Goal: Task Accomplishment & Management: Manage account settings

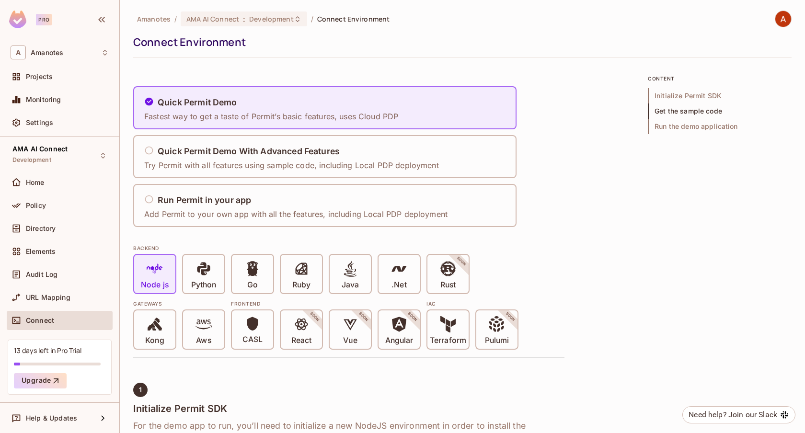
scroll to position [698, 0]
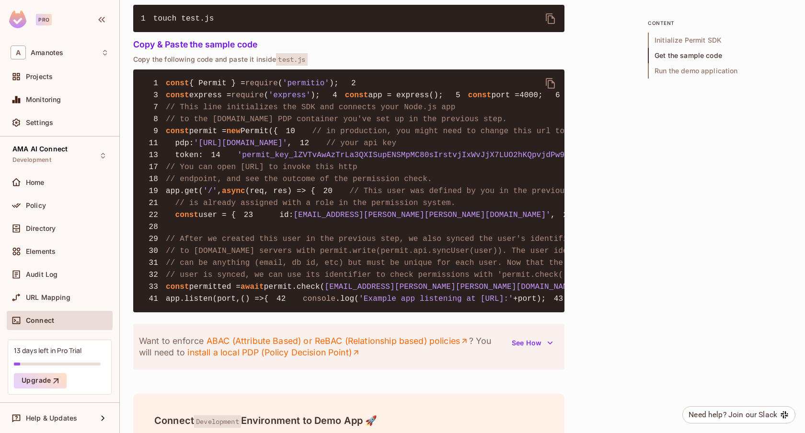
click at [212, 148] on span "'https://cloudpdp.api.permit.io'" at bounding box center [240, 143] width 93 height 9
drag, startPoint x: 212, startPoint y: 197, endPoint x: 340, endPoint y: 198, distance: 128.0
click at [288, 148] on span "'https://cloudpdp.api.permit.io'" at bounding box center [240, 143] width 93 height 9
copy span "https://cloudpdp.api.permit.io"
click at [238, 160] on span "'permit_key_lZVTvAwAzTrLa3QXISupENSMpMC80sIrstvjIxWvJjX7LUO2hKQpvjdPw9jzceFKcmf…" at bounding box center [469, 155] width 463 height 9
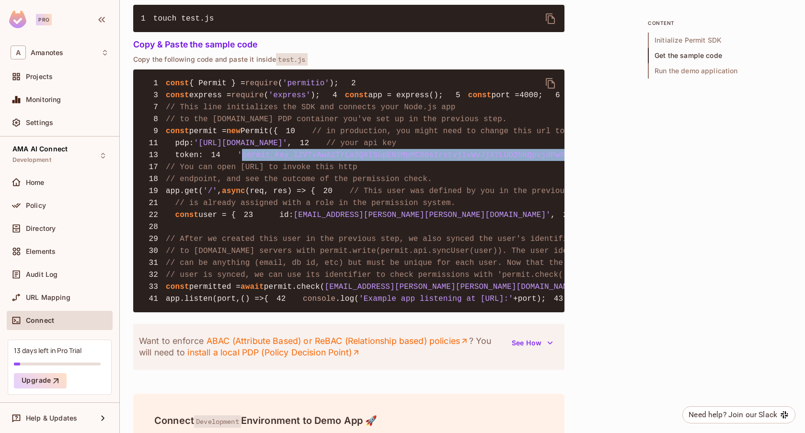
click at [238, 160] on span "'permit_key_lZVTvAwAzTrLa3QXISupENSMpMC80sIrstvjIxWvJjX7LUO2hKQpvjdPw9jzceFKcmf…" at bounding box center [469, 155] width 463 height 9
copy code "'permit_key_lZVTvAwAzTrLa3QXISupENSMpMC80sIrstvjIxWvJjX7LUO2hKQpvjdPw9jzceFKcmf…"
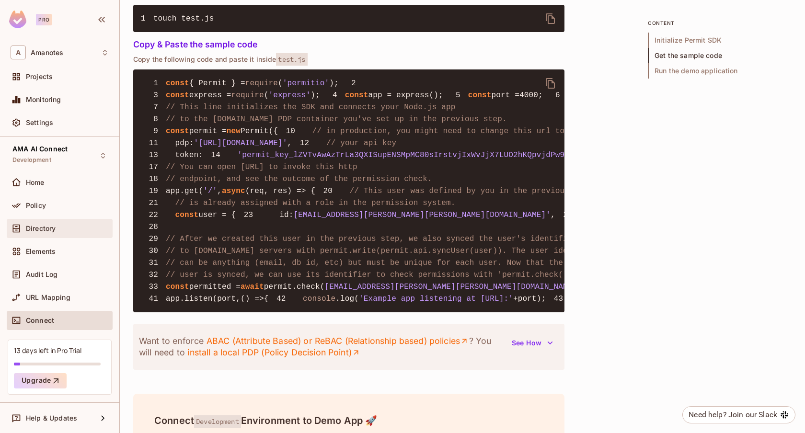
click at [83, 226] on div "Directory" at bounding box center [67, 229] width 83 height 8
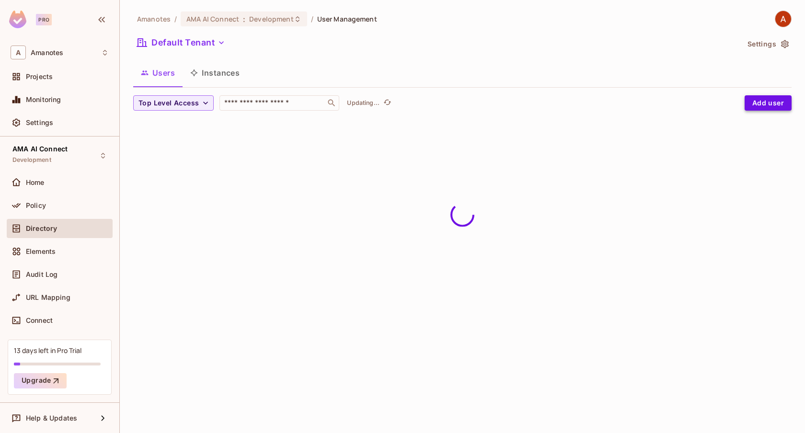
click at [769, 103] on button "Add user" at bounding box center [768, 102] width 47 height 15
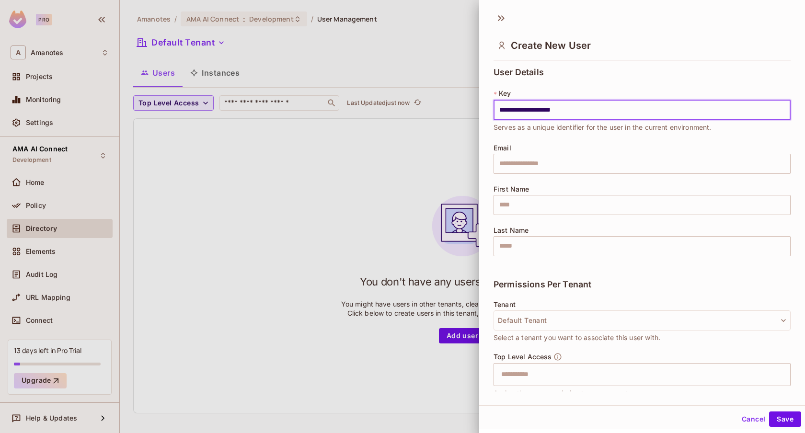
type input "**********"
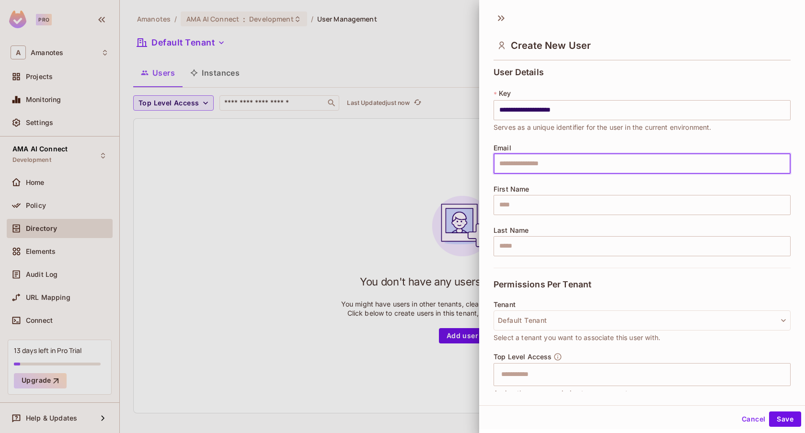
paste input "**********"
type input "**********"
click at [603, 204] on input "text" at bounding box center [642, 205] width 297 height 20
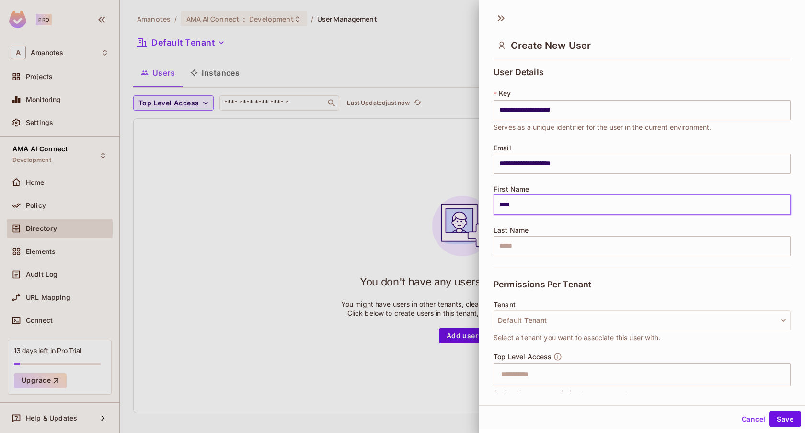
type input "****"
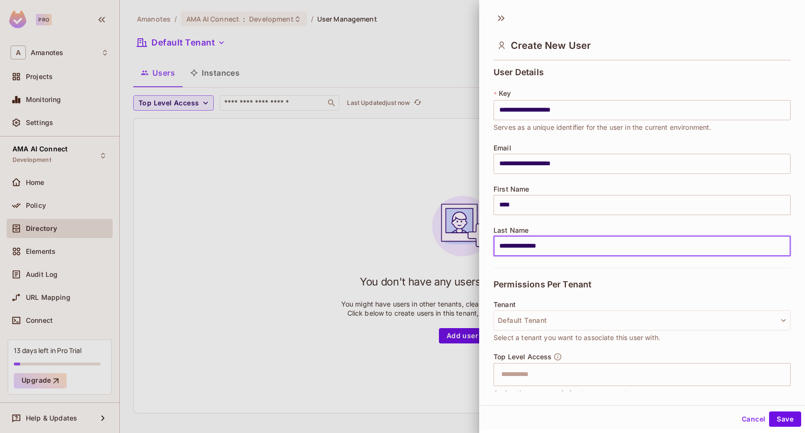
scroll to position [85, 0]
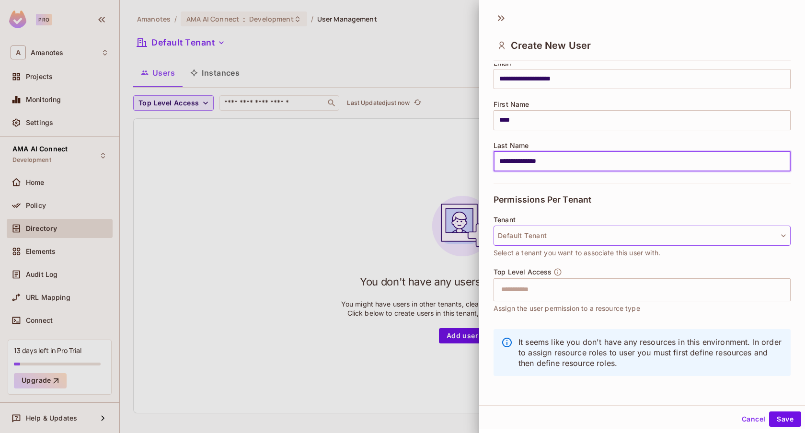
type input "**********"
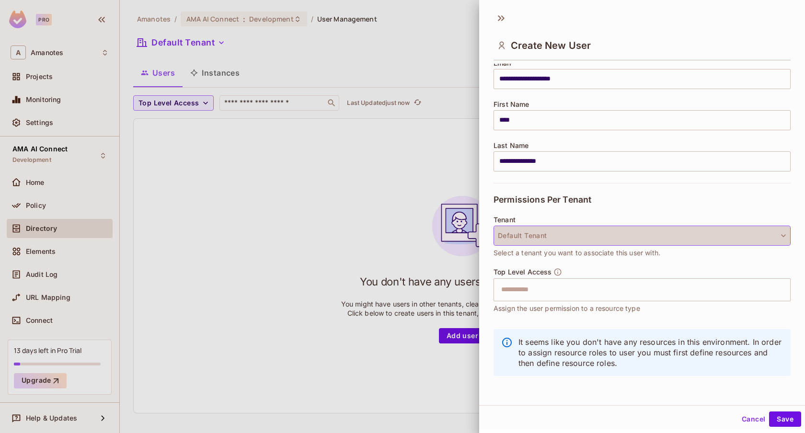
click at [559, 241] on button "Default Tenant" at bounding box center [642, 236] width 297 height 20
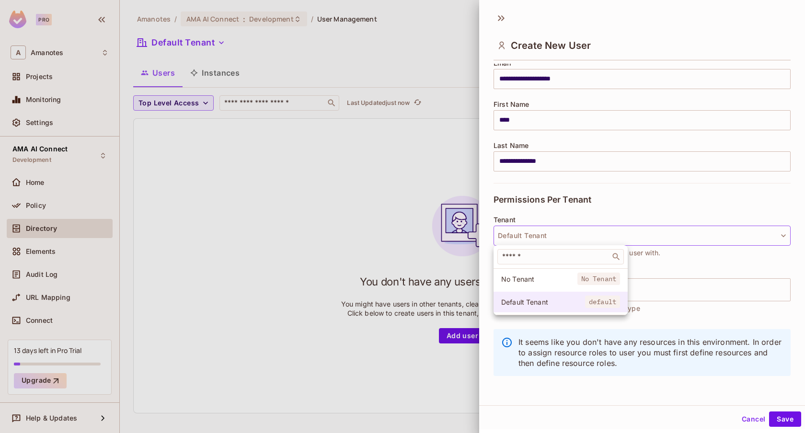
click at [520, 301] on span "Default Tenant" at bounding box center [543, 302] width 84 height 9
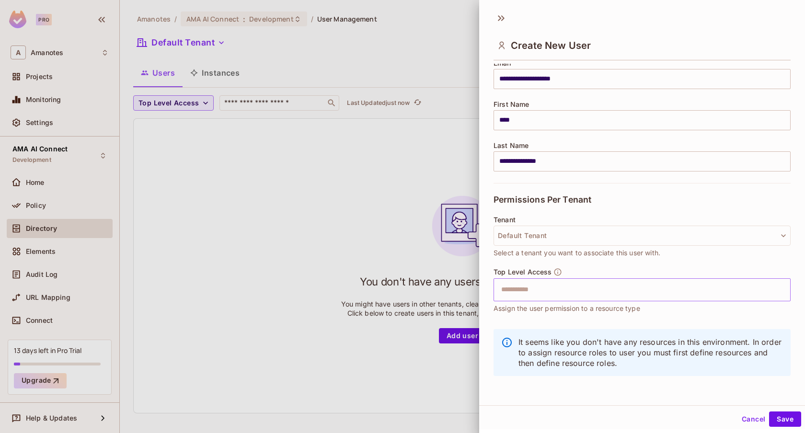
click at [541, 291] on input "text" at bounding box center [634, 289] width 277 height 19
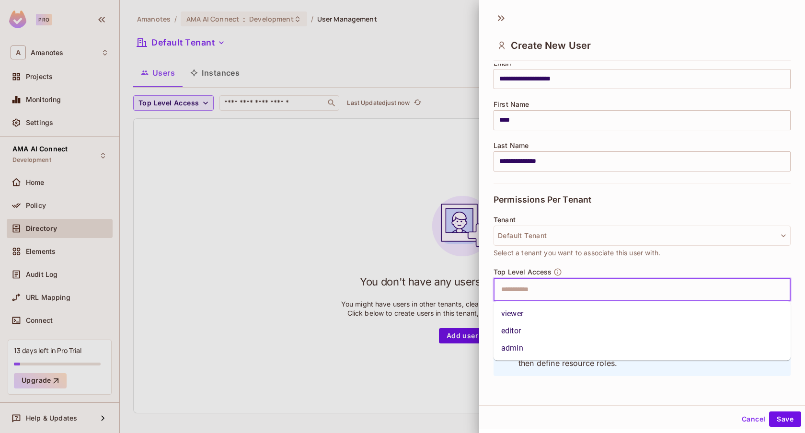
click at [487, 296] on div "**********" at bounding box center [642, 228] width 326 height 328
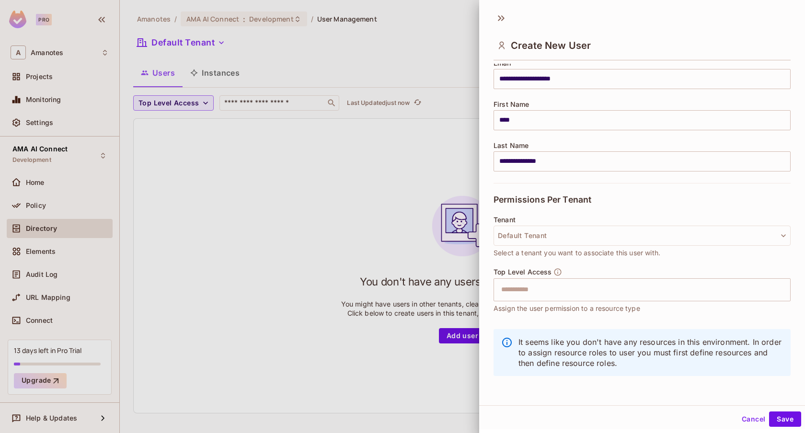
scroll to position [1, 0]
click at [260, 265] on div at bounding box center [402, 216] width 805 height 433
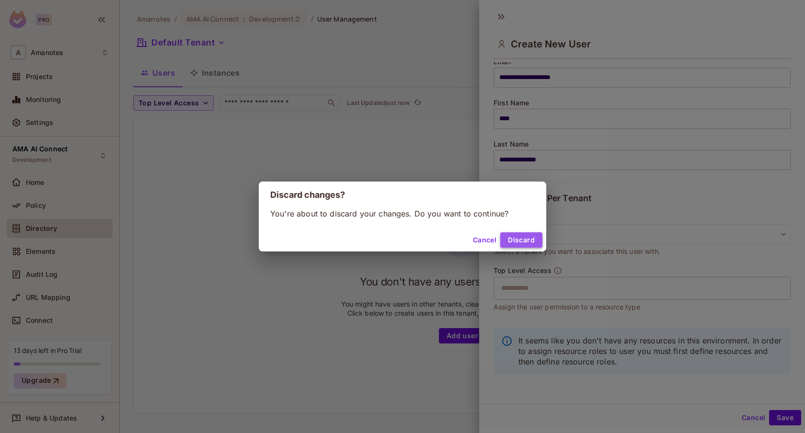
click at [512, 246] on button "Discard" at bounding box center [521, 240] width 42 height 15
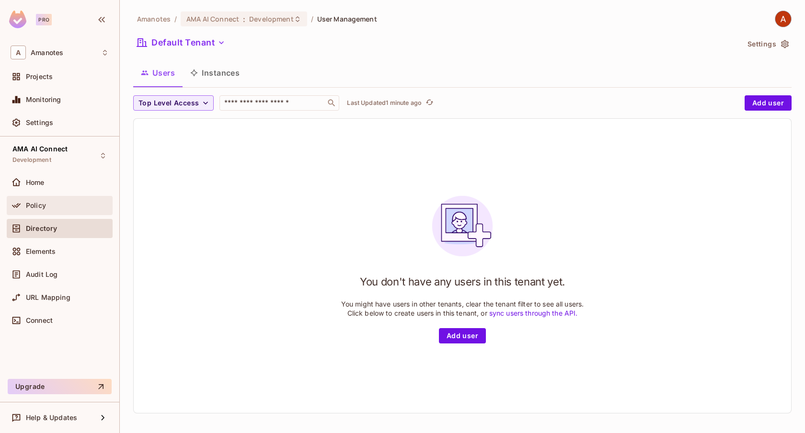
click at [38, 211] on div "Policy" at bounding box center [60, 205] width 106 height 19
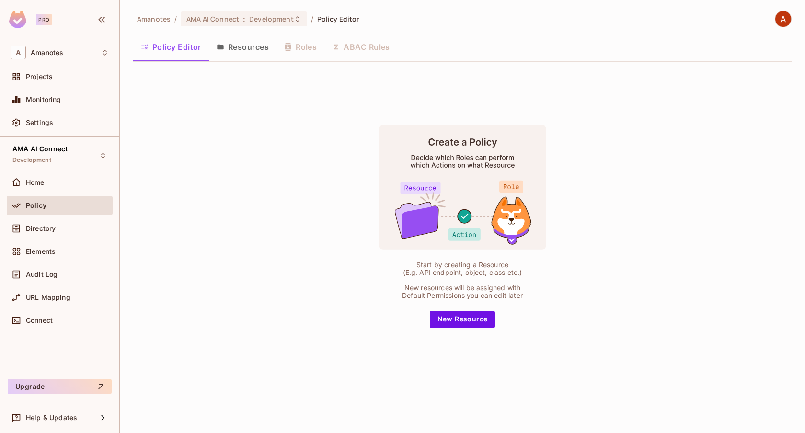
click at [241, 48] on button "Resources" at bounding box center [243, 47] width 68 height 24
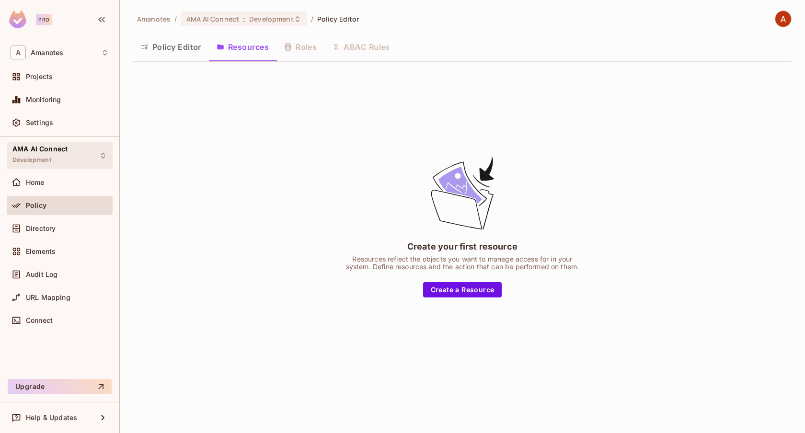
click at [99, 157] on icon at bounding box center [103, 156] width 8 height 8
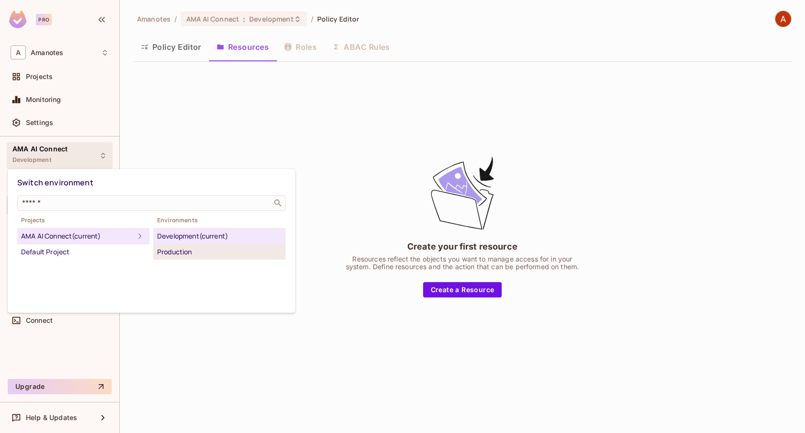
click at [198, 252] on div "Production" at bounding box center [219, 252] width 125 height 12
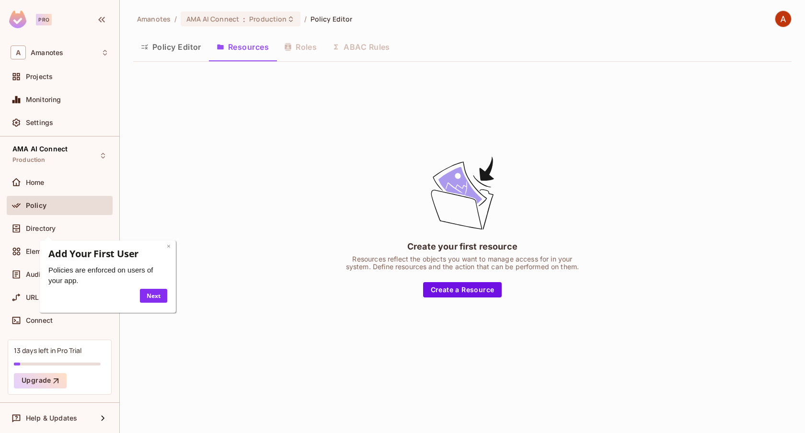
click at [168, 246] on link "×" at bounding box center [169, 246] width 4 height 9
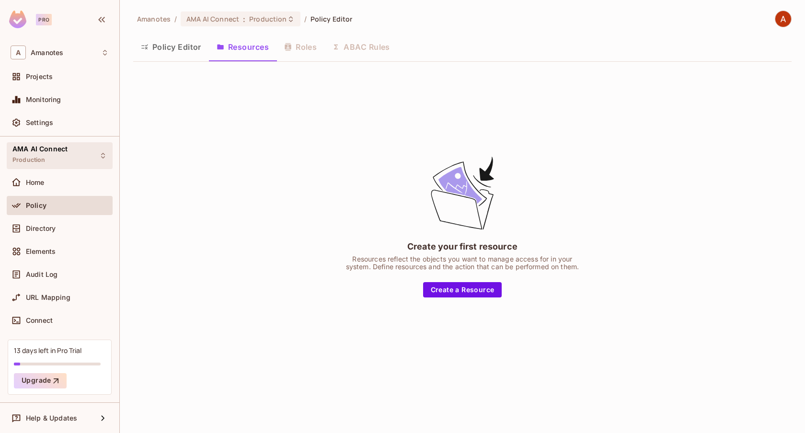
click at [93, 157] on div "AMA AI Connect Production" at bounding box center [60, 155] width 106 height 26
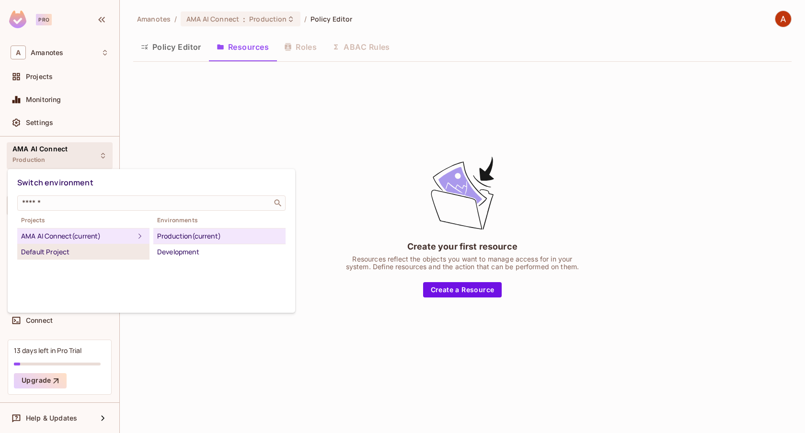
click at [82, 247] on div "Default Project" at bounding box center [83, 252] width 125 height 12
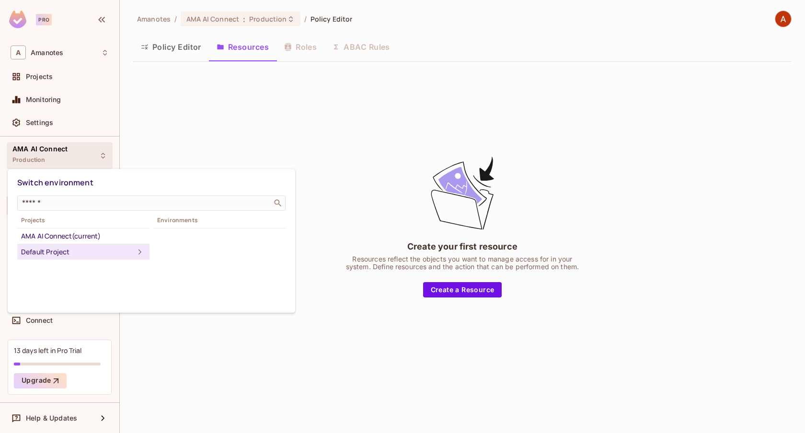
click at [140, 251] on icon at bounding box center [140, 252] width 12 height 12
click at [197, 251] on div "Development" at bounding box center [219, 252] width 125 height 12
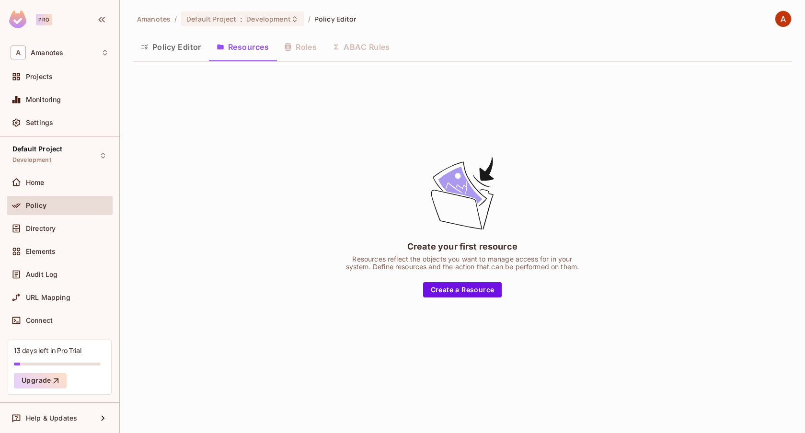
click at [197, 251] on div "Create your first resource Resources reflect the objects you want to manage acc…" at bounding box center [462, 227] width 659 height 314
click at [102, 154] on icon at bounding box center [103, 156] width 4 height 6
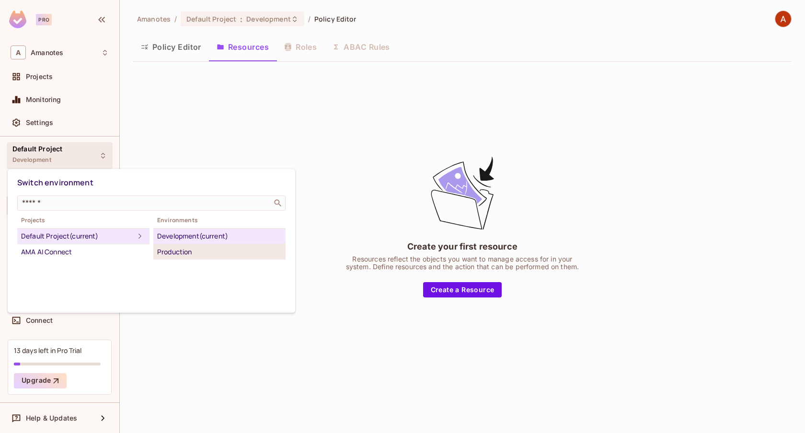
click at [170, 256] on div "Production" at bounding box center [219, 252] width 125 height 12
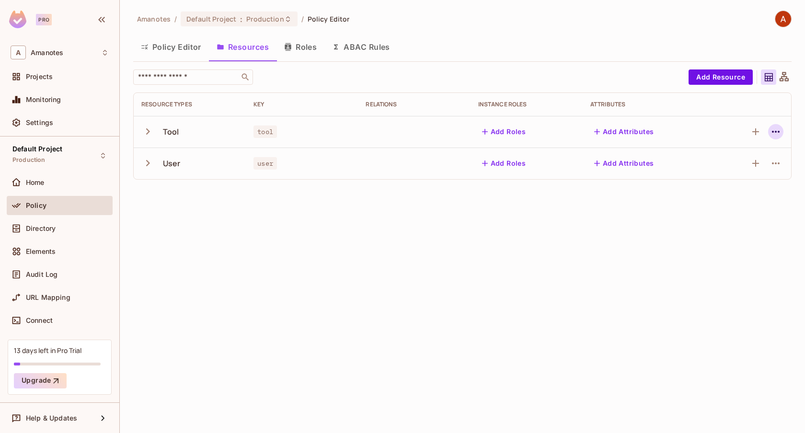
click at [771, 126] on icon "button" at bounding box center [776, 132] width 12 height 12
click at [733, 190] on div "Delete Resource" at bounding box center [738, 191] width 53 height 10
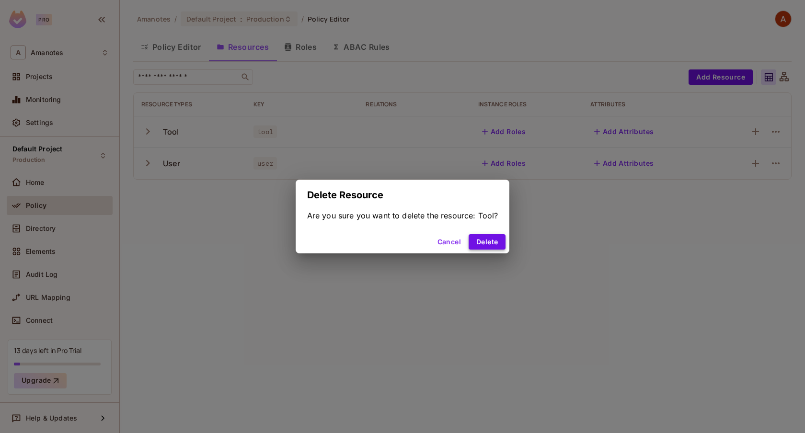
click at [491, 242] on button "Delete" at bounding box center [487, 241] width 37 height 15
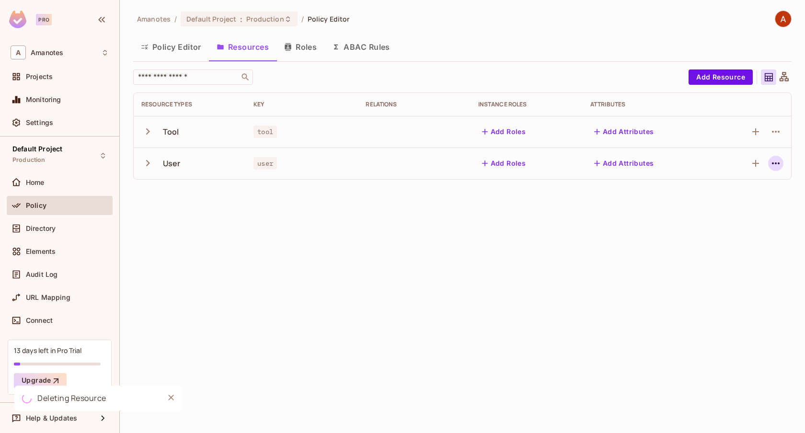
click at [776, 160] on icon "button" at bounding box center [776, 164] width 12 height 12
click at [712, 221] on div "Delete Resource" at bounding box center [738, 223] width 53 height 10
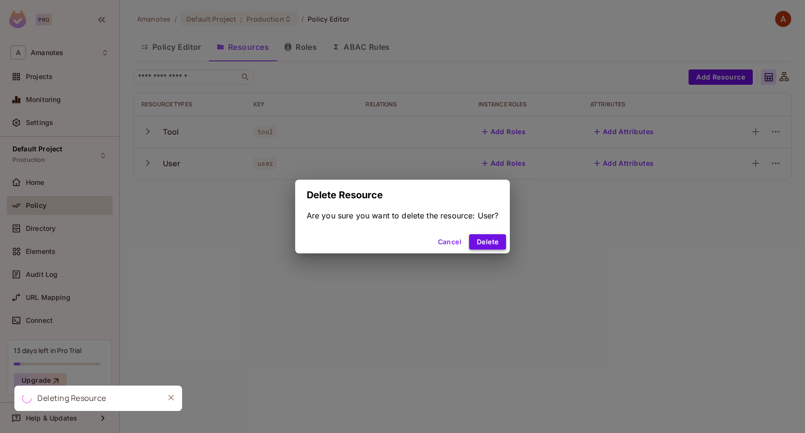
click at [483, 242] on button "Delete" at bounding box center [487, 241] width 37 height 15
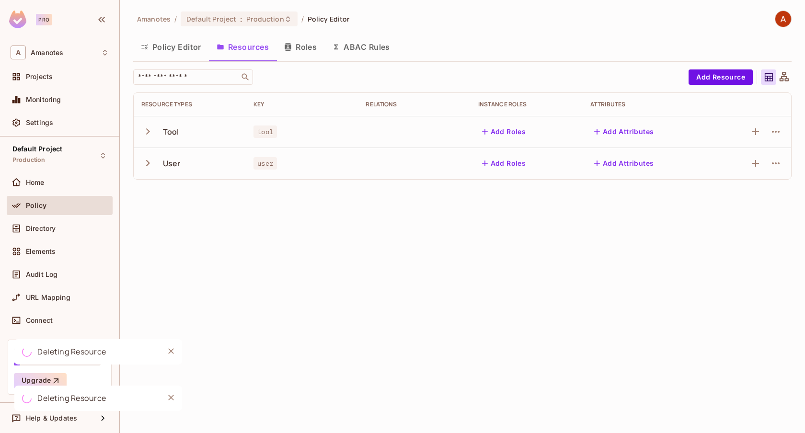
click at [310, 48] on button "Roles" at bounding box center [301, 47] width 48 height 24
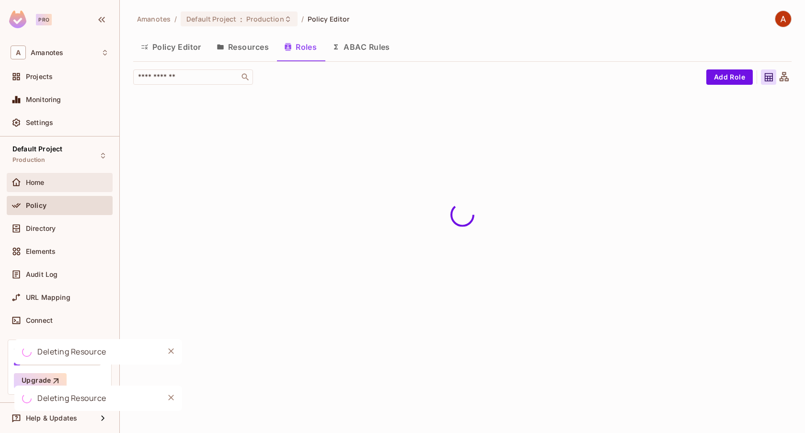
click at [33, 184] on span "Home" at bounding box center [35, 183] width 19 height 8
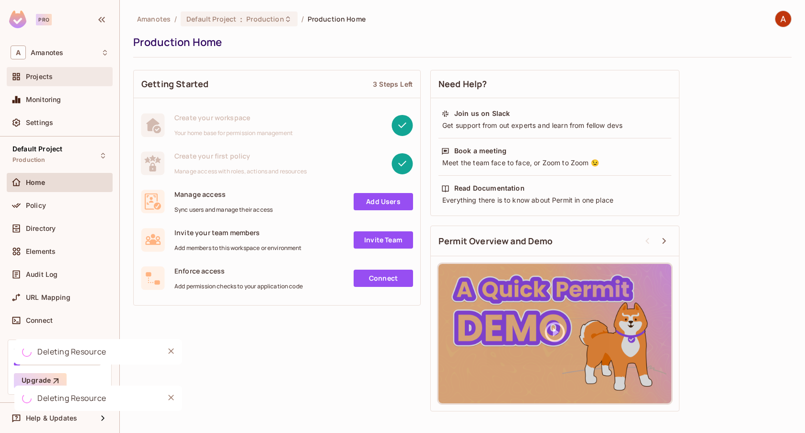
click at [60, 81] on div "Projects" at bounding box center [67, 77] width 83 height 8
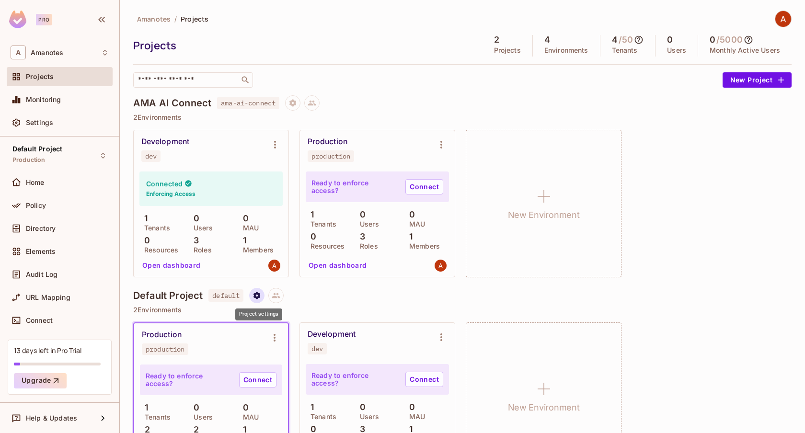
click at [256, 297] on icon "Project settings" at bounding box center [257, 295] width 7 height 7
click at [302, 356] on div "Delete Project" at bounding box center [308, 354] width 46 height 10
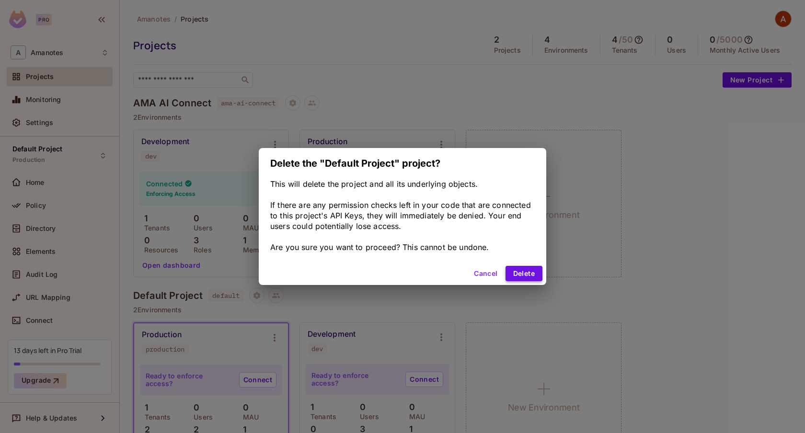
click at [509, 276] on button "Delete" at bounding box center [524, 273] width 37 height 15
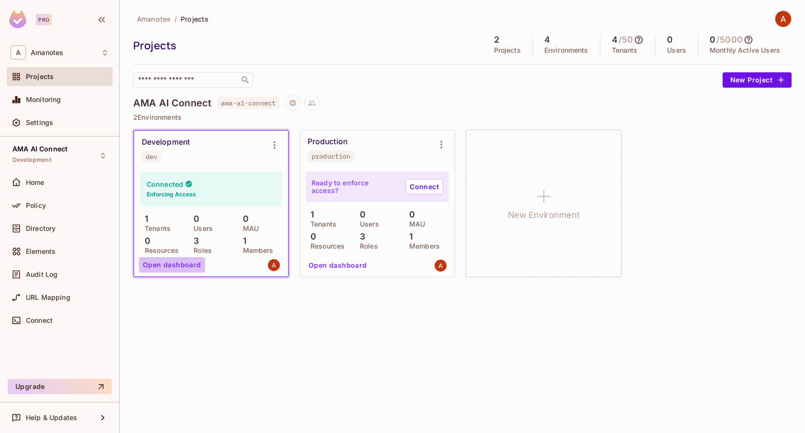
click at [173, 268] on button "Open dashboard" at bounding box center [172, 264] width 66 height 15
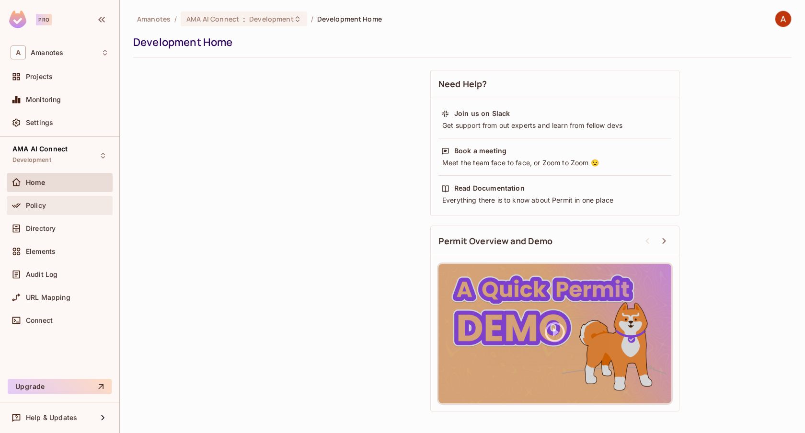
click at [52, 208] on div "Policy" at bounding box center [67, 206] width 83 height 8
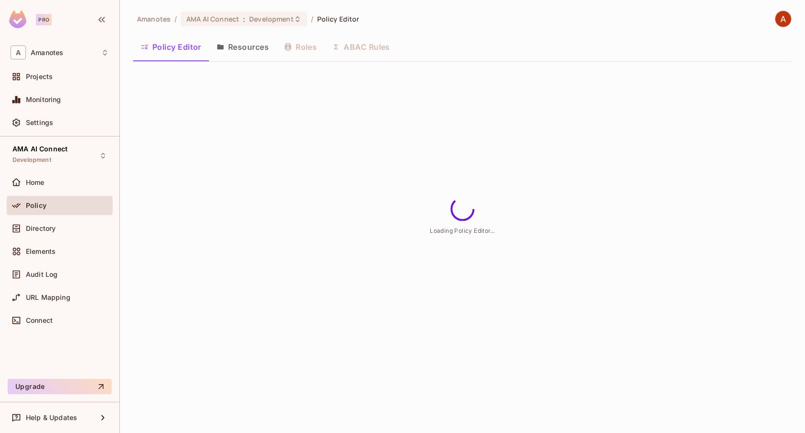
click at [252, 48] on button "Resources" at bounding box center [243, 47] width 68 height 24
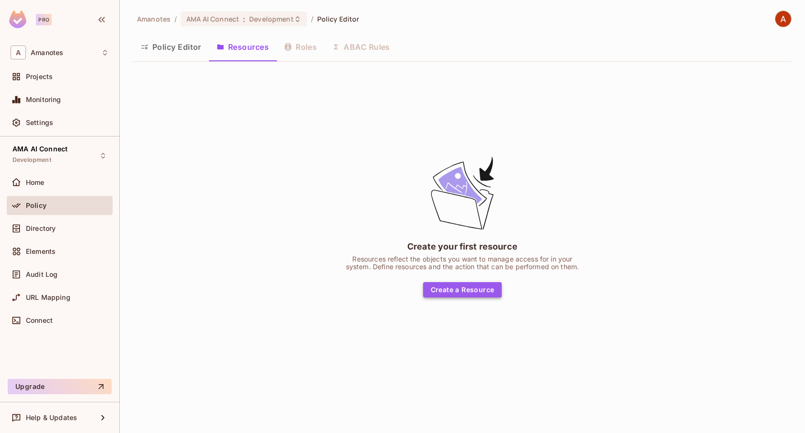
click at [488, 286] on button "Create a Resource" at bounding box center [462, 289] width 79 height 15
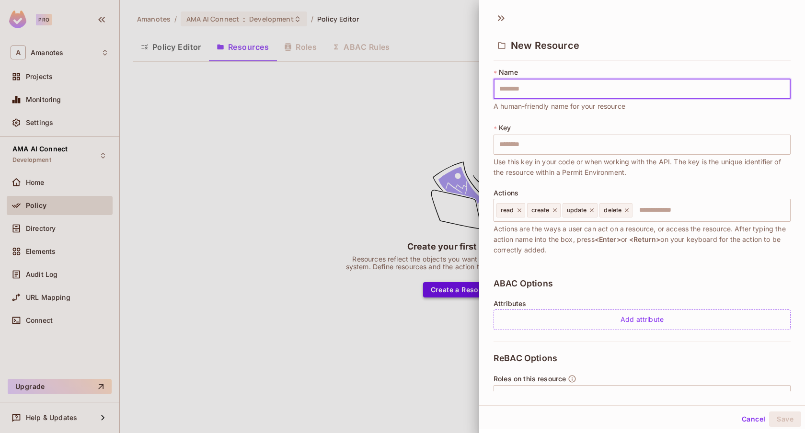
type input "*"
type input "**"
type input "***"
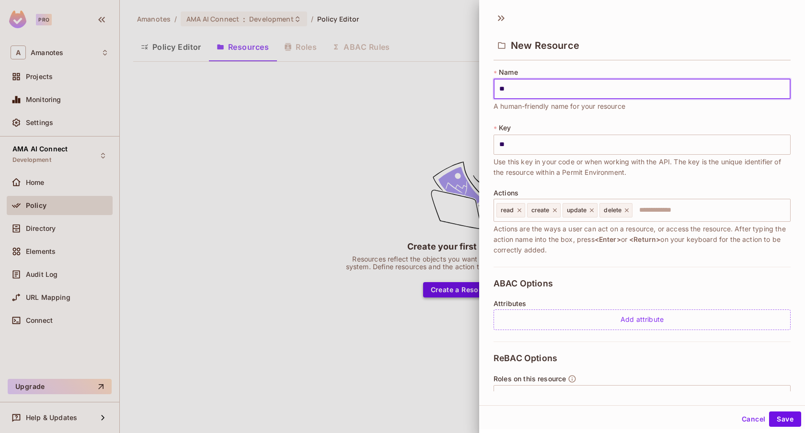
type input "***"
type input "****"
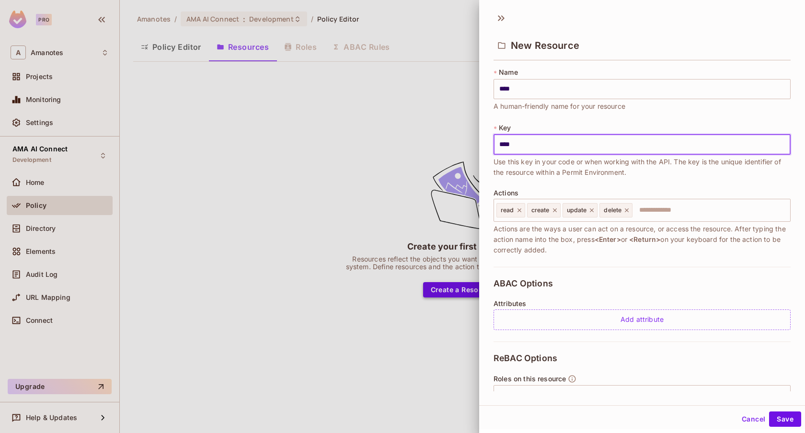
type input "****"
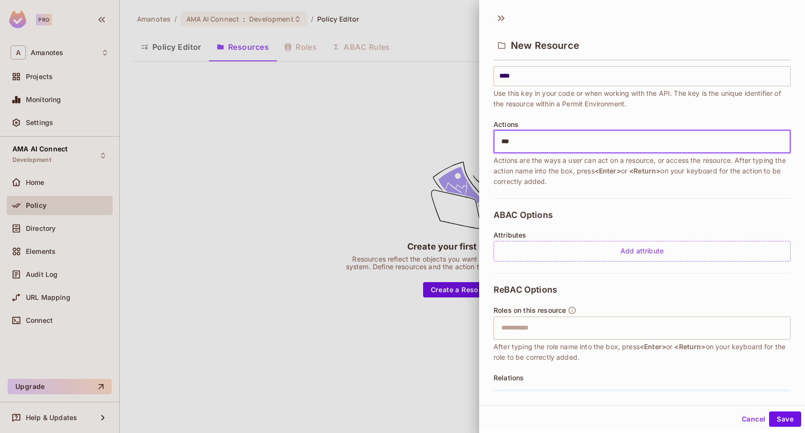
scroll to position [131, 0]
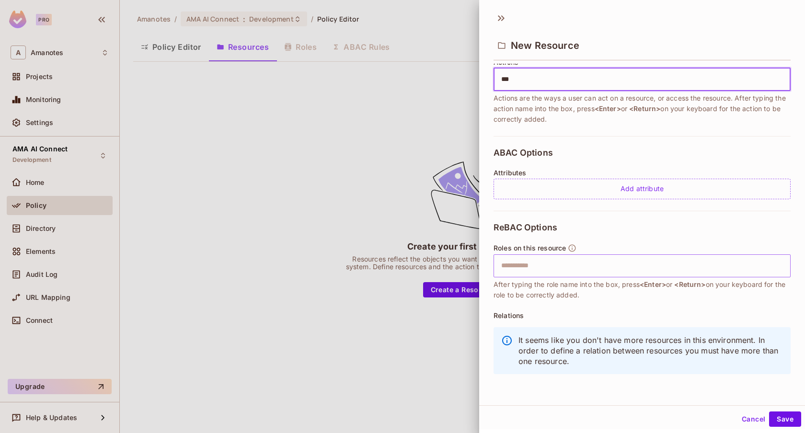
type input "***"
click at [545, 272] on input "text" at bounding box center [641, 265] width 291 height 19
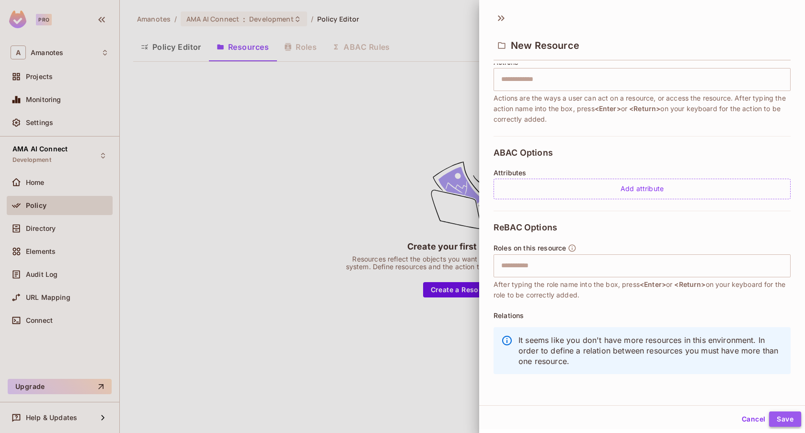
click at [789, 421] on button "Save" at bounding box center [785, 419] width 32 height 15
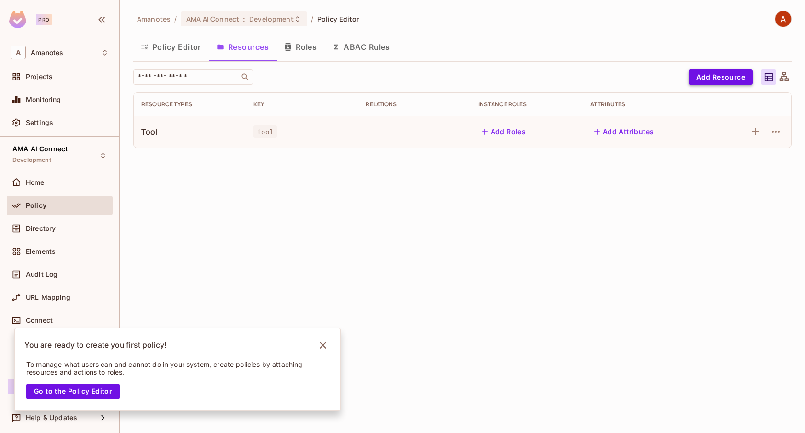
click at [713, 72] on button "Add Resource" at bounding box center [721, 77] width 64 height 15
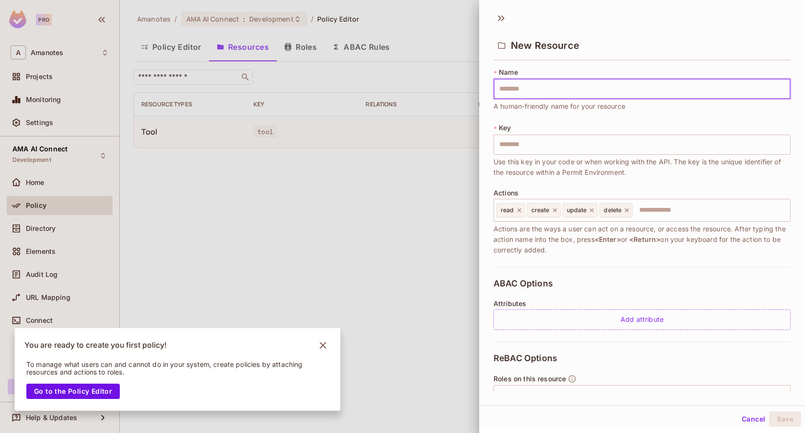
type input "*"
type input "**"
type input "***"
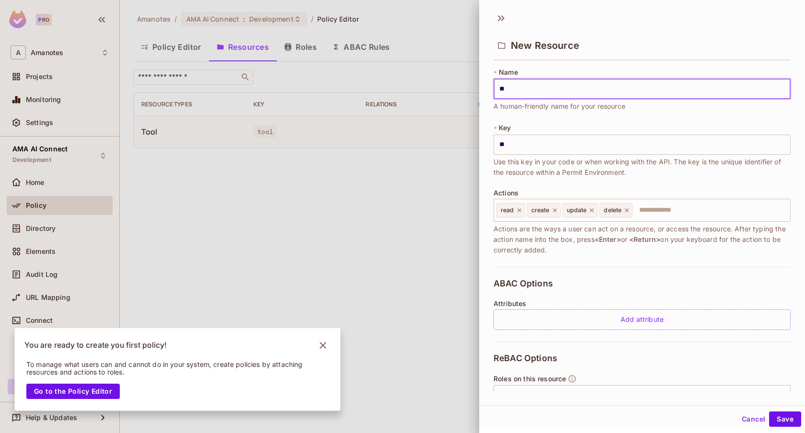
type input "***"
type input "****"
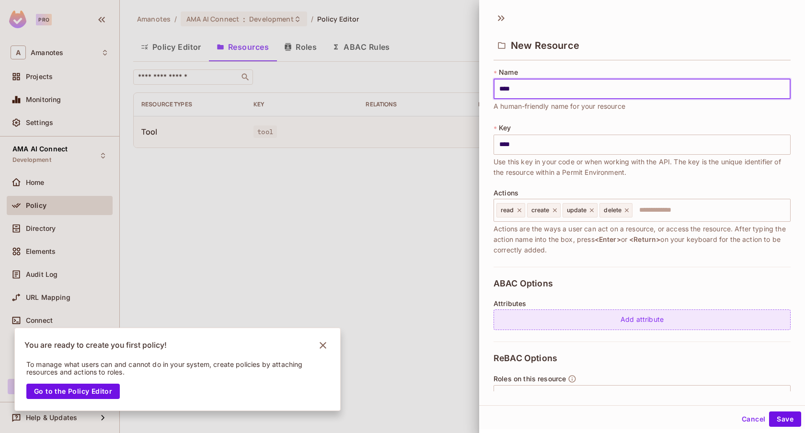
scroll to position [94, 0]
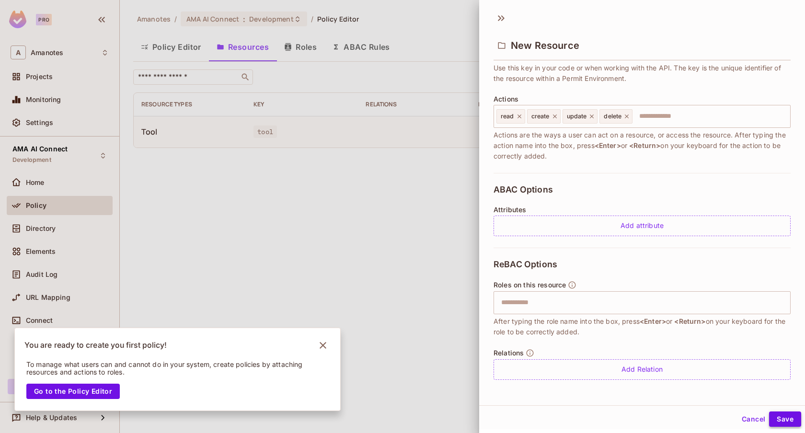
type input "****"
click at [782, 417] on button "Save" at bounding box center [785, 419] width 32 height 15
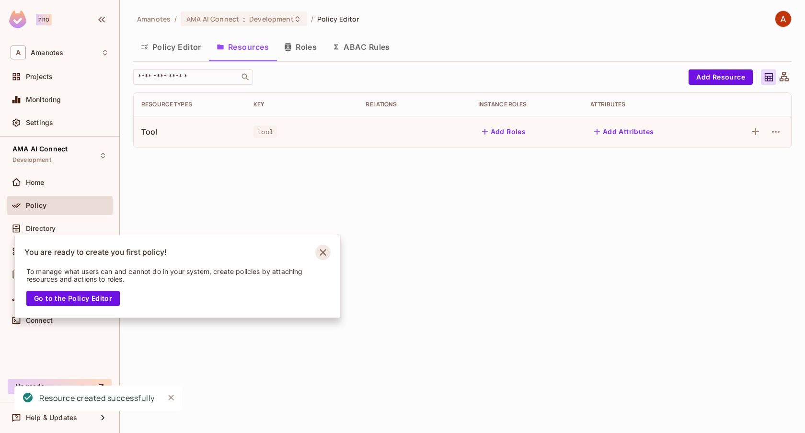
click at [324, 252] on icon "Notifications Alt+T" at bounding box center [322, 252] width 15 height 15
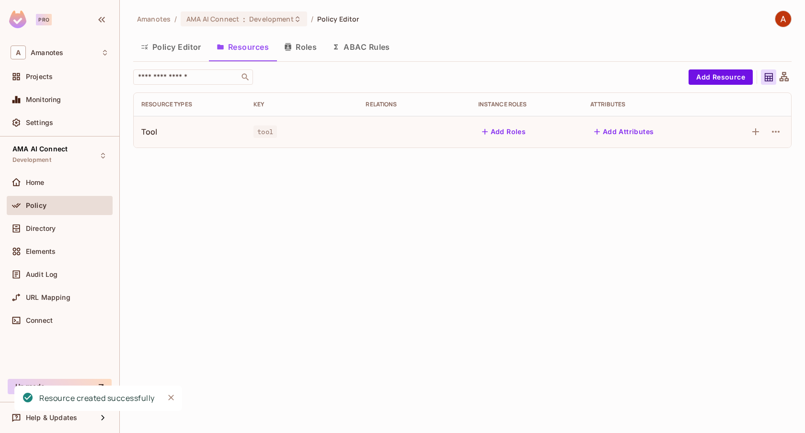
click at [306, 129] on div "tool" at bounding box center [302, 132] width 97 height 10
click at [150, 131] on div "Tool" at bounding box center [149, 132] width 16 height 11
click at [781, 133] on icon "button" at bounding box center [776, 132] width 12 height 12
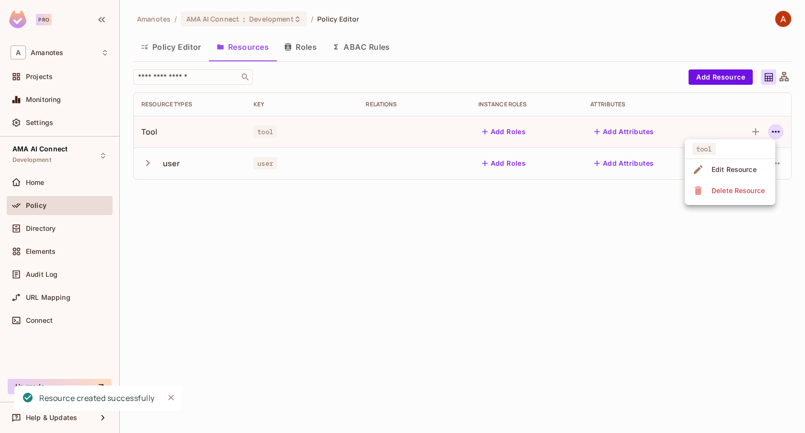
click at [747, 173] on div "Edit Resource" at bounding box center [734, 170] width 45 height 10
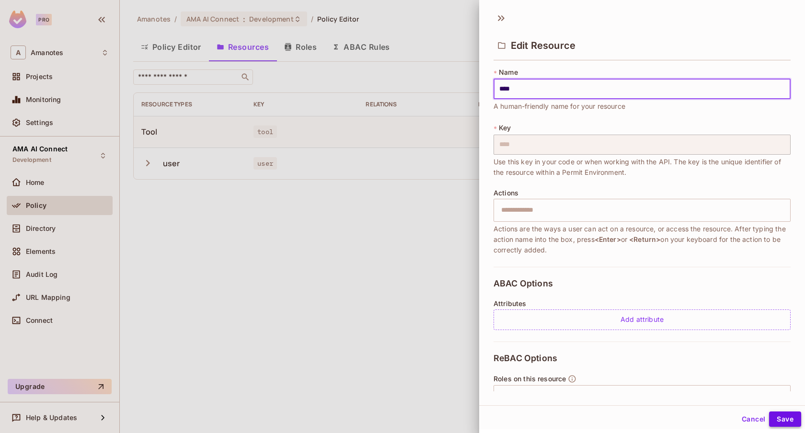
type input "****"
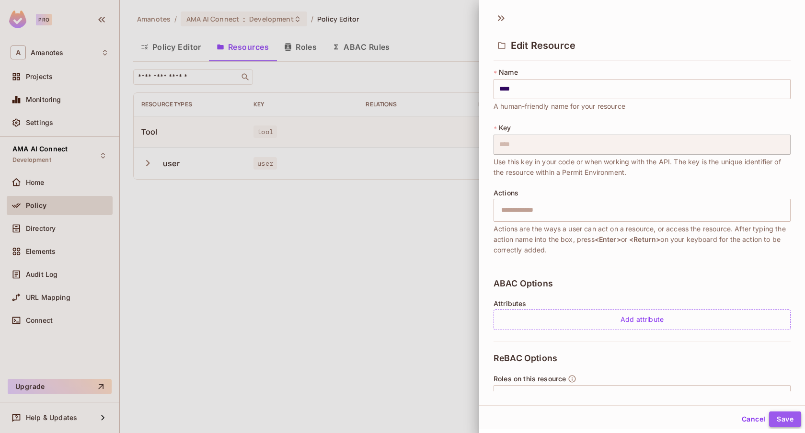
click at [783, 419] on button "Save" at bounding box center [785, 419] width 32 height 15
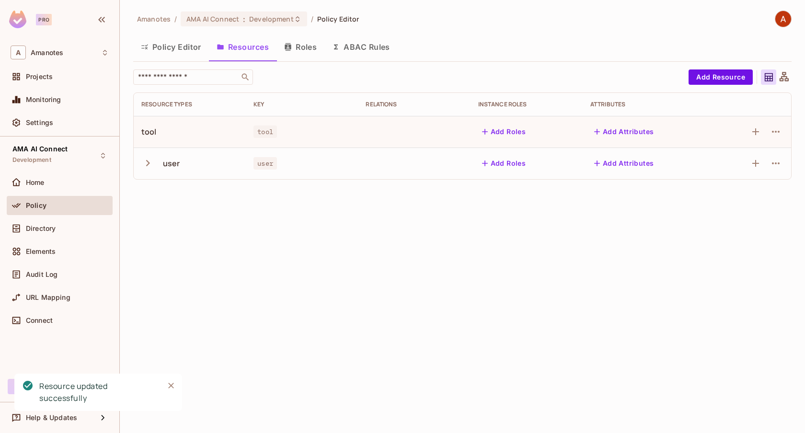
click at [145, 164] on icon "button" at bounding box center [147, 163] width 13 height 13
click at [777, 131] on icon "button" at bounding box center [776, 132] width 12 height 12
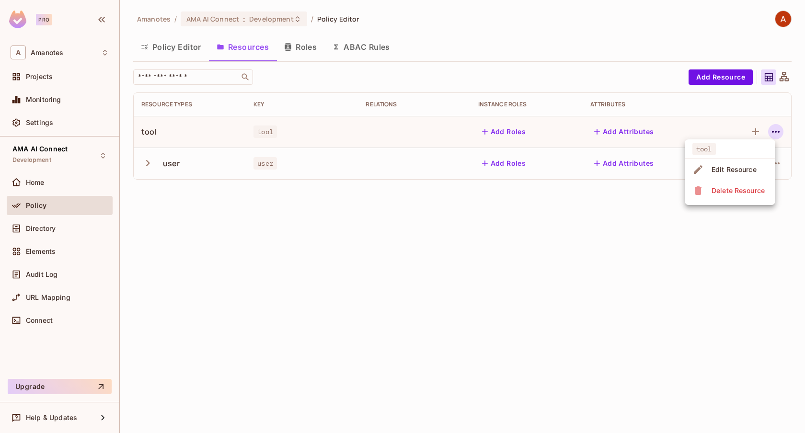
click at [733, 165] on div "Edit Resource" at bounding box center [734, 170] width 45 height 10
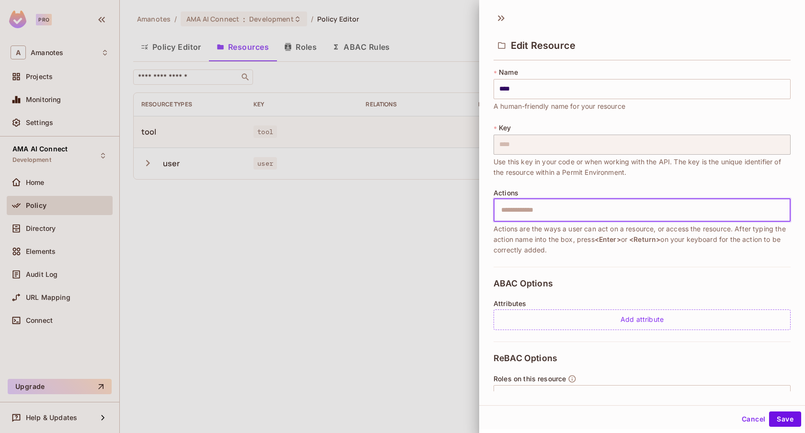
click at [541, 209] on input "text" at bounding box center [641, 210] width 291 height 19
type input "***"
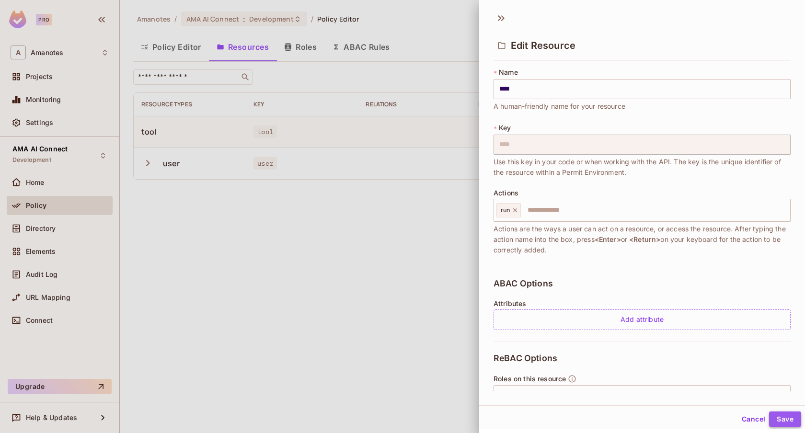
click at [774, 412] on button "Save" at bounding box center [785, 419] width 32 height 15
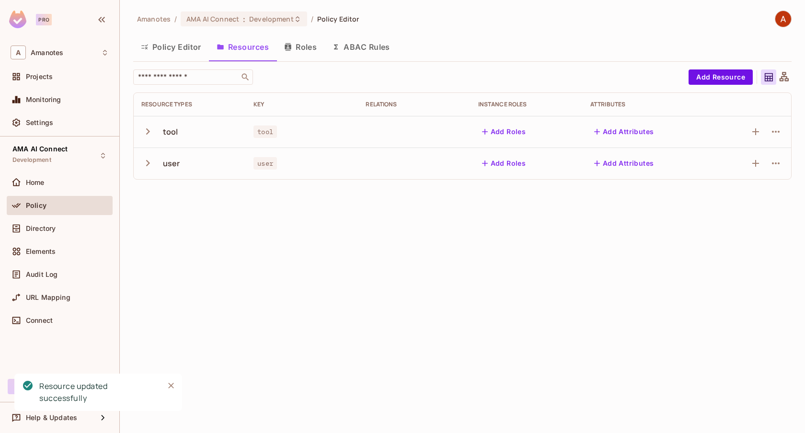
click at [303, 53] on button "Roles" at bounding box center [301, 47] width 48 height 24
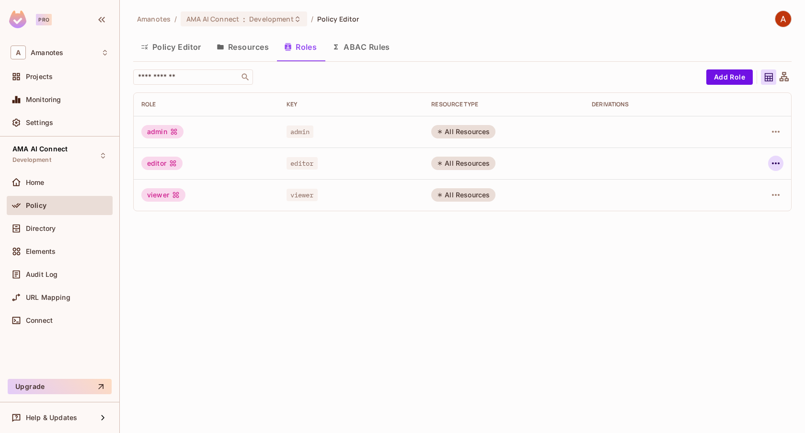
click at [778, 161] on icon "button" at bounding box center [776, 164] width 12 height 12
click at [761, 224] on li "Delete Role" at bounding box center [734, 227] width 85 height 21
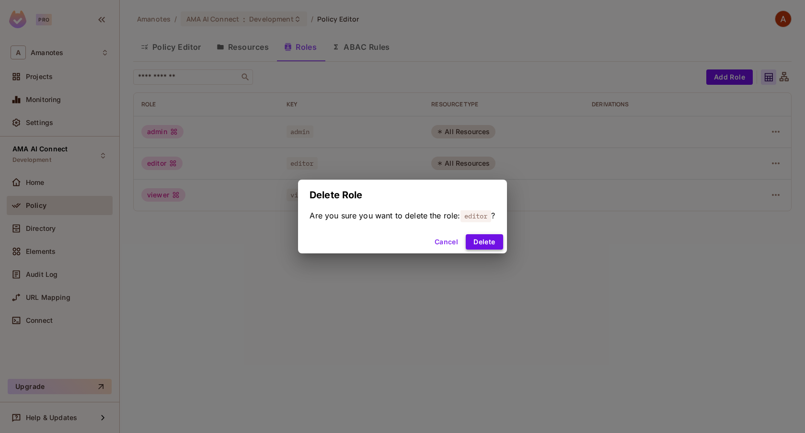
click at [487, 238] on button "Delete" at bounding box center [484, 241] width 37 height 15
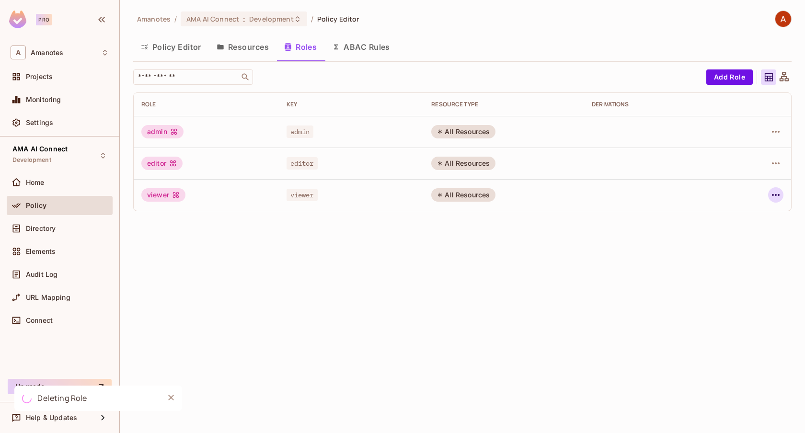
click at [776, 195] on icon "button" at bounding box center [776, 195] width 8 height 2
click at [776, 163] on icon "button" at bounding box center [776, 164] width 8 height 2
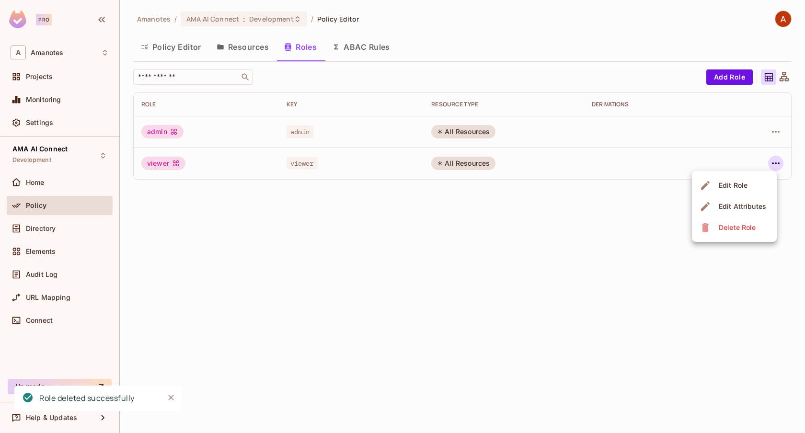
click at [733, 235] on span "Delete Role" at bounding box center [737, 227] width 43 height 15
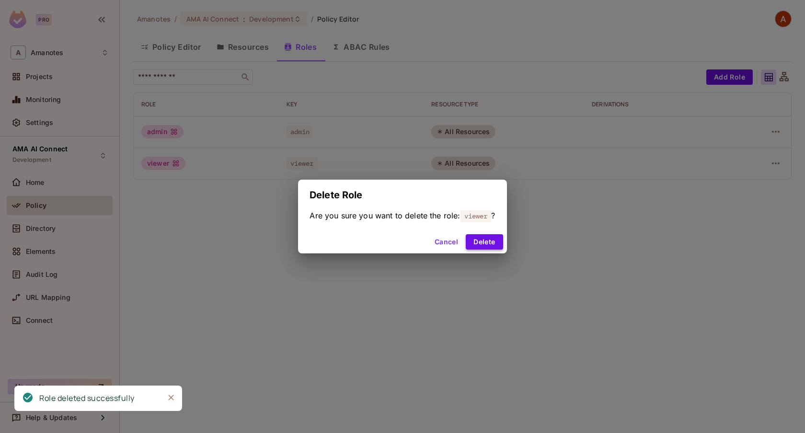
click at [492, 235] on button "Delete" at bounding box center [484, 241] width 37 height 15
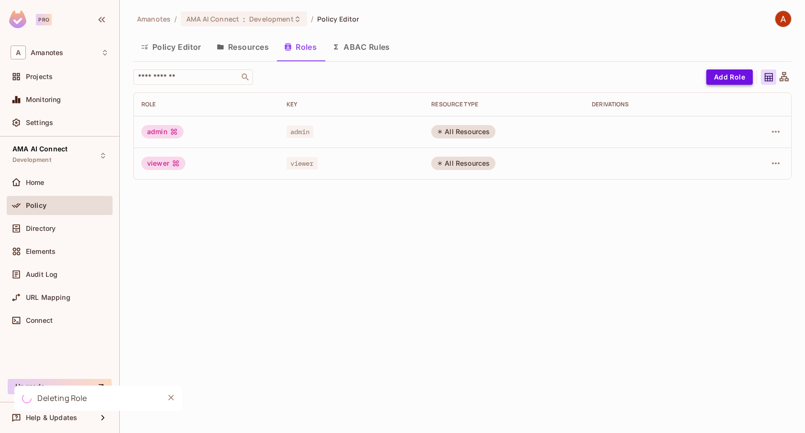
click at [726, 78] on button "Add Role" at bounding box center [730, 77] width 47 height 15
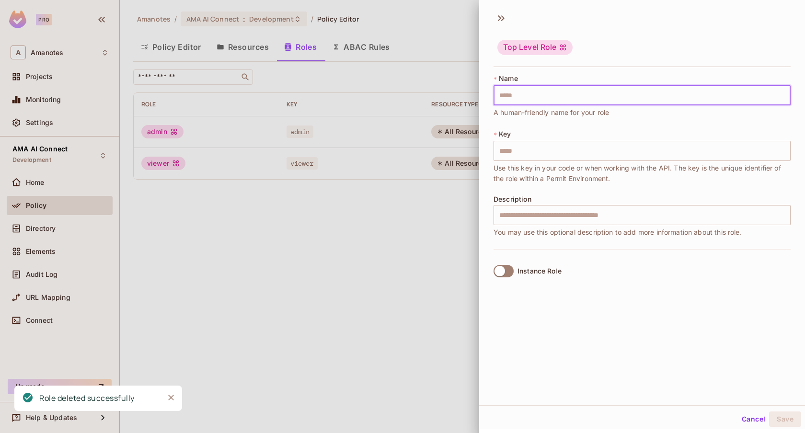
click at [524, 87] on input "text" at bounding box center [642, 95] width 297 height 20
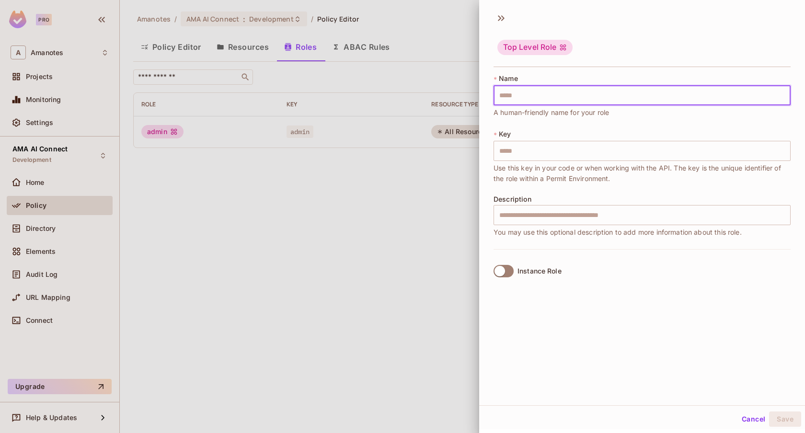
type input "*"
type input "**"
type input "***"
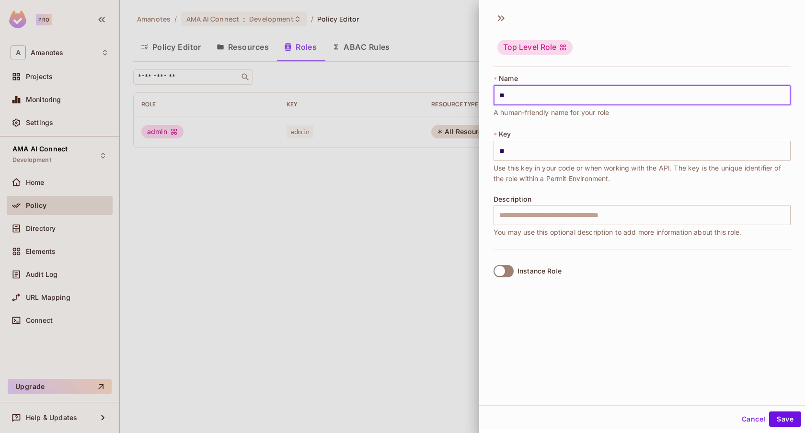
type input "***"
type input "****"
type input "*****"
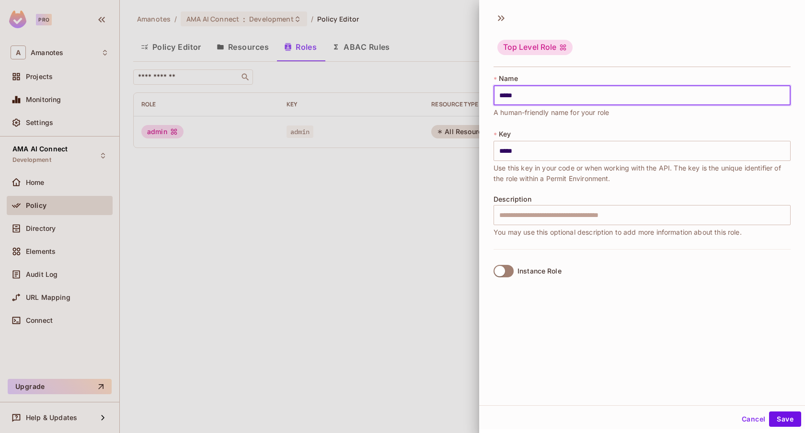
type input "******"
type input "*******"
type input "********"
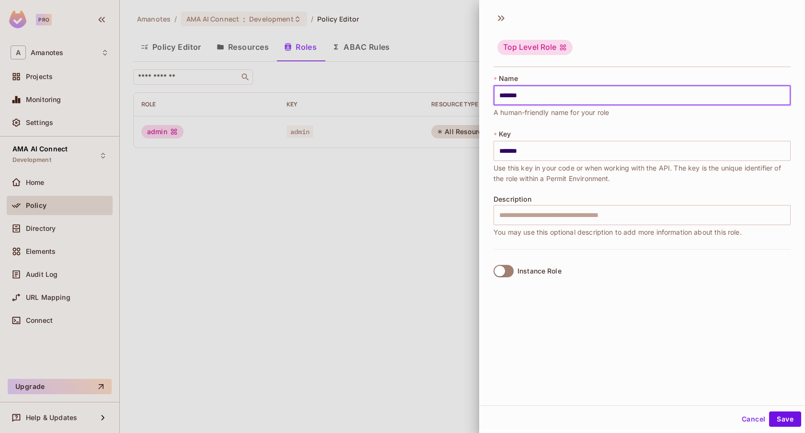
type input "********"
click at [784, 416] on button "Save" at bounding box center [785, 419] width 32 height 15
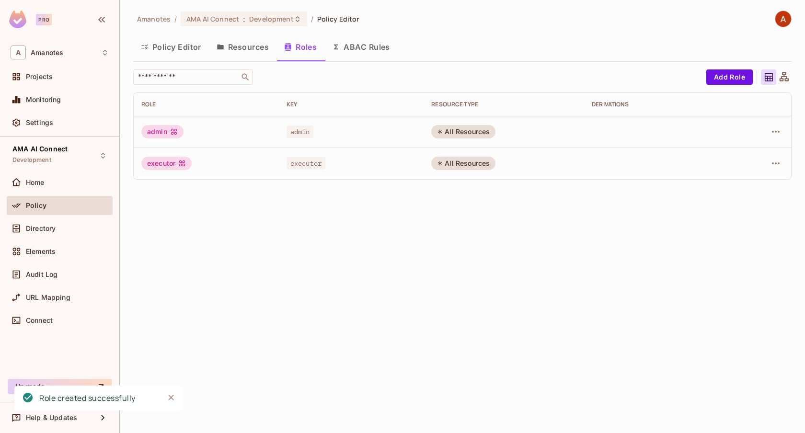
click at [165, 45] on button "Policy Editor" at bounding box center [171, 47] width 76 height 24
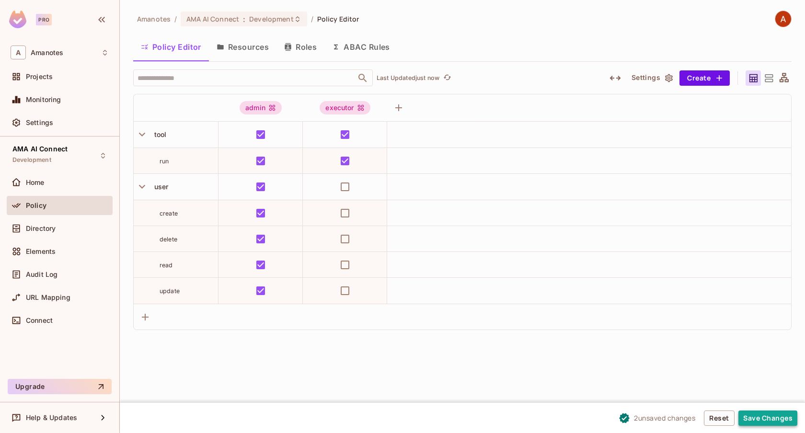
click at [754, 416] on button "Save Changes" at bounding box center [768, 418] width 59 height 15
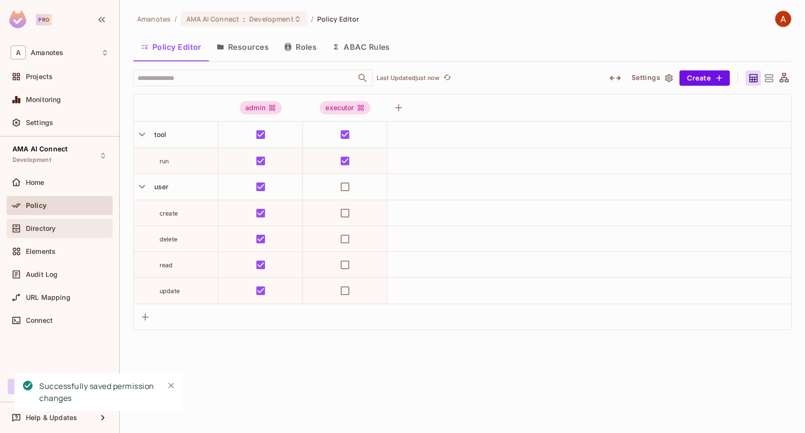
click at [64, 230] on div "Directory" at bounding box center [67, 229] width 83 height 8
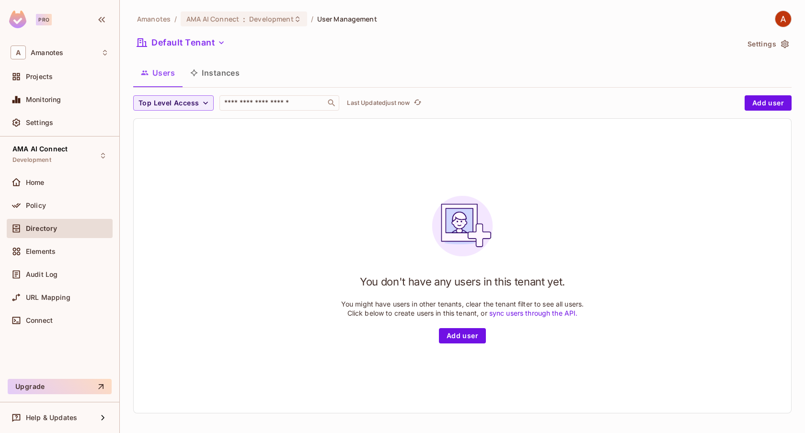
click at [211, 76] on button "Instances" at bounding box center [215, 73] width 65 height 24
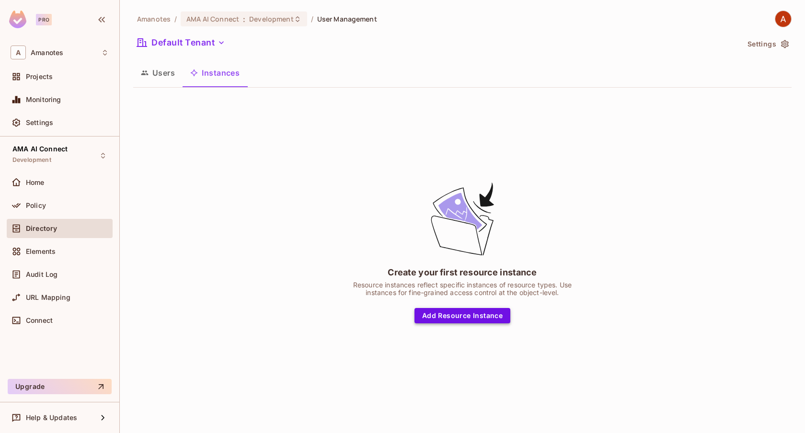
click at [483, 312] on button "Add Resource Instance" at bounding box center [463, 315] width 96 height 15
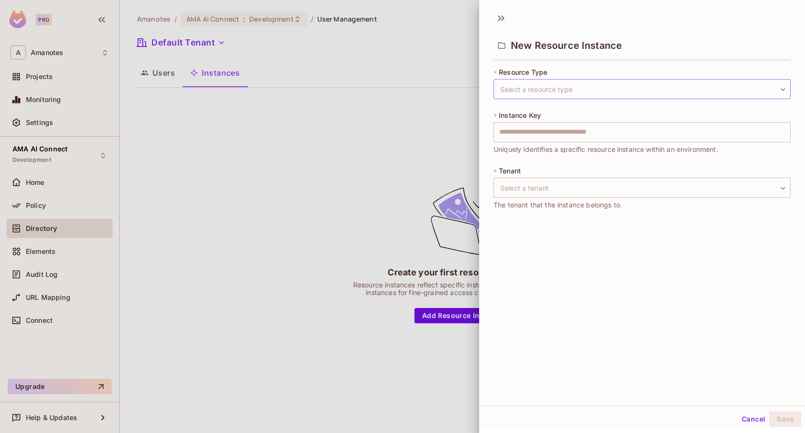
click at [566, 86] on body "Pro A Amanotes Projects Monitoring Settings AMA AI Connect Development Home Pol…" at bounding box center [402, 216] width 805 height 433
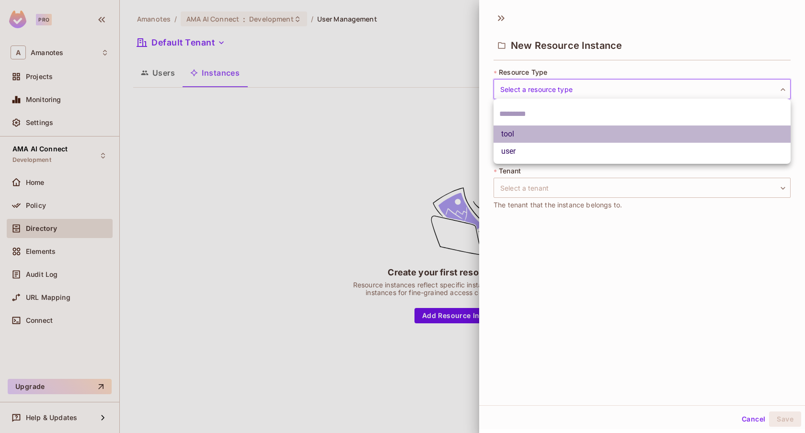
click at [523, 134] on li "tool" at bounding box center [642, 134] width 297 height 17
type input "****"
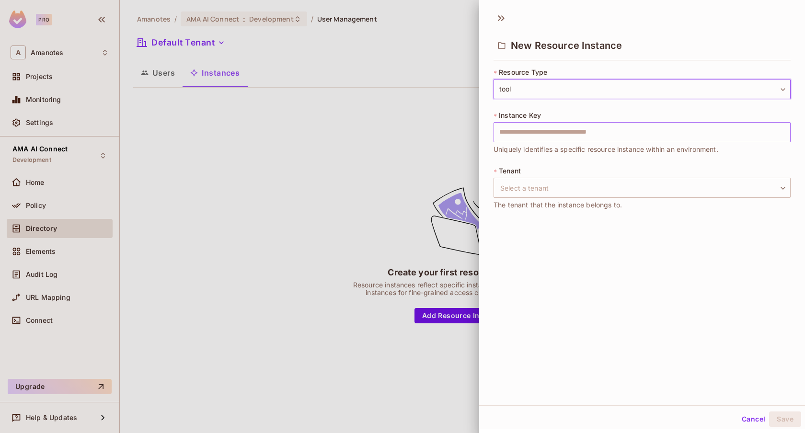
click at [547, 122] on input "text" at bounding box center [642, 132] width 297 height 20
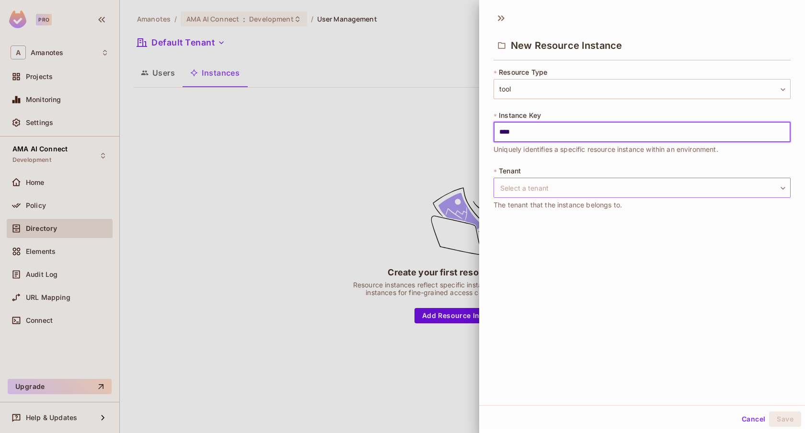
type input "****"
click at [526, 181] on body "Pro A Amanotes Projects Monitoring Settings AMA AI Connect Development Home Pol…" at bounding box center [402, 216] width 805 height 433
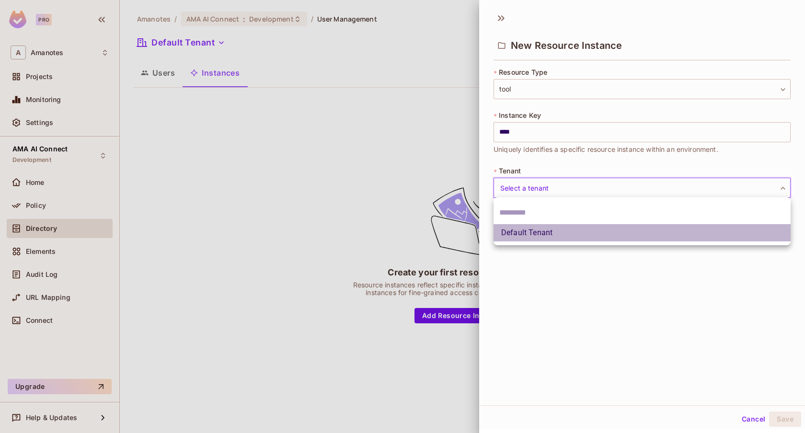
click at [537, 233] on li "Default Tenant" at bounding box center [642, 232] width 297 height 17
type input "*******"
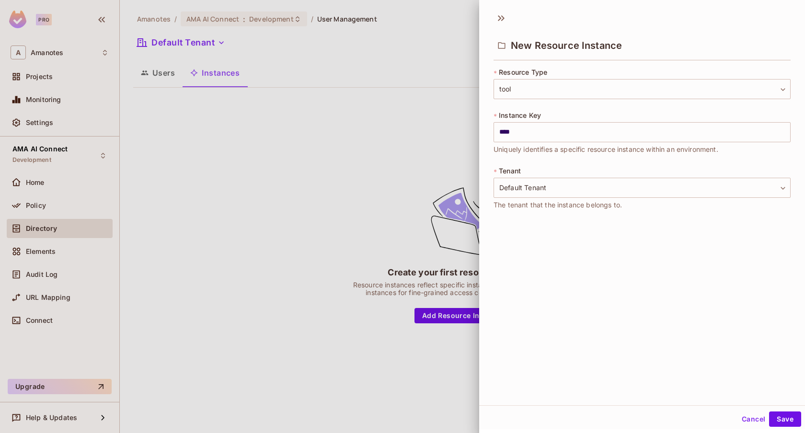
click at [791, 411] on div "Cancel Save" at bounding box center [642, 419] width 326 height 23
click at [787, 417] on button "Save" at bounding box center [785, 419] width 32 height 15
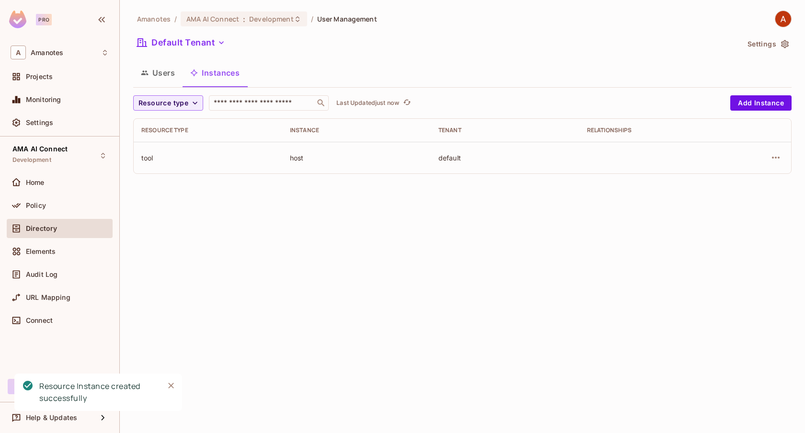
click at [167, 74] on button "Users" at bounding box center [157, 73] width 49 height 24
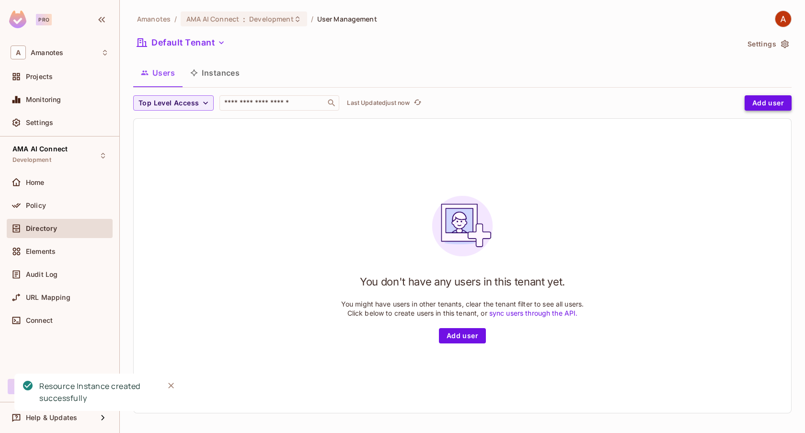
click at [767, 98] on button "Add user" at bounding box center [768, 102] width 47 height 15
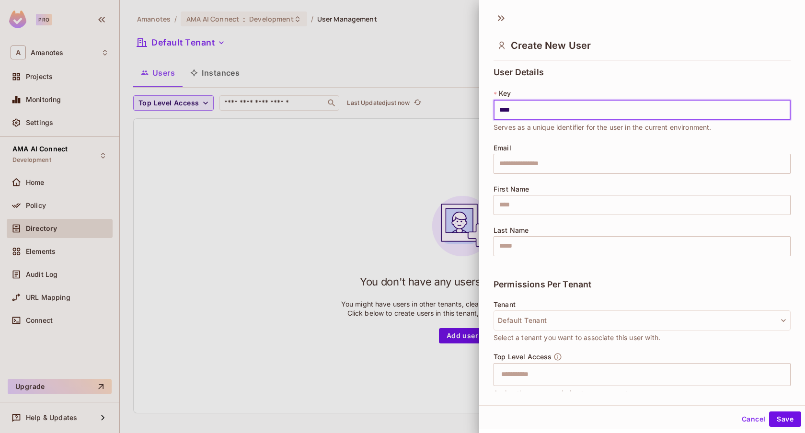
type input "**********"
click at [518, 163] on input "text" at bounding box center [642, 164] width 297 height 20
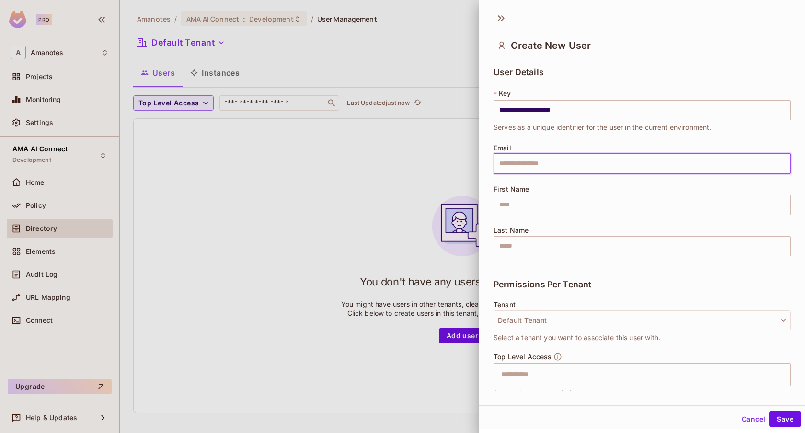
paste input "**********"
type input "**********"
click at [517, 204] on input "text" at bounding box center [642, 205] width 297 height 20
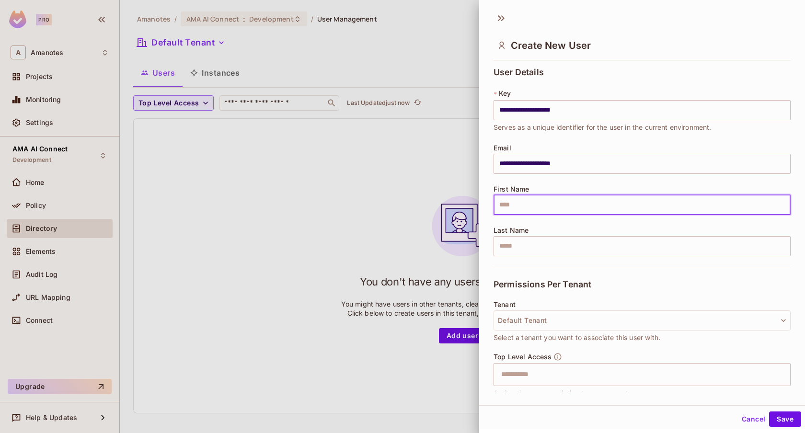
type input "****"
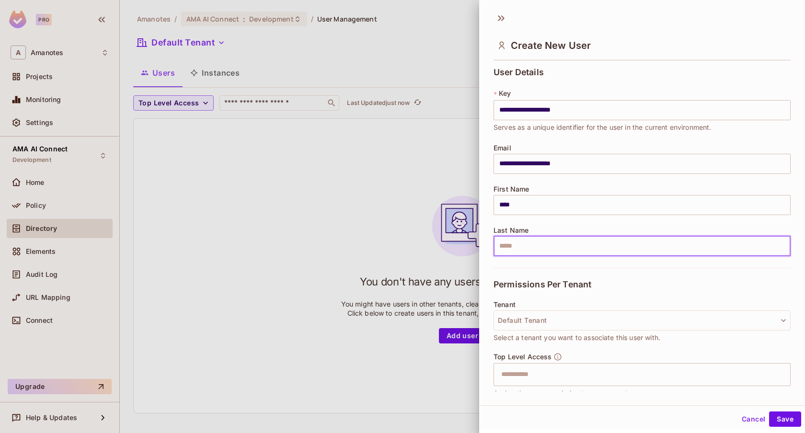
click at [535, 244] on input "text" at bounding box center [642, 246] width 297 height 20
type input "**********"
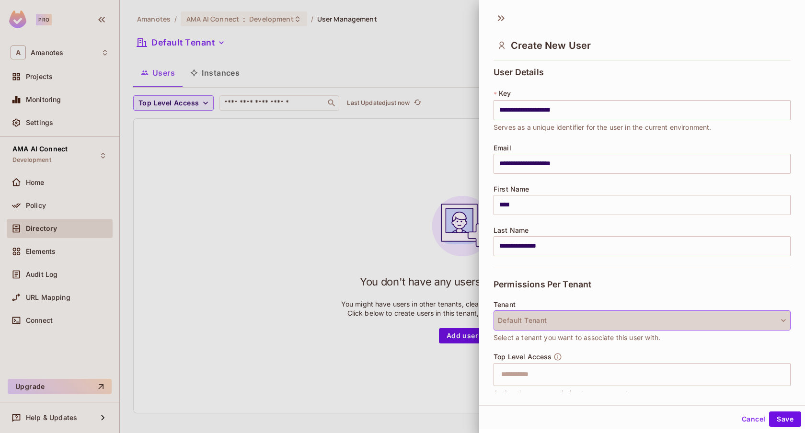
click at [531, 324] on button "Default Tenant" at bounding box center [642, 321] width 297 height 20
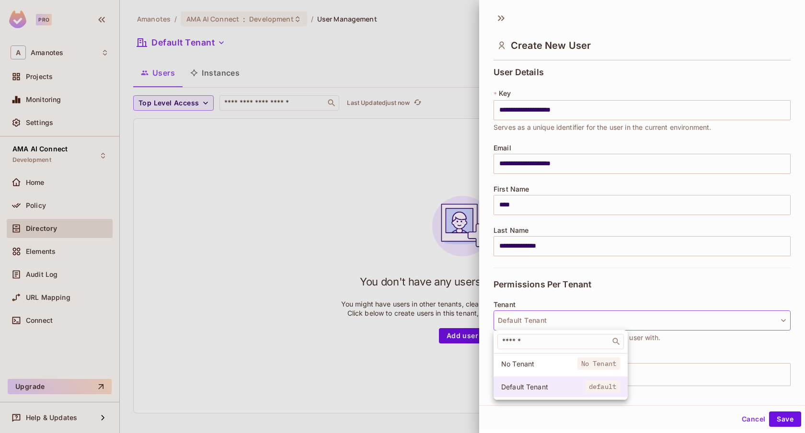
click at [526, 381] on li "Default Tenant default" at bounding box center [561, 387] width 134 height 21
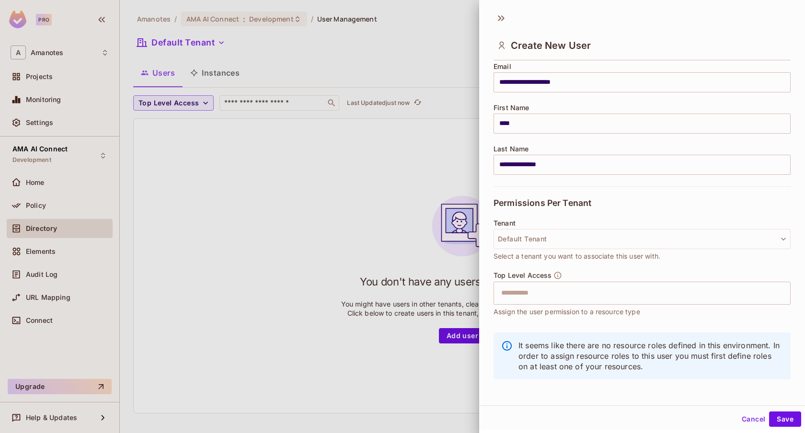
scroll to position [85, 0]
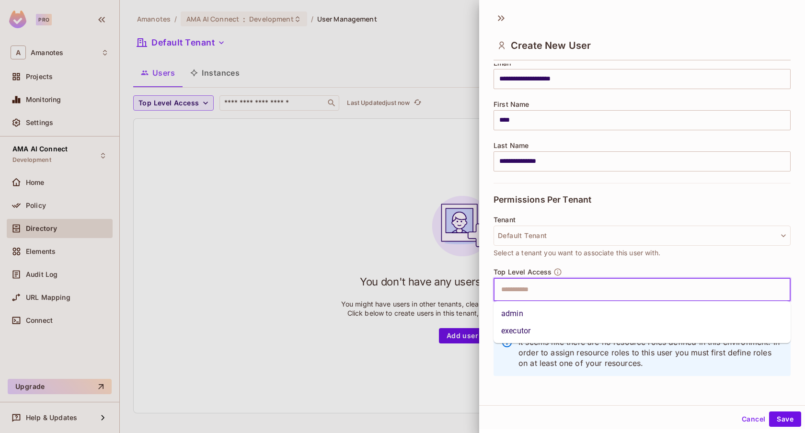
click at [536, 295] on input "text" at bounding box center [634, 289] width 277 height 19
click at [527, 328] on li "executor" at bounding box center [642, 331] width 297 height 17
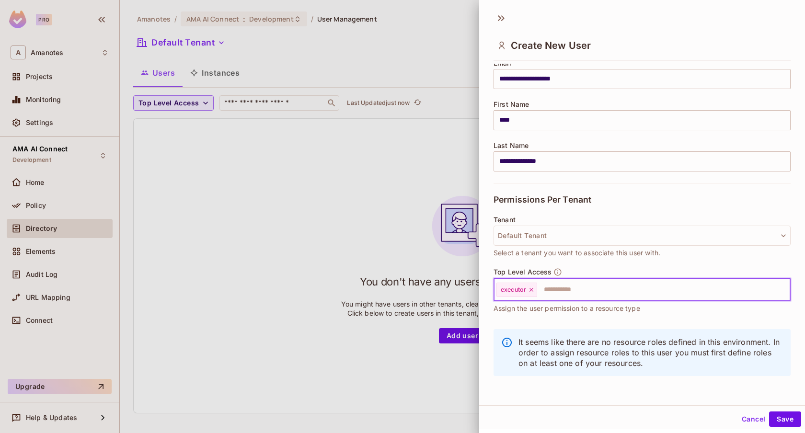
scroll to position [1, 0]
click at [777, 415] on button "Save" at bounding box center [785, 417] width 32 height 15
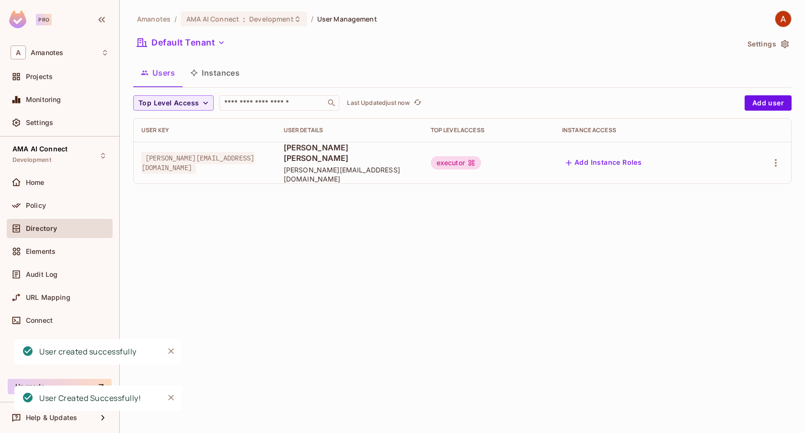
click at [639, 162] on button "Add Instance Roles" at bounding box center [603, 162] width 83 height 15
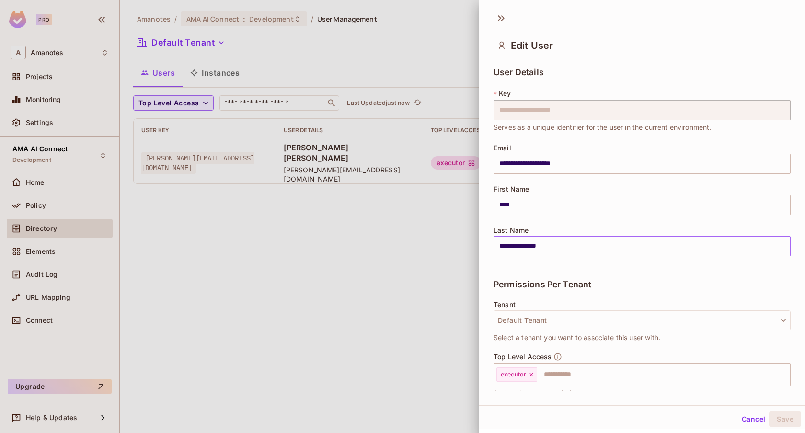
scroll to position [85, 0]
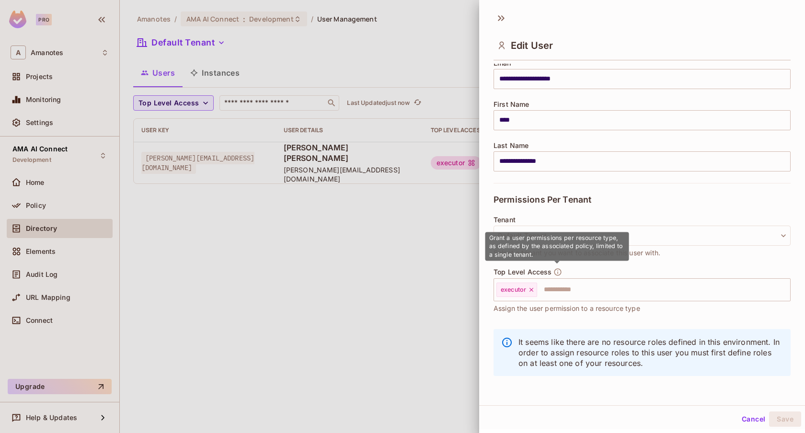
click at [559, 271] on icon "button" at bounding box center [558, 272] width 9 height 9
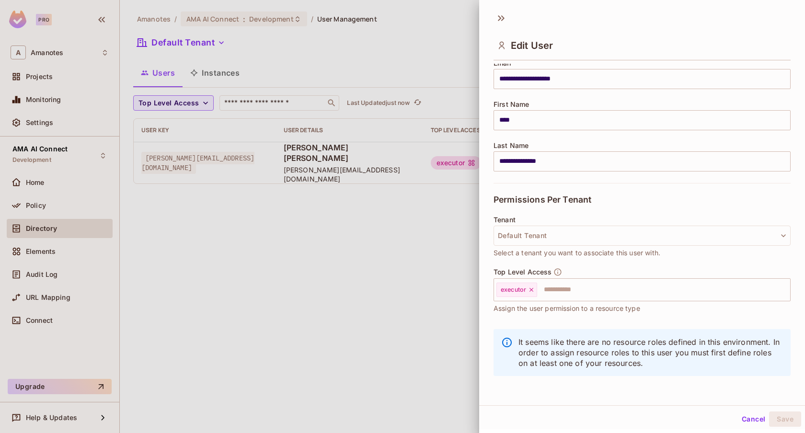
click at [442, 335] on div at bounding box center [402, 216] width 805 height 433
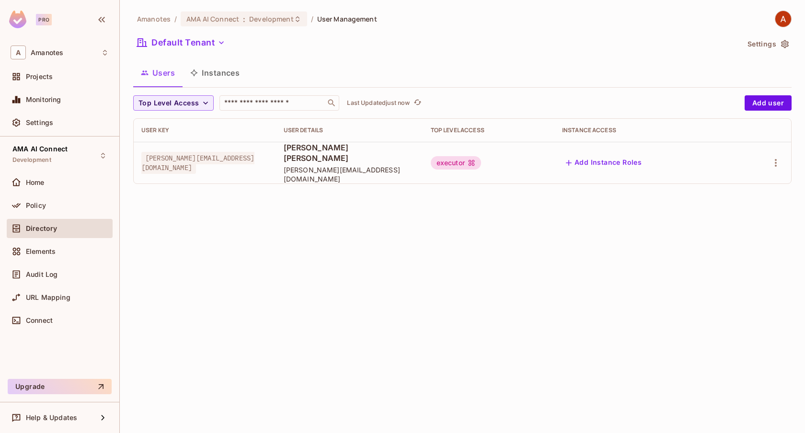
click at [231, 80] on button "Instances" at bounding box center [215, 73] width 65 height 24
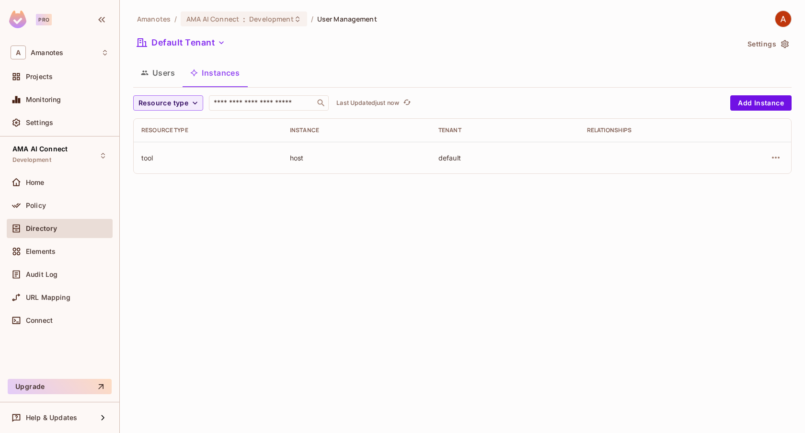
click at [782, 163] on div at bounding box center [760, 157] width 48 height 15
click at [781, 161] on icon "button" at bounding box center [776, 158] width 12 height 12
click at [749, 179] on div "Edit Resource Instance" at bounding box center [719, 180] width 75 height 10
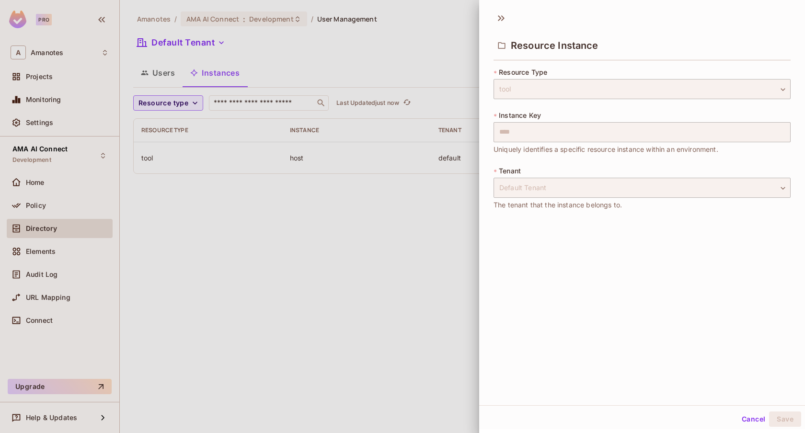
click at [412, 249] on div at bounding box center [402, 216] width 805 height 433
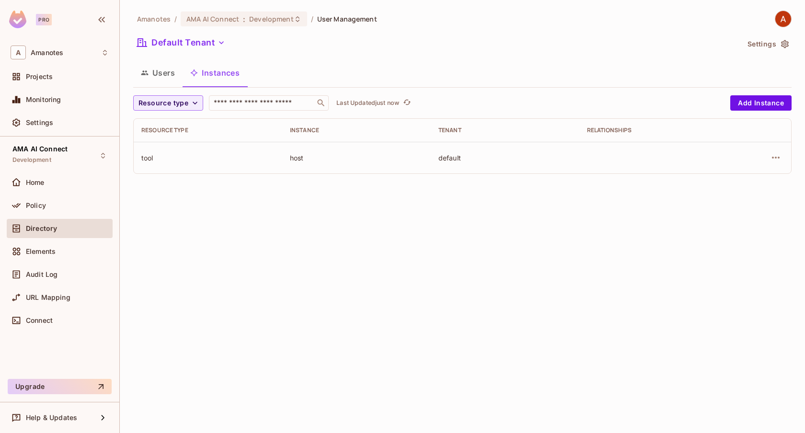
click at [161, 76] on button "Users" at bounding box center [157, 73] width 49 height 24
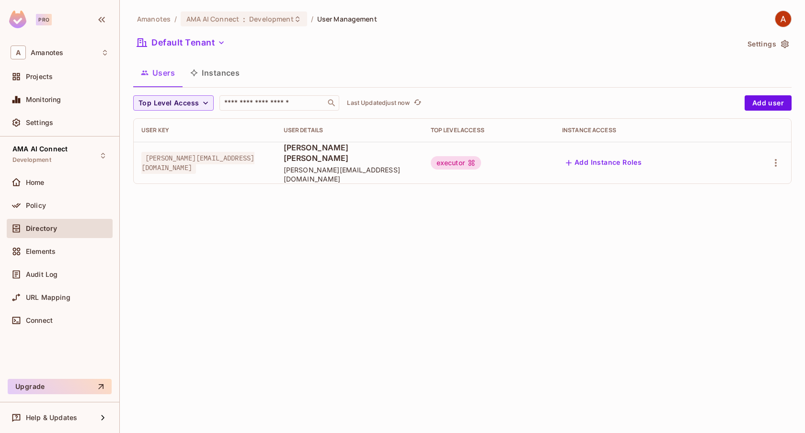
click at [617, 159] on button "Add Instance Roles" at bounding box center [603, 162] width 83 height 15
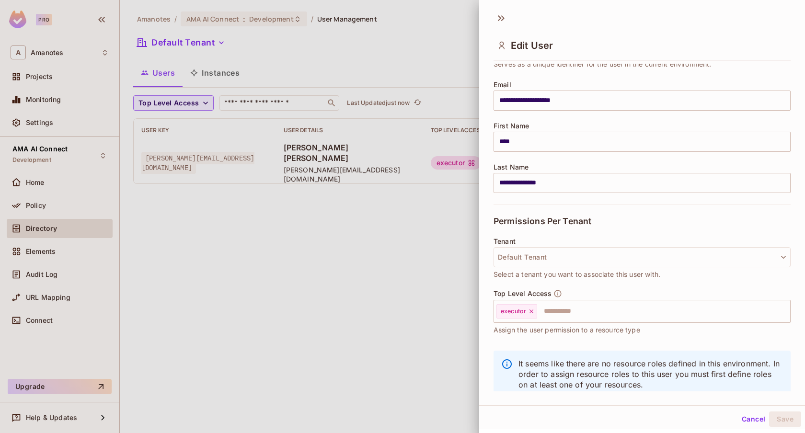
scroll to position [85, 0]
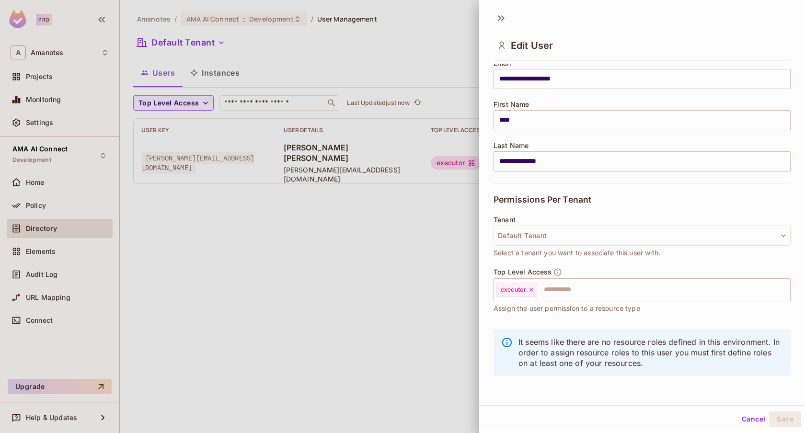
click at [389, 357] on div at bounding box center [402, 216] width 805 height 433
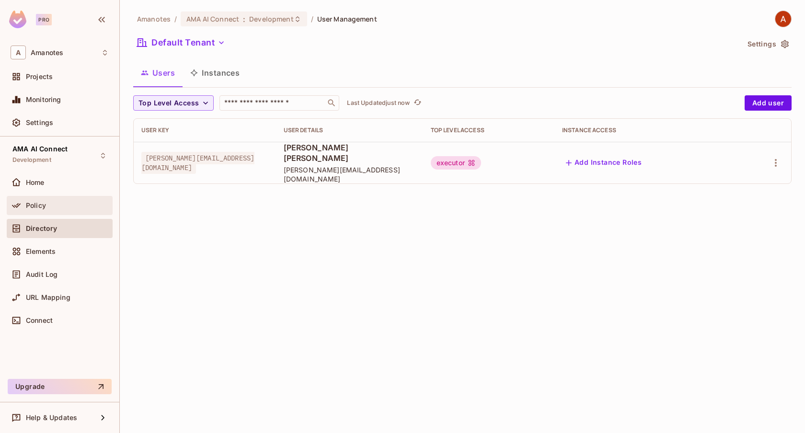
click at [56, 209] on div "Policy" at bounding box center [67, 206] width 83 height 8
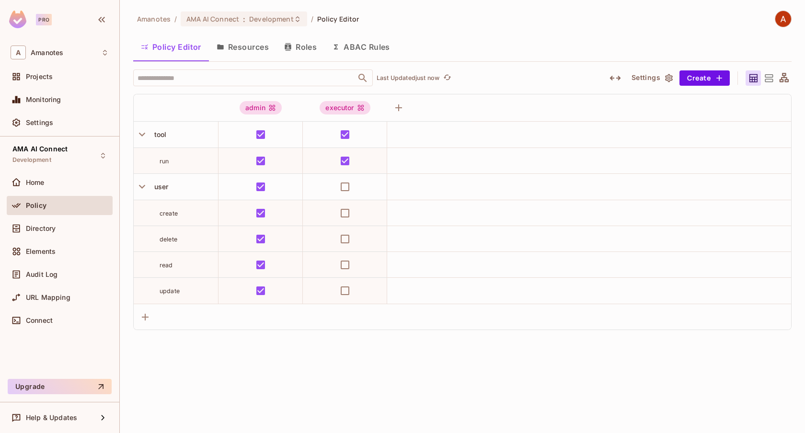
click at [307, 49] on button "Roles" at bounding box center [301, 47] width 48 height 24
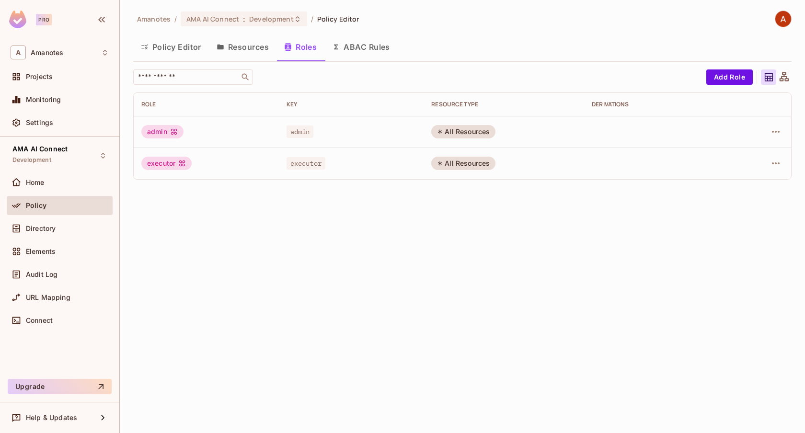
click at [466, 166] on div "All Resources" at bounding box center [463, 163] width 64 height 13
click at [774, 169] on icon "button" at bounding box center [776, 164] width 12 height 12
click at [749, 184] on span "Edit Role" at bounding box center [733, 185] width 35 height 15
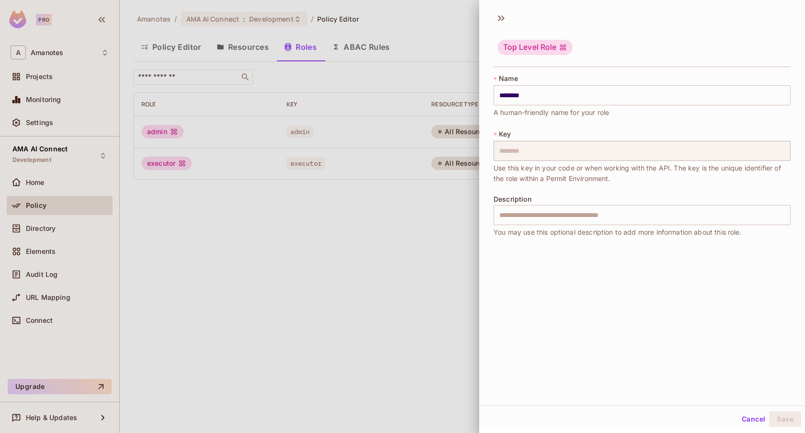
click at [431, 222] on div at bounding box center [402, 216] width 805 height 433
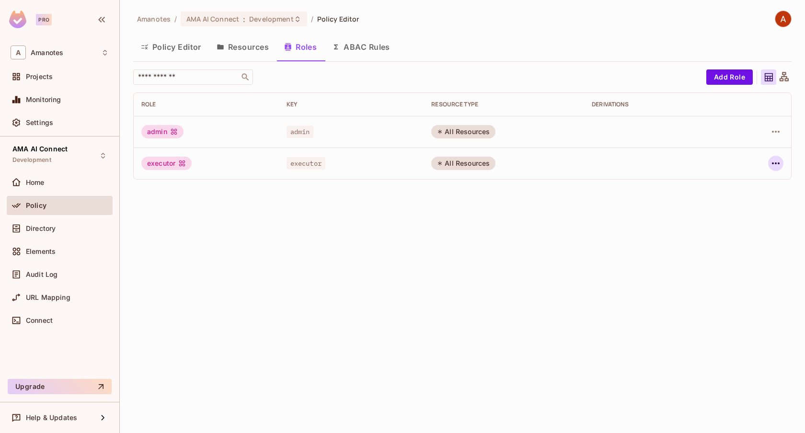
click at [777, 165] on icon "button" at bounding box center [776, 164] width 12 height 12
click at [707, 180] on icon at bounding box center [706, 186] width 12 height 12
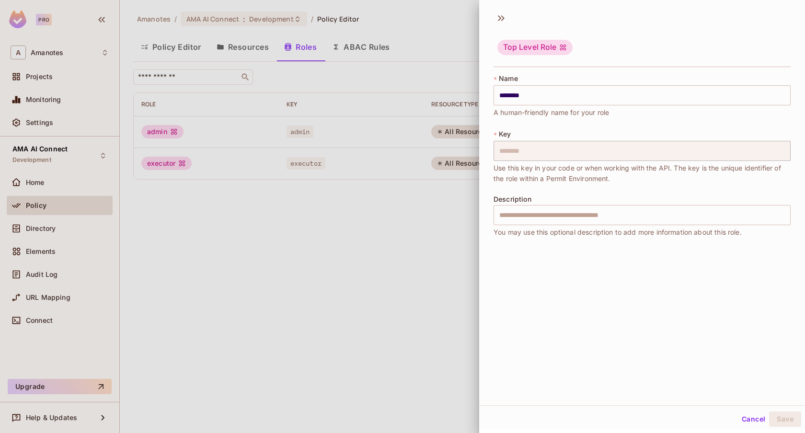
click at [564, 47] on icon at bounding box center [563, 48] width 6 height 6
click at [502, 14] on icon at bounding box center [501, 18] width 15 height 15
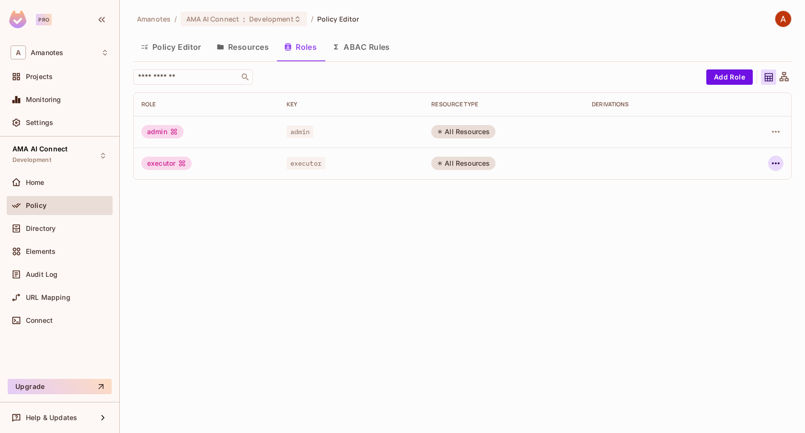
click at [776, 165] on icon "button" at bounding box center [776, 164] width 12 height 12
click at [719, 235] on span "Delete Role" at bounding box center [737, 227] width 43 height 15
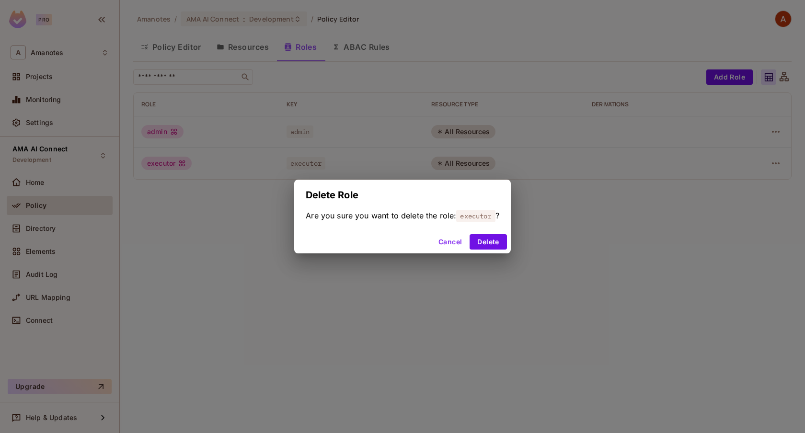
click at [485, 234] on div "Cancel Delete" at bounding box center [402, 242] width 217 height 23
click at [485, 240] on button "Delete" at bounding box center [488, 241] width 37 height 15
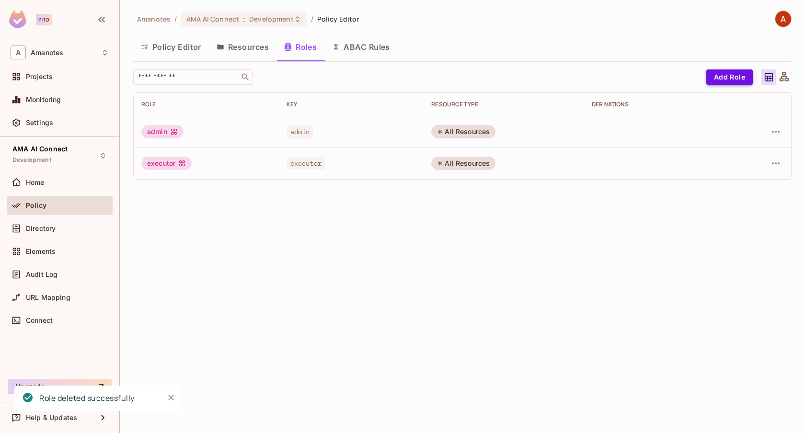
click at [737, 78] on button "Add Role" at bounding box center [730, 77] width 47 height 15
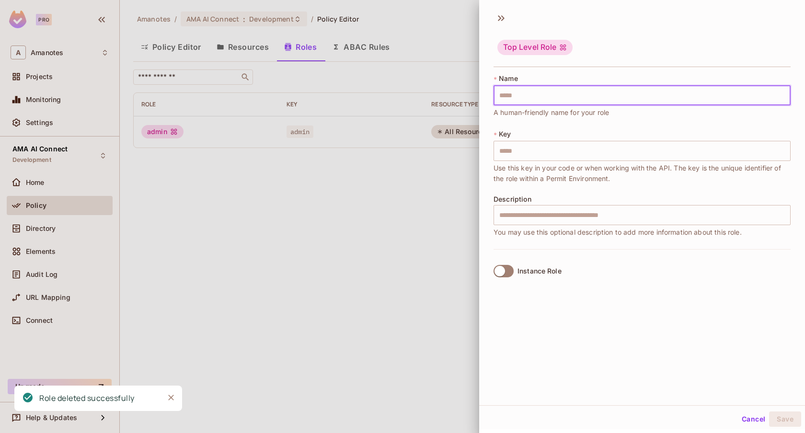
click at [568, 96] on input "text" at bounding box center [642, 95] width 297 height 20
type input "*"
type input "********"
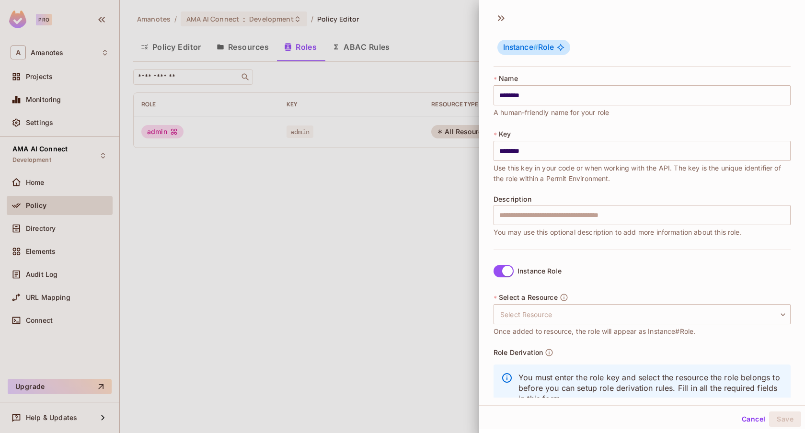
scroll to position [31, 0]
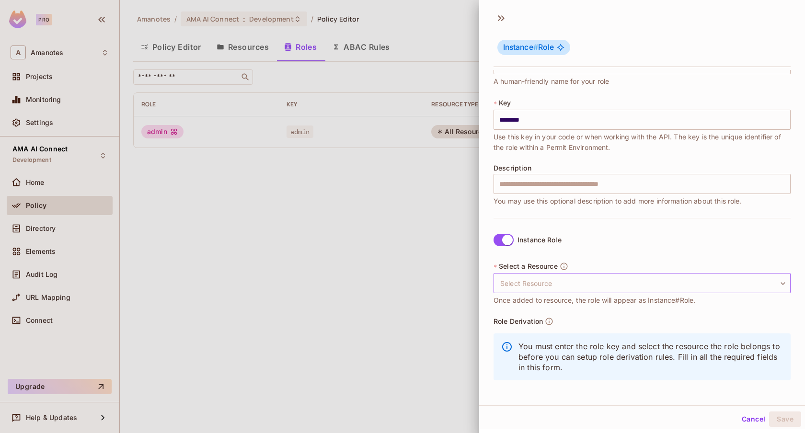
click at [529, 284] on body "Pro A Amanotes Projects Monitoring Settings AMA AI Connect Development Home Pol…" at bounding box center [402, 216] width 805 height 433
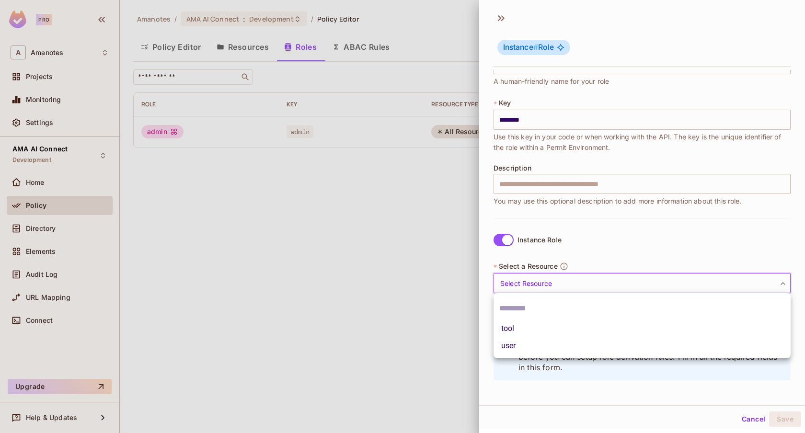
click at [532, 328] on li "tool" at bounding box center [642, 328] width 297 height 17
type input "****"
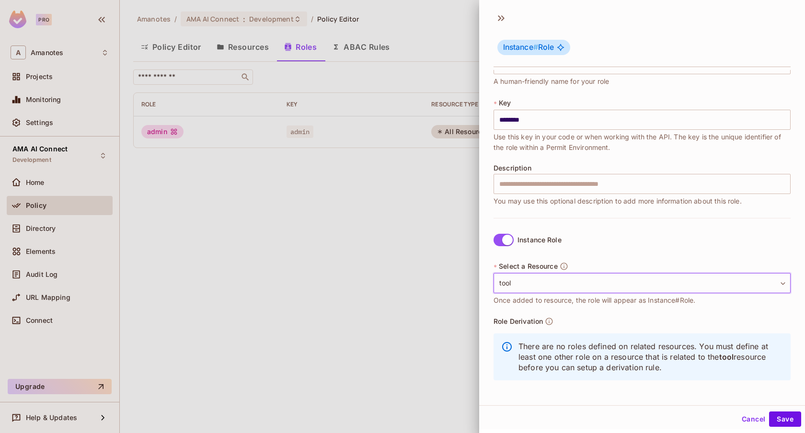
scroll to position [1, 0]
click at [782, 413] on button "Save" at bounding box center [785, 417] width 32 height 15
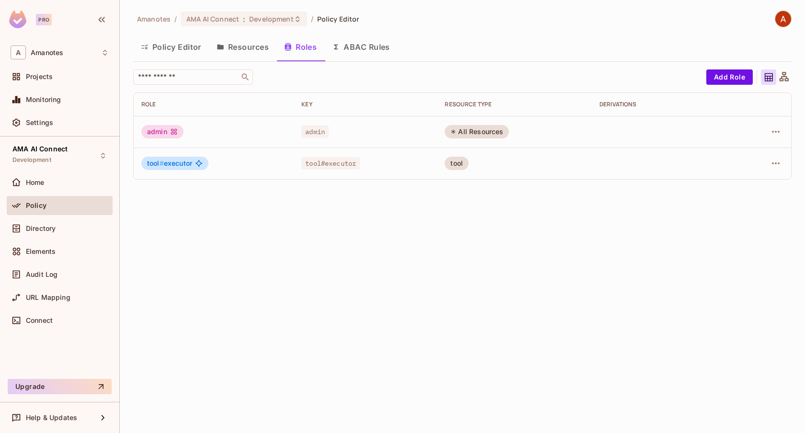
click at [183, 42] on button "Policy Editor" at bounding box center [171, 47] width 76 height 24
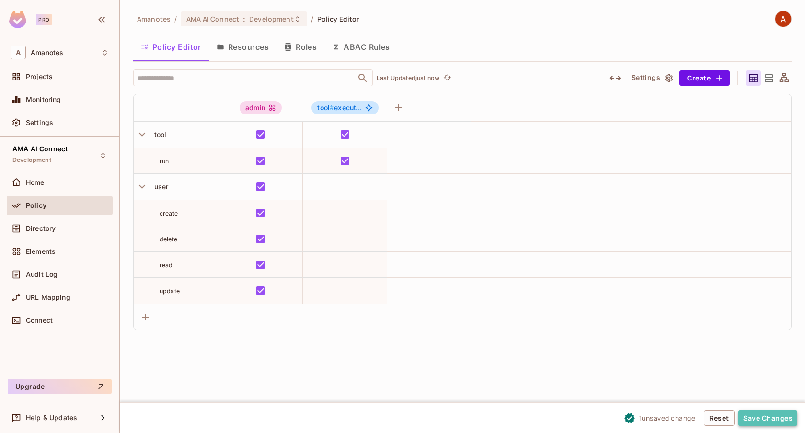
click at [751, 415] on button "Save Changes" at bounding box center [768, 418] width 59 height 15
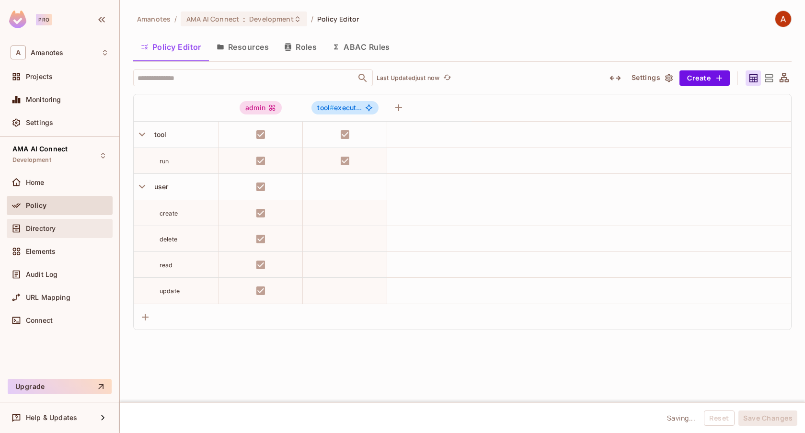
click at [79, 233] on div "Directory" at bounding box center [60, 229] width 98 height 12
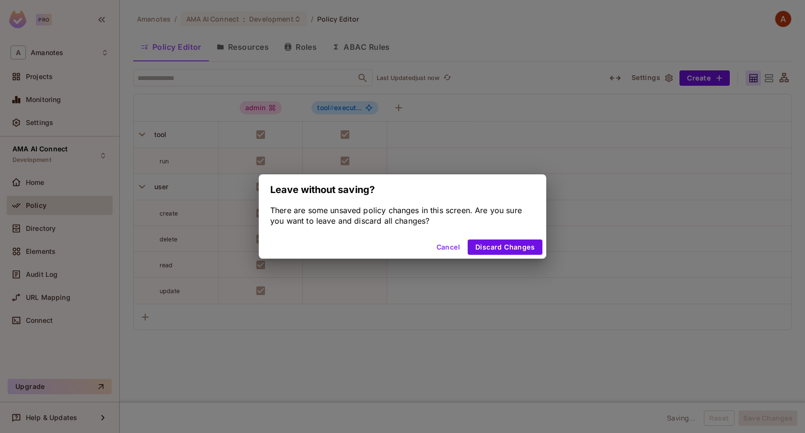
click at [442, 246] on button "Cancel" at bounding box center [448, 247] width 31 height 15
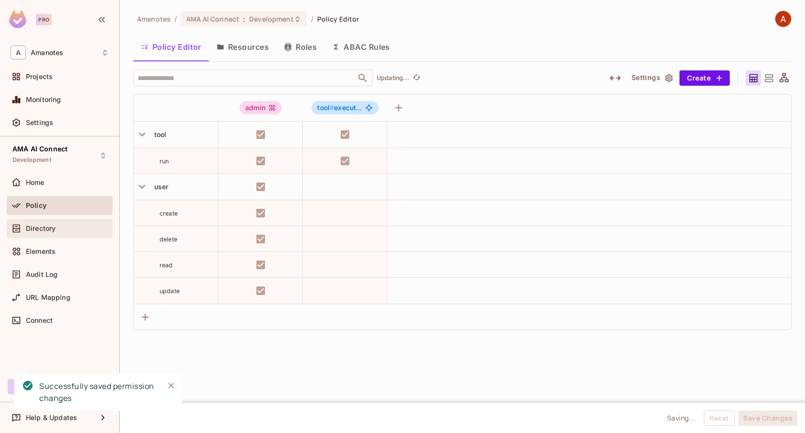
click at [45, 225] on span "Directory" at bounding box center [41, 229] width 30 height 8
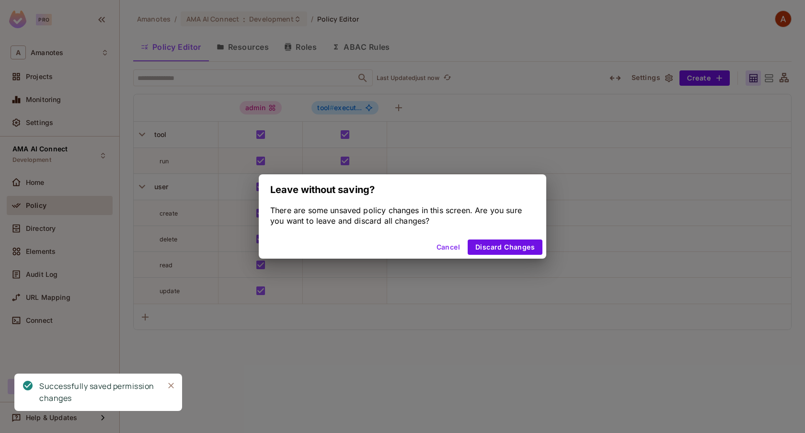
click at [377, 328] on div "Leave without saving? There are some unsaved policy changes in this screen. Are…" at bounding box center [402, 216] width 805 height 433
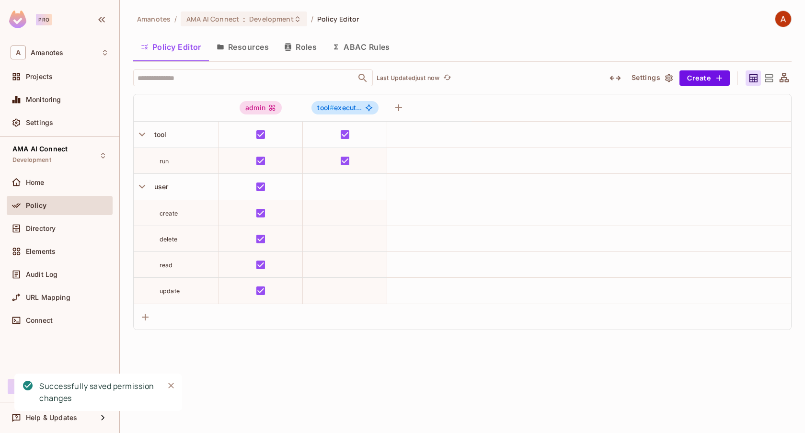
click at [72, 203] on div "Policy" at bounding box center [67, 206] width 83 height 8
click at [39, 221] on div "Directory" at bounding box center [60, 228] width 106 height 19
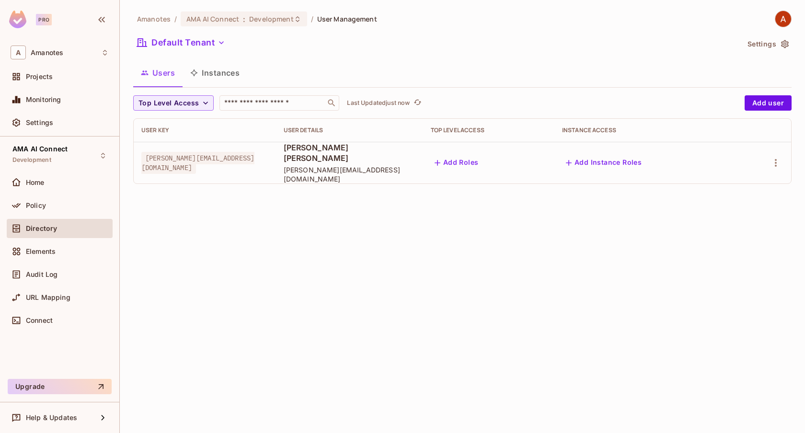
click at [235, 73] on button "Instances" at bounding box center [215, 73] width 65 height 24
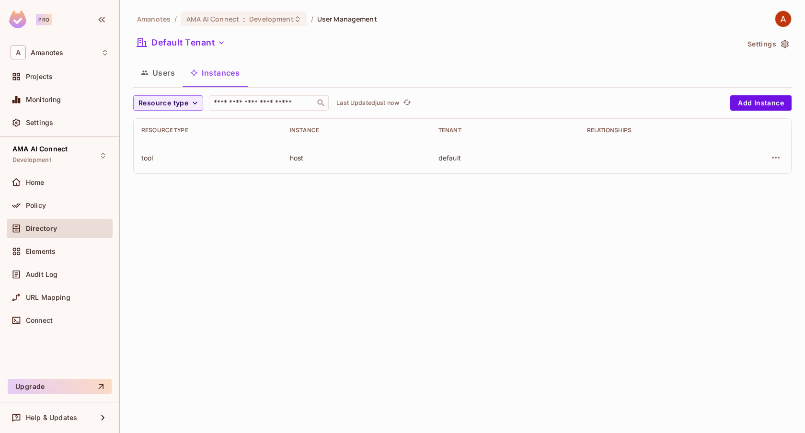
click at [160, 70] on button "Users" at bounding box center [157, 73] width 49 height 24
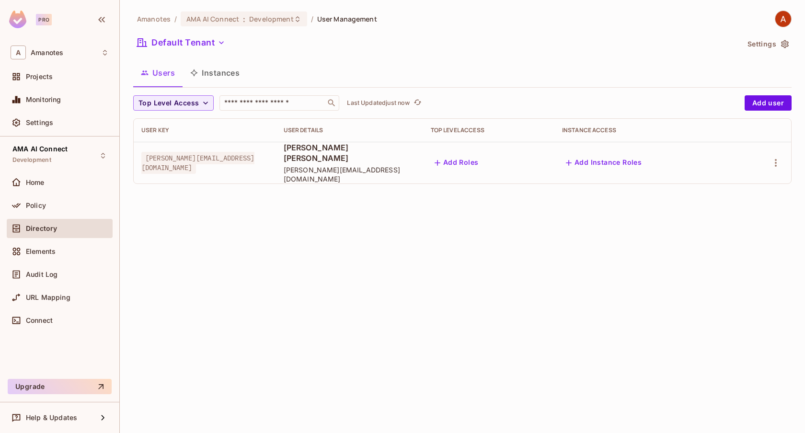
click at [621, 158] on button "Add Instance Roles" at bounding box center [603, 162] width 83 height 15
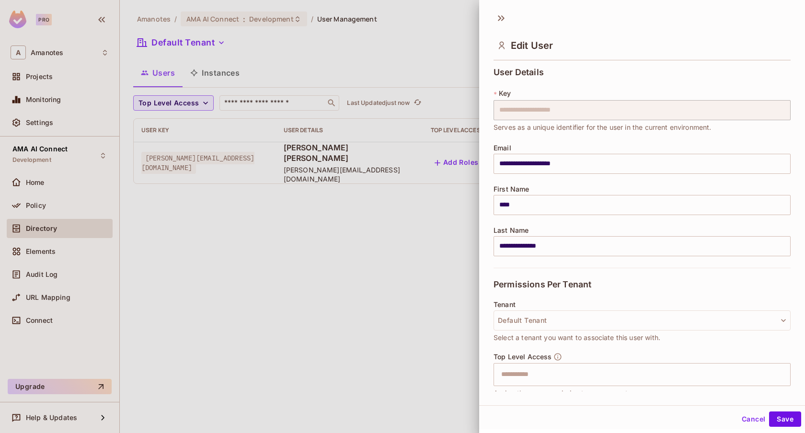
scroll to position [77, 0]
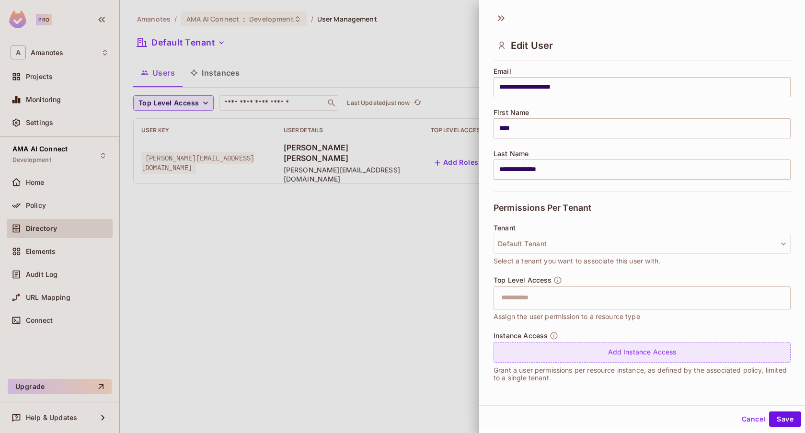
click at [546, 350] on div "Add Instance Access" at bounding box center [642, 352] width 297 height 21
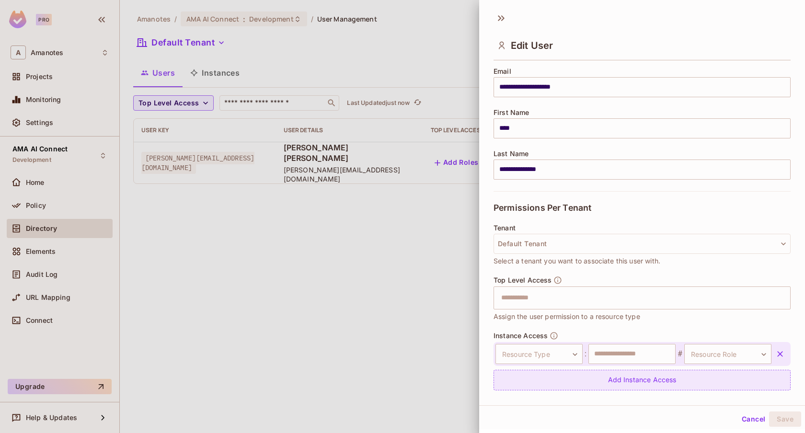
click at [546, 350] on body "**********" at bounding box center [402, 216] width 805 height 433
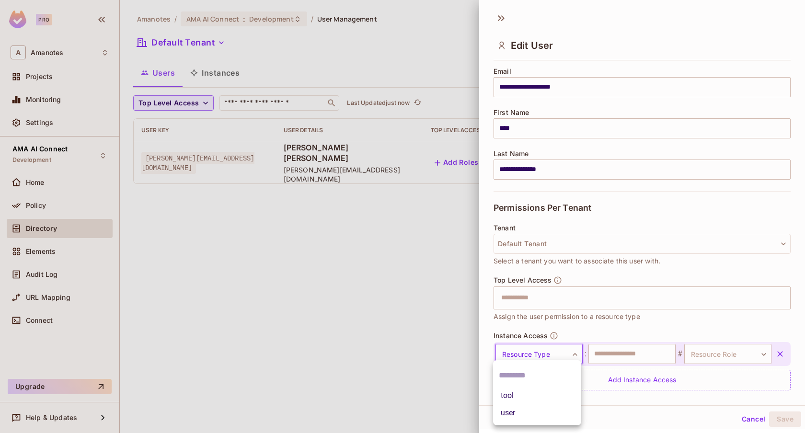
click at [526, 399] on li "tool" at bounding box center [537, 395] width 88 height 17
click at [635, 352] on input "text" at bounding box center [632, 354] width 87 height 20
click at [715, 361] on body "**********" at bounding box center [402, 216] width 805 height 433
click at [705, 399] on li "executor" at bounding box center [727, 399] width 88 height 17
type input "********"
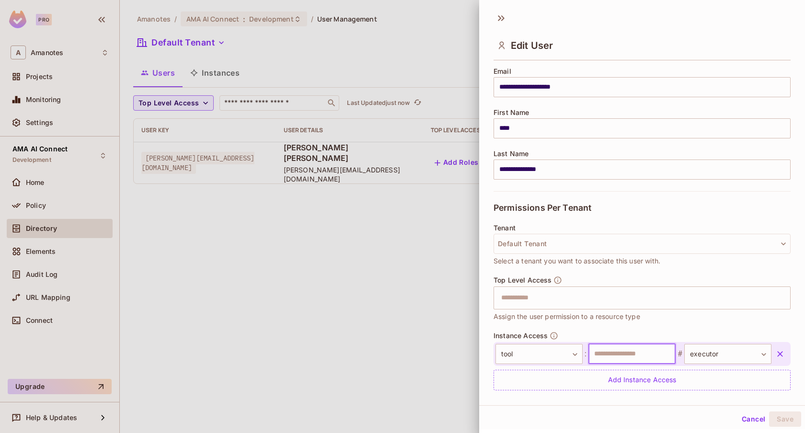
click at [642, 354] on input "text" at bounding box center [632, 354] width 87 height 20
click at [654, 351] on input "*" at bounding box center [632, 354] width 87 height 20
type input "****"
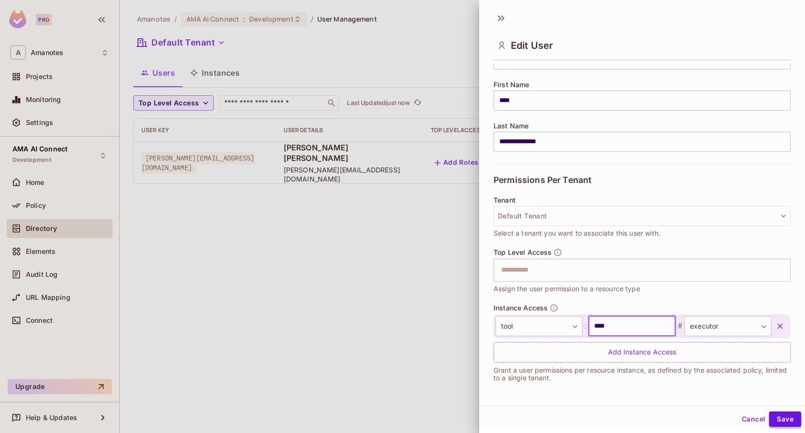
click at [781, 416] on button "Save" at bounding box center [785, 419] width 32 height 15
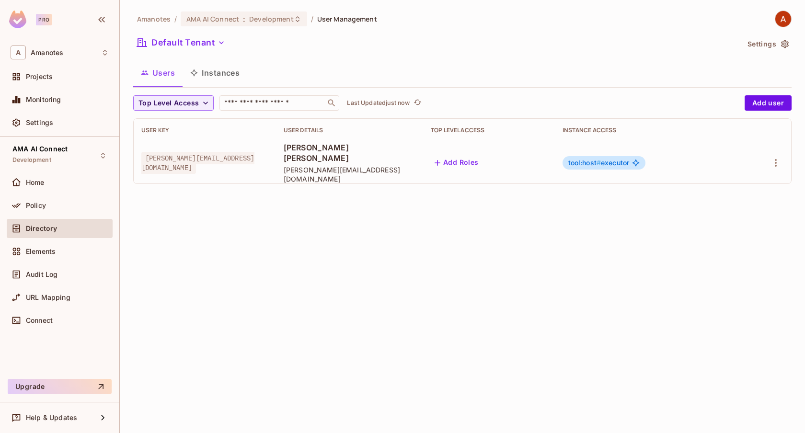
click at [150, 158] on span "[PERSON_NAME][EMAIL_ADDRESS][DOMAIN_NAME]" at bounding box center [197, 163] width 113 height 22
drag, startPoint x: 150, startPoint y: 158, endPoint x: 233, endPoint y: 157, distance: 82.9
click at [233, 157] on span "[PERSON_NAME][EMAIL_ADDRESS][DOMAIN_NAME]" at bounding box center [197, 163] width 113 height 22
click at [209, 159] on span "[PERSON_NAME][EMAIL_ADDRESS][DOMAIN_NAME]" at bounding box center [197, 163] width 113 height 22
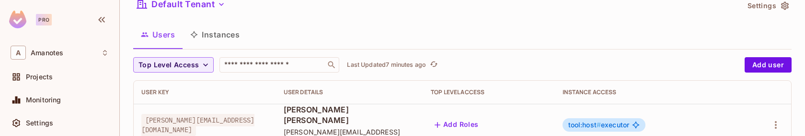
scroll to position [59, 0]
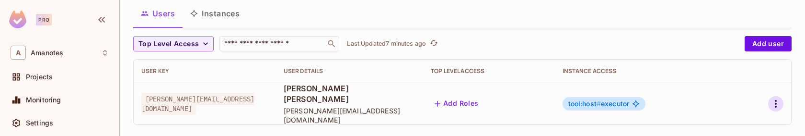
click at [773, 98] on icon "button" at bounding box center [776, 104] width 12 height 12
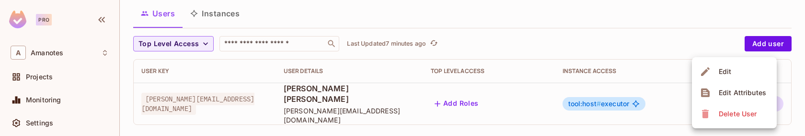
click at [728, 67] on div "Edit" at bounding box center [725, 72] width 13 height 10
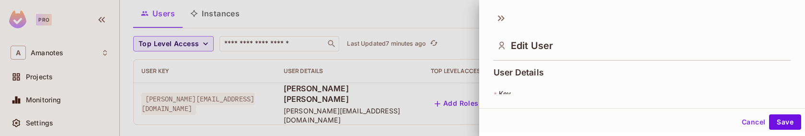
click at [224, 73] on div at bounding box center [402, 68] width 805 height 136
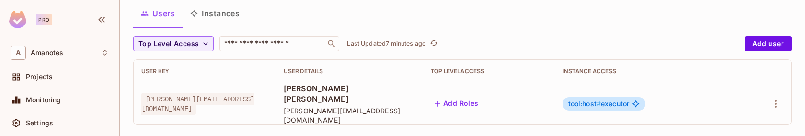
click at [210, 10] on button "Instances" at bounding box center [215, 13] width 65 height 24
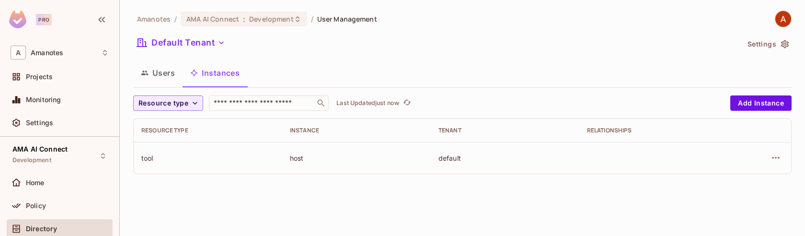
click at [298, 155] on div "host" at bounding box center [356, 157] width 133 height 9
click at [164, 73] on button "Users" at bounding box center [157, 73] width 49 height 24
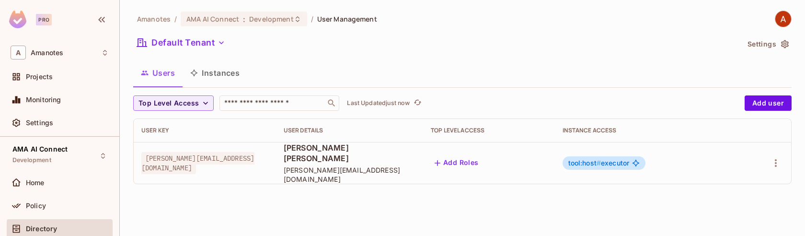
click at [630, 160] on span "tool:host # executor" at bounding box center [599, 163] width 61 height 8
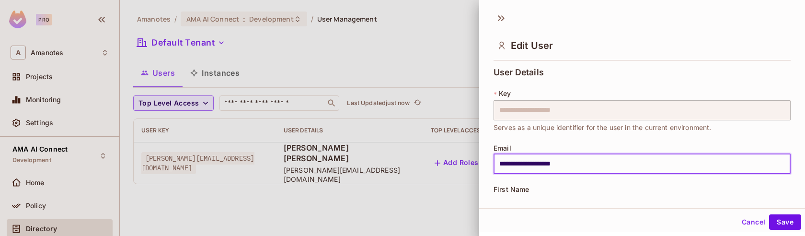
click at [639, 160] on input "**********" at bounding box center [642, 164] width 297 height 20
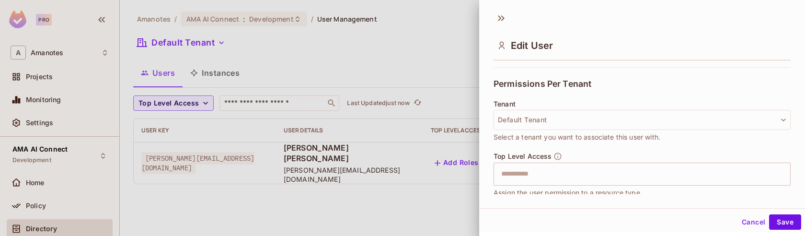
scroll to position [302, 0]
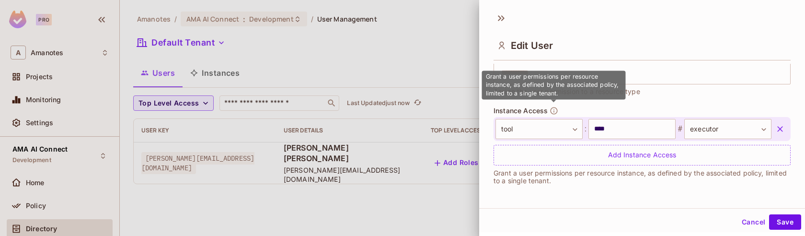
click at [554, 109] on icon "button" at bounding box center [554, 110] width 9 height 9
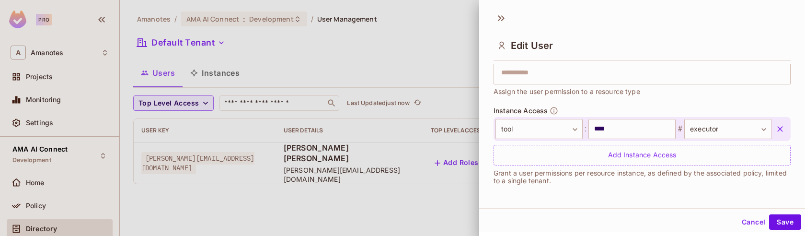
click at [82, 188] on div at bounding box center [402, 118] width 805 height 236
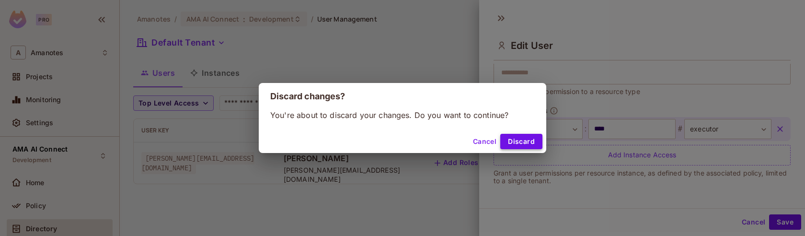
click at [520, 139] on button "Discard" at bounding box center [521, 141] width 42 height 15
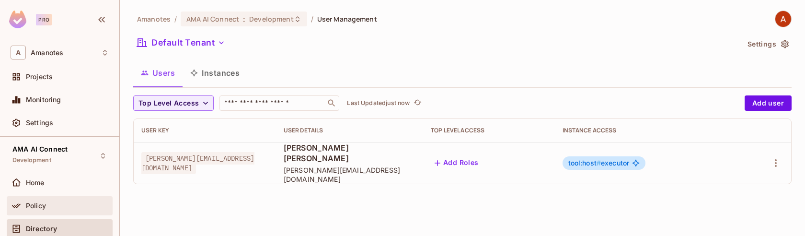
click at [61, 208] on div "Policy" at bounding box center [67, 206] width 83 height 8
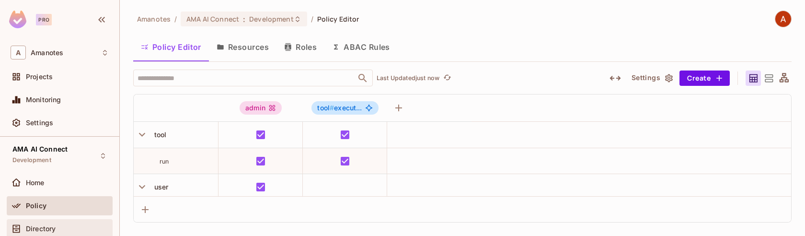
click at [44, 226] on span "Directory" at bounding box center [41, 229] width 30 height 8
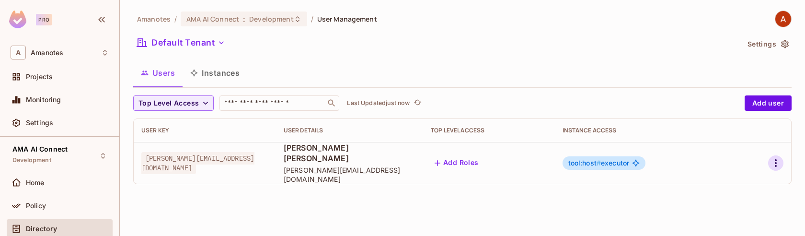
click at [772, 162] on icon "button" at bounding box center [776, 163] width 12 height 12
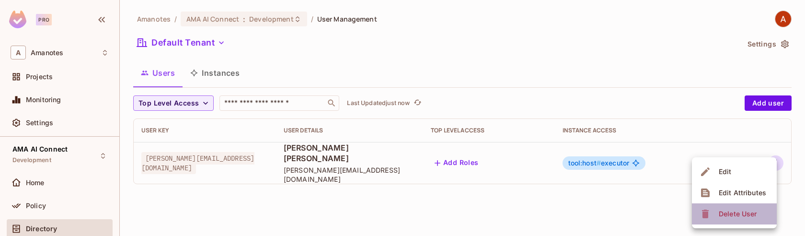
click at [745, 214] on div "Delete User" at bounding box center [738, 214] width 38 height 10
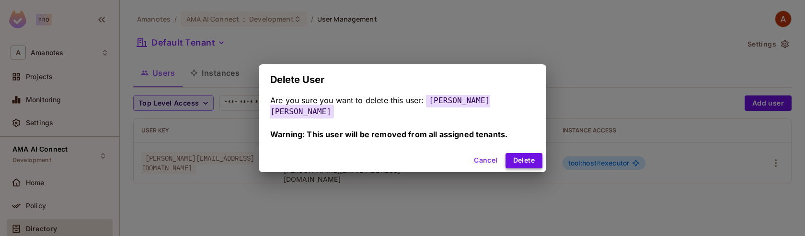
click at [520, 157] on button "Delete" at bounding box center [524, 160] width 37 height 15
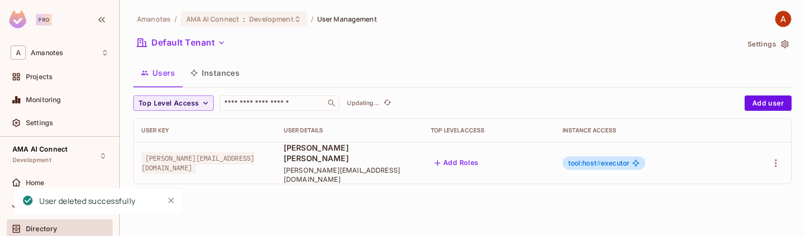
click at [225, 78] on button "Instances" at bounding box center [215, 73] width 65 height 24
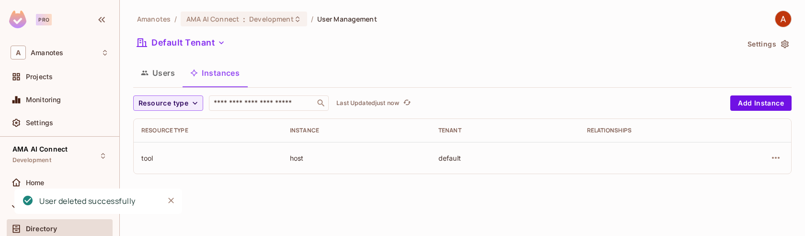
click at [175, 78] on button "Users" at bounding box center [157, 73] width 49 height 24
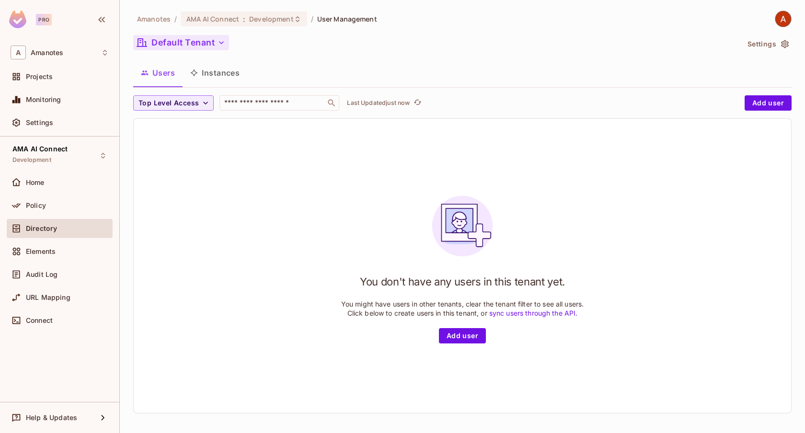
click at [218, 42] on icon "button" at bounding box center [222, 43] width 10 height 10
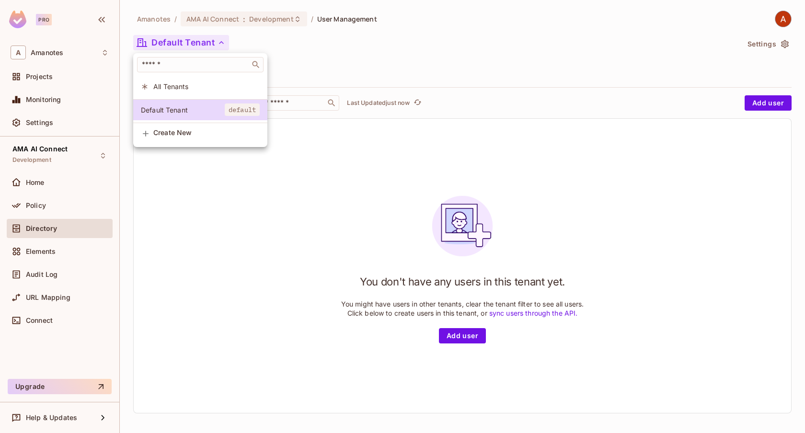
click at [193, 85] on span "All Tenants" at bounding box center [206, 86] width 106 height 9
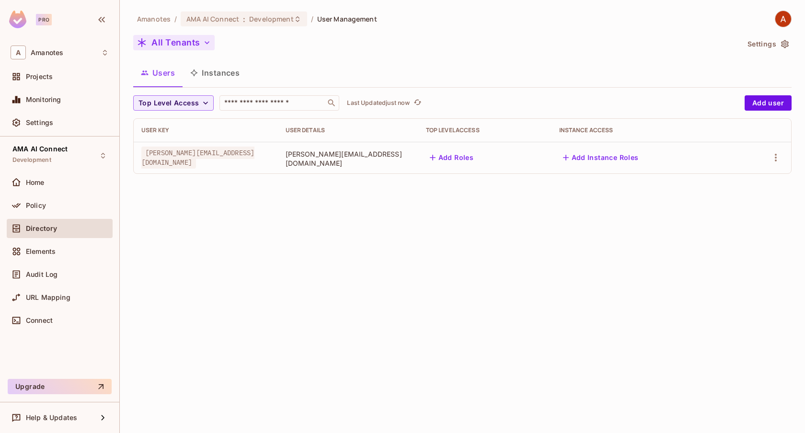
click at [226, 162] on span "[PERSON_NAME][EMAIL_ADDRESS][DOMAIN_NAME]" at bounding box center [197, 158] width 113 height 22
click at [774, 155] on icon "button" at bounding box center [776, 158] width 12 height 12
click at [735, 180] on li "Edit" at bounding box center [731, 179] width 89 height 21
click at [778, 158] on icon "button" at bounding box center [776, 158] width 12 height 12
click at [724, 173] on span "Edit" at bounding box center [720, 179] width 19 height 15
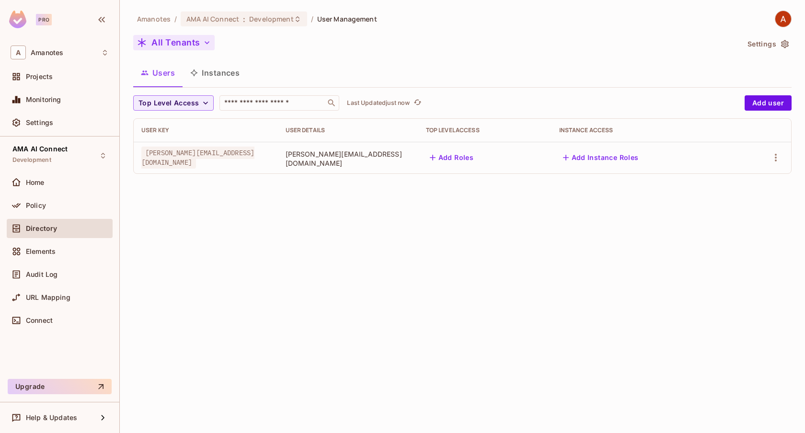
click at [585, 235] on div "Amanotes / AMA AI Connect : Development / User Management All Tenants Settings …" at bounding box center [463, 216] width 686 height 433
click at [774, 161] on icon "button" at bounding box center [776, 158] width 12 height 12
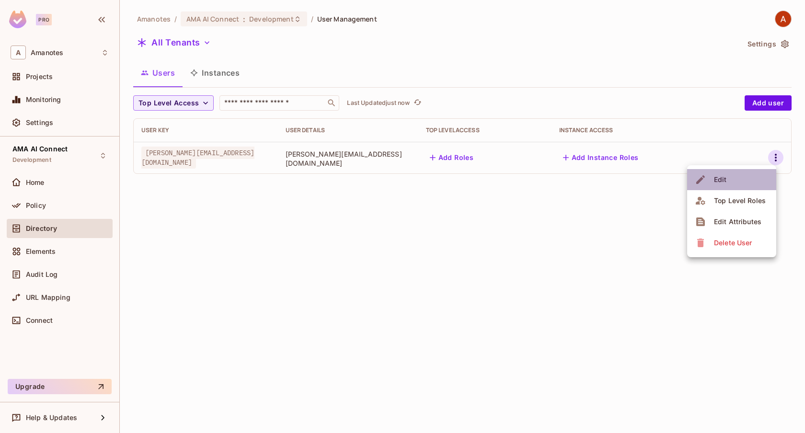
click at [733, 175] on li "Edit" at bounding box center [731, 179] width 89 height 21
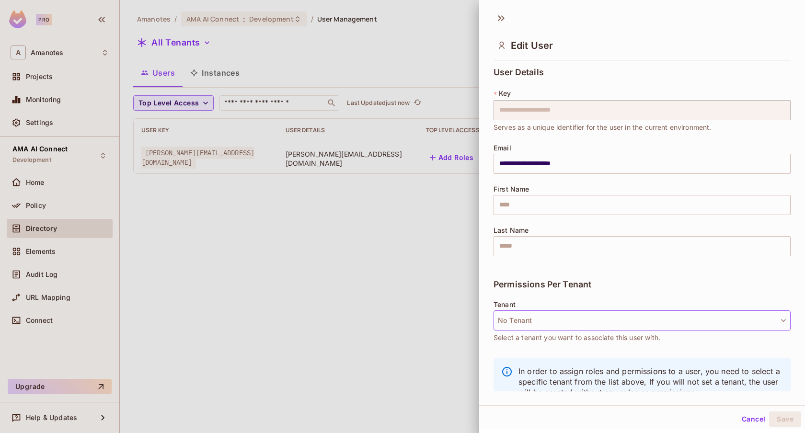
click at [596, 318] on button "No Tenant" at bounding box center [642, 321] width 297 height 20
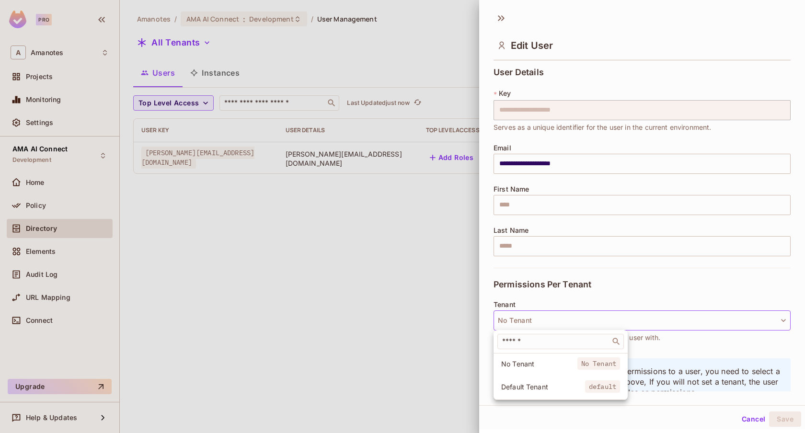
click at [529, 381] on li "Default Tenant default" at bounding box center [561, 387] width 134 height 21
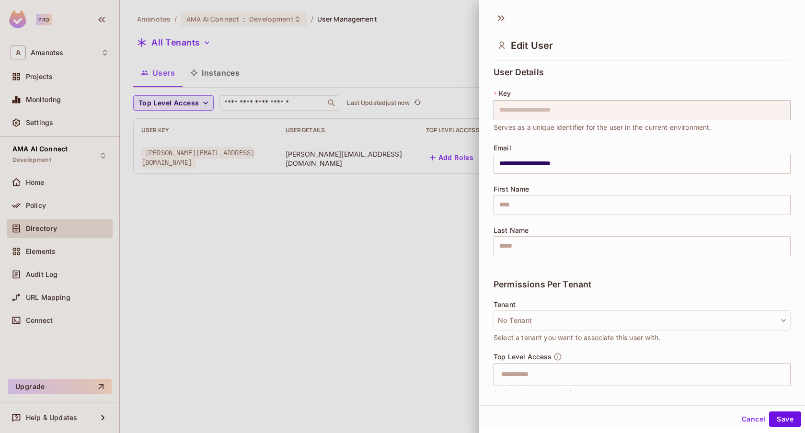
scroll to position [77, 0]
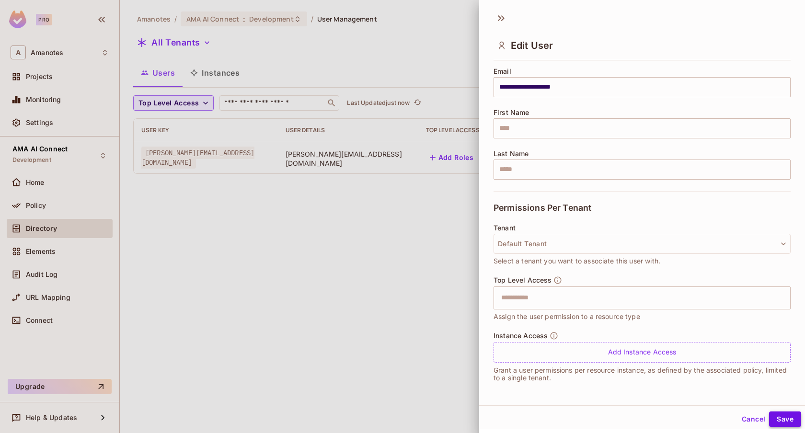
click at [777, 416] on button "Save" at bounding box center [785, 419] width 32 height 15
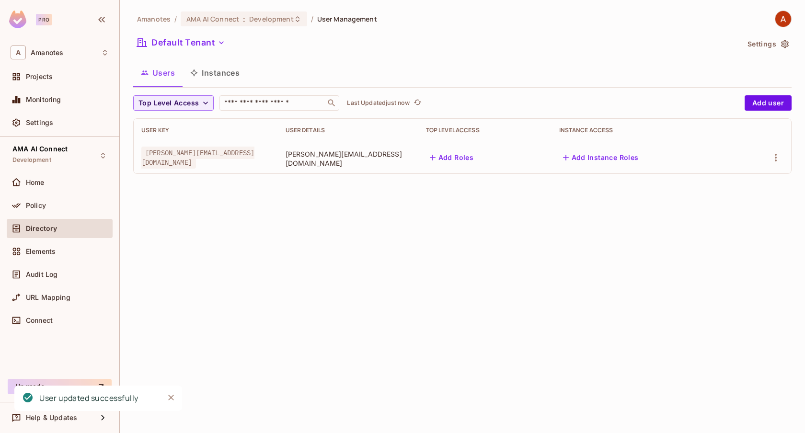
click at [613, 155] on button "Add Instance Roles" at bounding box center [600, 157] width 83 height 15
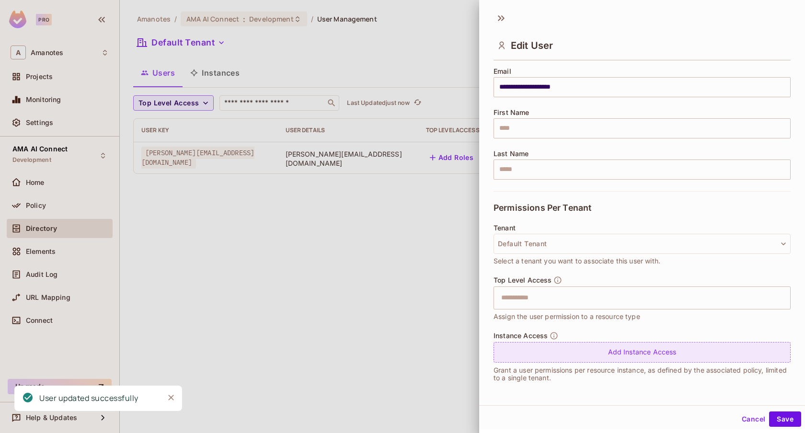
click at [549, 349] on div "Add Instance Access" at bounding box center [642, 352] width 297 height 21
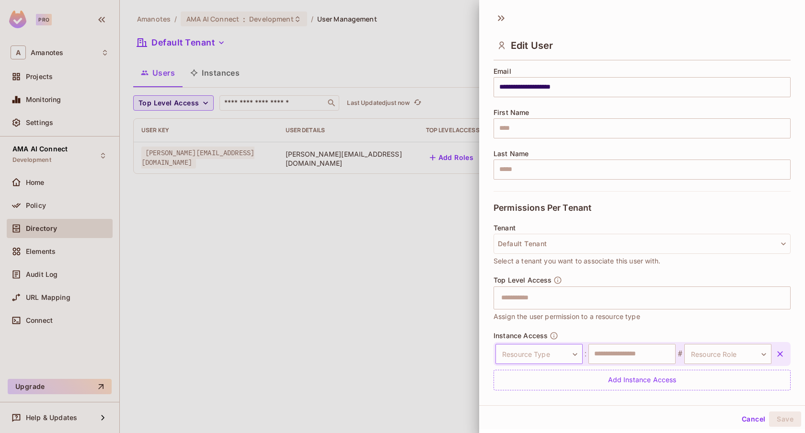
click at [546, 353] on body "**********" at bounding box center [402, 216] width 805 height 433
click at [528, 397] on li "tool" at bounding box center [537, 395] width 88 height 17
click at [622, 357] on input "text" at bounding box center [632, 354] width 87 height 20
type input "****"
click at [703, 357] on body "**********" at bounding box center [402, 216] width 805 height 433
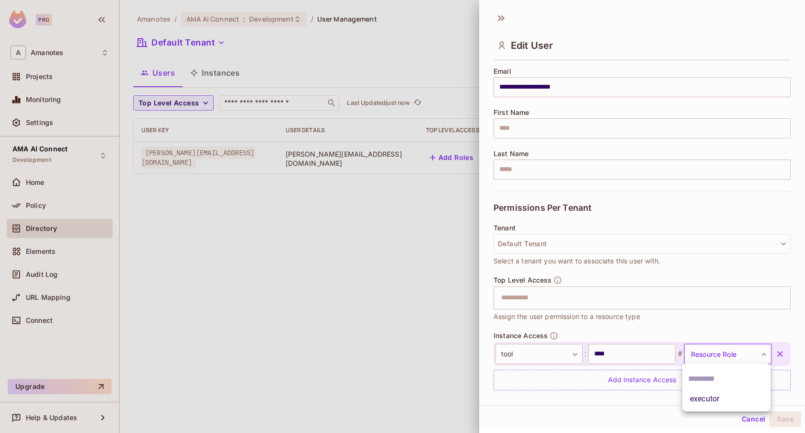
click at [706, 402] on li "executor" at bounding box center [727, 399] width 88 height 17
click at [777, 416] on button "Save" at bounding box center [785, 419] width 32 height 15
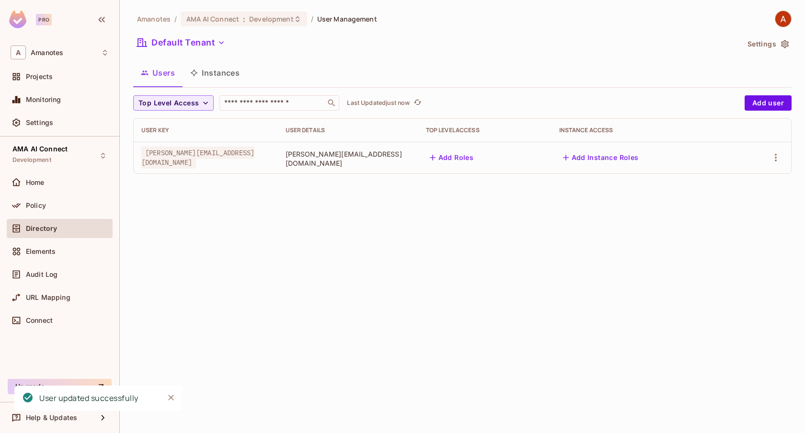
click at [392, 290] on div "Amanotes / AMA AI Connect : Development / User Management Default Tenant Settin…" at bounding box center [463, 216] width 686 height 433
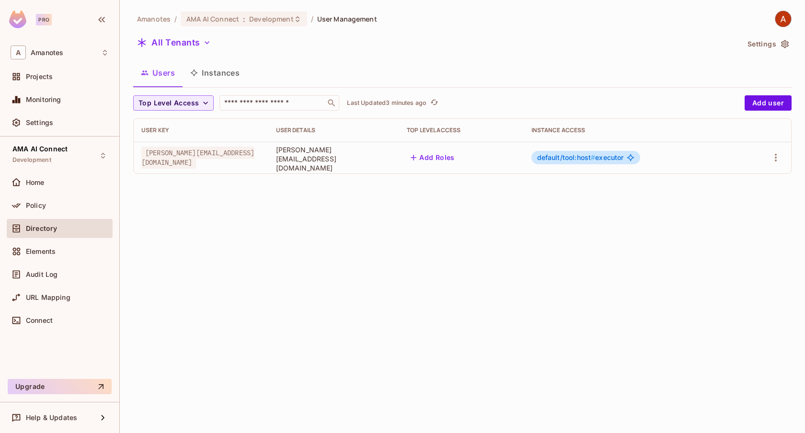
click at [195, 162] on span "[PERSON_NAME][EMAIL_ADDRESS][DOMAIN_NAME]" at bounding box center [197, 158] width 113 height 22
click at [72, 253] on div "Elements" at bounding box center [67, 252] width 83 height 8
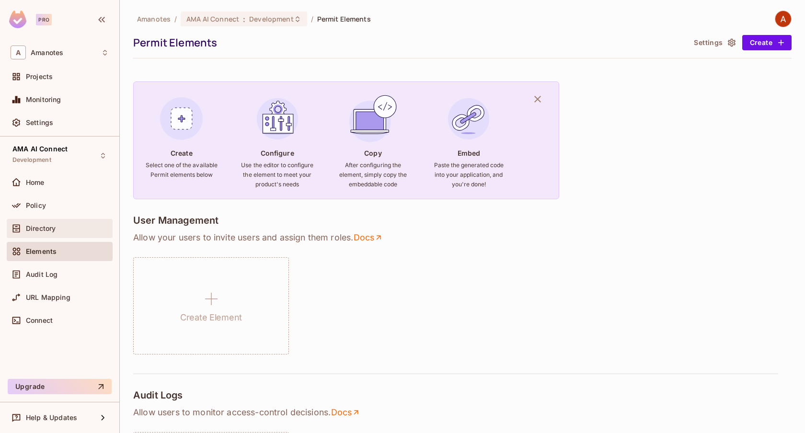
click at [77, 231] on div "Directory" at bounding box center [67, 229] width 83 height 8
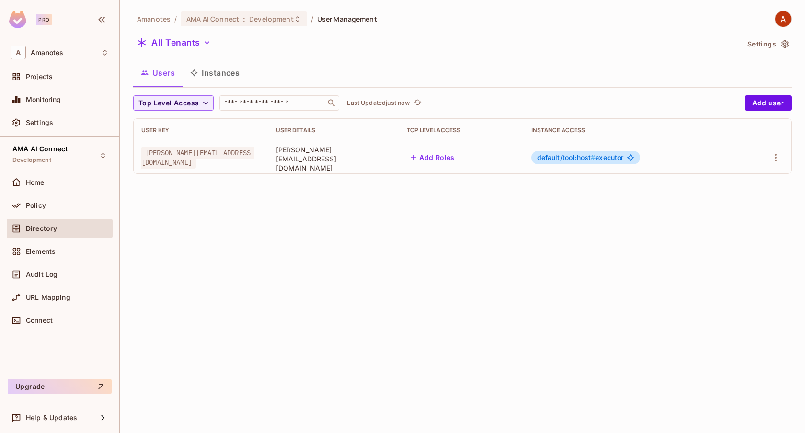
click at [213, 79] on button "Instances" at bounding box center [215, 73] width 65 height 24
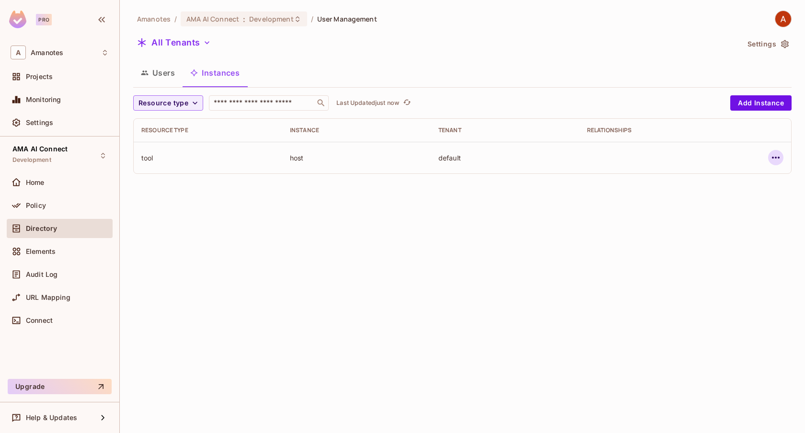
click at [779, 158] on icon "button" at bounding box center [776, 158] width 12 height 12
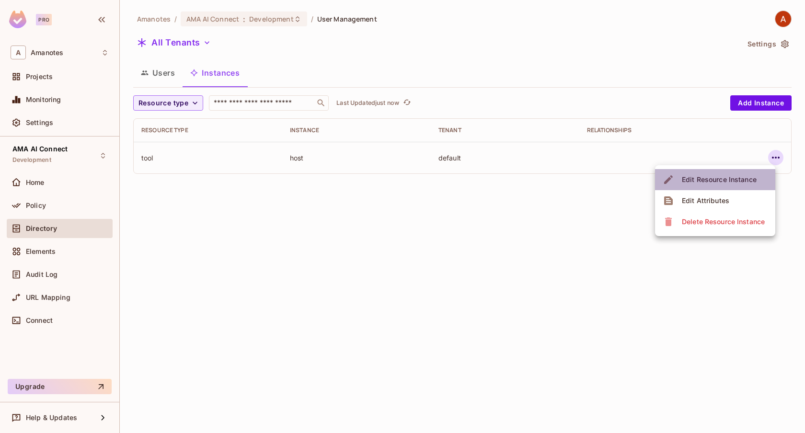
click at [730, 179] on div "Edit Resource Instance" at bounding box center [719, 180] width 75 height 10
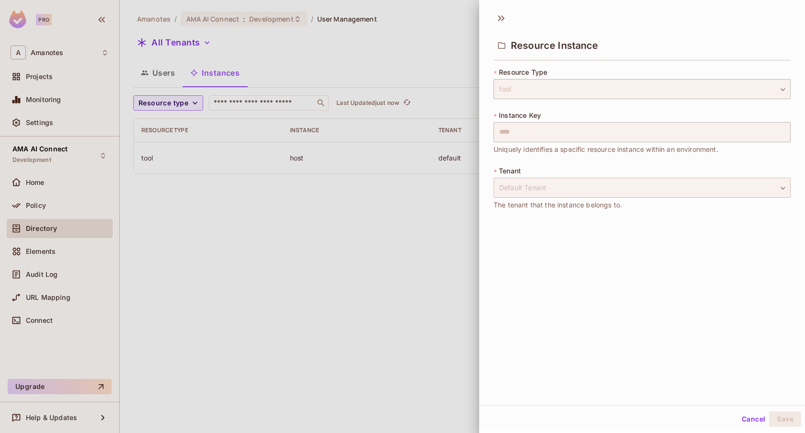
click at [563, 189] on div "Default Tenant" at bounding box center [642, 188] width 297 height 20
click at [419, 243] on div at bounding box center [402, 216] width 805 height 433
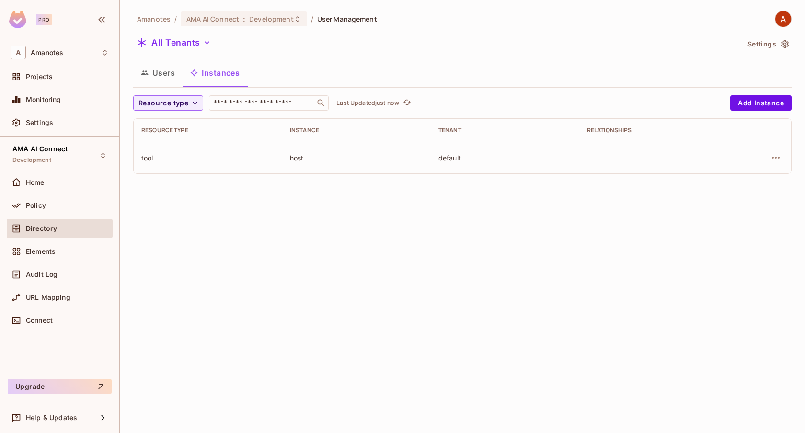
click at [160, 76] on button "Users" at bounding box center [157, 73] width 49 height 24
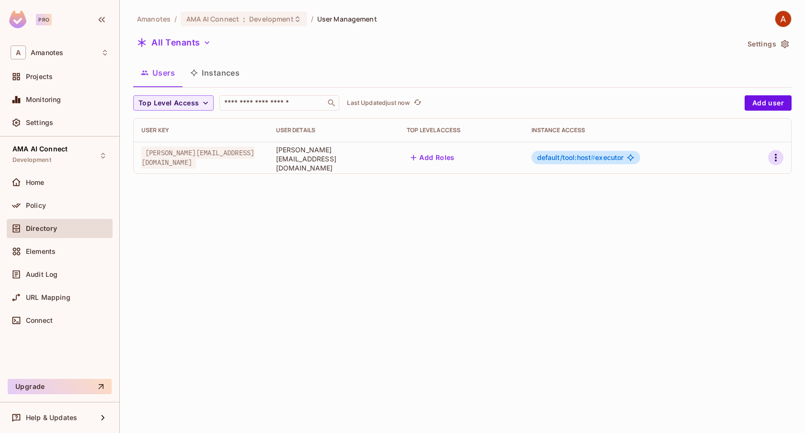
click at [777, 157] on icon "button" at bounding box center [776, 158] width 12 height 12
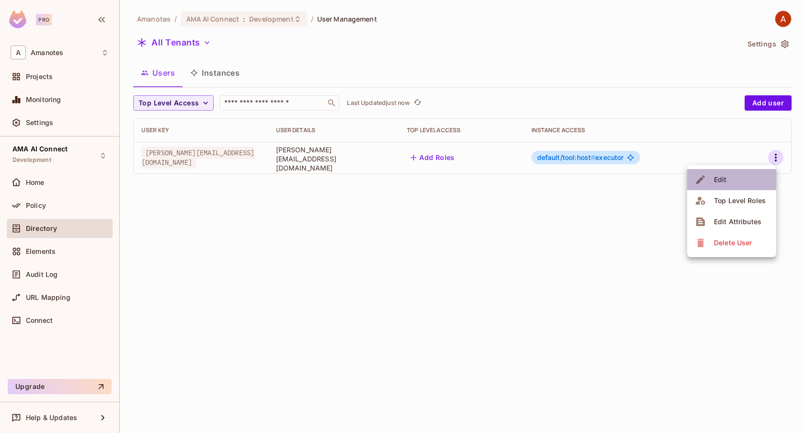
click at [747, 177] on li "Edit" at bounding box center [731, 179] width 89 height 21
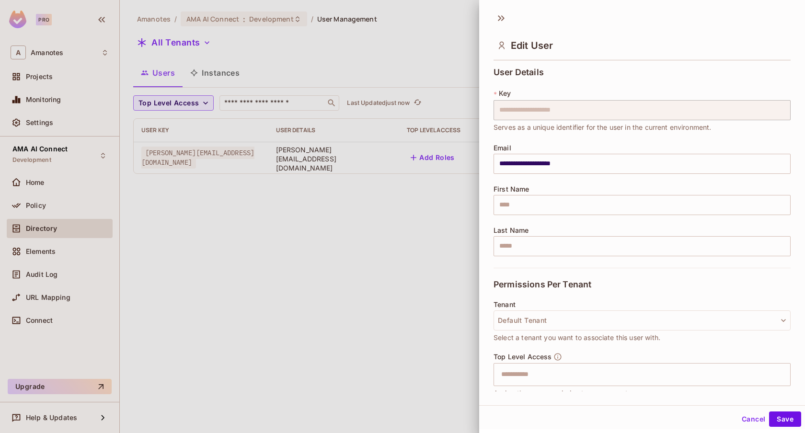
scroll to position [105, 0]
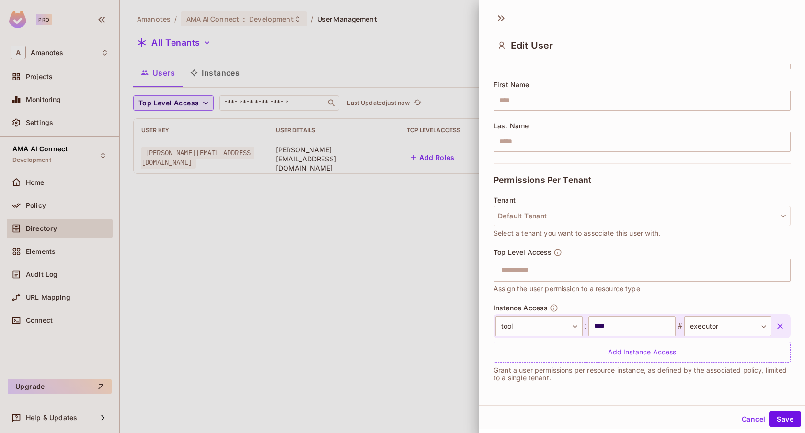
click at [425, 273] on div at bounding box center [402, 216] width 805 height 433
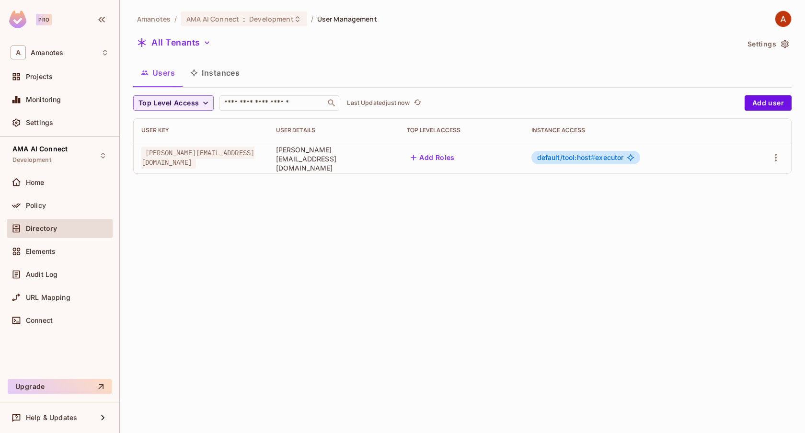
click at [232, 81] on button "Instances" at bounding box center [215, 73] width 65 height 24
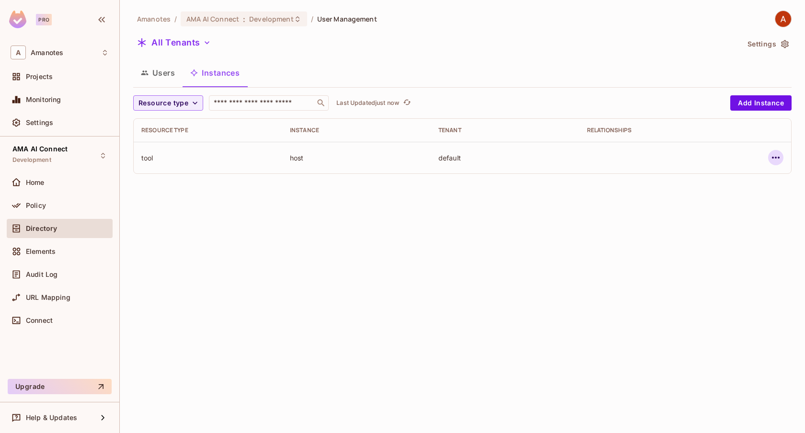
click at [774, 157] on icon "button" at bounding box center [776, 158] width 12 height 12
click at [707, 221] on div "Delete Resource Instance" at bounding box center [723, 222] width 83 height 10
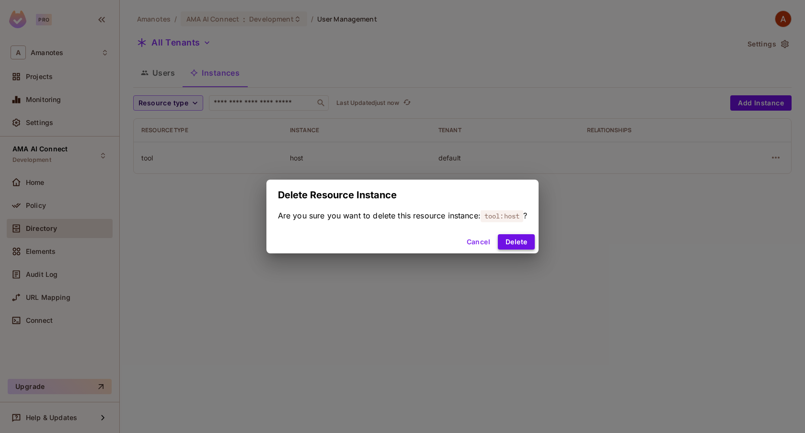
click at [517, 240] on button "Delete" at bounding box center [516, 241] width 37 height 15
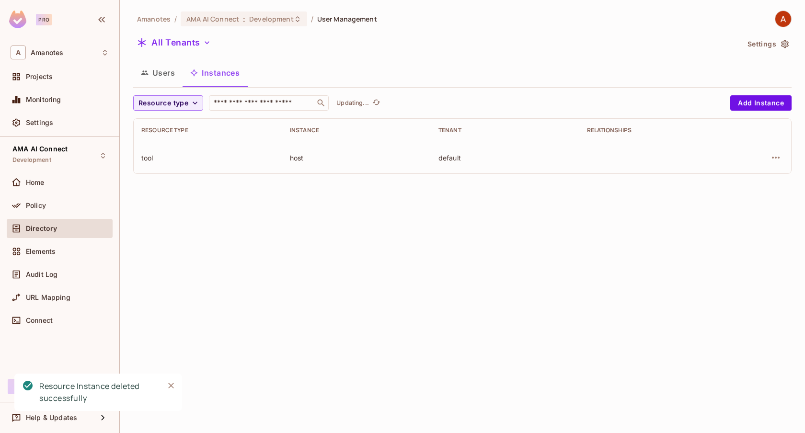
click at [164, 68] on button "Users" at bounding box center [157, 73] width 49 height 24
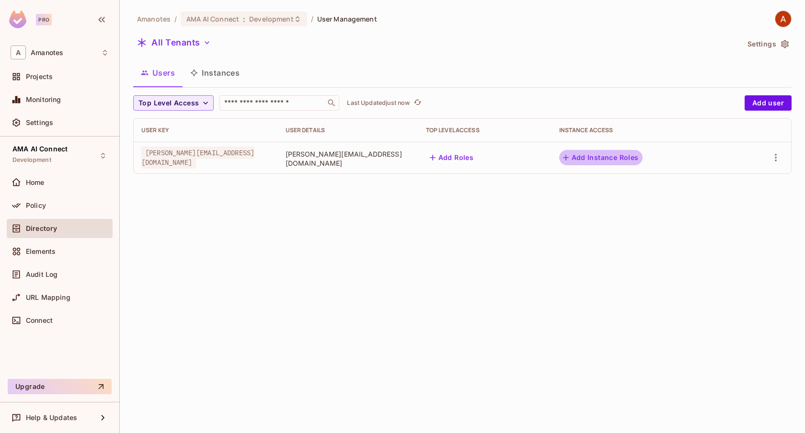
click at [643, 156] on button "Add Instance Roles" at bounding box center [600, 157] width 83 height 15
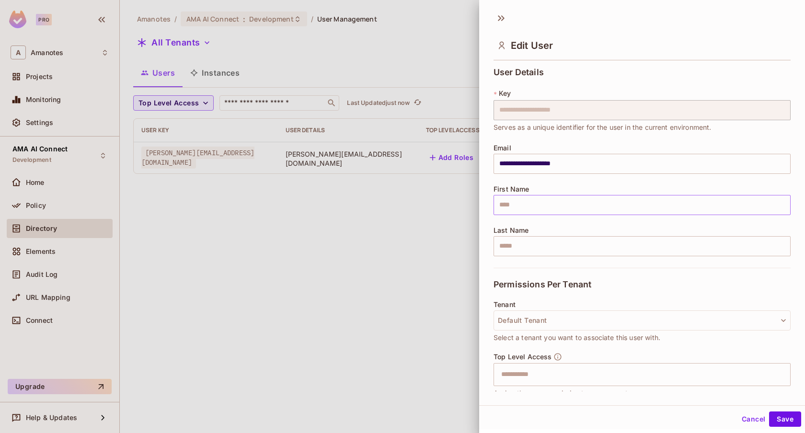
scroll to position [77, 0]
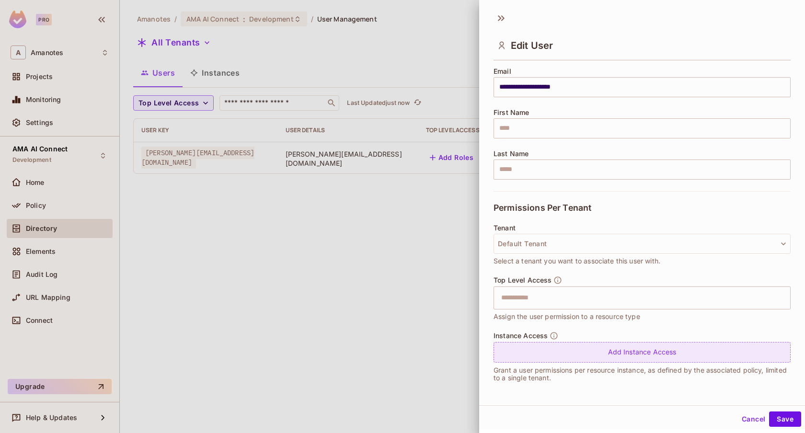
click at [550, 352] on div "Add Instance Access" at bounding box center [642, 352] width 297 height 21
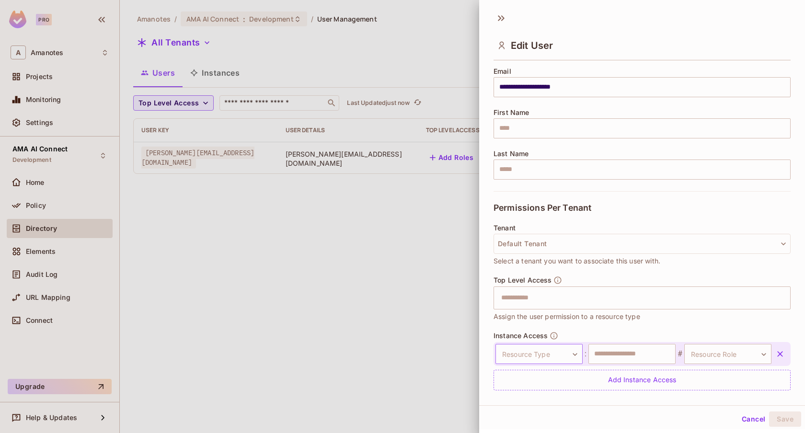
click at [546, 352] on body "**********" at bounding box center [402, 216] width 805 height 433
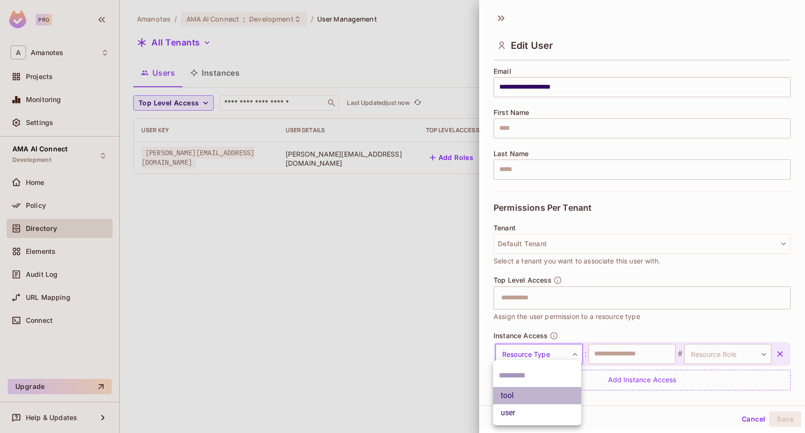
click at [520, 400] on li "tool" at bounding box center [537, 395] width 88 height 17
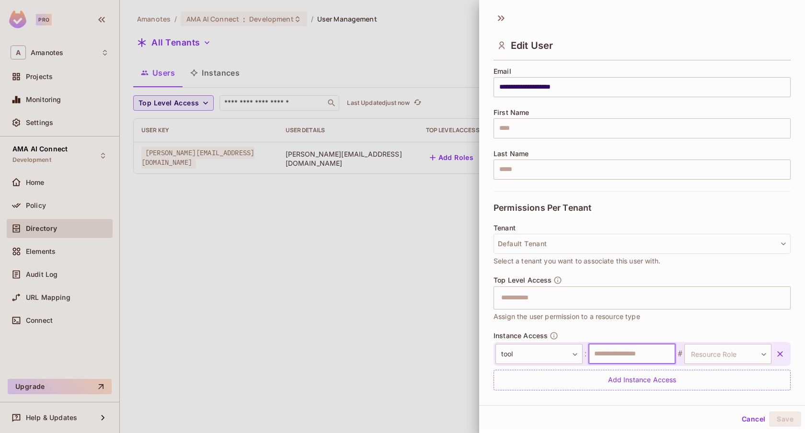
click at [623, 359] on input "text" at bounding box center [632, 354] width 87 height 20
type input "****"
click at [709, 360] on body "**********" at bounding box center [402, 216] width 805 height 433
click at [700, 398] on li "executor" at bounding box center [727, 399] width 88 height 17
click at [783, 419] on button "Save" at bounding box center [785, 419] width 32 height 15
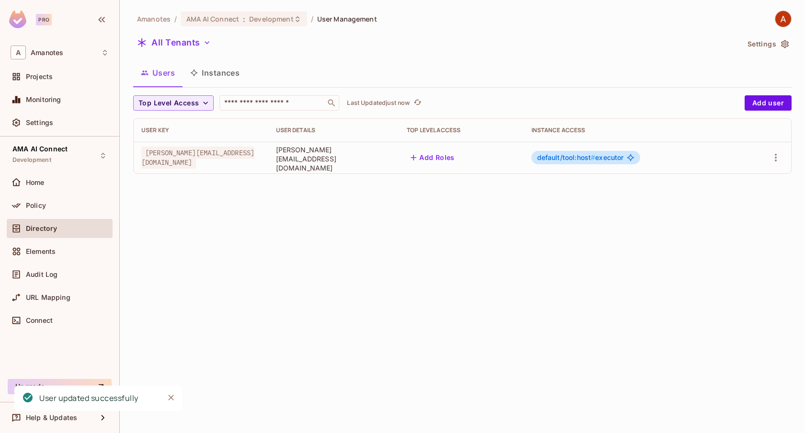
click at [217, 78] on button "Instances" at bounding box center [215, 73] width 65 height 24
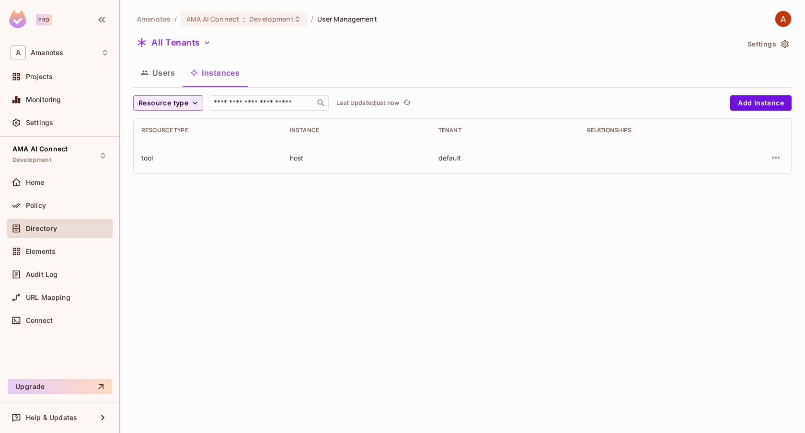
click at [391, 158] on div "host" at bounding box center [356, 157] width 133 height 9
click at [777, 160] on icon "button" at bounding box center [776, 158] width 12 height 12
click at [178, 75] on div at bounding box center [402, 216] width 805 height 433
click at [163, 74] on button "Users" at bounding box center [157, 73] width 49 height 24
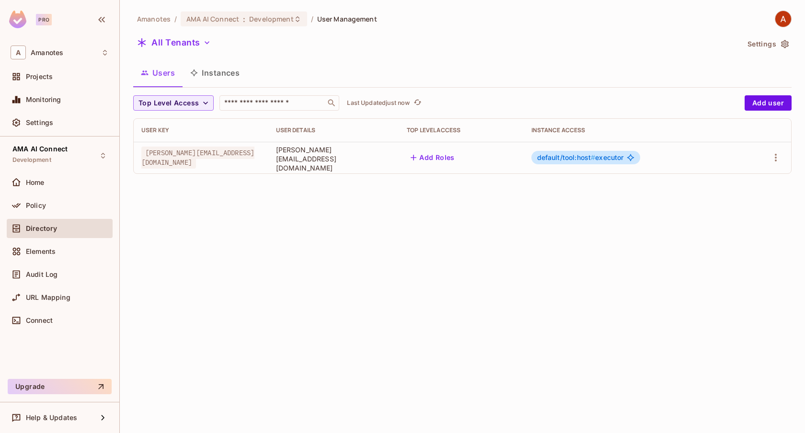
click at [785, 157] on td at bounding box center [764, 158] width 53 height 32
click at [780, 158] on icon "button" at bounding box center [776, 158] width 12 height 12
click at [727, 242] on div "Delete User" at bounding box center [733, 243] width 38 height 10
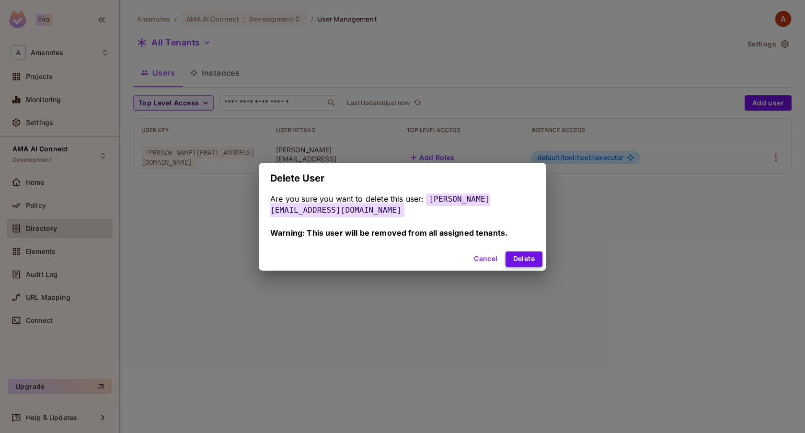
click at [532, 257] on button "Delete" at bounding box center [524, 259] width 37 height 15
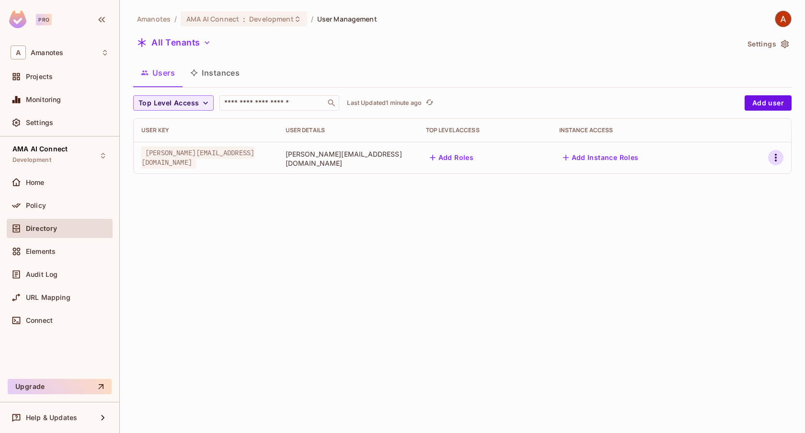
click at [774, 153] on icon "button" at bounding box center [776, 158] width 12 height 12
click at [720, 248] on span "Delete User" at bounding box center [733, 242] width 44 height 15
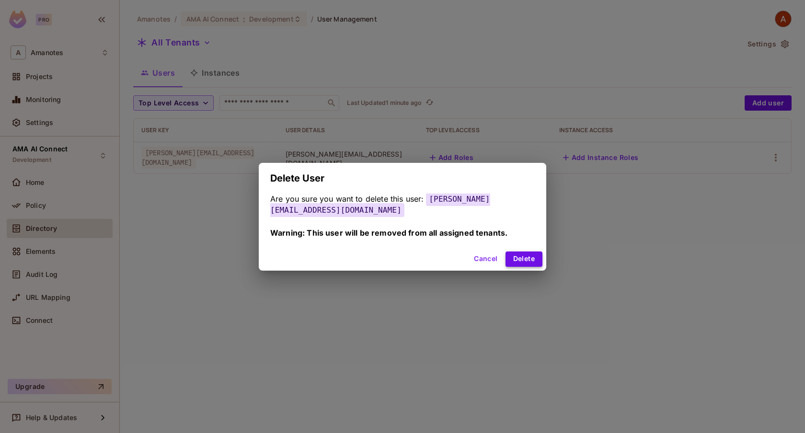
click at [506, 257] on button "Delete" at bounding box center [524, 259] width 37 height 15
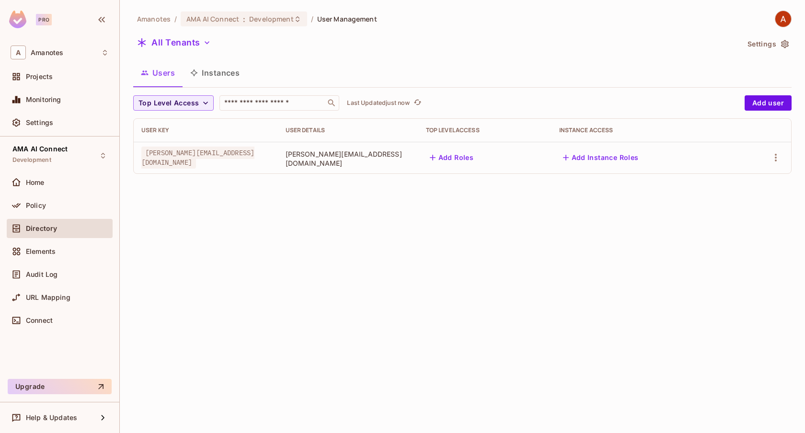
click at [636, 158] on button "Add Instance Roles" at bounding box center [600, 157] width 83 height 15
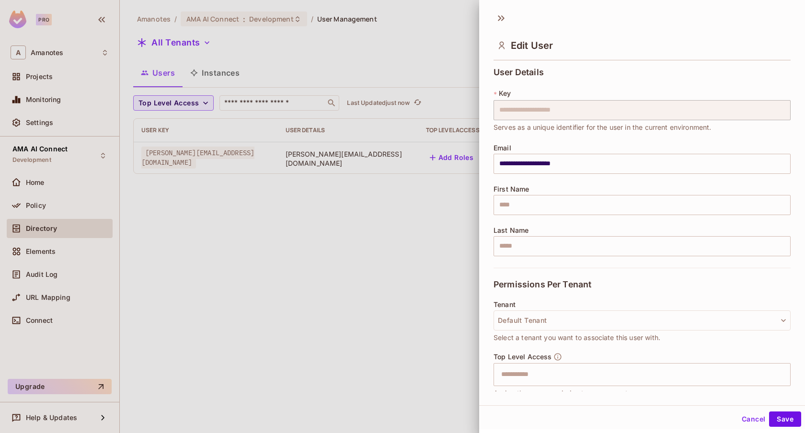
click at [417, 289] on div at bounding box center [402, 216] width 805 height 433
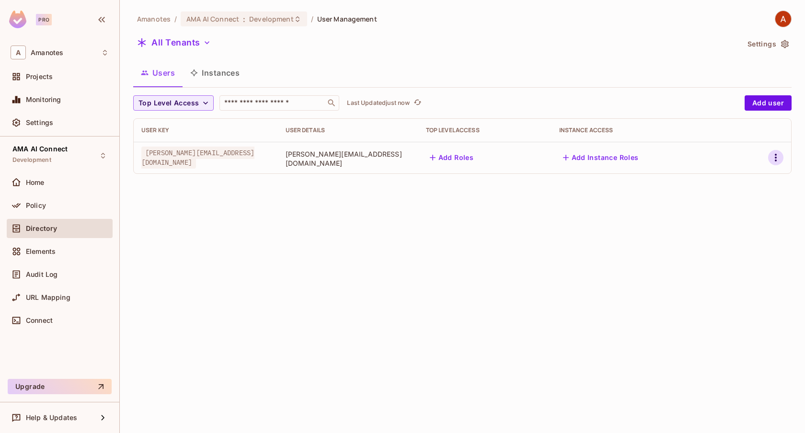
click at [777, 160] on icon "button" at bounding box center [776, 158] width 12 height 12
click at [510, 152] on div at bounding box center [402, 216] width 805 height 433
click at [478, 154] on button "Add Roles" at bounding box center [452, 157] width 52 height 15
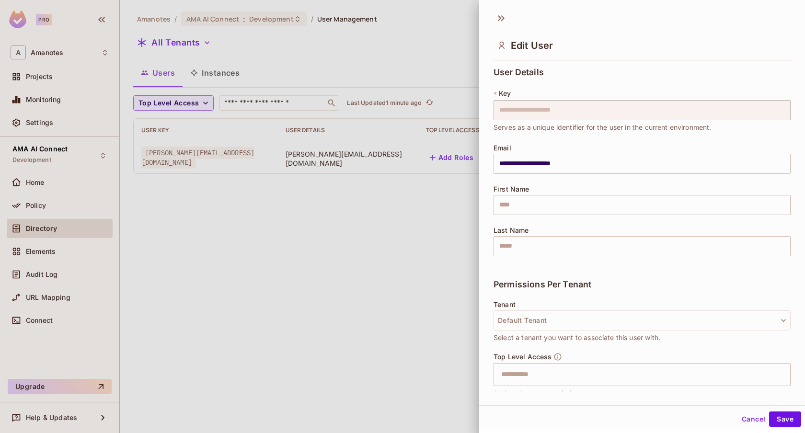
scroll to position [77, 0]
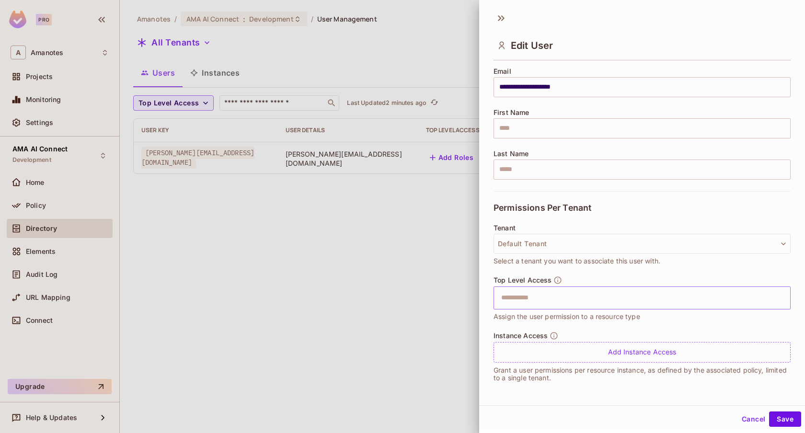
click at [570, 298] on input "text" at bounding box center [634, 298] width 277 height 19
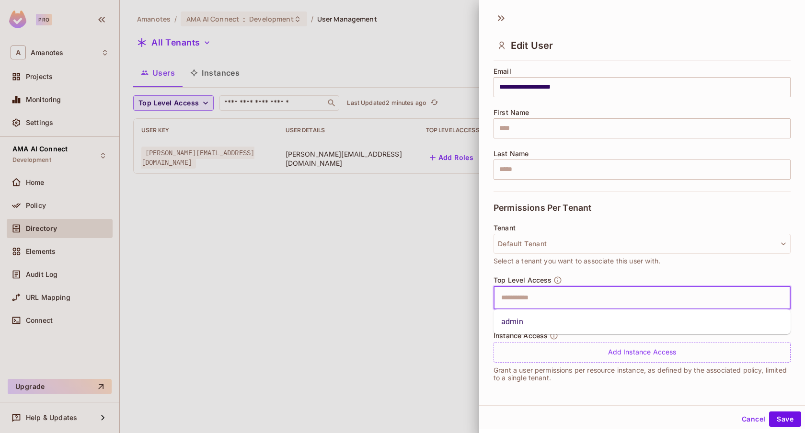
click at [552, 316] on li "admin" at bounding box center [642, 322] width 297 height 17
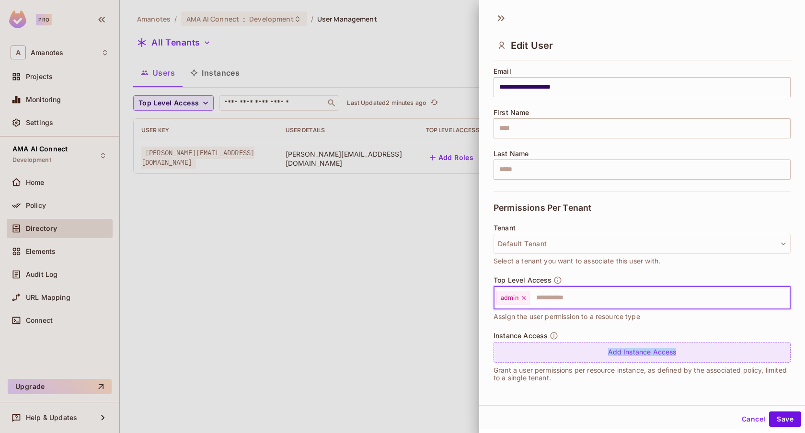
click at [557, 356] on div "Add Instance Access" at bounding box center [642, 352] width 297 height 21
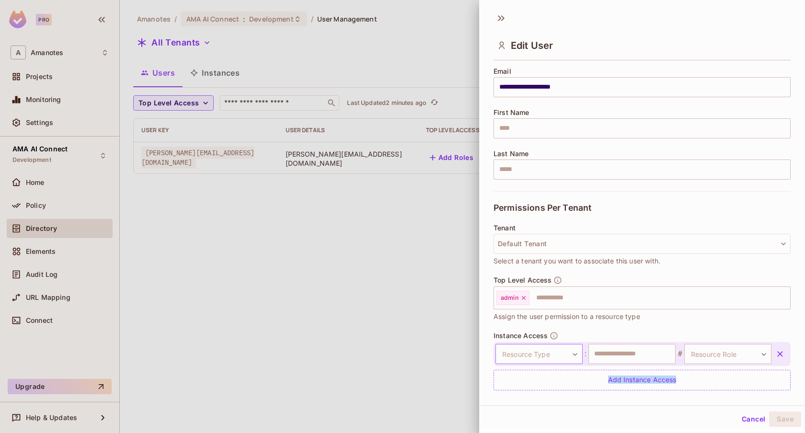
click at [552, 357] on body "**********" at bounding box center [402, 216] width 805 height 433
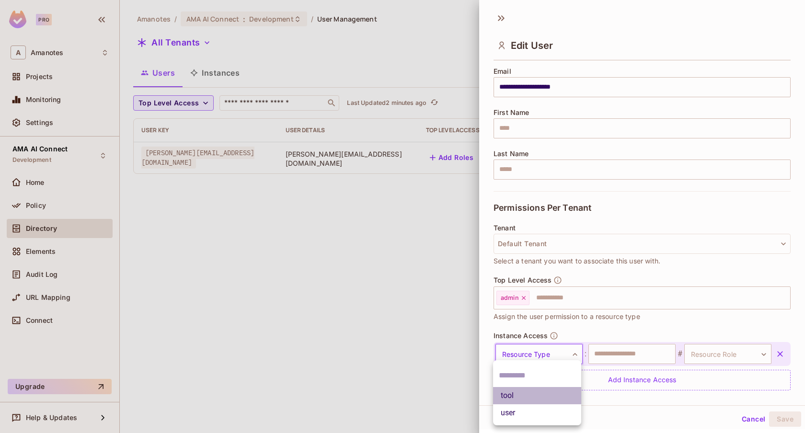
click at [529, 394] on li "tool" at bounding box center [537, 395] width 88 height 17
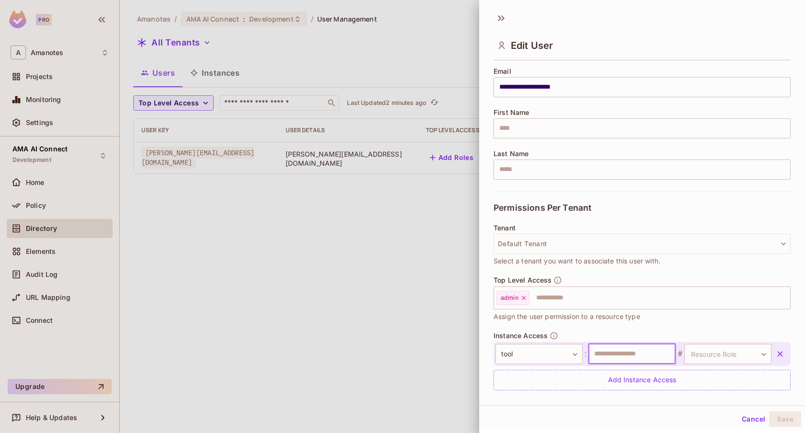
click at [613, 359] on input "text" at bounding box center [632, 354] width 87 height 20
type input "****"
click at [706, 358] on body "**********" at bounding box center [402, 216] width 805 height 433
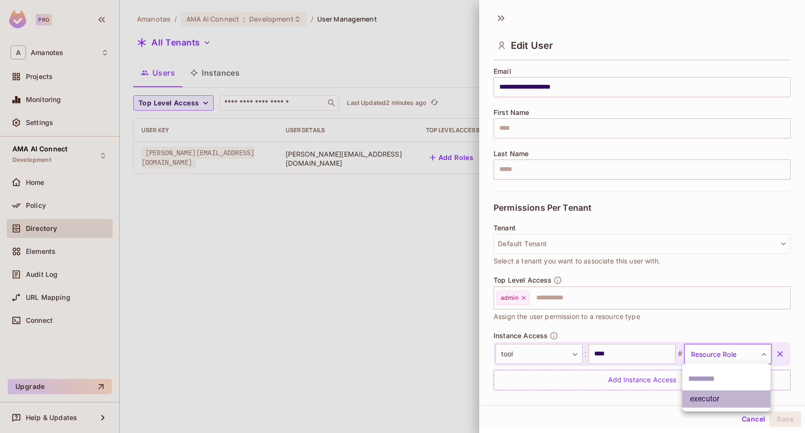
click at [698, 396] on li "executor" at bounding box center [727, 399] width 88 height 17
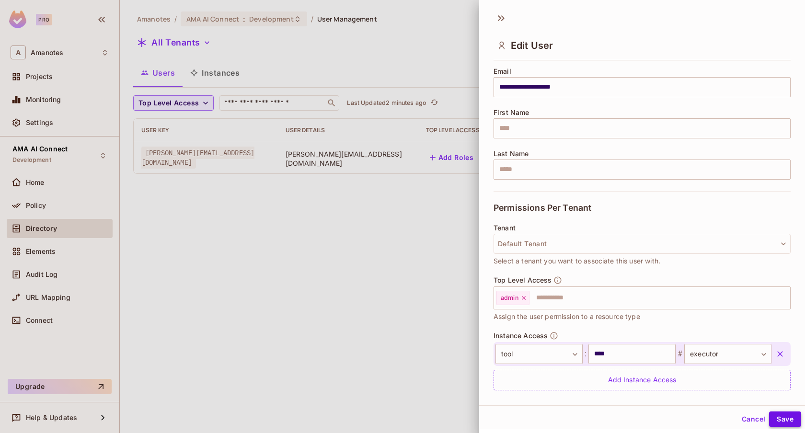
click at [778, 413] on button "Save" at bounding box center [785, 419] width 32 height 15
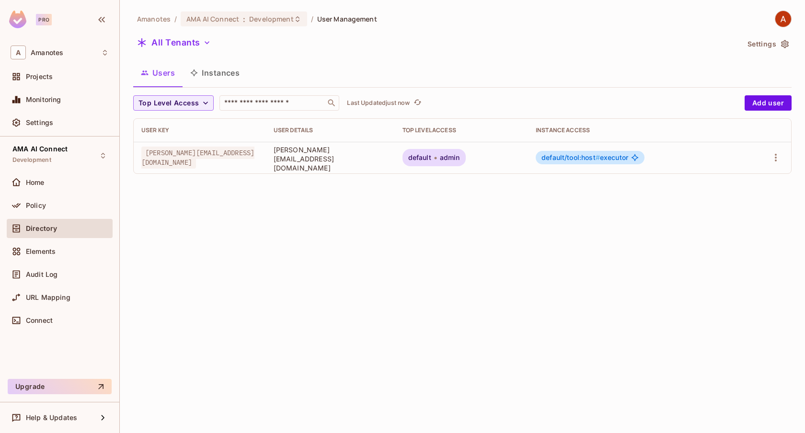
click at [431, 157] on span "default" at bounding box center [419, 158] width 23 height 8
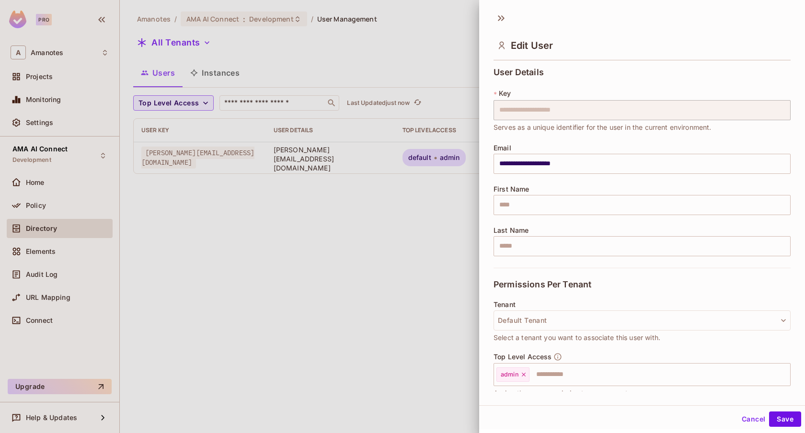
scroll to position [105, 0]
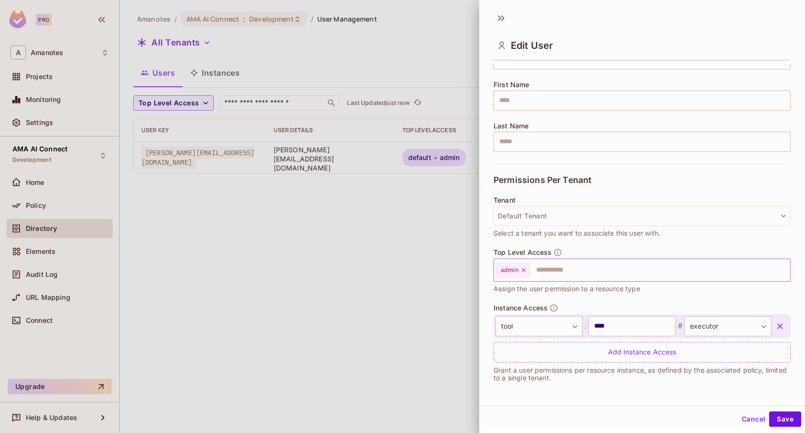
click at [525, 271] on icon at bounding box center [524, 270] width 7 height 7
click at [794, 420] on button "Save" at bounding box center [785, 419] width 32 height 15
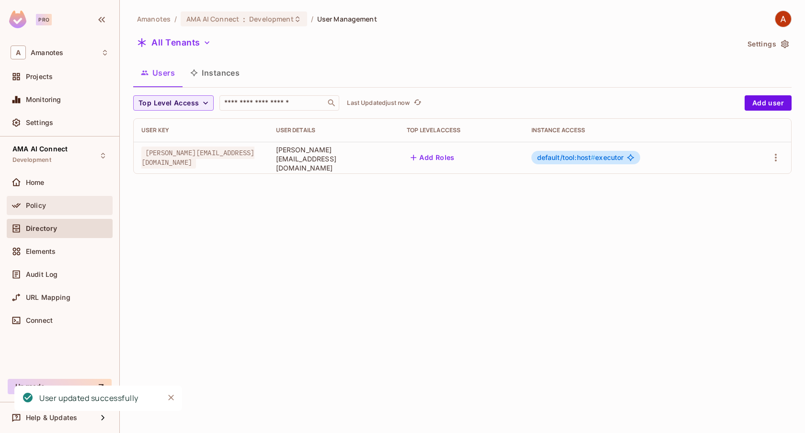
click at [63, 199] on div "Policy" at bounding box center [60, 205] width 106 height 19
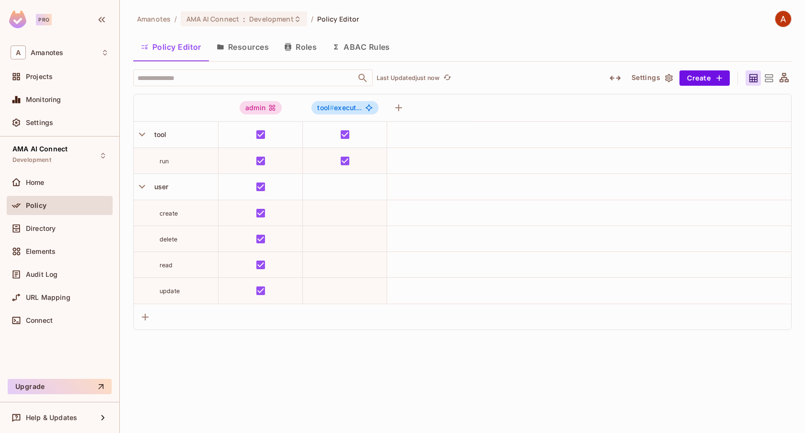
click at [302, 48] on button "Roles" at bounding box center [301, 47] width 48 height 24
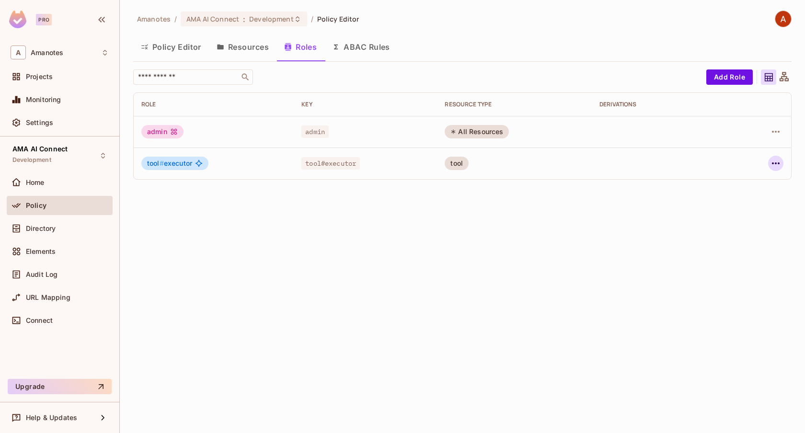
click at [776, 167] on icon "button" at bounding box center [776, 164] width 12 height 12
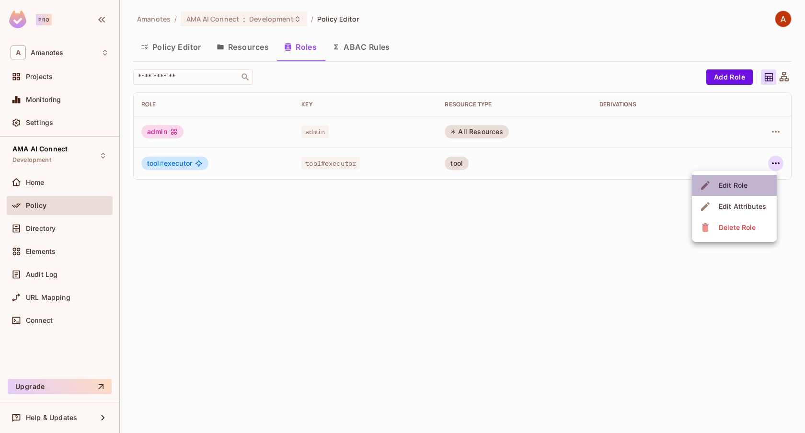
click at [747, 188] on span "Edit Role" at bounding box center [733, 185] width 35 height 15
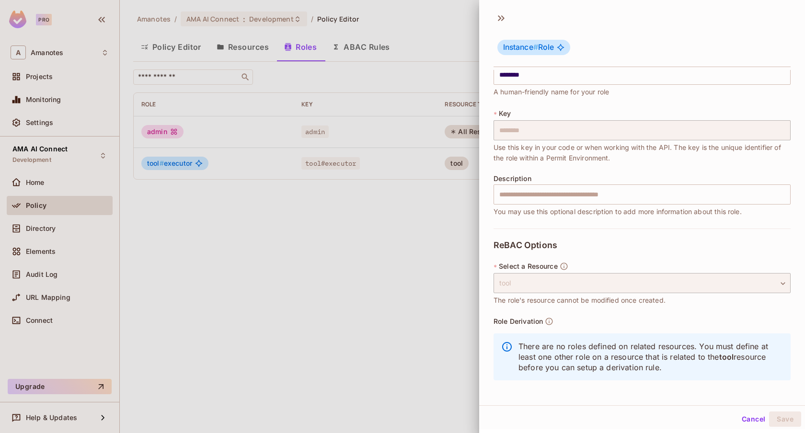
scroll to position [19, 0]
click at [392, 279] on div at bounding box center [402, 216] width 805 height 433
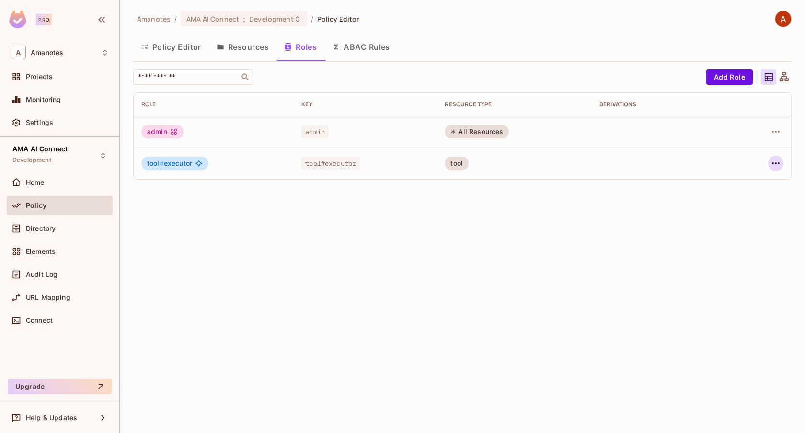
click at [776, 158] on icon "button" at bounding box center [776, 164] width 12 height 12
click at [754, 204] on div "Edit Attributes" at bounding box center [742, 207] width 47 height 10
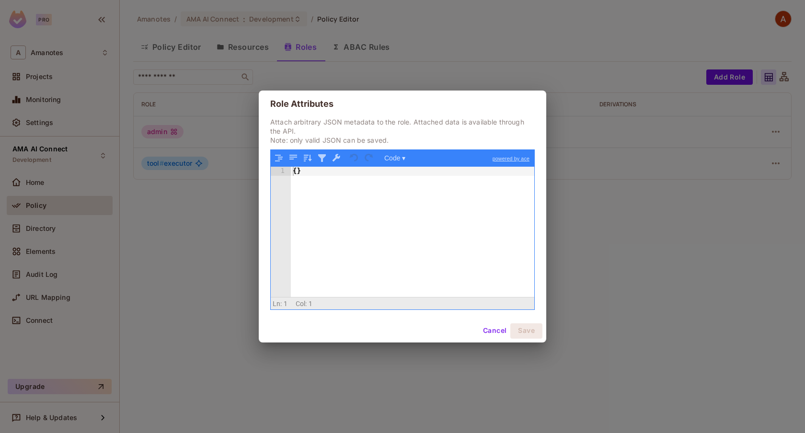
click at [483, 328] on button "Cancel" at bounding box center [494, 331] width 31 height 15
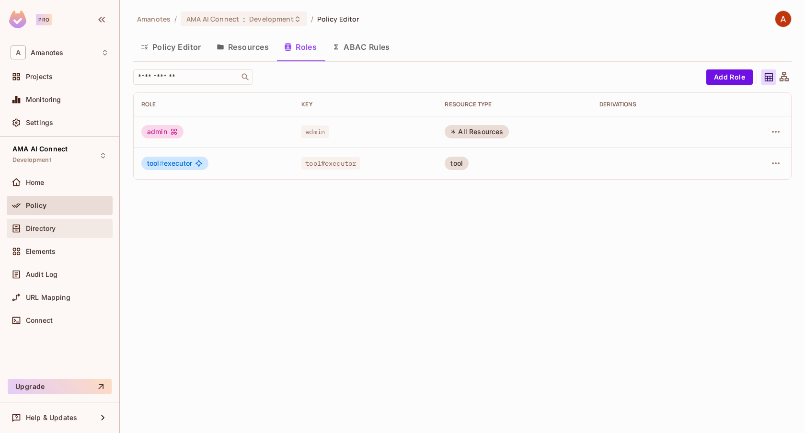
click at [60, 225] on div "Directory" at bounding box center [67, 229] width 83 height 8
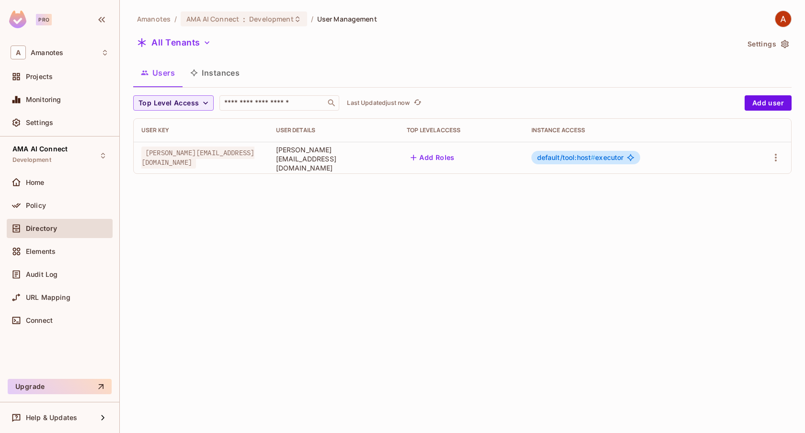
click at [624, 156] on span "default/tool:host # executor" at bounding box center [580, 158] width 87 height 8
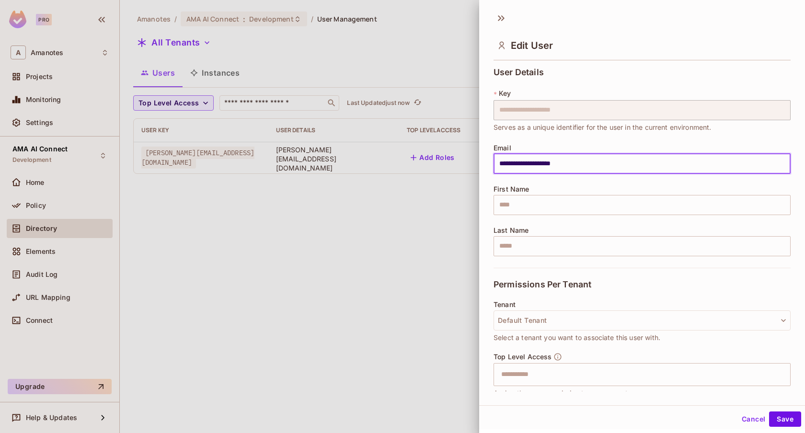
click at [642, 156] on input "**********" at bounding box center [642, 164] width 297 height 20
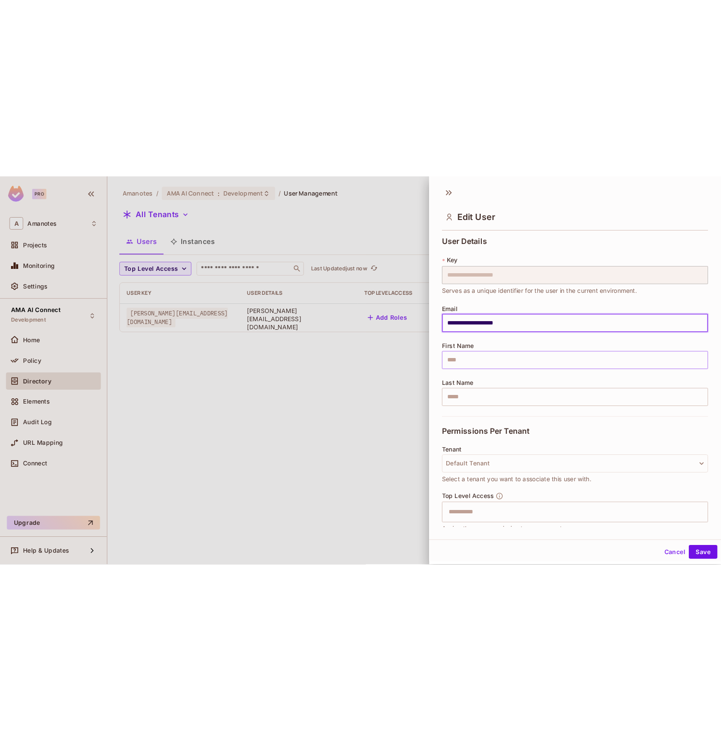
scroll to position [105, 0]
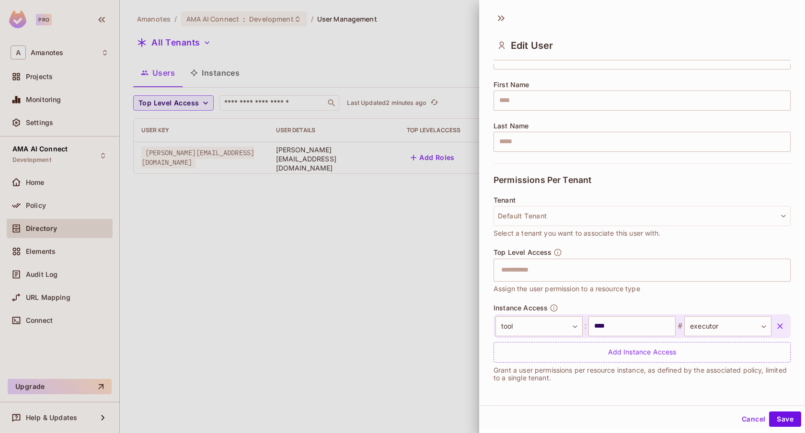
click at [277, 240] on div at bounding box center [402, 216] width 805 height 433
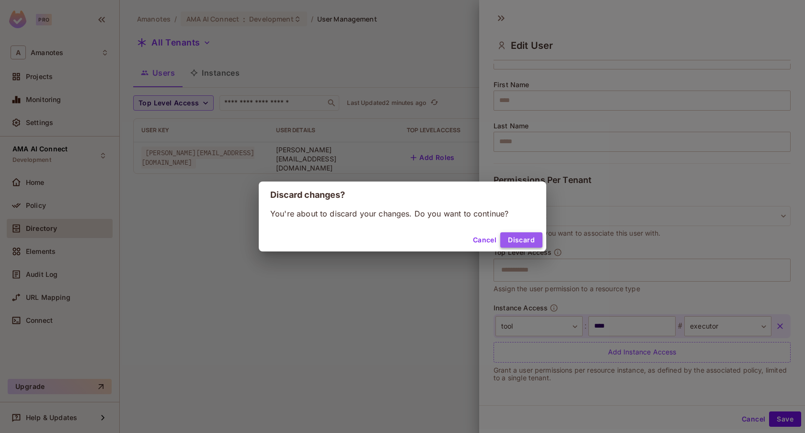
click at [522, 239] on button "Discard" at bounding box center [521, 240] width 42 height 15
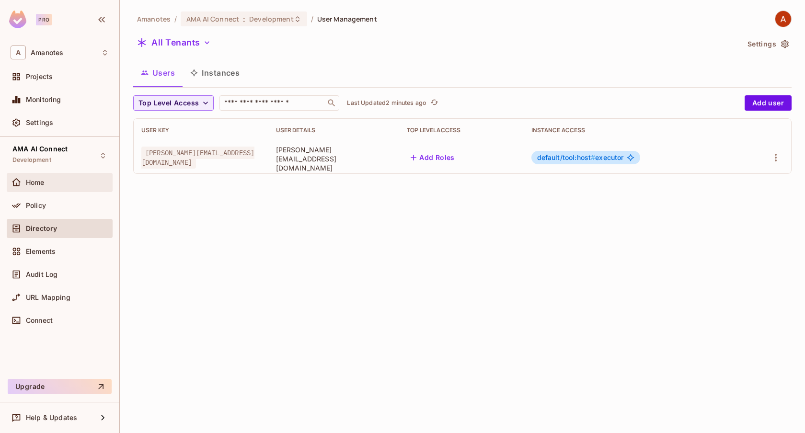
click at [47, 182] on div "Home" at bounding box center [67, 183] width 83 height 8
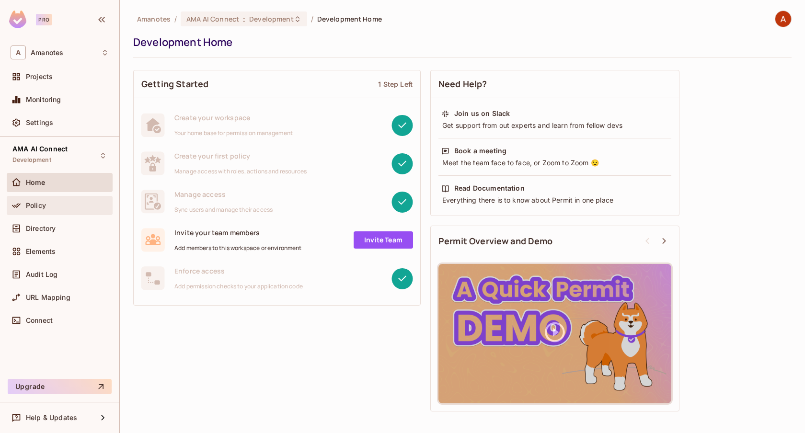
click at [48, 213] on div "Policy" at bounding box center [60, 205] width 106 height 19
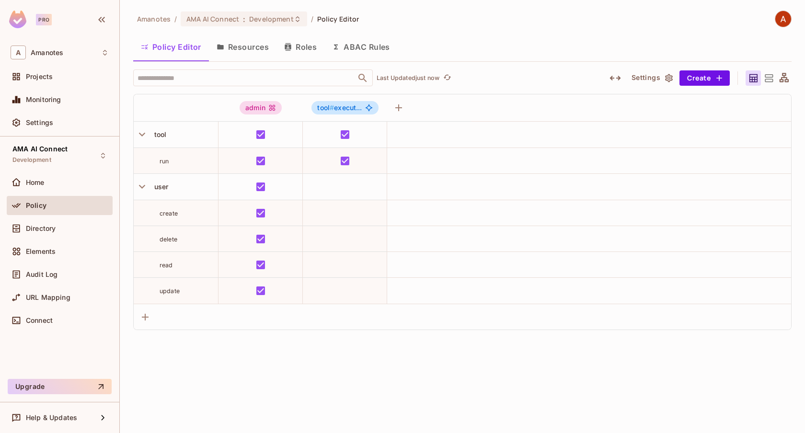
click at [244, 54] on button "Resources" at bounding box center [243, 47] width 68 height 24
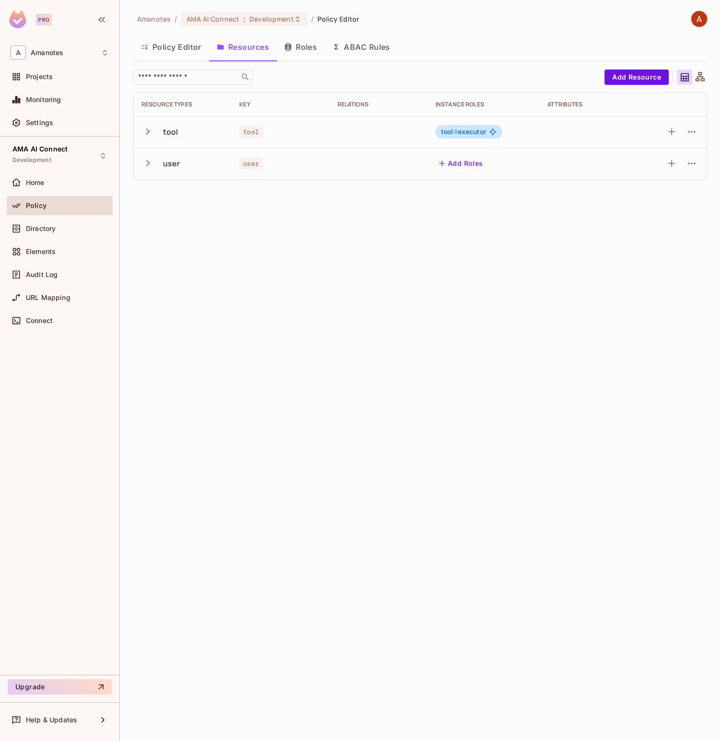
click at [466, 164] on button "Add Roles" at bounding box center [461, 163] width 52 height 15
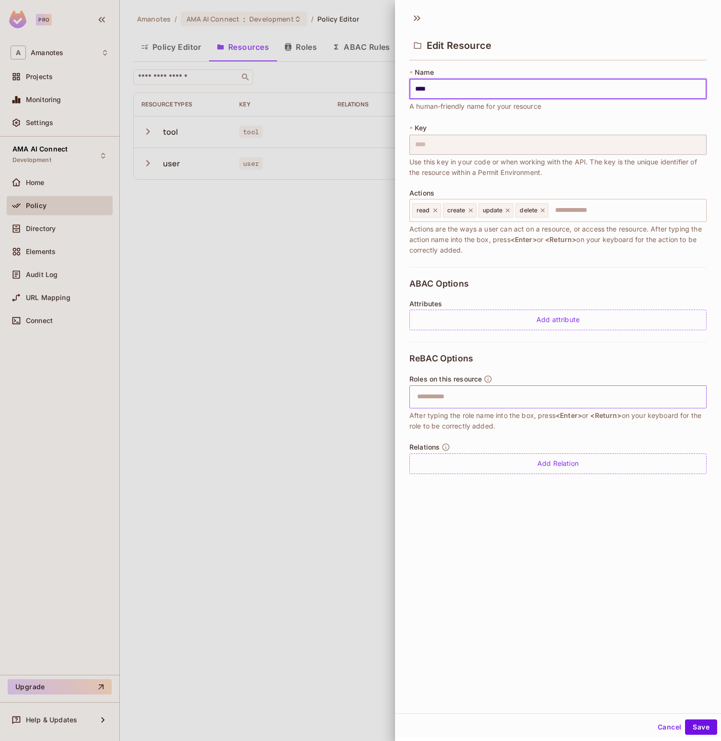
click at [561, 400] on input "text" at bounding box center [556, 396] width 291 height 19
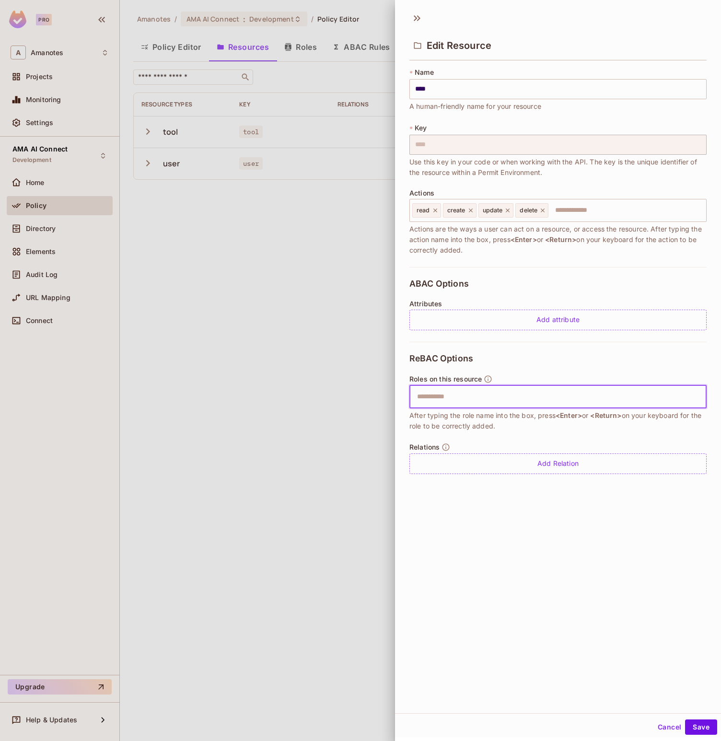
click at [263, 348] on div at bounding box center [360, 370] width 721 height 741
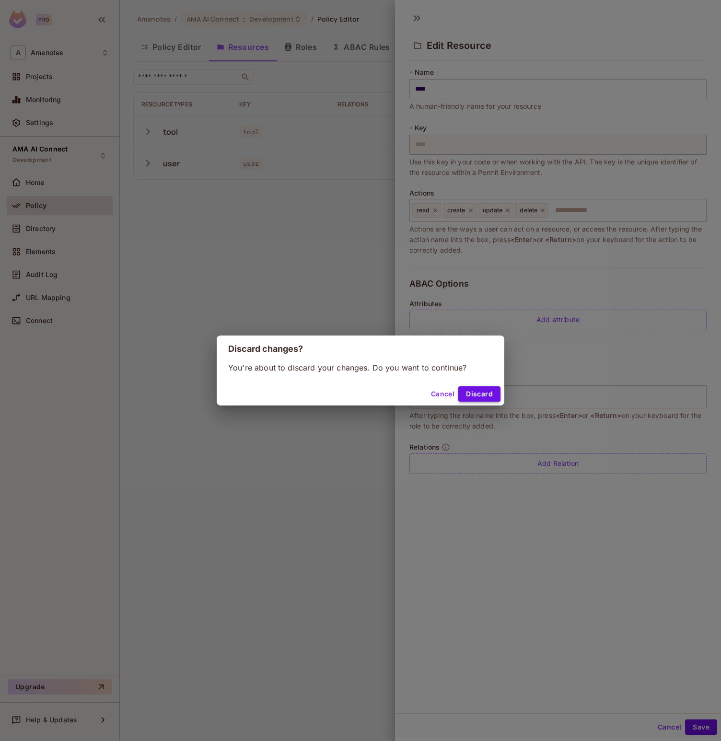
click at [490, 392] on button "Discard" at bounding box center [479, 393] width 42 height 15
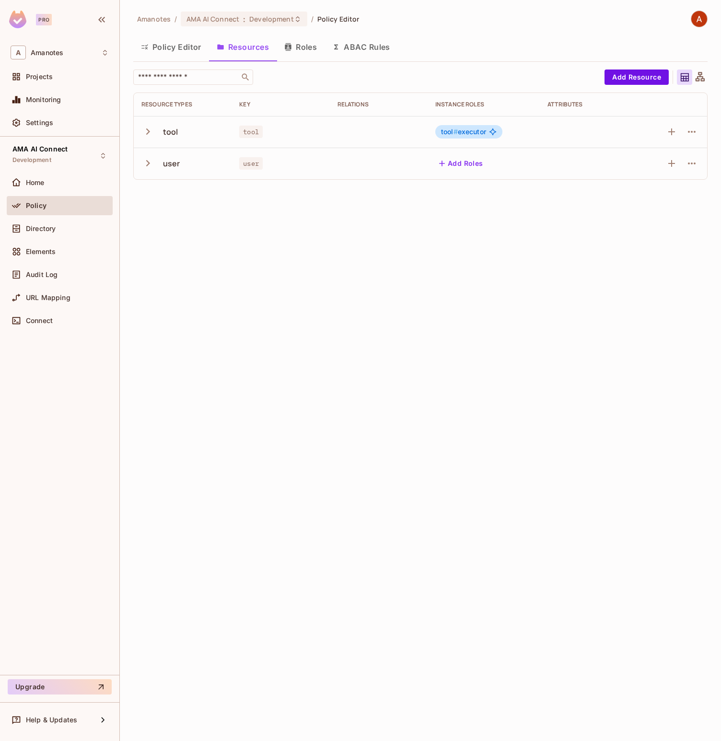
click at [307, 53] on button "Roles" at bounding box center [301, 47] width 48 height 24
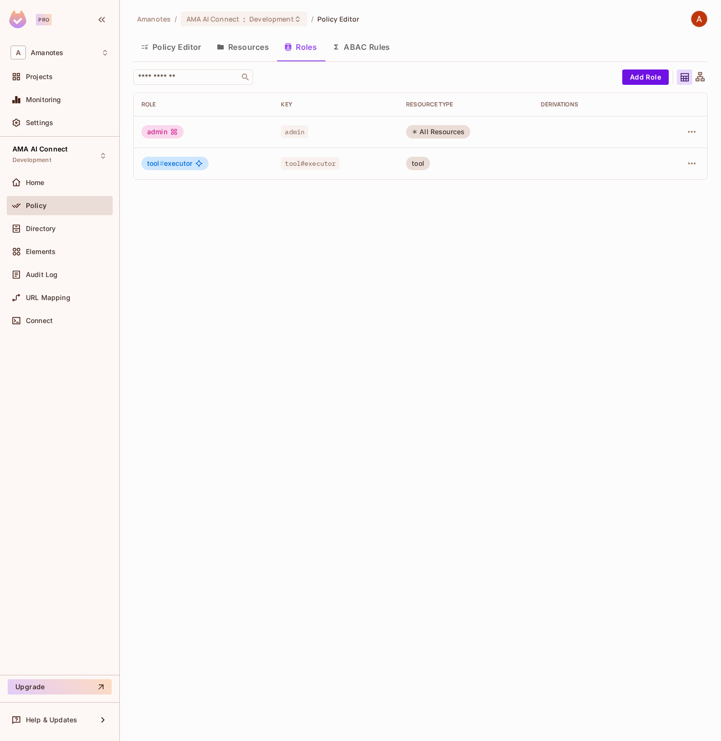
click at [243, 47] on button "Resources" at bounding box center [243, 47] width 68 height 24
click at [243, 47] on div "Amanotes / AMA AI Connect : Development / Policy Editor Policy Editor Resources…" at bounding box center [420, 370] width 601 height 741
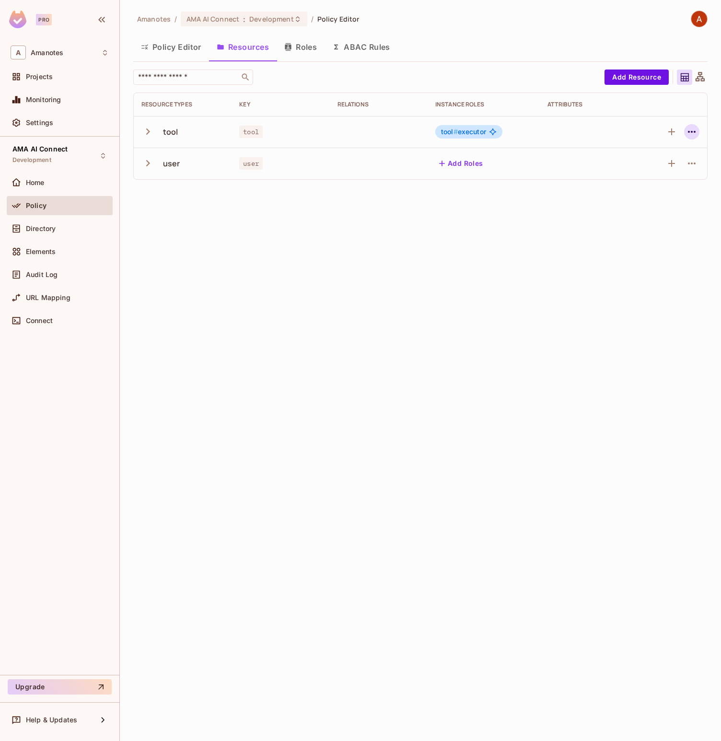
click at [694, 134] on icon "button" at bounding box center [692, 132] width 12 height 12
click at [691, 137] on icon "button" at bounding box center [692, 132] width 12 height 12
click at [653, 192] on div "Delete Resource" at bounding box center [654, 191] width 53 height 10
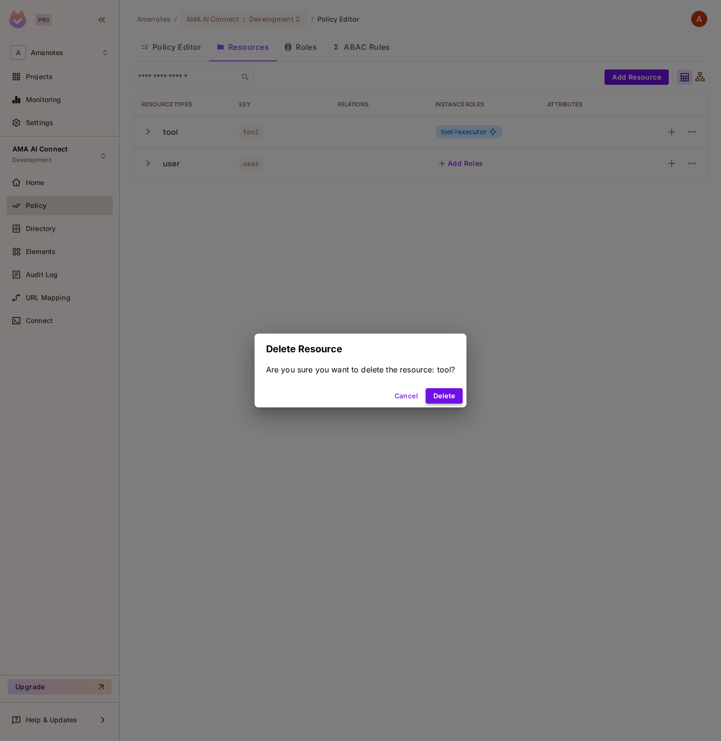
click at [449, 400] on button "Delete" at bounding box center [444, 395] width 37 height 15
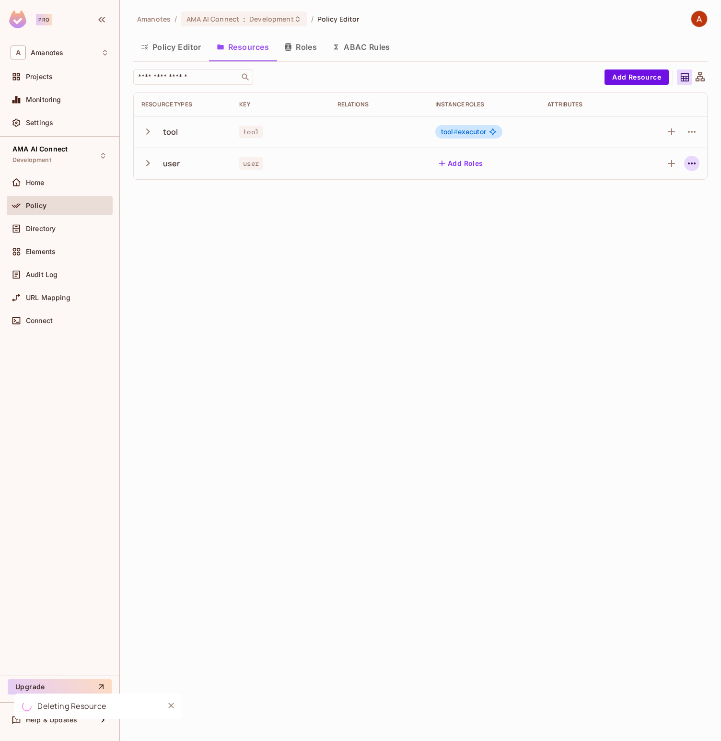
click at [693, 161] on icon "button" at bounding box center [692, 164] width 12 height 12
click at [654, 222] on div "Delete Resource" at bounding box center [654, 223] width 53 height 10
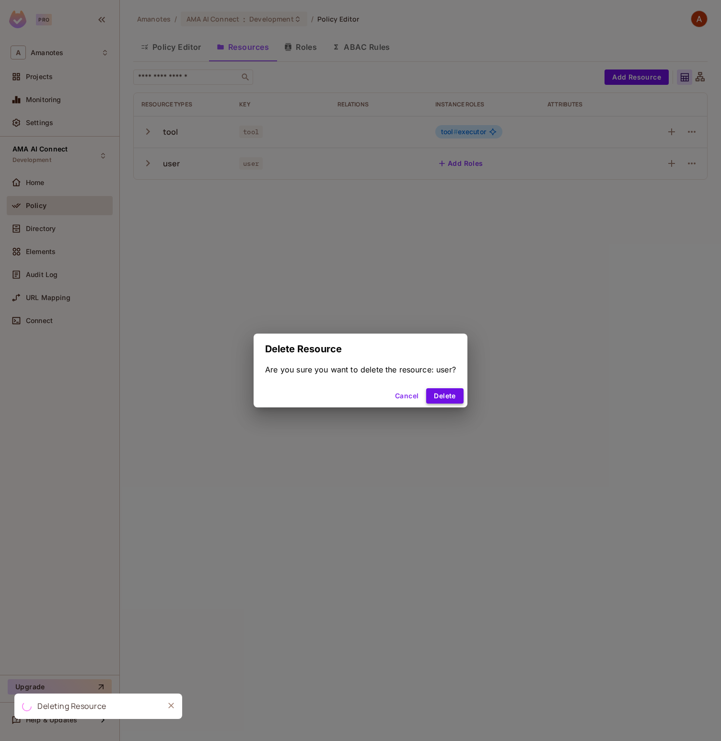
click at [455, 392] on button "Delete" at bounding box center [444, 395] width 37 height 15
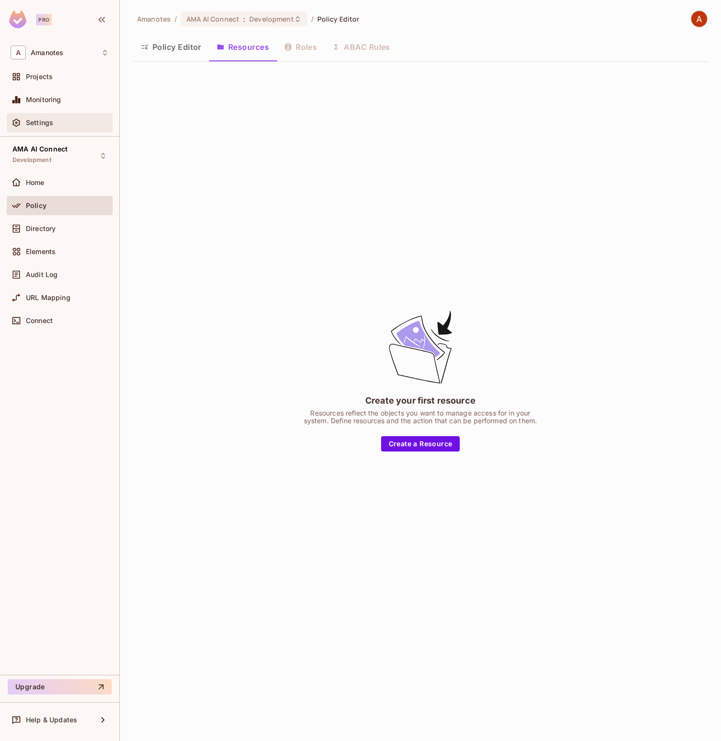
click at [47, 118] on div "Settings" at bounding box center [60, 123] width 98 height 12
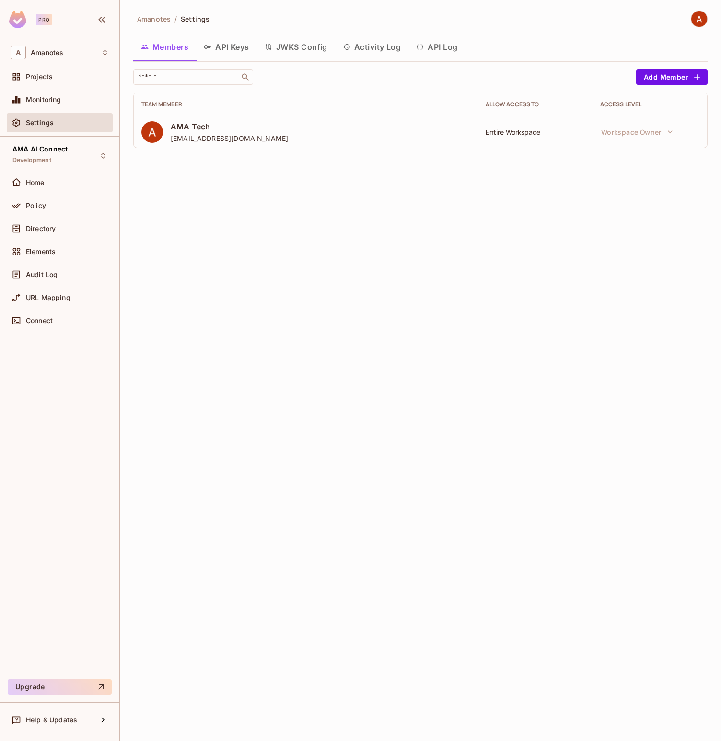
click at [221, 46] on button "API Keys" at bounding box center [226, 47] width 61 height 24
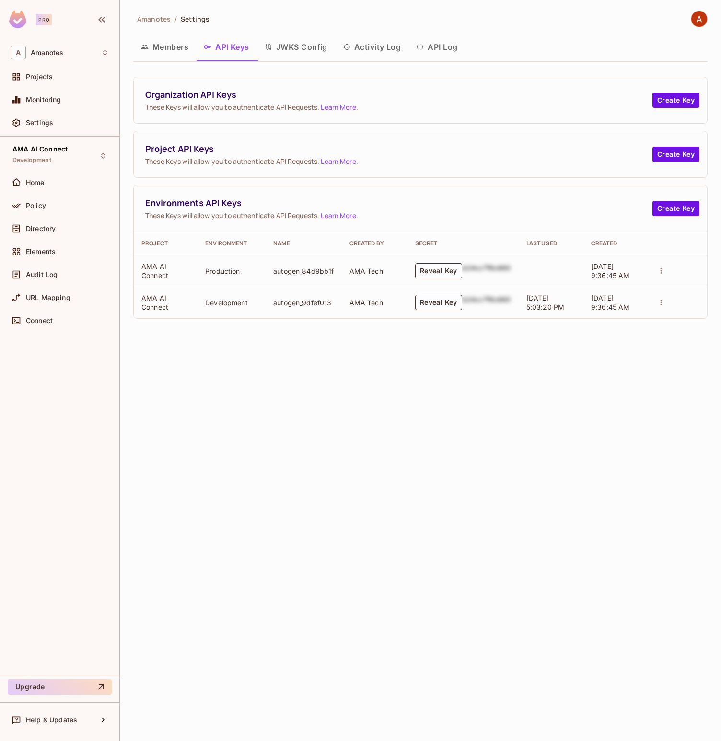
click at [284, 270] on td "autogen_84d9bb1f" at bounding box center [304, 271] width 76 height 32
copy td "autogen_84d9bb1f"
click at [224, 304] on td "Development" at bounding box center [232, 303] width 68 height 32
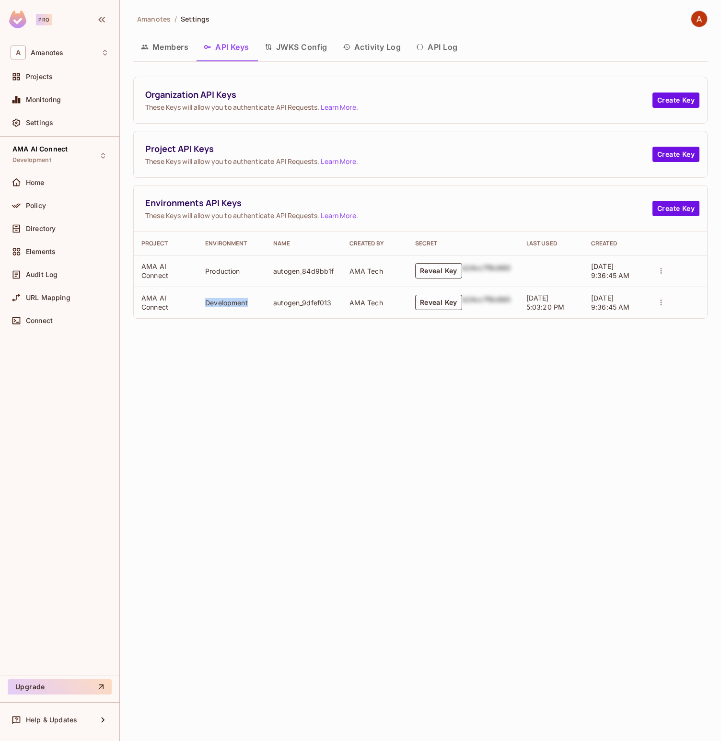
copy td "Development"
click at [665, 269] on icon "actions" at bounding box center [661, 271] width 9 height 9
click at [580, 405] on div at bounding box center [360, 370] width 721 height 741
click at [40, 124] on span "Settings" at bounding box center [39, 123] width 27 height 8
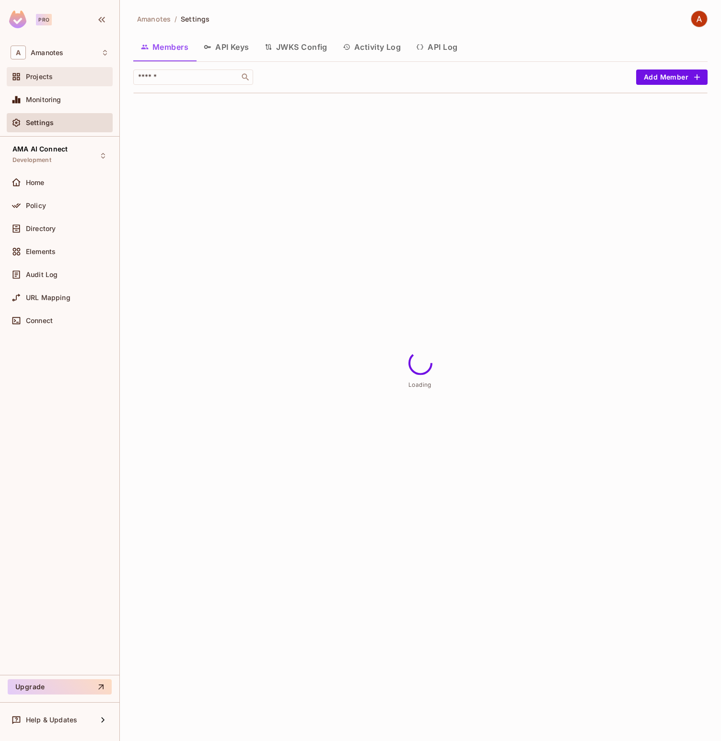
click at [46, 84] on div "Projects" at bounding box center [60, 76] width 106 height 19
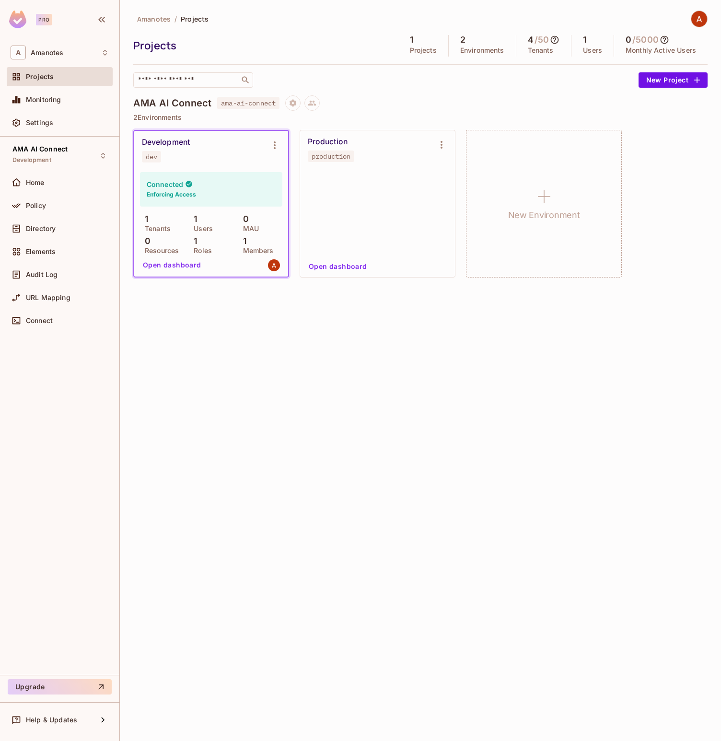
click at [227, 103] on span "ama-ai-connect" at bounding box center [248, 103] width 62 height 12
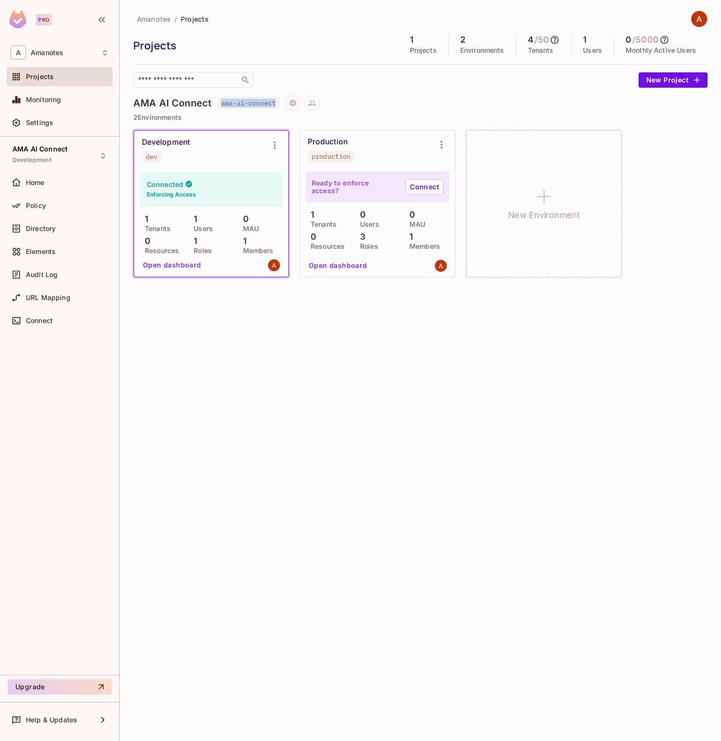
drag, startPoint x: 227, startPoint y: 103, endPoint x: 258, endPoint y: 103, distance: 30.7
click at [258, 103] on span "ama-ai-connect" at bounding box center [248, 103] width 62 height 12
copy span "ama-ai-connect"
click at [49, 200] on div "Policy" at bounding box center [60, 206] width 98 height 12
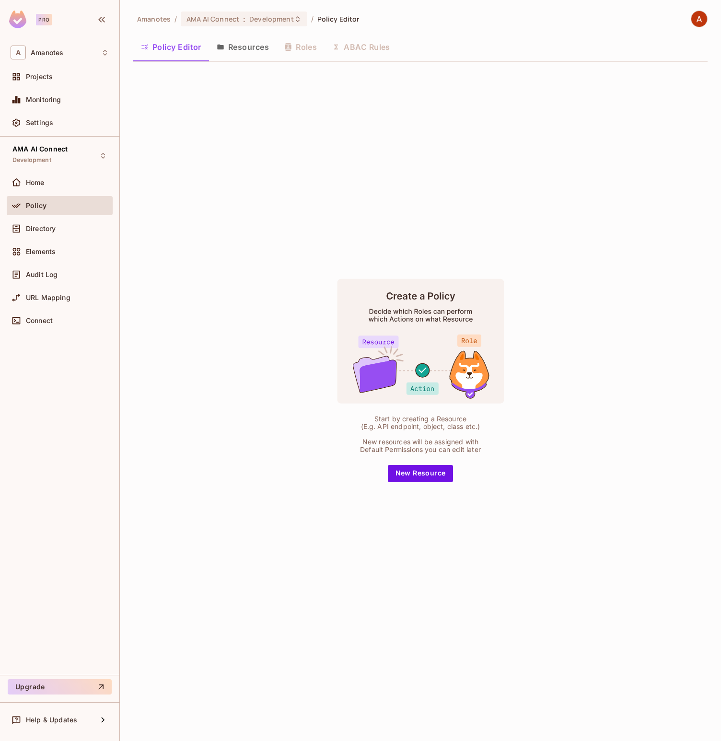
click at [262, 56] on button "Resources" at bounding box center [243, 47] width 68 height 24
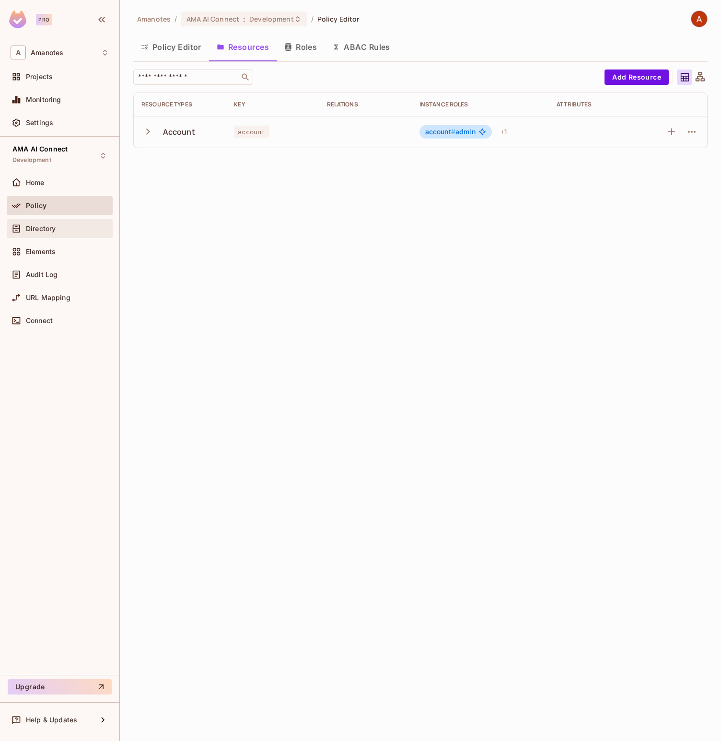
click at [50, 229] on span "Directory" at bounding box center [41, 229] width 30 height 8
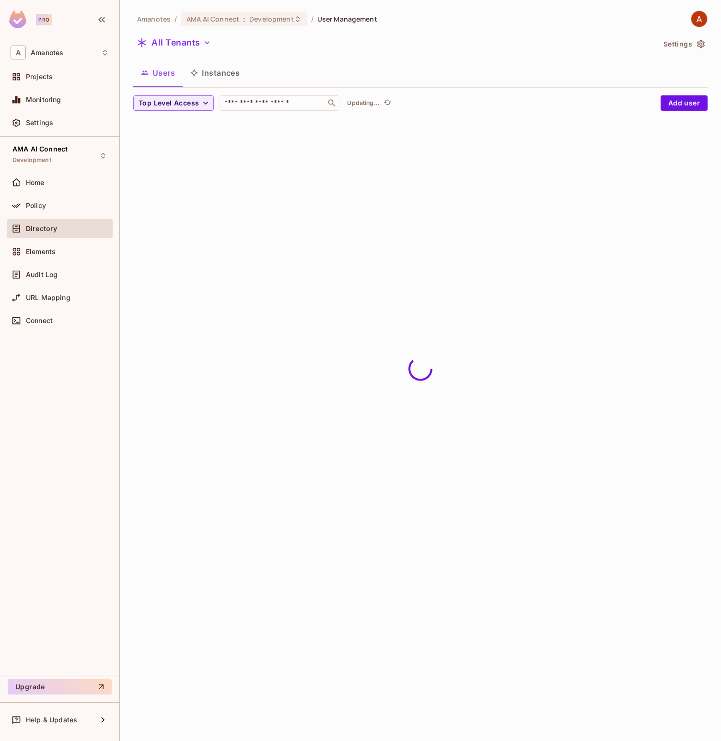
click at [215, 72] on button "Instances" at bounding box center [215, 73] width 65 height 24
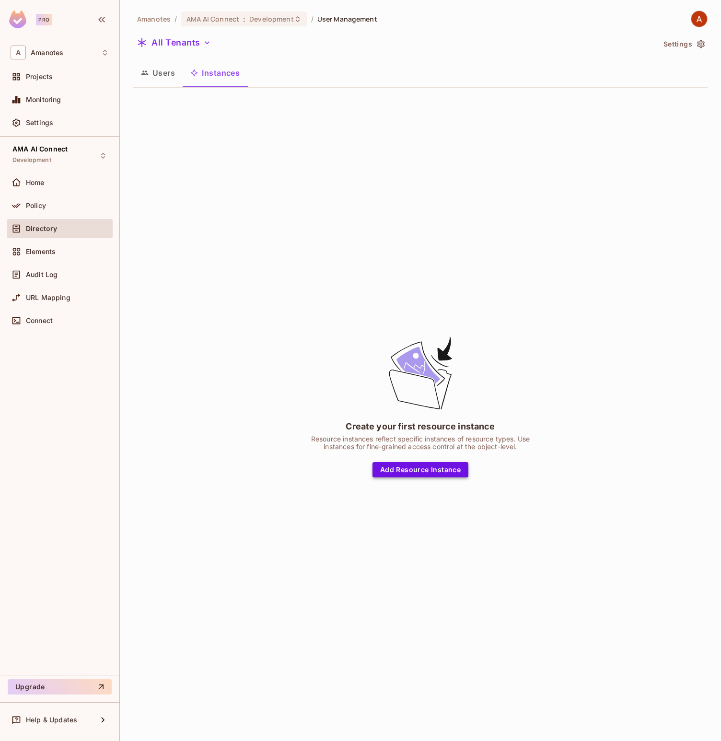
click at [430, 468] on button "Add Resource Instance" at bounding box center [420, 469] width 96 height 15
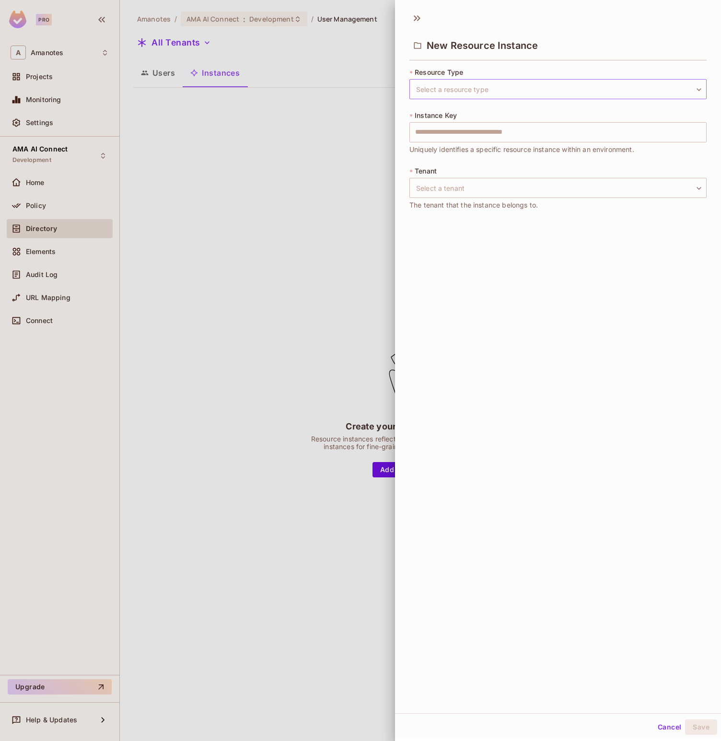
click at [456, 90] on body "Pro A Amanotes Projects Monitoring Settings AMA AI Connect Development Home Pol…" at bounding box center [360, 370] width 721 height 741
click at [297, 257] on div at bounding box center [360, 370] width 721 height 741
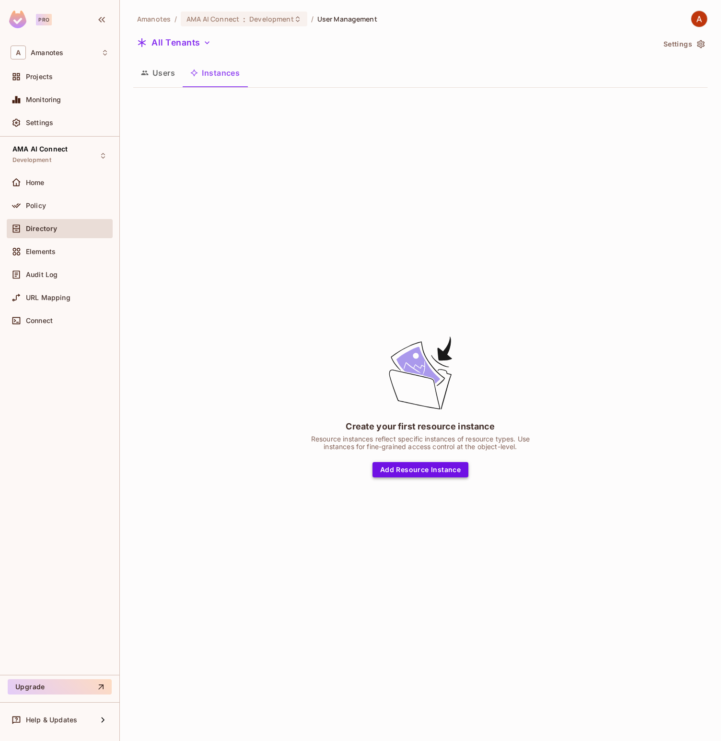
click at [412, 473] on button "Add Resource Instance" at bounding box center [420, 469] width 96 height 15
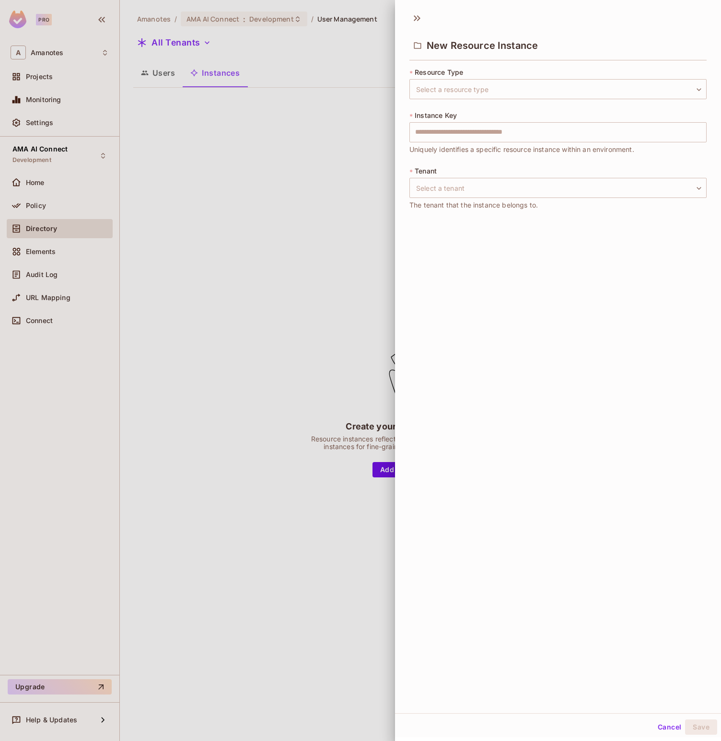
click at [467, 78] on div "* Resource Type Select a resource type ​ Select a resource type" at bounding box center [557, 84] width 297 height 32
click at [467, 81] on body "Pro A Amanotes Projects Monitoring Settings AMA AI Connect Development Home Pol…" at bounding box center [360, 370] width 721 height 741
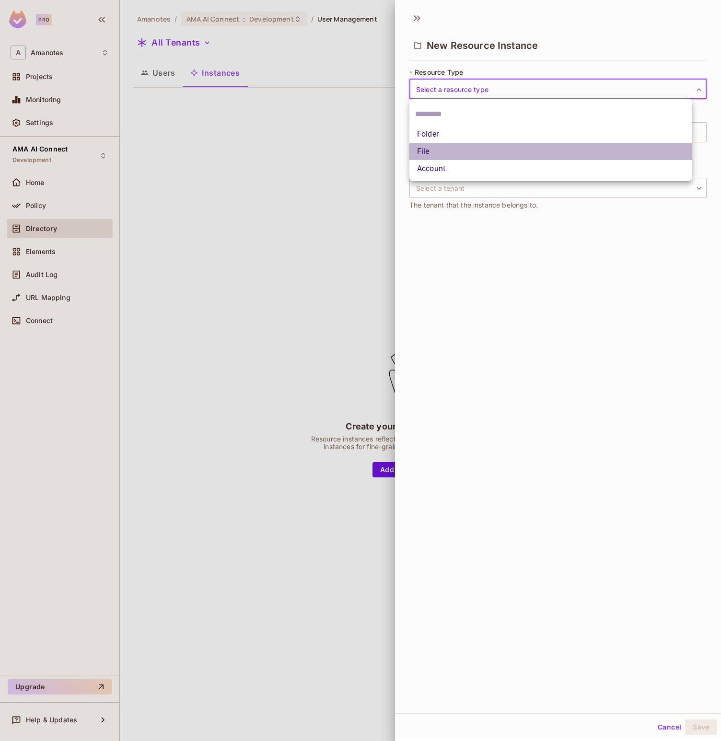
click at [460, 144] on li "File" at bounding box center [550, 151] width 283 height 17
type input "****"
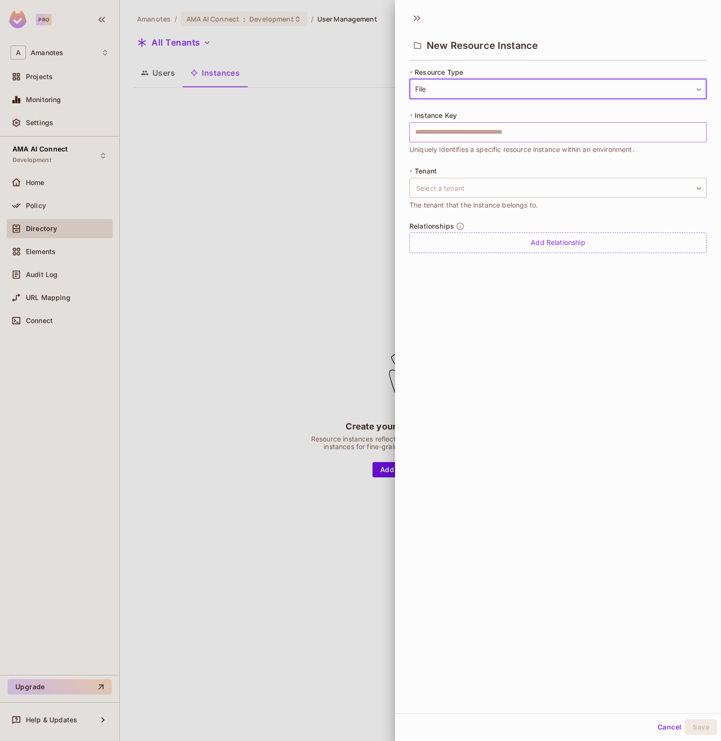
click at [461, 128] on input "text" at bounding box center [557, 132] width 297 height 20
paste input "**********"
type input "**********"
click at [476, 192] on body "**********" at bounding box center [360, 370] width 721 height 741
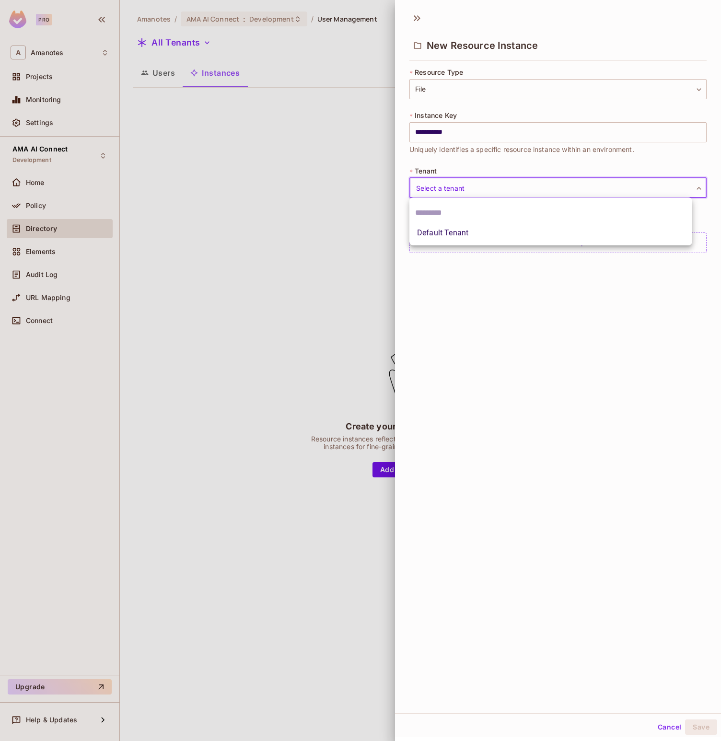
click at [463, 240] on li "Default Tenant" at bounding box center [550, 232] width 283 height 17
type input "*******"
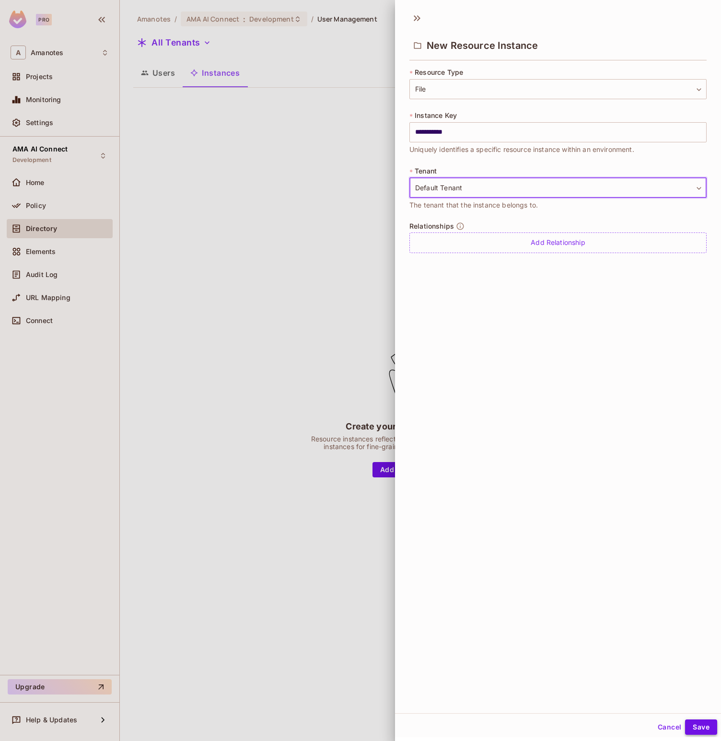
click at [694, 730] on button "Save" at bounding box center [701, 727] width 32 height 15
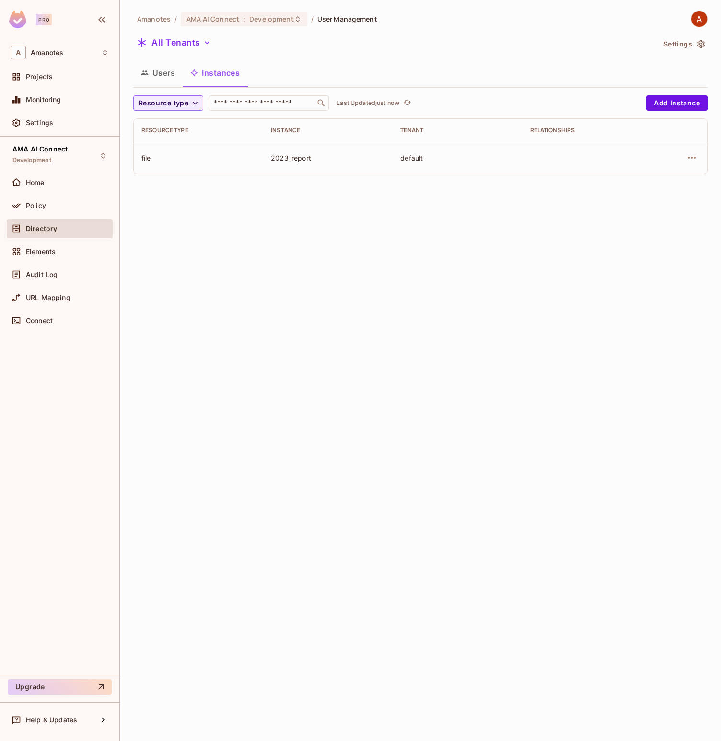
click at [171, 76] on button "Users" at bounding box center [157, 73] width 49 height 24
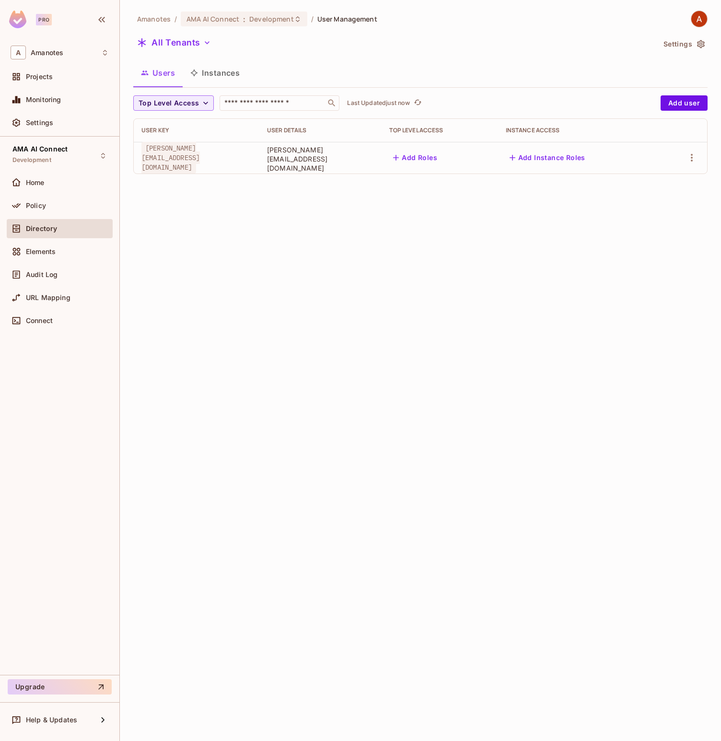
click at [602, 224] on div "Amanotes / AMA AI Connect : Development / User Management All Tenants Settings …" at bounding box center [420, 370] width 601 height 741
click at [584, 282] on div "Amanotes / AMA AI Connect : Development / User Management All Tenants Settings …" at bounding box center [420, 370] width 601 height 741
click at [152, 158] on span "[PERSON_NAME][EMAIL_ADDRESS][DOMAIN_NAME]" at bounding box center [170, 158] width 58 height 32
drag, startPoint x: 152, startPoint y: 158, endPoint x: 220, endPoint y: 158, distance: 67.6
click at [200, 158] on span "[PERSON_NAME][EMAIL_ADDRESS][DOMAIN_NAME]" at bounding box center [170, 158] width 58 height 32
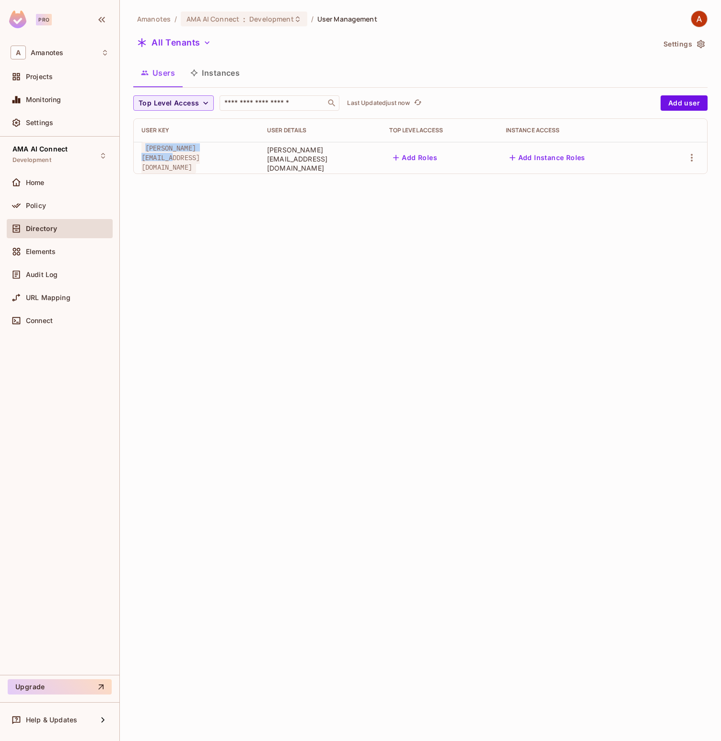
copy span "[PERSON_NAME][EMAIL_ADDRESS][DOMAIN_NAME]"
click at [692, 154] on icon "button" at bounding box center [692, 158] width 12 height 12
click at [671, 239] on li "Delete User" at bounding box center [647, 243] width 89 height 21
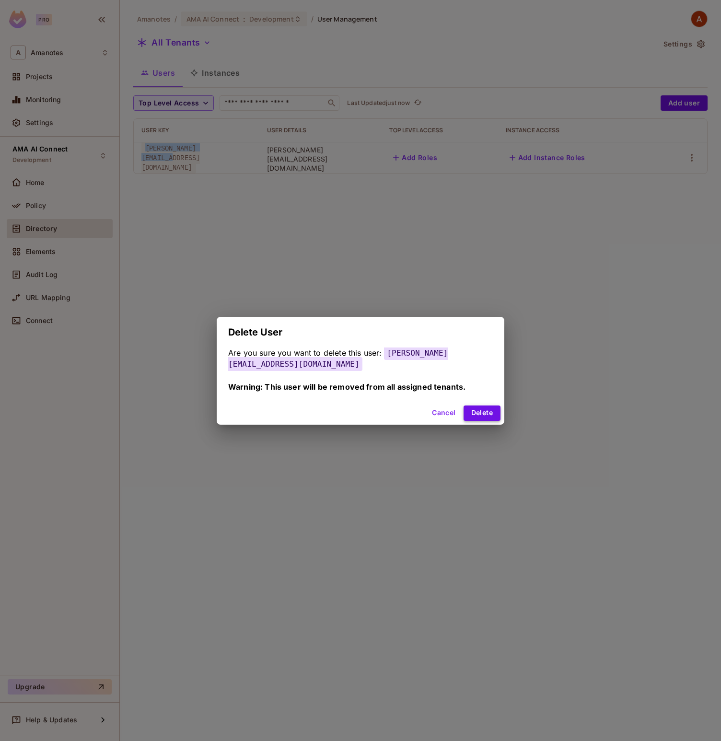
click at [491, 406] on button "Delete" at bounding box center [482, 413] width 37 height 15
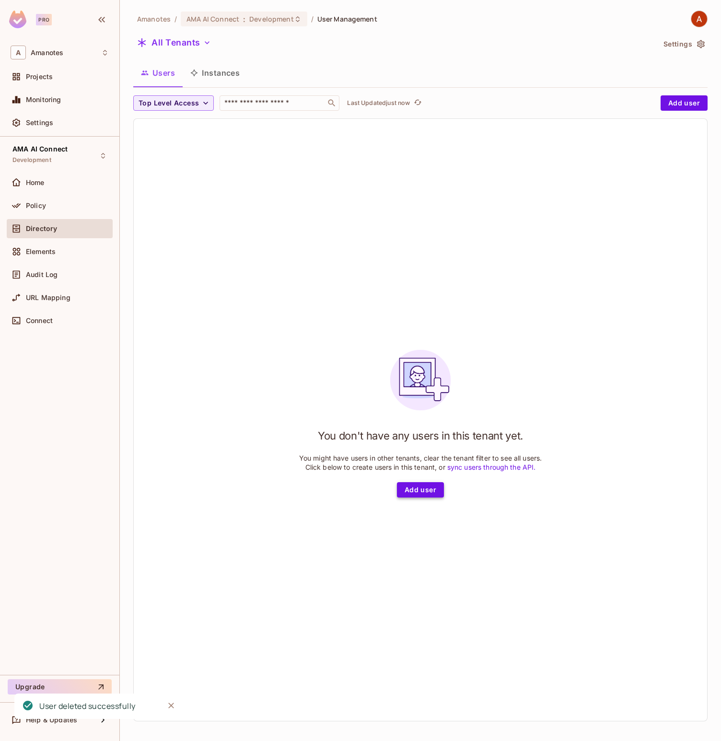
click at [428, 488] on button "Add user" at bounding box center [420, 489] width 47 height 15
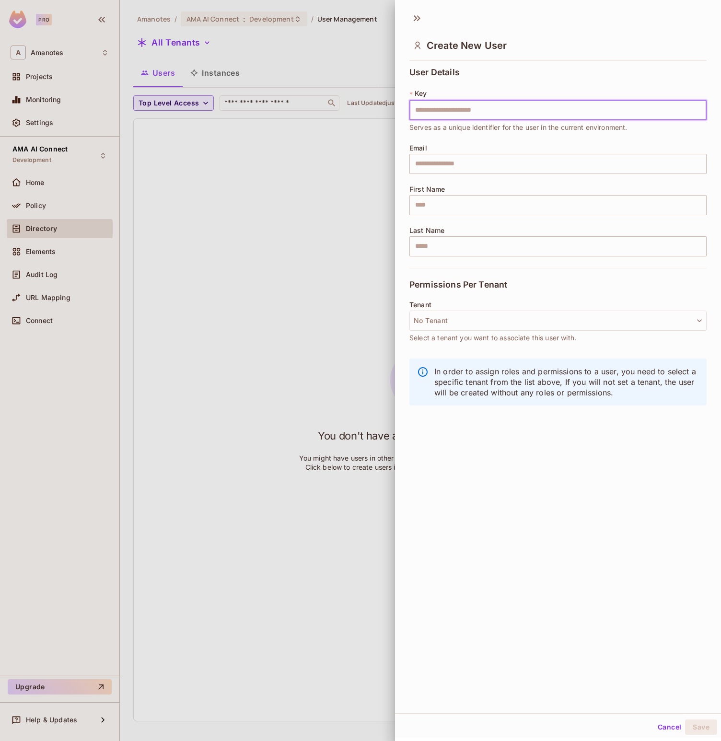
type input "**********"
click at [467, 321] on button "No Tenant" at bounding box center [557, 321] width 297 height 20
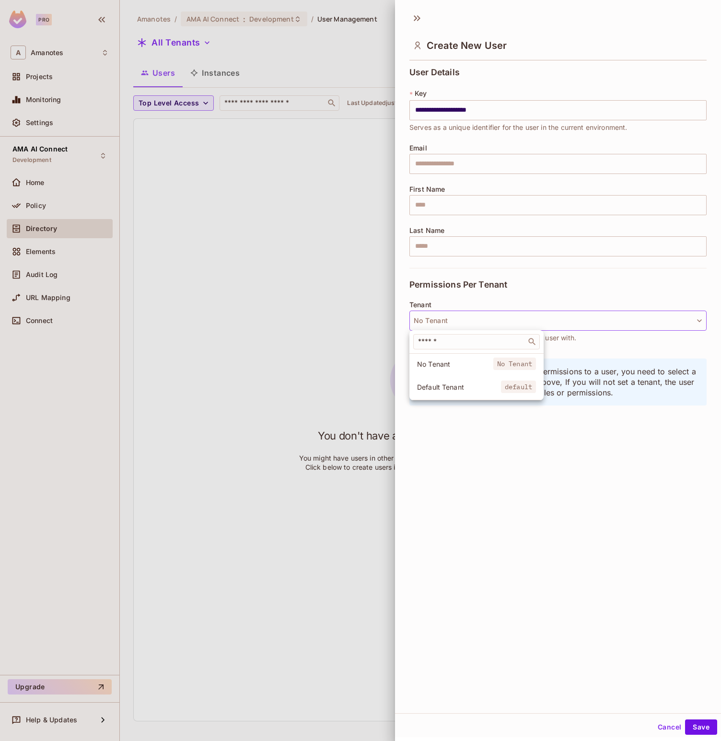
click at [458, 382] on li "Default Tenant default" at bounding box center [476, 387] width 134 height 21
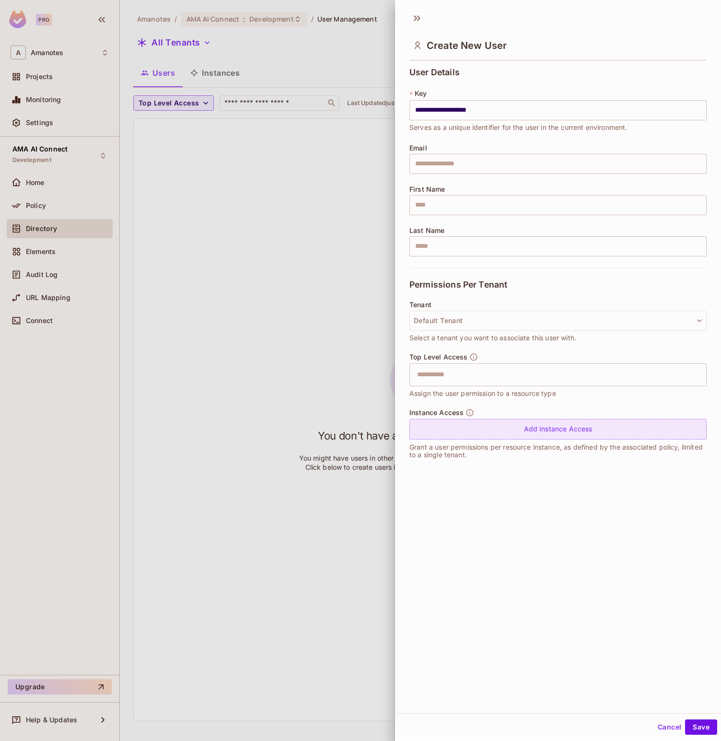
click at [461, 422] on div "Add Instance Access" at bounding box center [557, 429] width 297 height 21
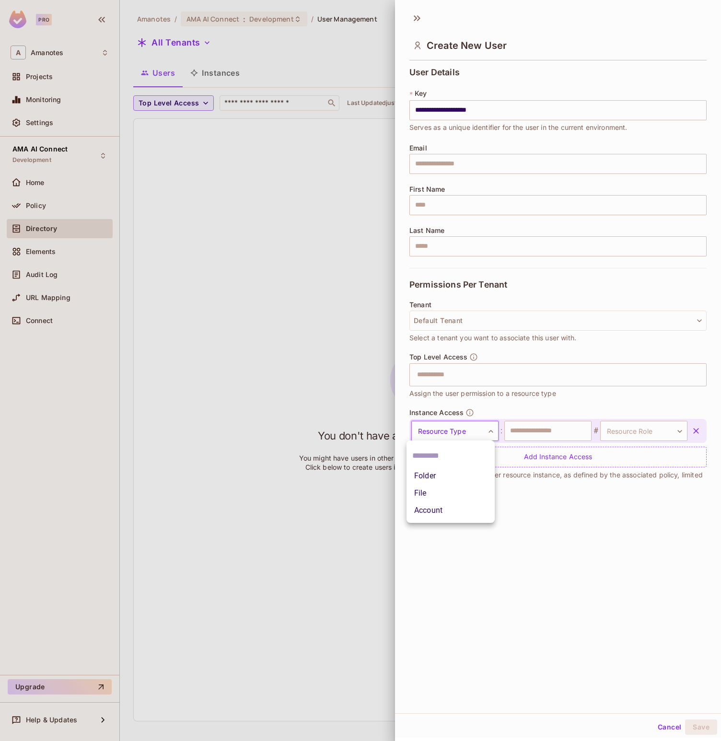
click at [476, 437] on body "**********" at bounding box center [360, 370] width 721 height 741
click at [454, 494] on li "File" at bounding box center [451, 493] width 88 height 17
click at [519, 438] on input "text" at bounding box center [547, 431] width 87 height 20
drag, startPoint x: 598, startPoint y: 567, endPoint x: 628, endPoint y: 487, distance: 85.8
click at [601, 562] on div "**********" at bounding box center [558, 360] width 326 height 707
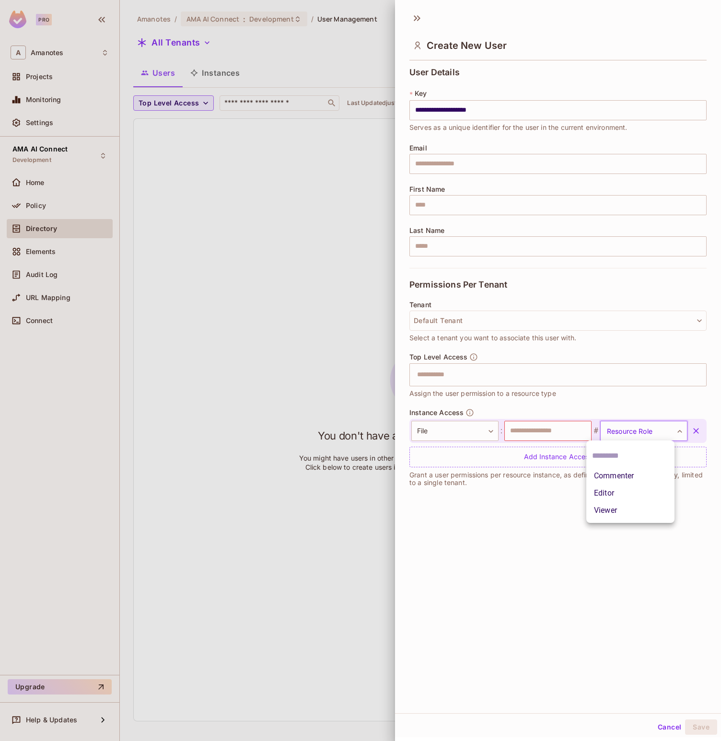
click at [634, 433] on body "**********" at bounding box center [360, 370] width 721 height 741
click at [515, 583] on div at bounding box center [360, 370] width 721 height 741
click at [615, 436] on body "**********" at bounding box center [360, 370] width 721 height 741
click at [612, 508] on li "Viewer" at bounding box center [630, 510] width 88 height 17
type input "******"
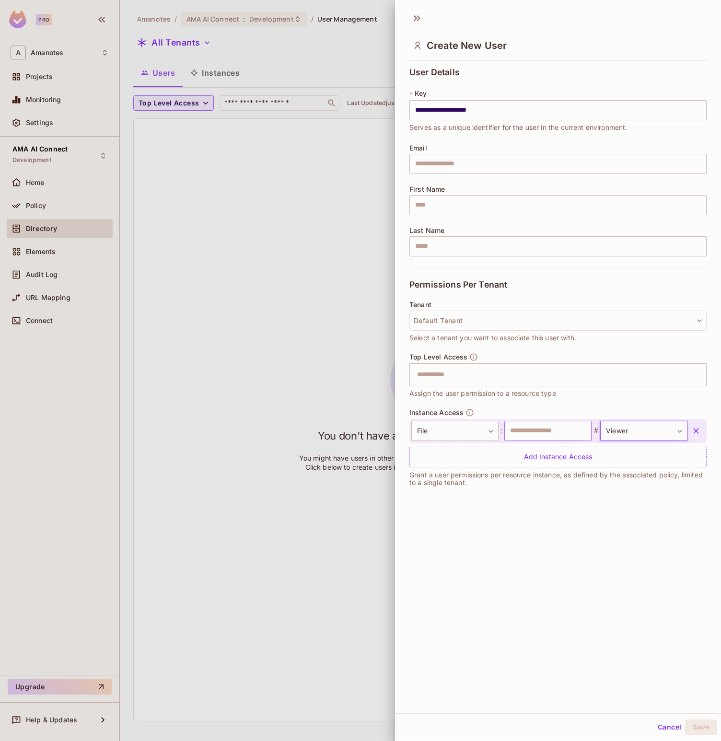
click at [536, 430] on input "text" at bounding box center [547, 431] width 87 height 20
click at [692, 723] on button "Save" at bounding box center [701, 727] width 32 height 15
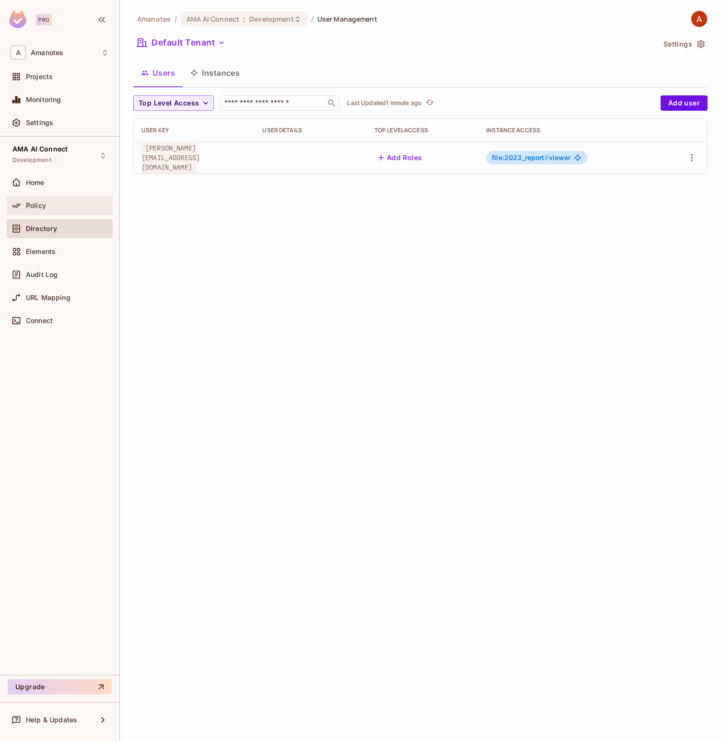
click at [48, 205] on div "Policy" at bounding box center [67, 206] width 83 height 8
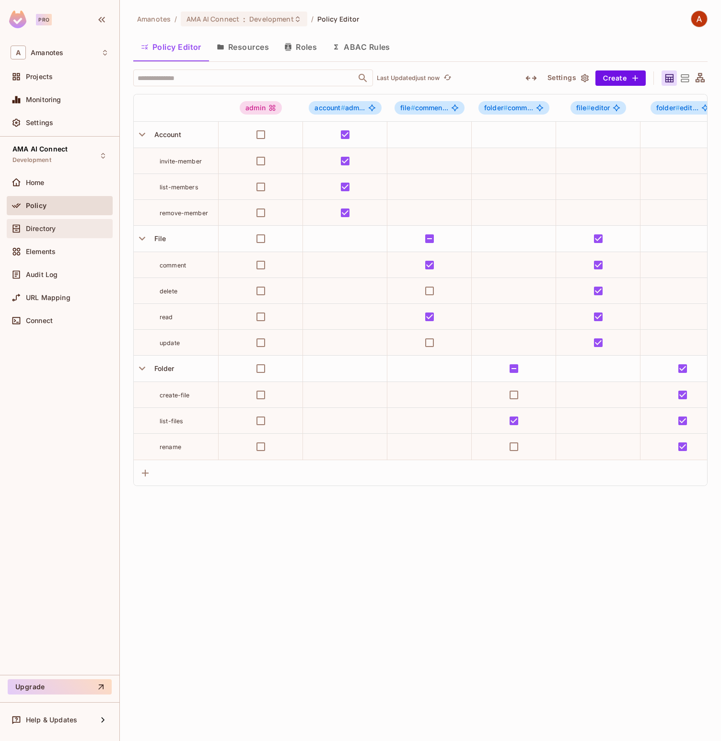
click at [53, 225] on span "Directory" at bounding box center [41, 229] width 30 height 8
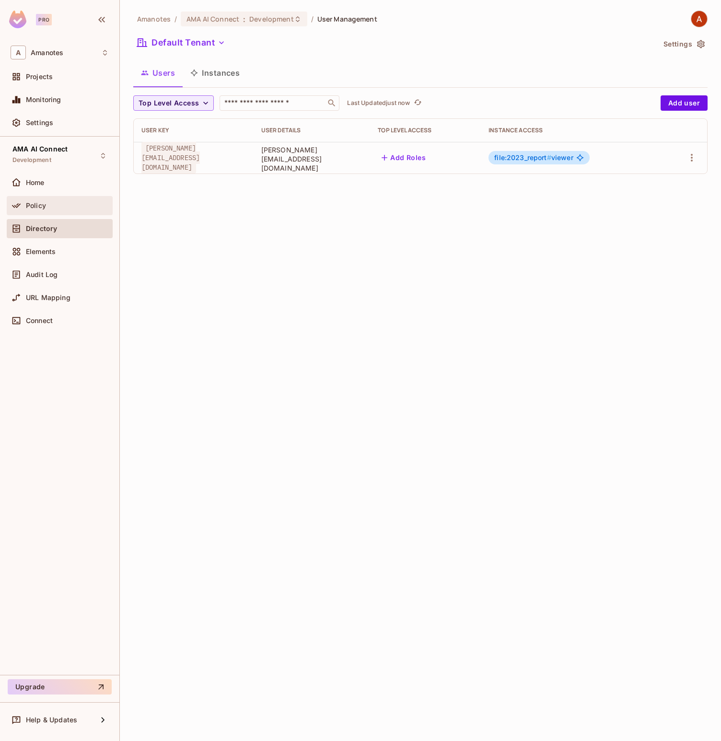
click at [69, 214] on div "Policy" at bounding box center [60, 205] width 106 height 19
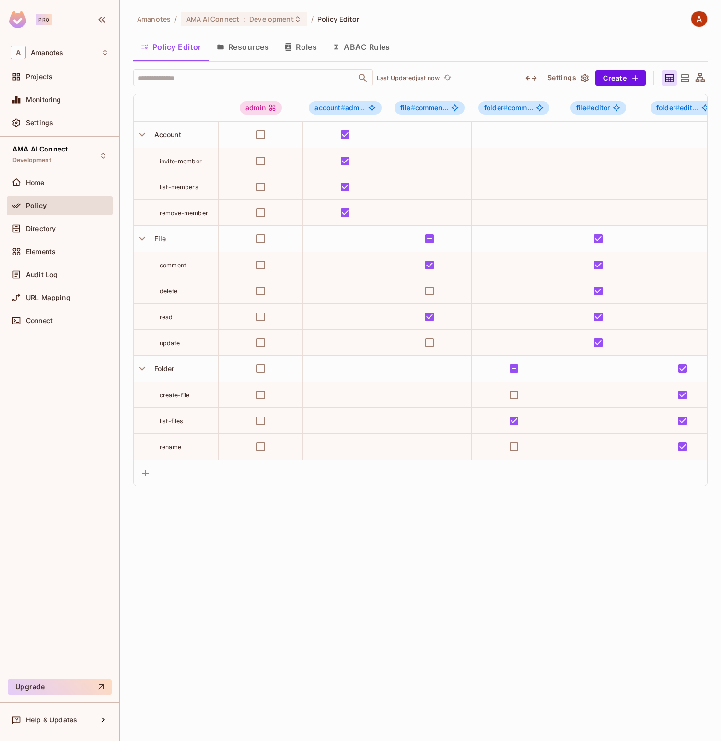
click at [248, 50] on button "Resources" at bounding box center [243, 47] width 68 height 24
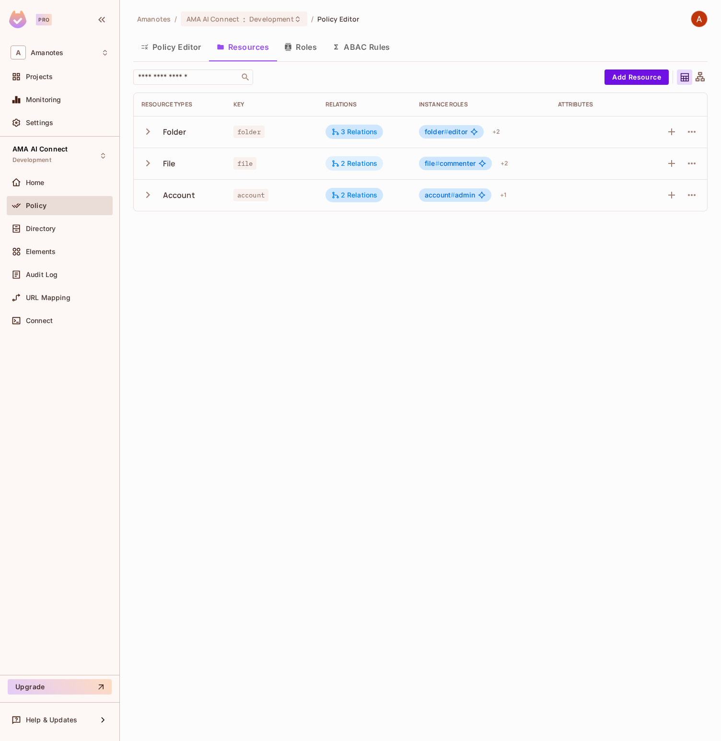
click at [348, 165] on div "2 Relations" at bounding box center [354, 163] width 47 height 9
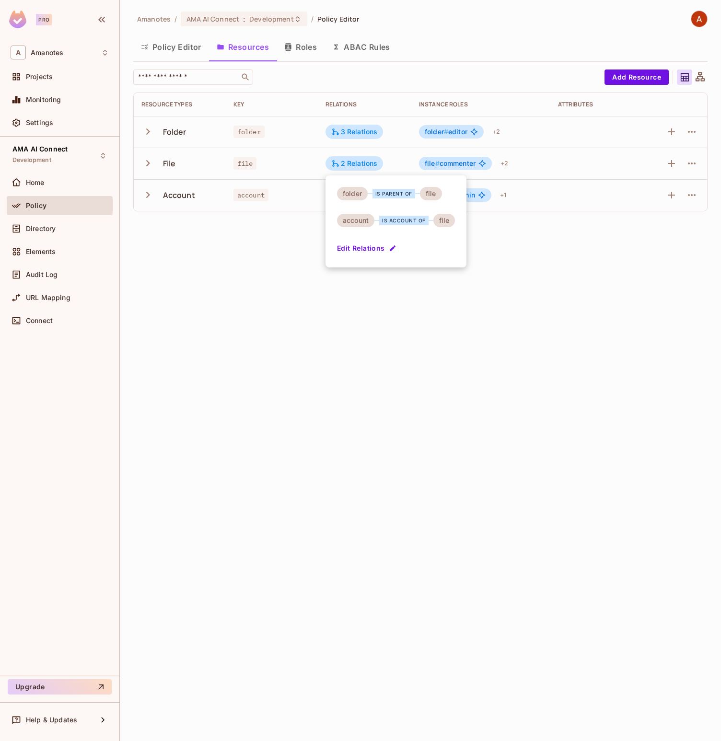
click at [579, 306] on div at bounding box center [360, 370] width 721 height 741
click at [349, 198] on div "2 Relations" at bounding box center [354, 195] width 47 height 9
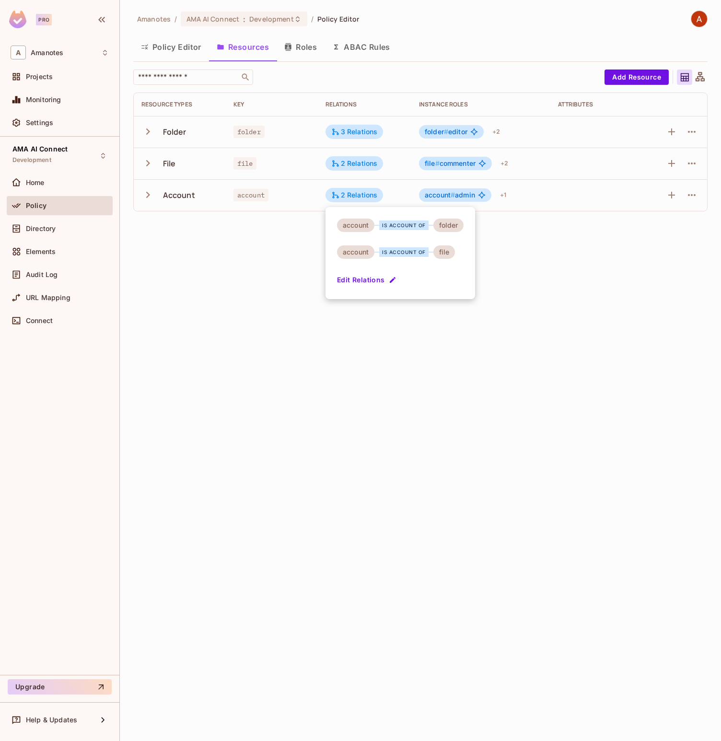
click at [583, 305] on div at bounding box center [360, 370] width 721 height 741
click at [634, 79] on button "Add Resource" at bounding box center [637, 77] width 64 height 15
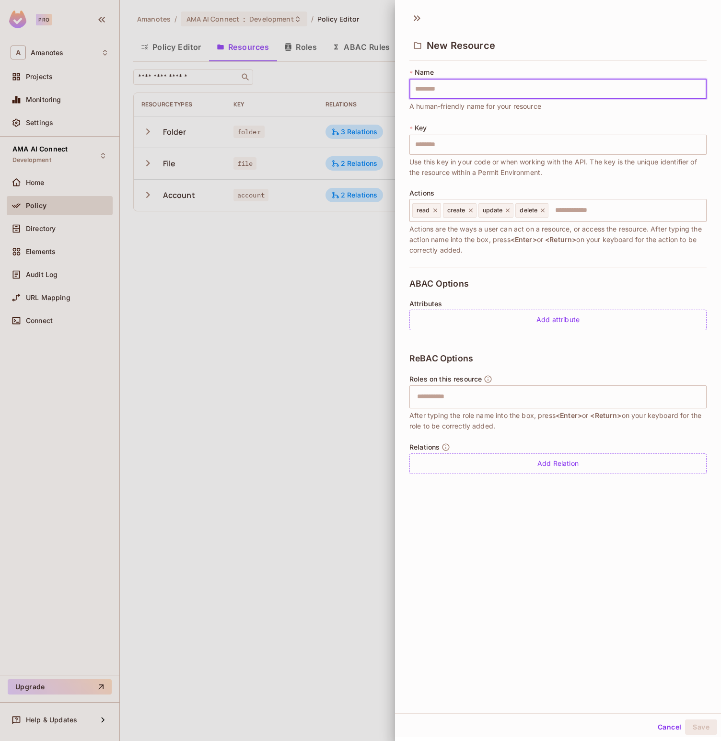
type input "*"
type input "**"
type input "***"
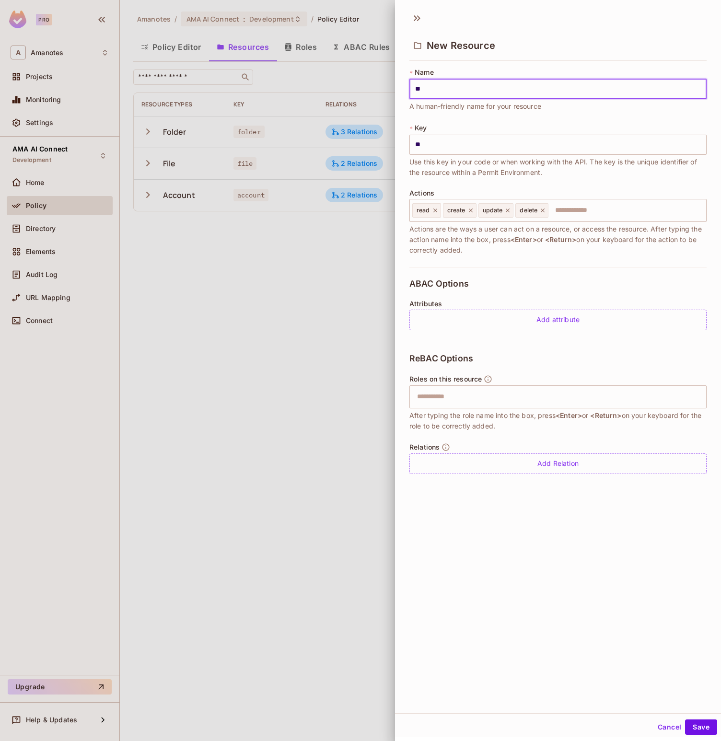
type input "***"
type input "****"
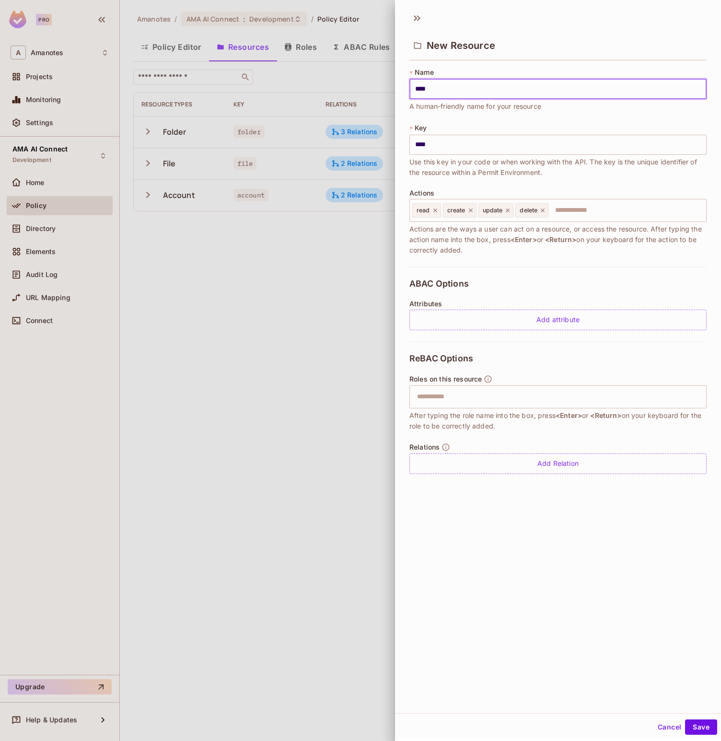
click at [460, 85] on input "****" at bounding box center [557, 89] width 297 height 20
type input "****"
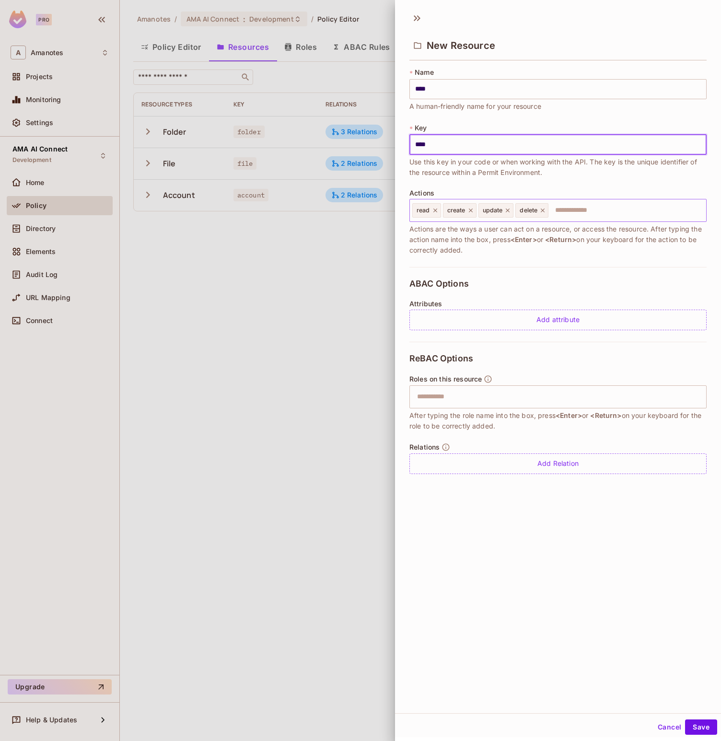
click at [436, 210] on icon at bounding box center [435, 210] width 7 height 7
click at [440, 210] on icon at bounding box center [440, 211] width 4 height 4
click at [440, 210] on icon at bounding box center [442, 210] width 7 height 7
click at [440, 210] on icon at bounding box center [440, 211] width 4 height 4
type input "****"
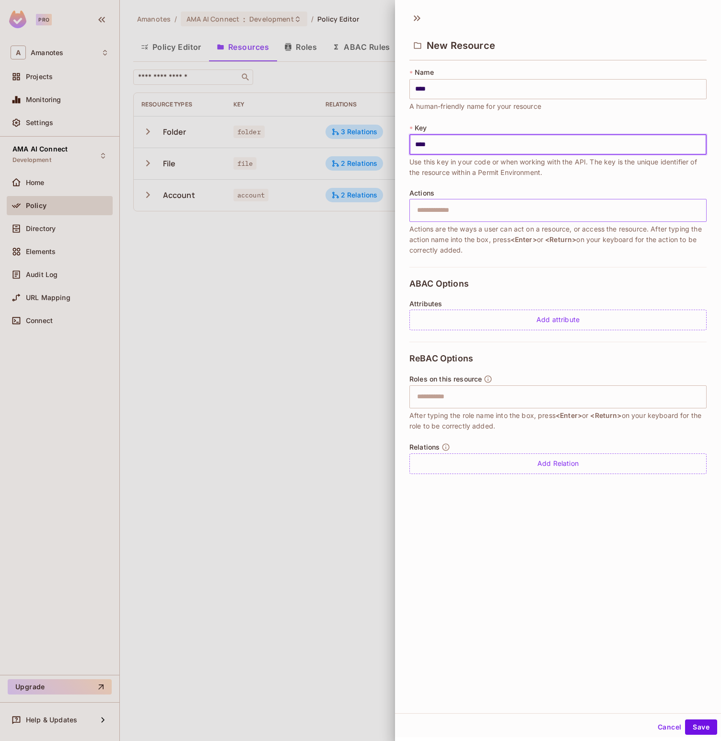
click at [440, 210] on input "text" at bounding box center [556, 210] width 291 height 19
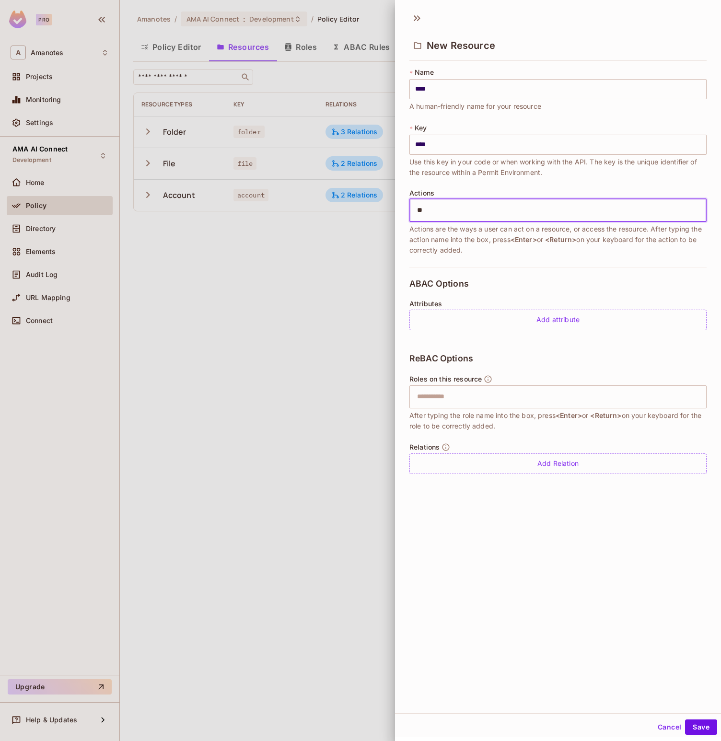
type input "***"
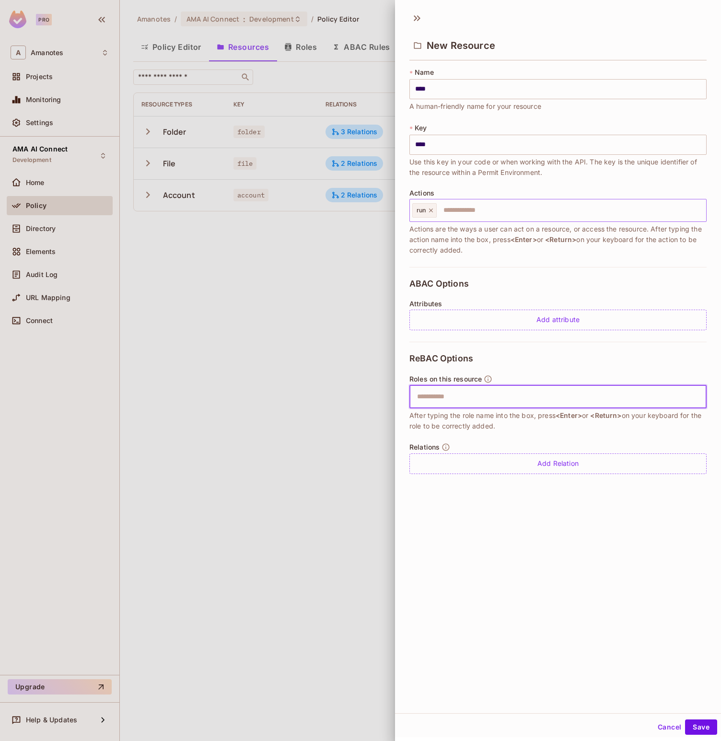
click at [474, 403] on input "text" at bounding box center [556, 396] width 291 height 19
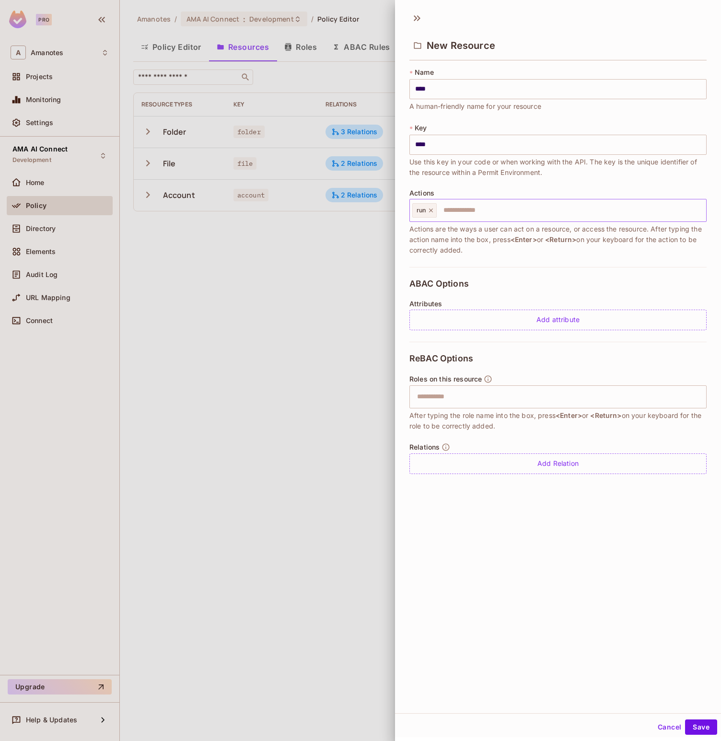
click at [525, 531] on div "New Resource * Name **** ​ A human-friendly name for your resource * Key **** ​…" at bounding box center [558, 360] width 326 height 707
click at [694, 727] on button "Save" at bounding box center [701, 727] width 32 height 15
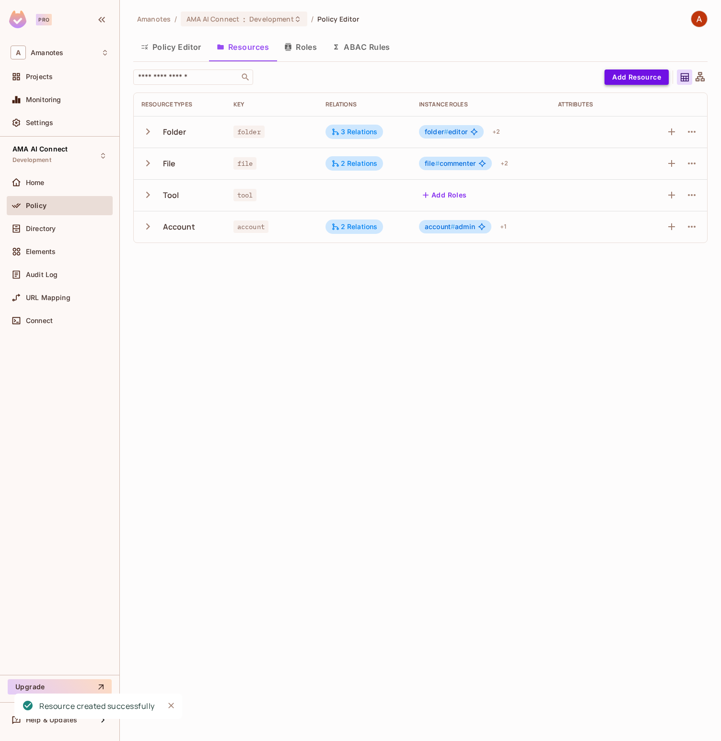
click at [660, 73] on button "Add Resource" at bounding box center [637, 77] width 64 height 15
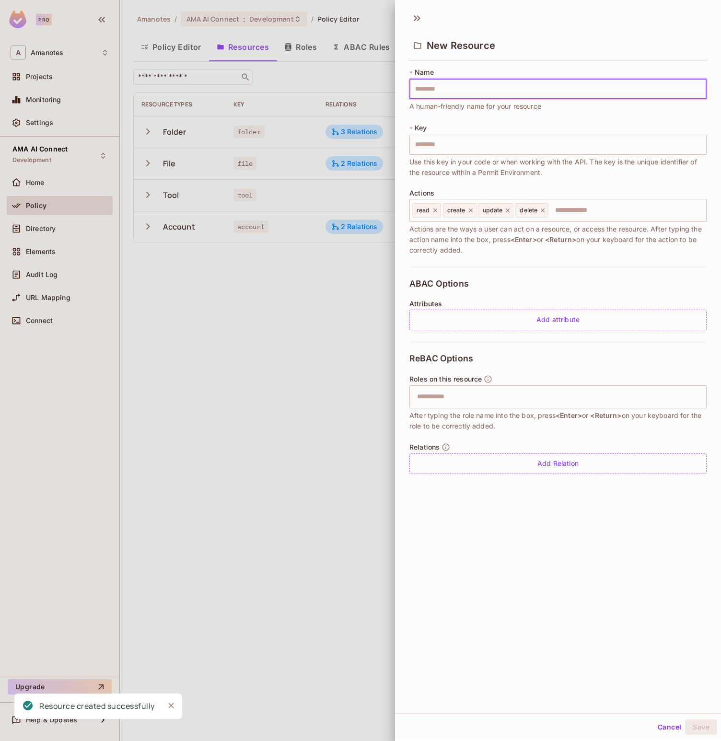
click at [238, 314] on div at bounding box center [360, 370] width 721 height 741
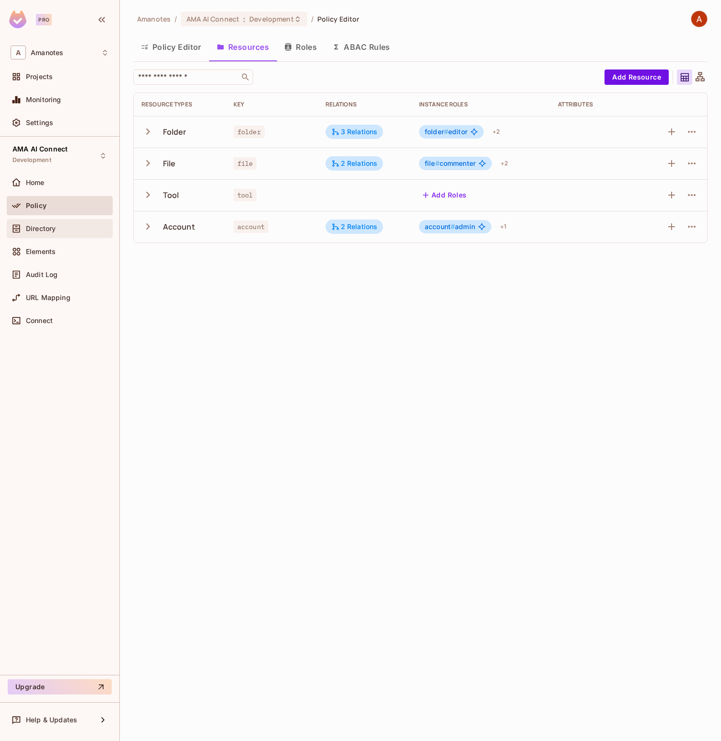
click at [47, 227] on span "Directory" at bounding box center [41, 229] width 30 height 8
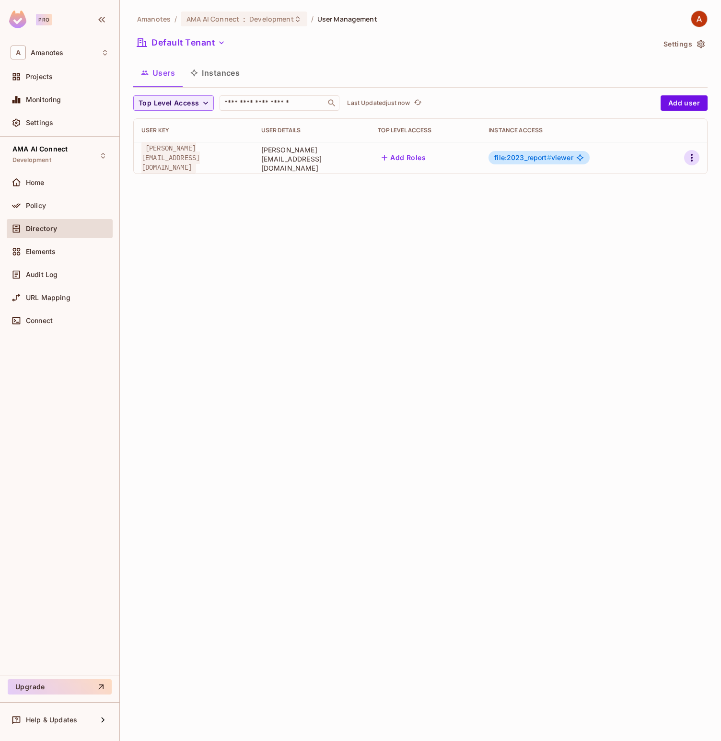
click at [691, 158] on icon "button" at bounding box center [692, 158] width 2 height 8
click at [658, 186] on li "Edit" at bounding box center [650, 179] width 85 height 21
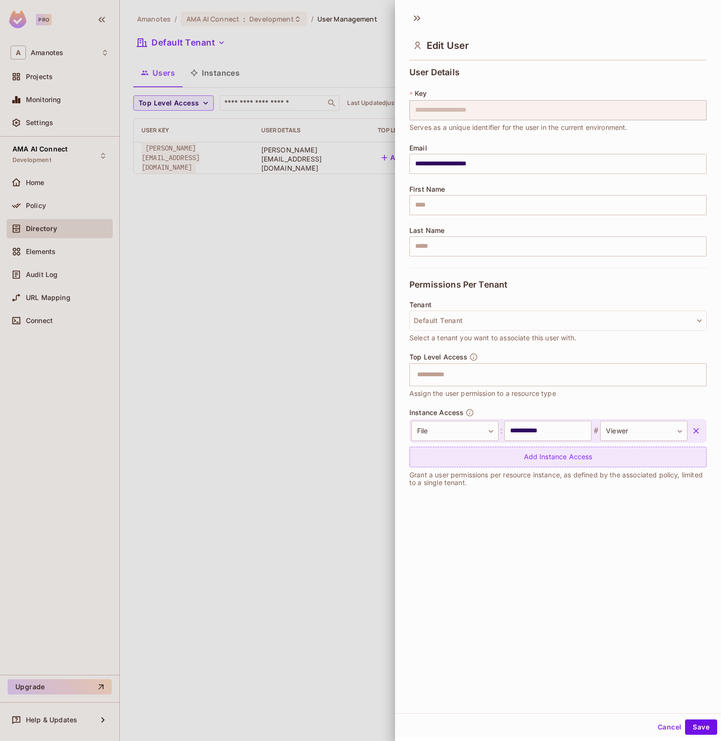
click at [465, 454] on div "Add Instance Access" at bounding box center [557, 457] width 297 height 21
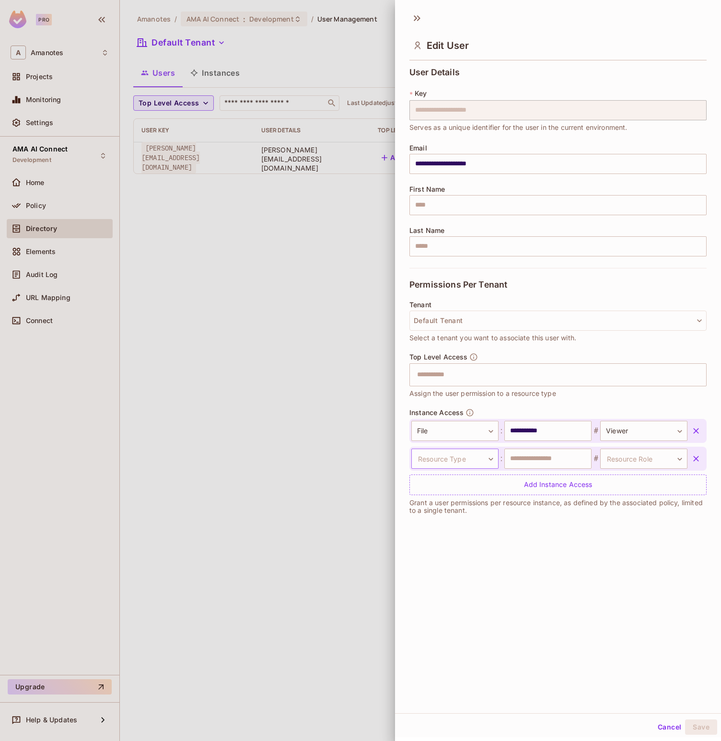
click at [454, 464] on body "**********" at bounding box center [360, 370] width 721 height 741
click at [434, 534] on li "Tool" at bounding box center [451, 538] width 88 height 17
click at [538, 458] on input "text" at bounding box center [547, 459] width 87 height 20
type input "****"
click at [625, 462] on body "**********" at bounding box center [360, 370] width 721 height 741
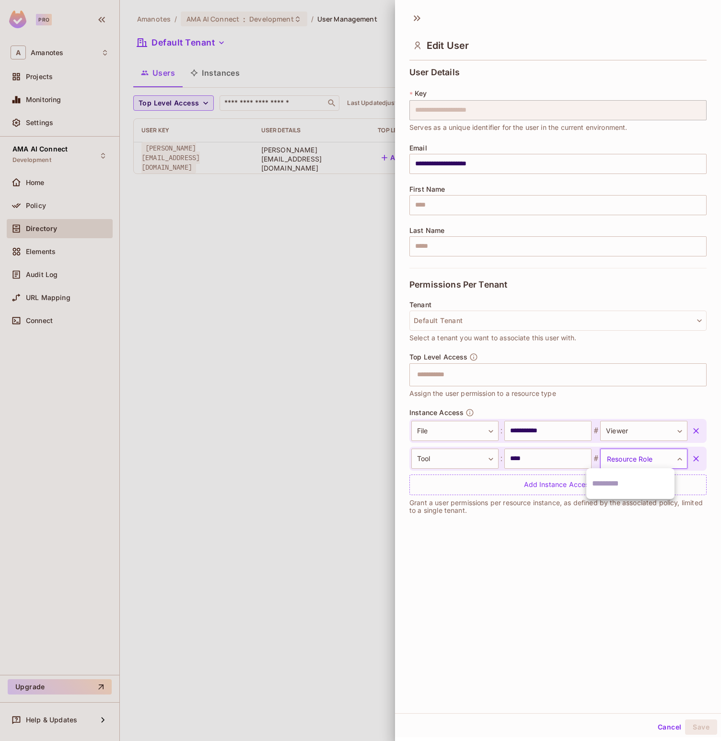
click at [263, 443] on div at bounding box center [360, 370] width 721 height 741
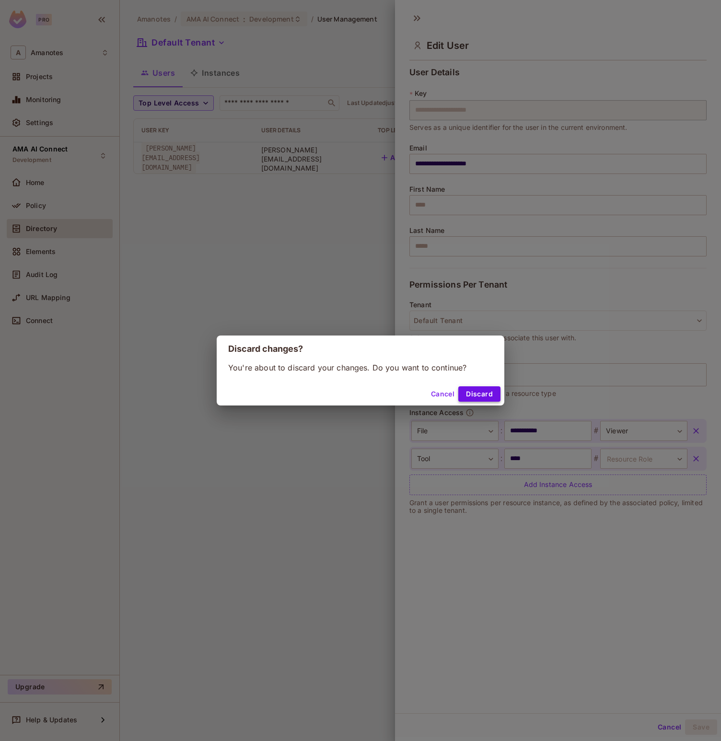
click at [479, 390] on button "Discard" at bounding box center [479, 393] width 42 height 15
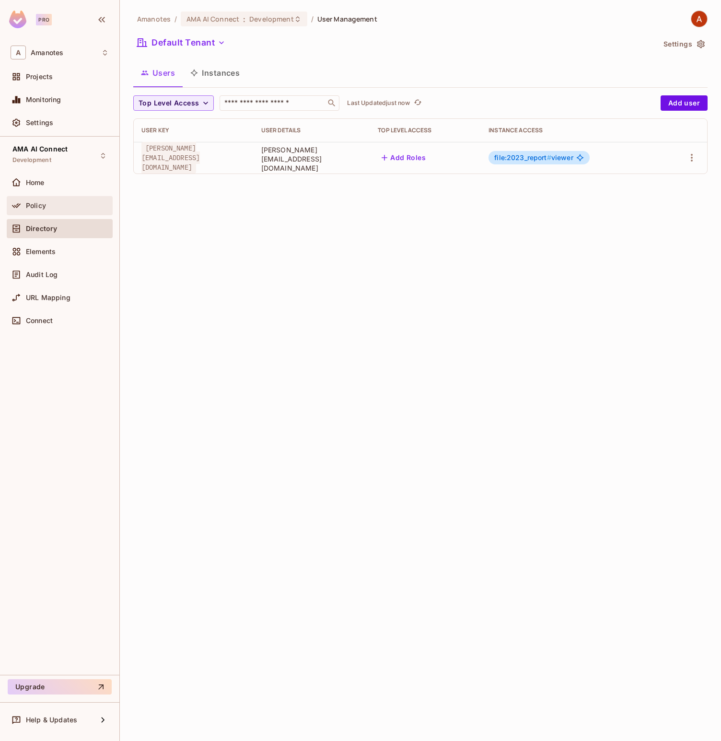
click at [37, 200] on div "Policy" at bounding box center [60, 206] width 98 height 12
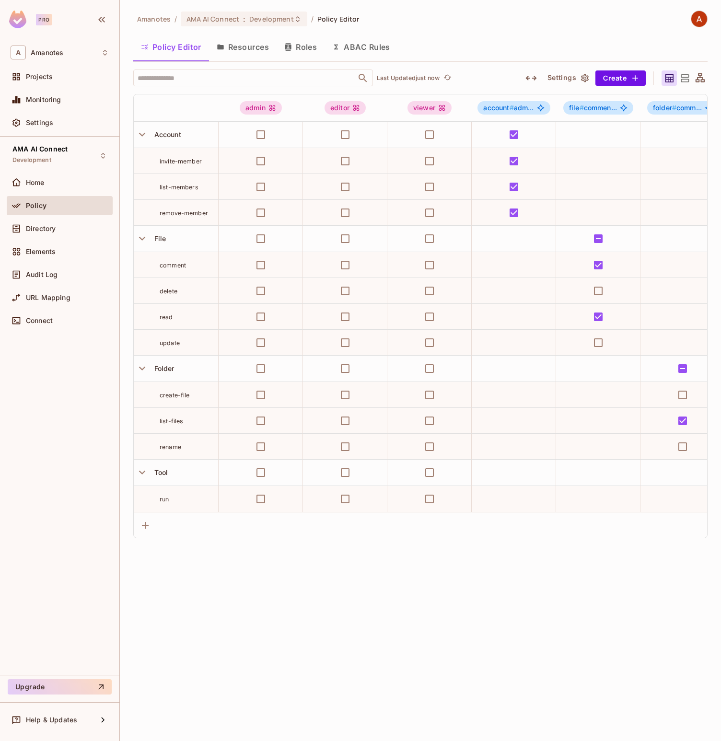
click at [311, 41] on button "Roles" at bounding box center [301, 47] width 48 height 24
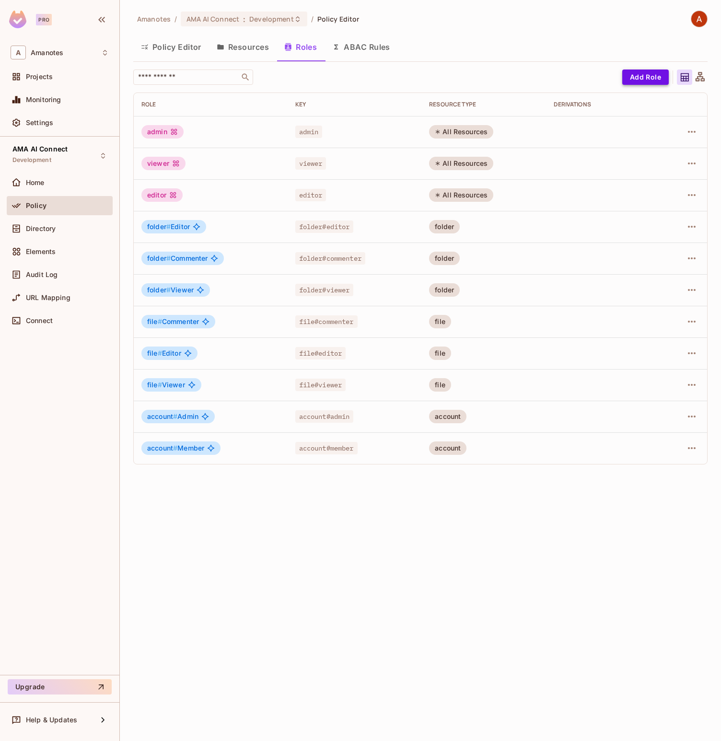
click at [645, 77] on button "Add Role" at bounding box center [645, 77] width 47 height 15
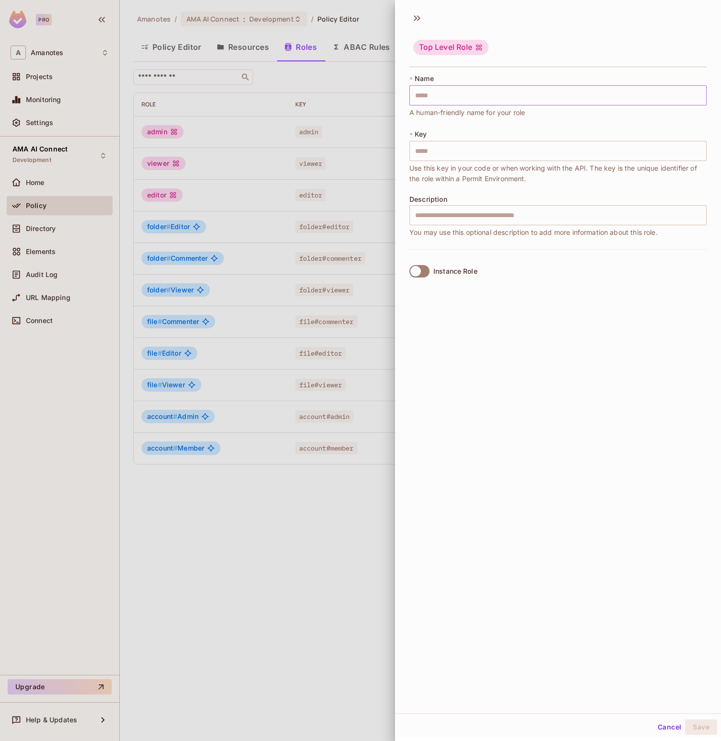
click at [451, 93] on input "text" at bounding box center [557, 95] width 297 height 20
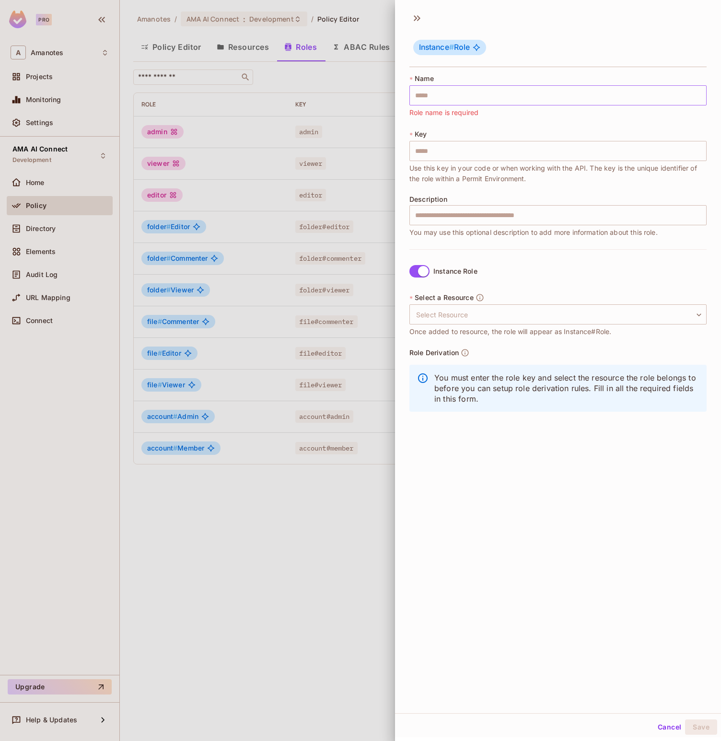
click at [467, 103] on input "text" at bounding box center [557, 95] width 297 height 20
type input "*"
type input "**"
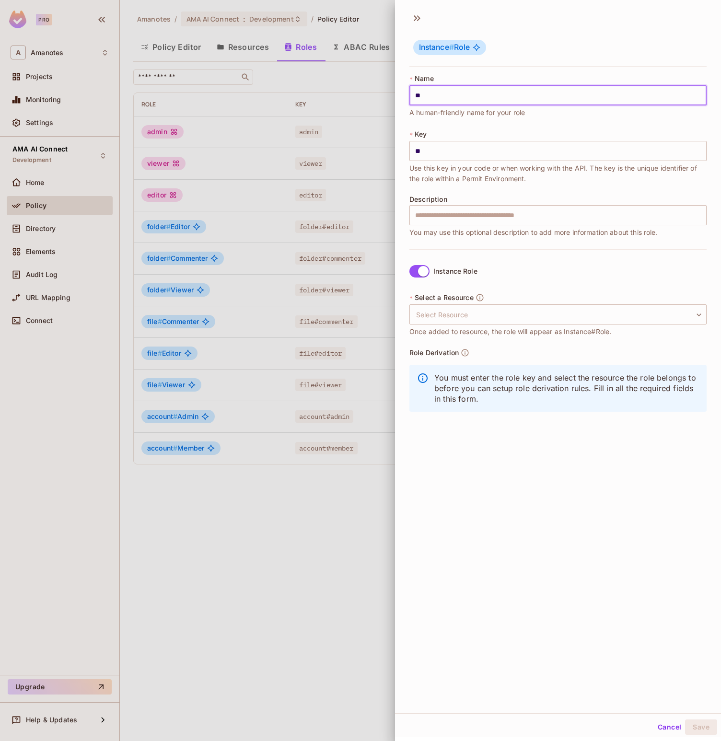
type input "***"
type input "****"
type input "*****"
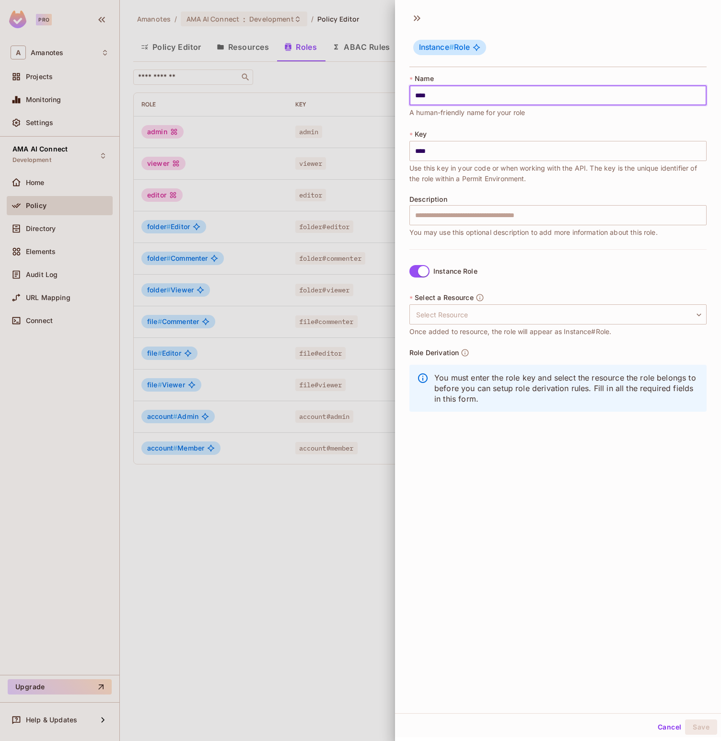
type input "*****"
type input "******"
click at [473, 220] on input "text" at bounding box center [557, 215] width 297 height 20
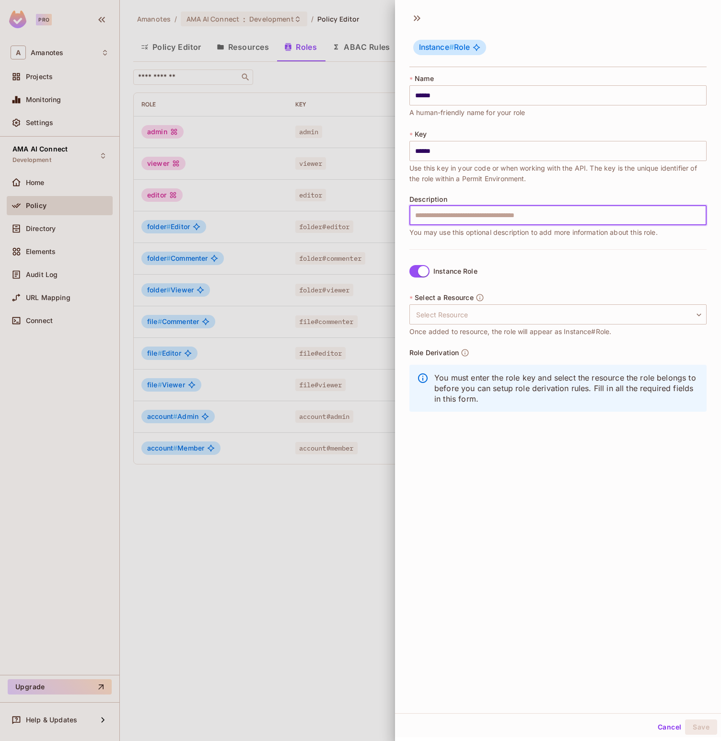
click at [514, 326] on div "* Select a Resource Select Resource ​ Select Resource Once added to resource, t…" at bounding box center [557, 315] width 297 height 44
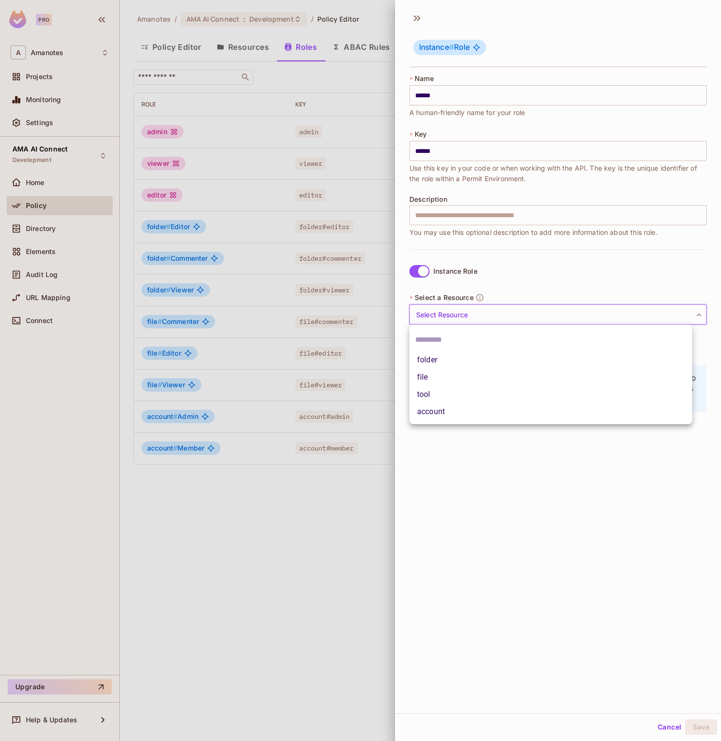
click at [526, 306] on body "Pro A Amanotes Projects Monitoring Settings AMA AI Connect Development Home Pol…" at bounding box center [360, 370] width 721 height 741
click at [441, 389] on li "tool" at bounding box center [550, 394] width 283 height 17
type input "****"
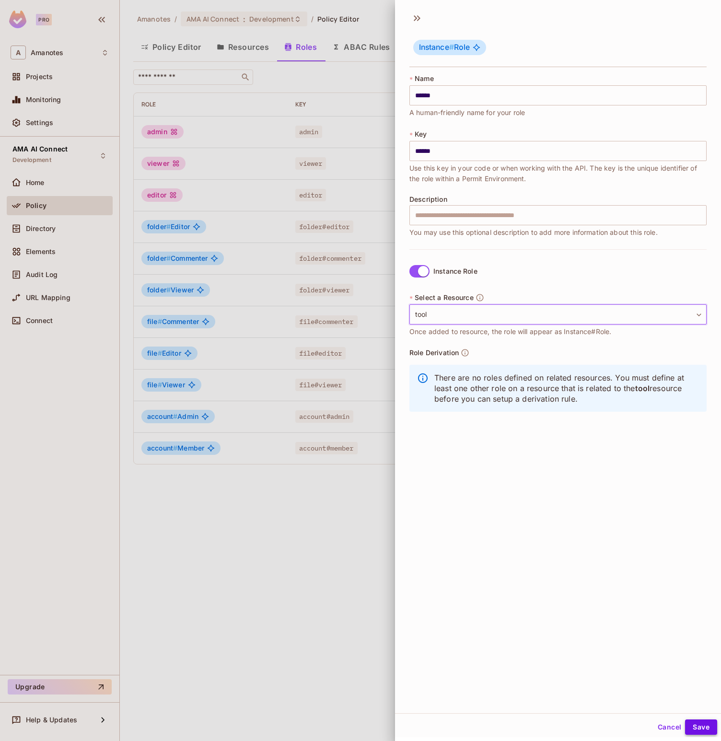
click at [698, 729] on button "Save" at bounding box center [701, 727] width 32 height 15
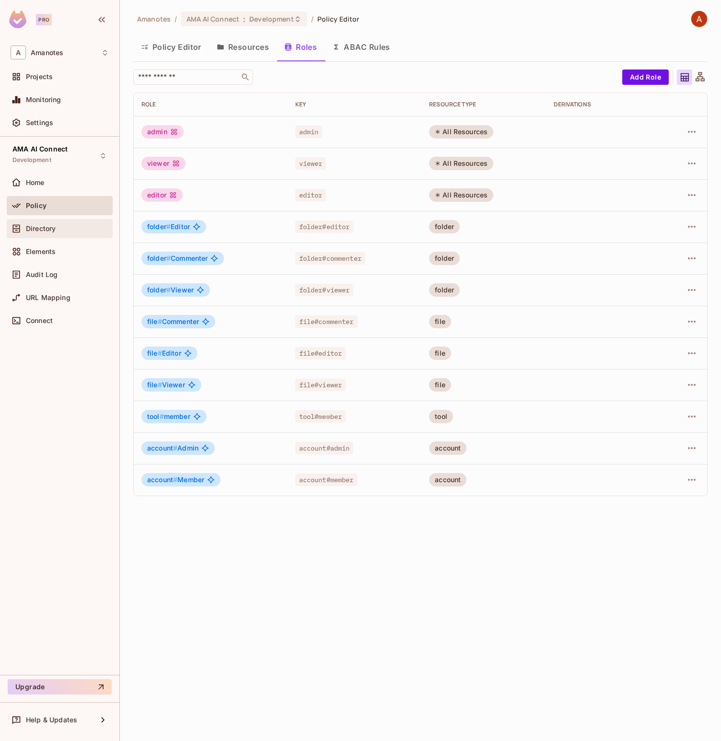
click at [36, 236] on div "Directory" at bounding box center [60, 228] width 106 height 19
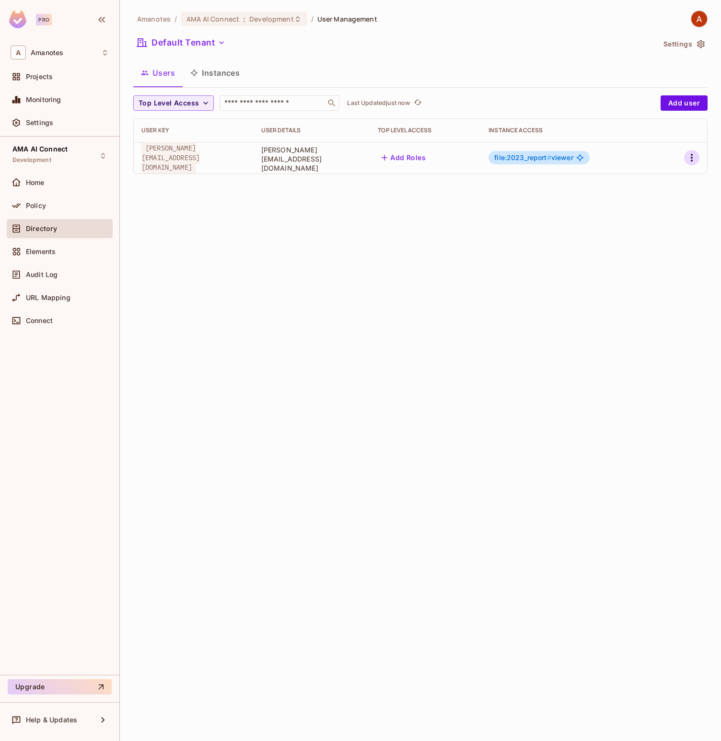
click at [694, 155] on icon "button" at bounding box center [692, 158] width 12 height 12
click at [665, 177] on li "Edit" at bounding box center [650, 179] width 85 height 21
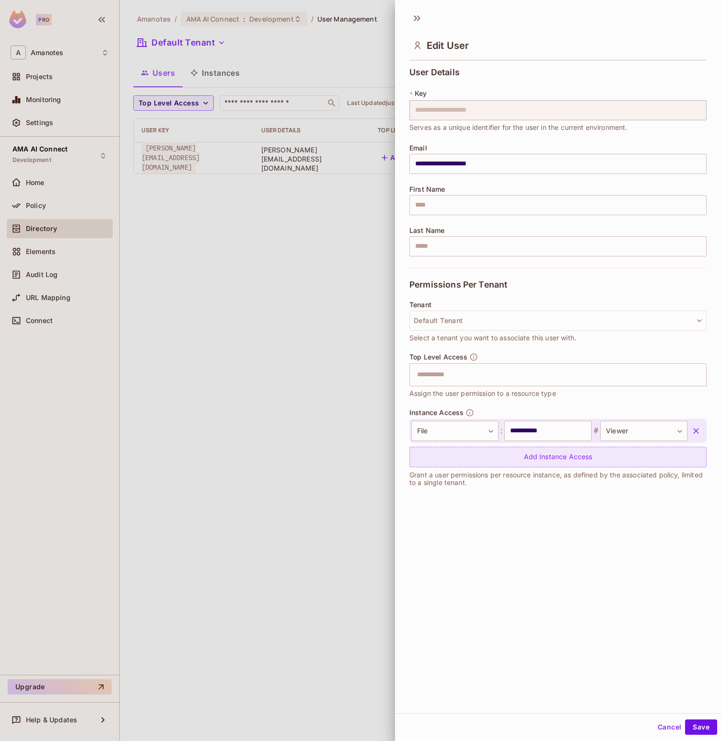
click at [504, 457] on div "Add Instance Access" at bounding box center [557, 457] width 297 height 21
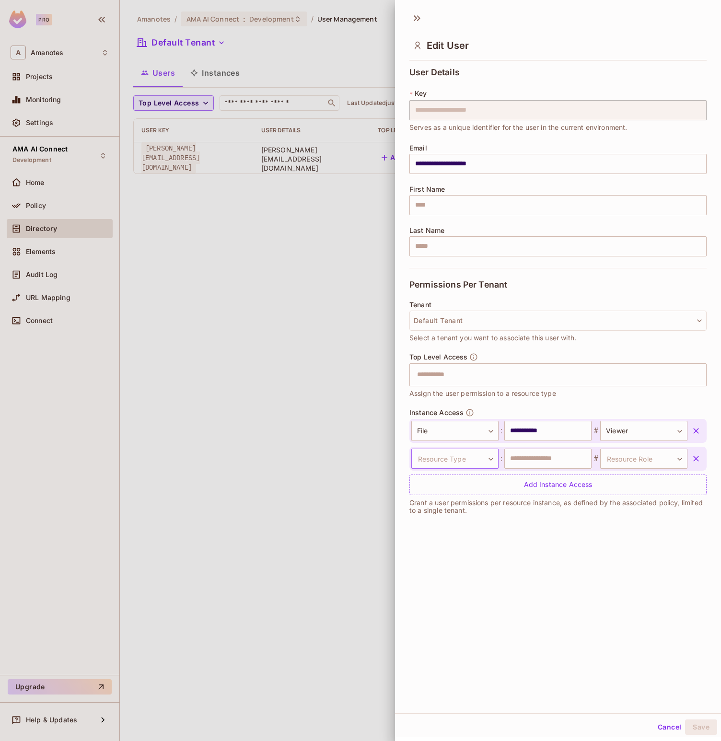
click at [470, 460] on body "**********" at bounding box center [360, 370] width 721 height 741
click at [444, 533] on li "Tool" at bounding box center [451, 538] width 88 height 17
click at [525, 463] on input "text" at bounding box center [547, 459] width 87 height 20
type input "****"
click at [629, 459] on body "**********" at bounding box center [360, 370] width 721 height 741
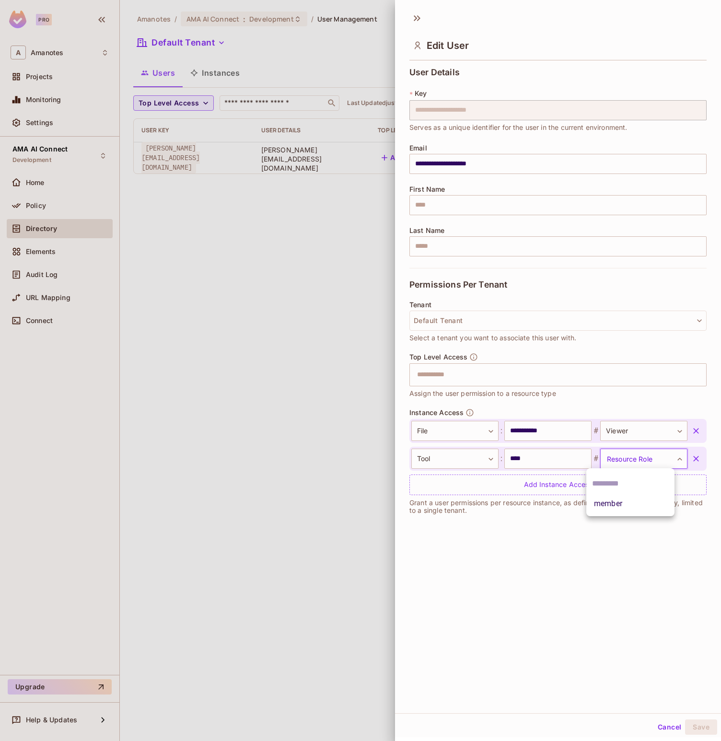
click at [620, 509] on li "member" at bounding box center [630, 503] width 88 height 17
click at [694, 728] on button "Save" at bounding box center [701, 727] width 32 height 15
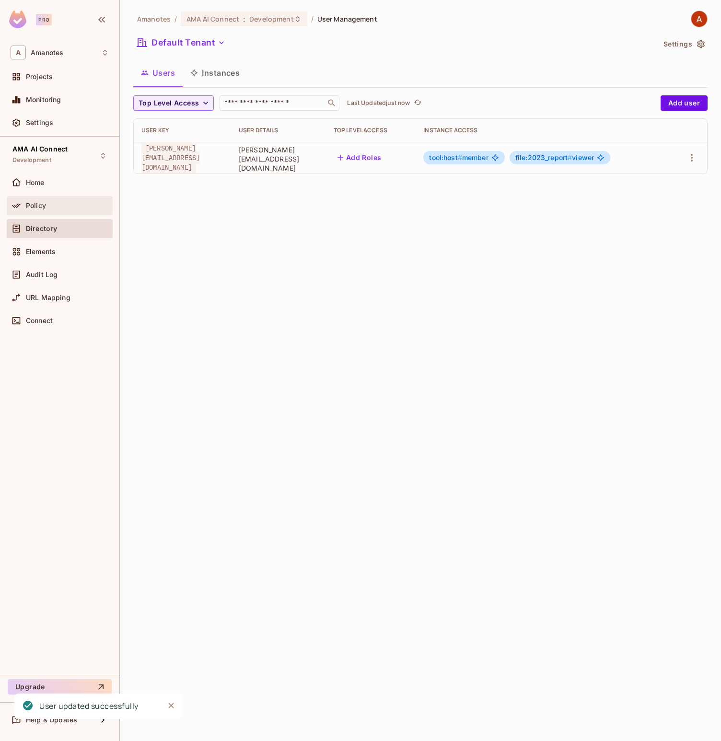
click at [47, 213] on div "Policy" at bounding box center [60, 205] width 106 height 19
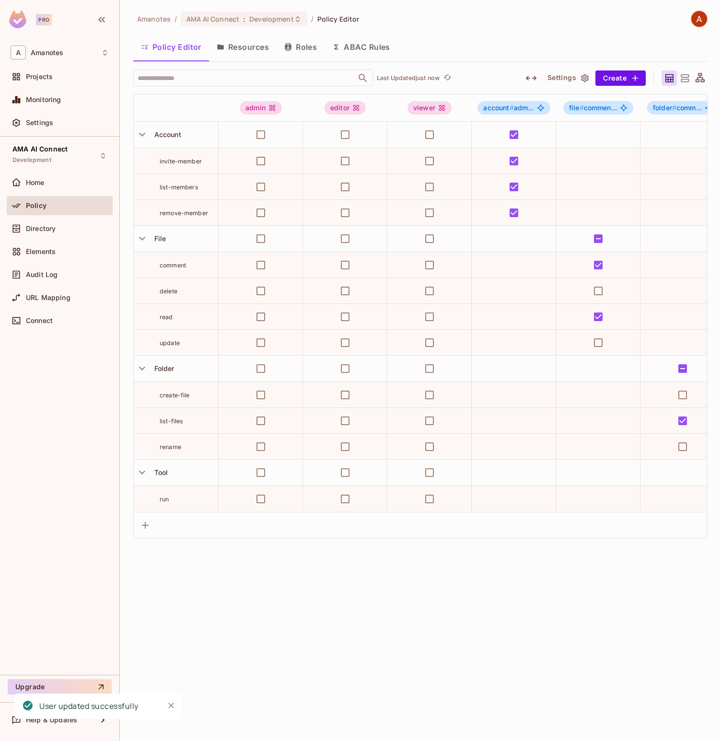
click at [325, 51] on button "Roles" at bounding box center [301, 47] width 48 height 24
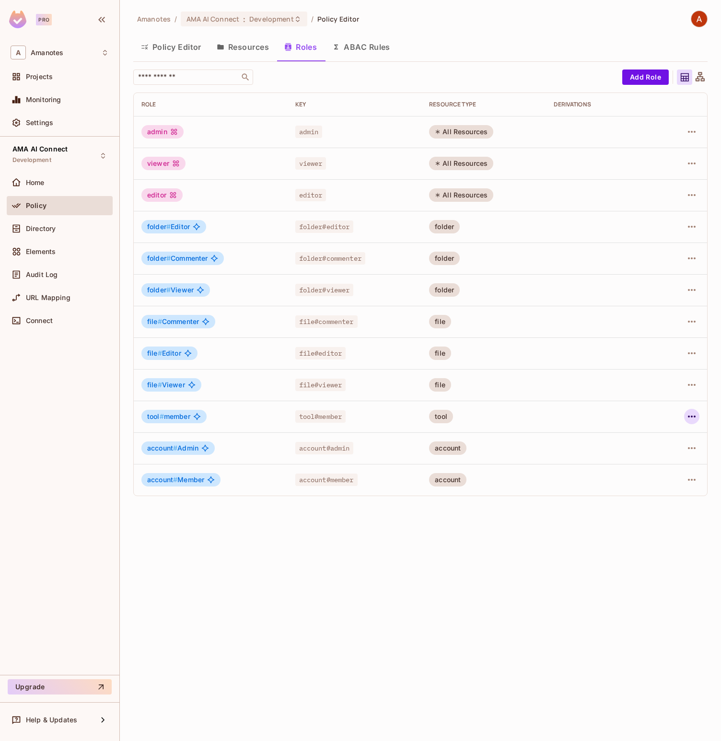
click at [695, 417] on icon "button" at bounding box center [692, 417] width 8 height 2
click at [677, 432] on li "Edit Role" at bounding box center [650, 438] width 85 height 21
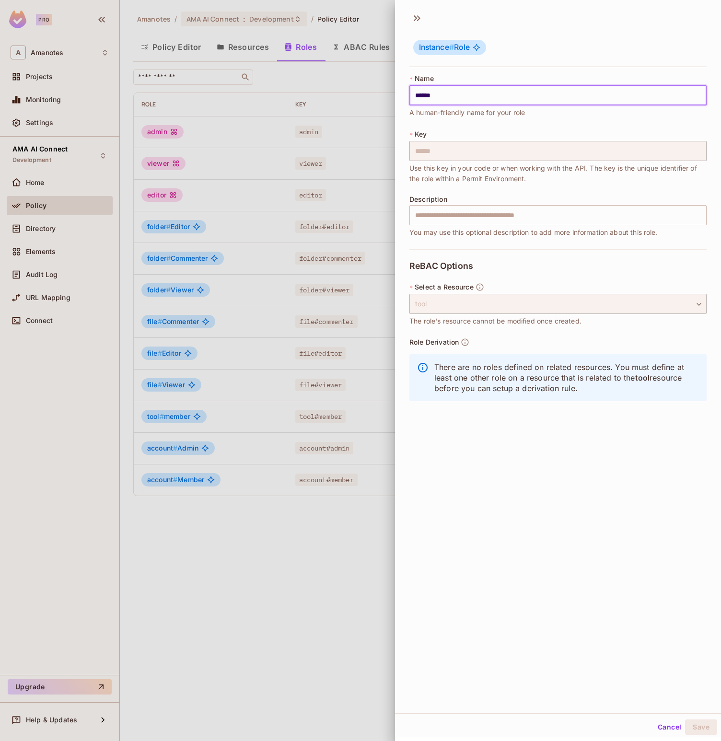
click at [443, 92] on input "******" at bounding box center [557, 95] width 297 height 20
type input "******"
click at [693, 721] on button "Save" at bounding box center [701, 727] width 32 height 15
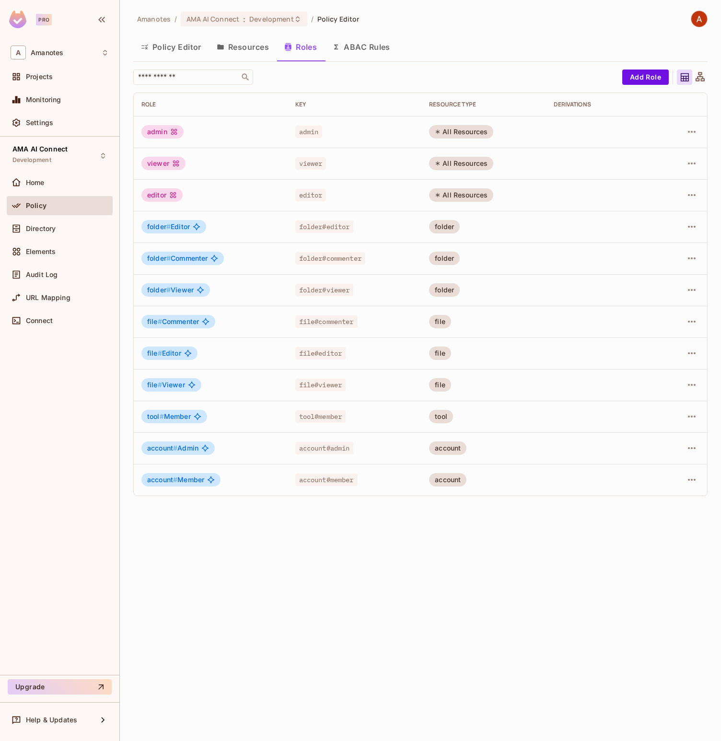
click at [196, 41] on button "Policy Editor" at bounding box center [171, 47] width 76 height 24
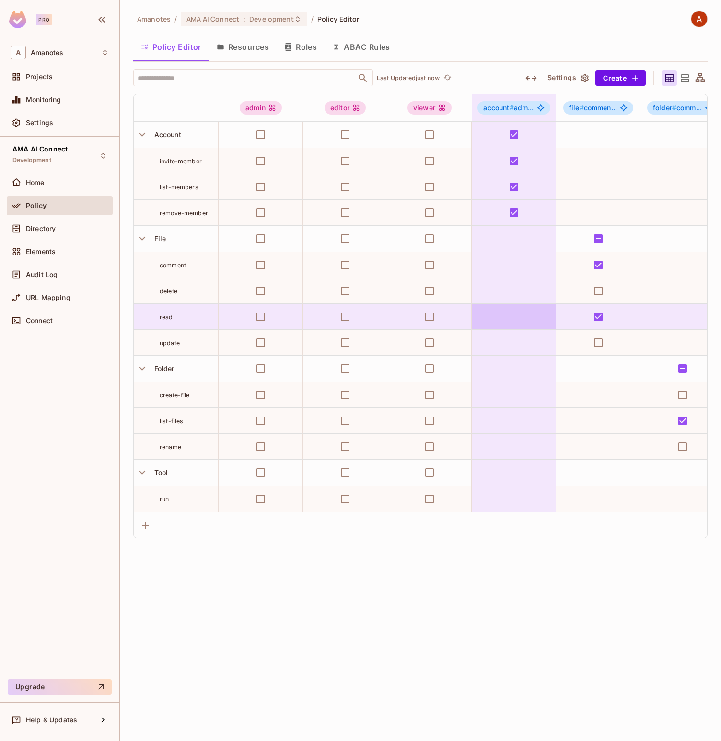
scroll to position [0, 631]
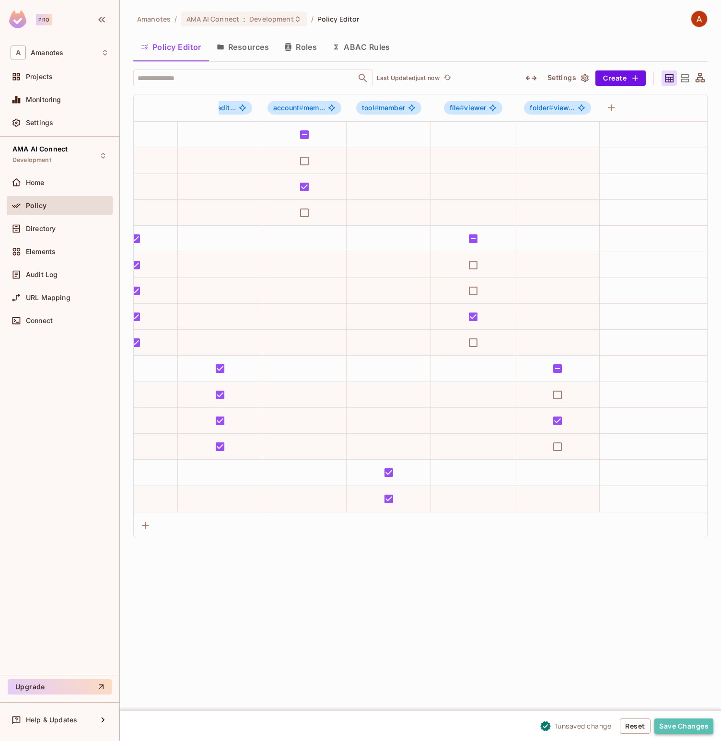
click at [674, 725] on button "Save Changes" at bounding box center [683, 726] width 59 height 15
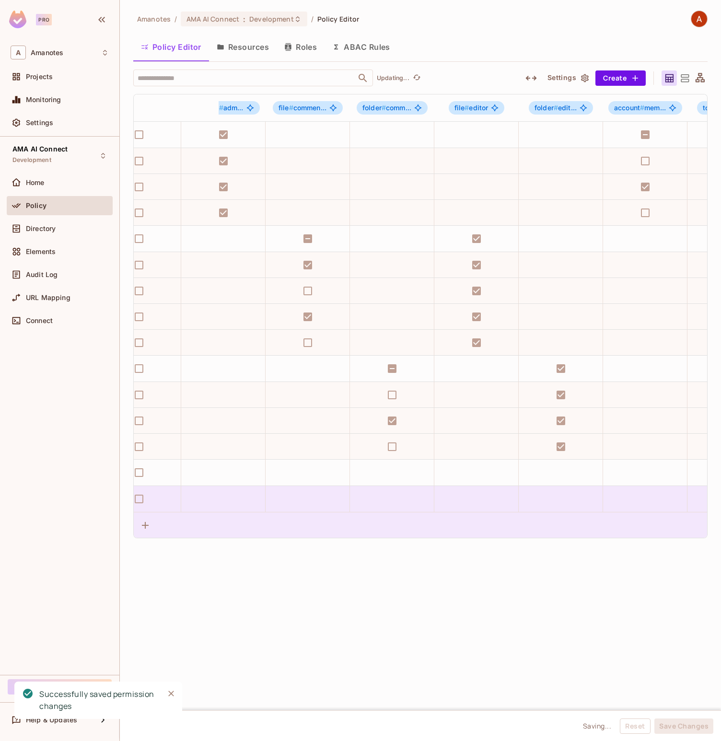
scroll to position [0, 0]
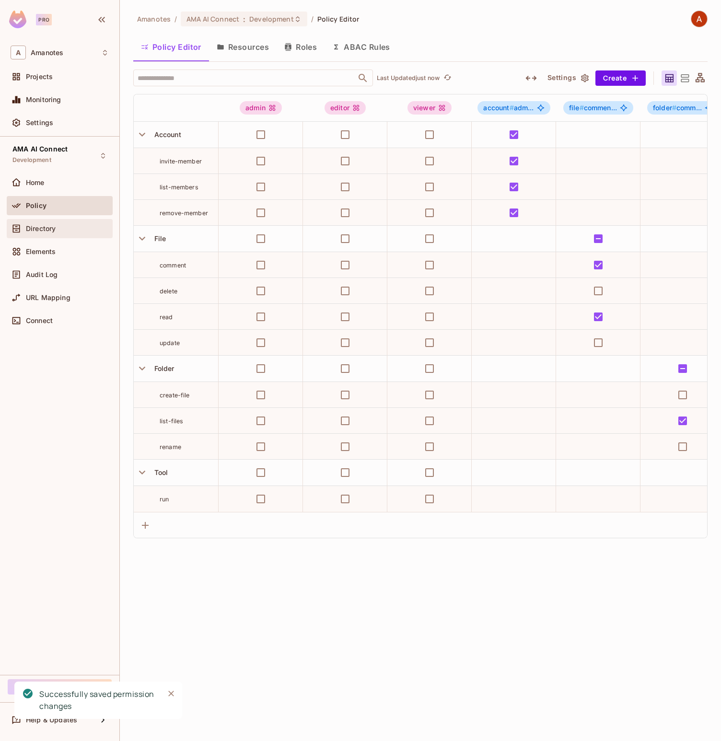
click at [48, 227] on span "Directory" at bounding box center [41, 229] width 30 height 8
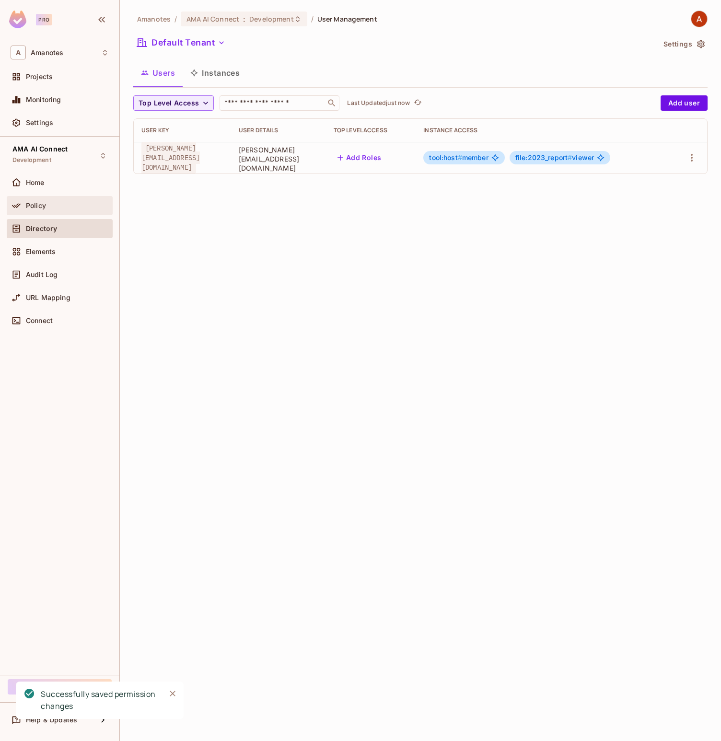
click at [40, 202] on span "Policy" at bounding box center [36, 206] width 20 height 8
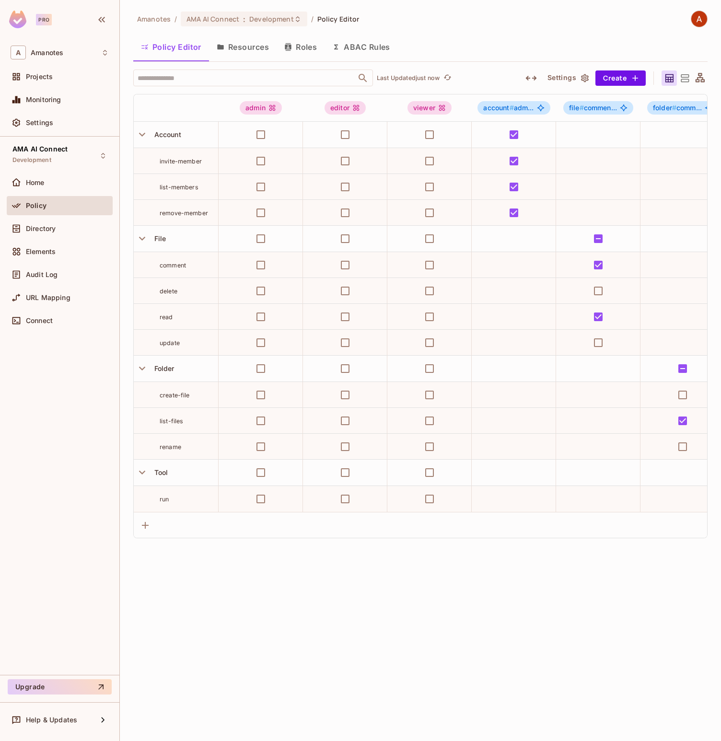
click at [258, 45] on button "Resources" at bounding box center [243, 47] width 68 height 24
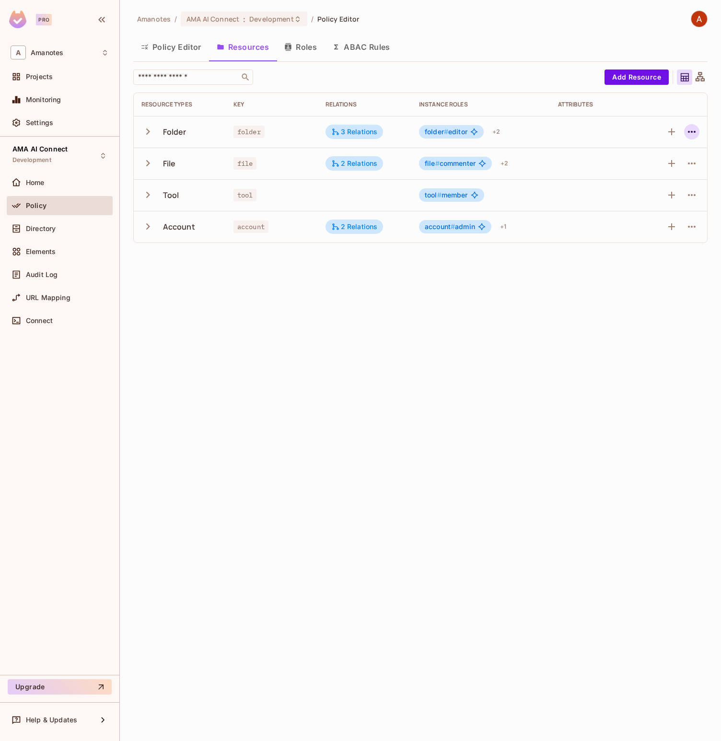
click at [686, 131] on icon "button" at bounding box center [692, 132] width 12 height 12
click at [670, 188] on div "Delete Resource" at bounding box center [654, 191] width 53 height 10
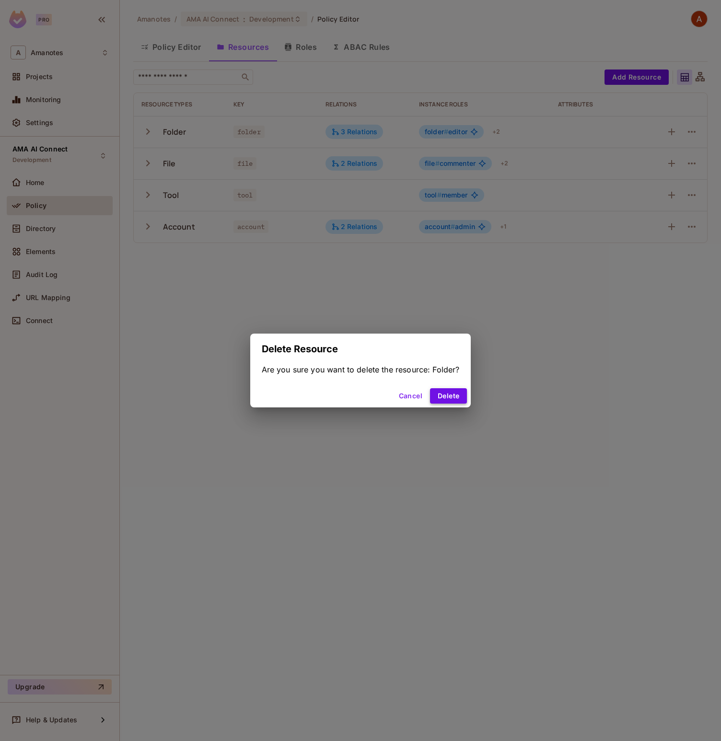
click at [451, 401] on button "Delete" at bounding box center [448, 395] width 37 height 15
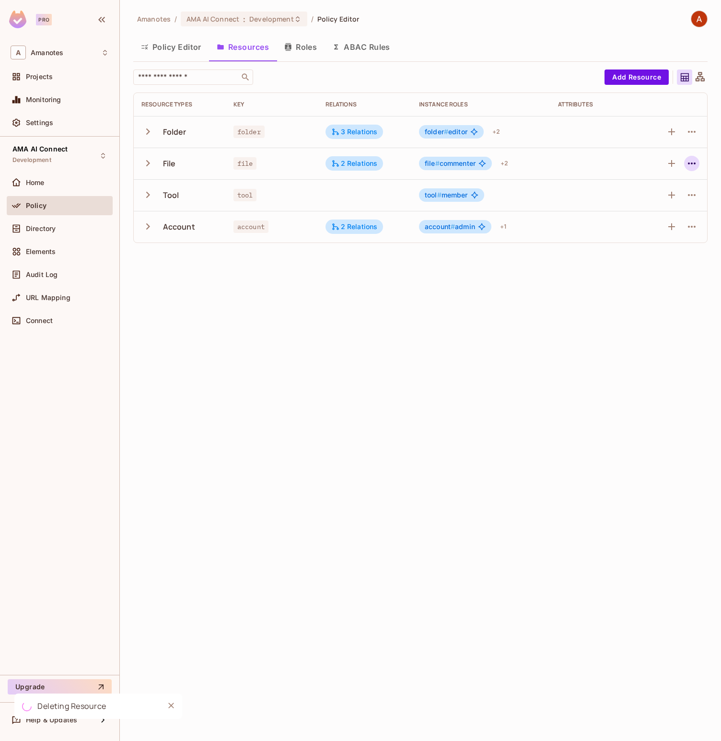
click at [690, 161] on icon "button" at bounding box center [692, 164] width 12 height 12
click at [656, 219] on div "Delete Resource" at bounding box center [654, 223] width 53 height 10
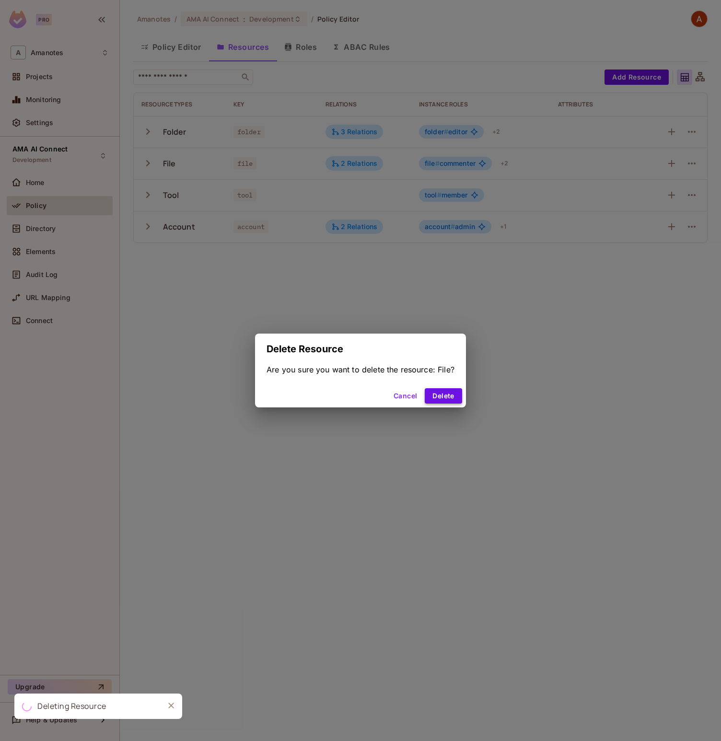
click at [445, 397] on button "Delete" at bounding box center [443, 395] width 37 height 15
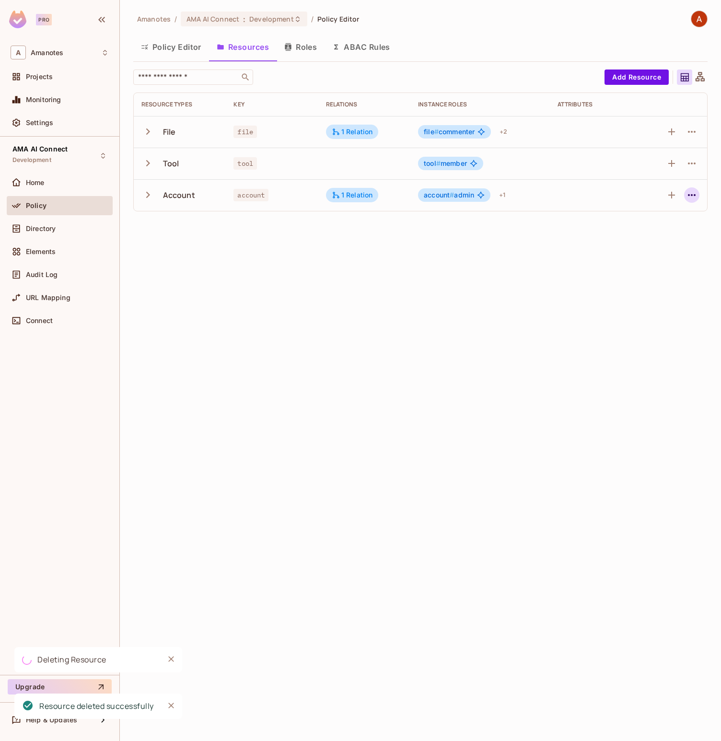
click at [691, 198] on icon "button" at bounding box center [692, 195] width 12 height 12
click at [696, 164] on icon "button" at bounding box center [692, 164] width 12 height 12
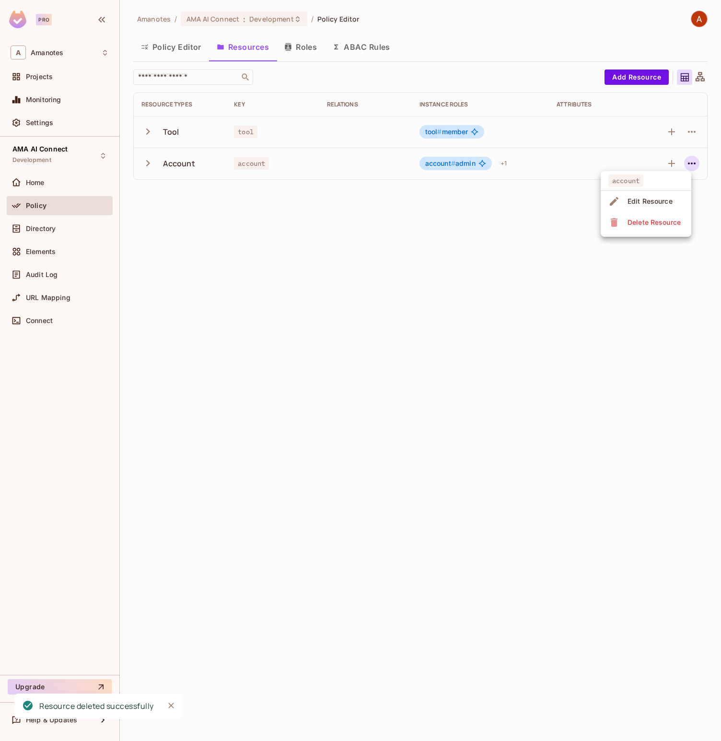
click at [671, 228] on span "Delete Resource" at bounding box center [654, 222] width 59 height 15
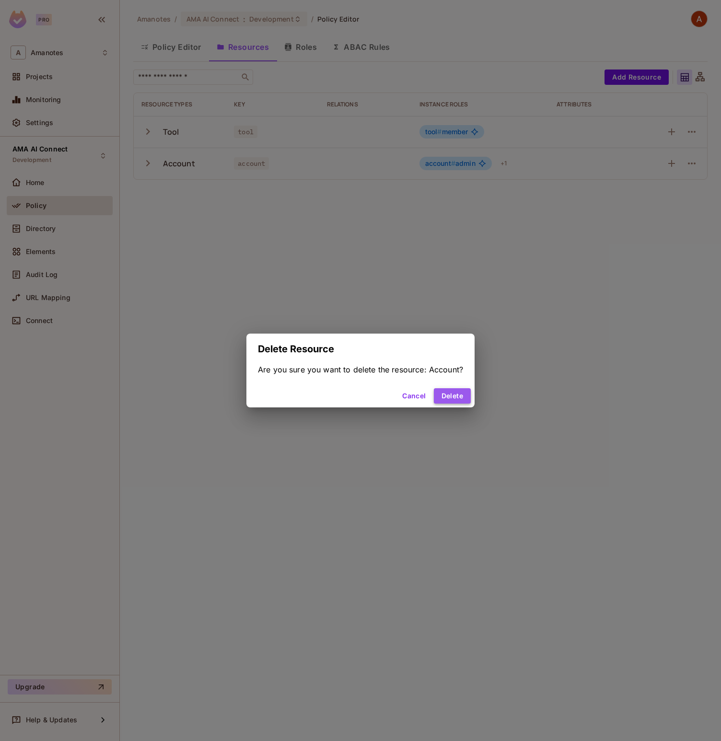
click at [455, 399] on button "Delete" at bounding box center [452, 395] width 37 height 15
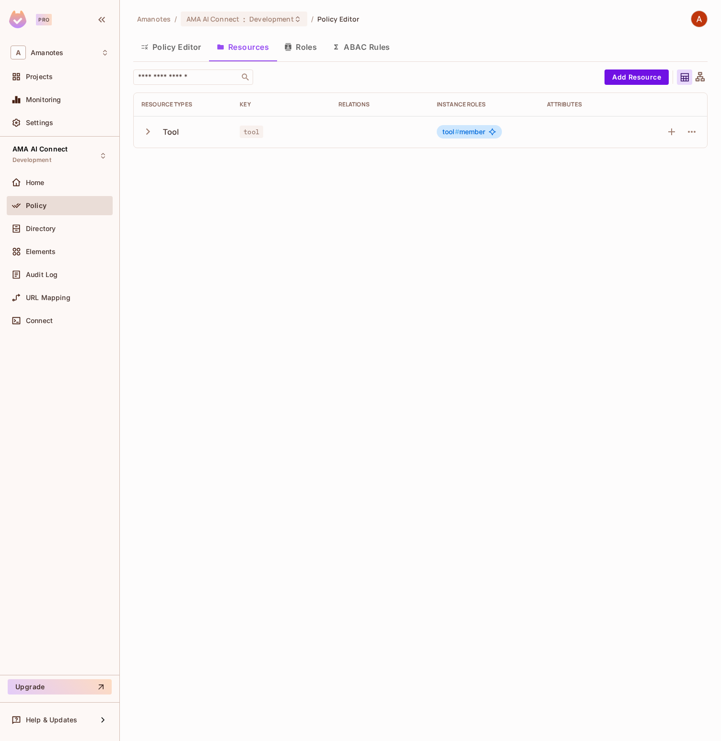
click at [294, 45] on button "Roles" at bounding box center [301, 47] width 48 height 24
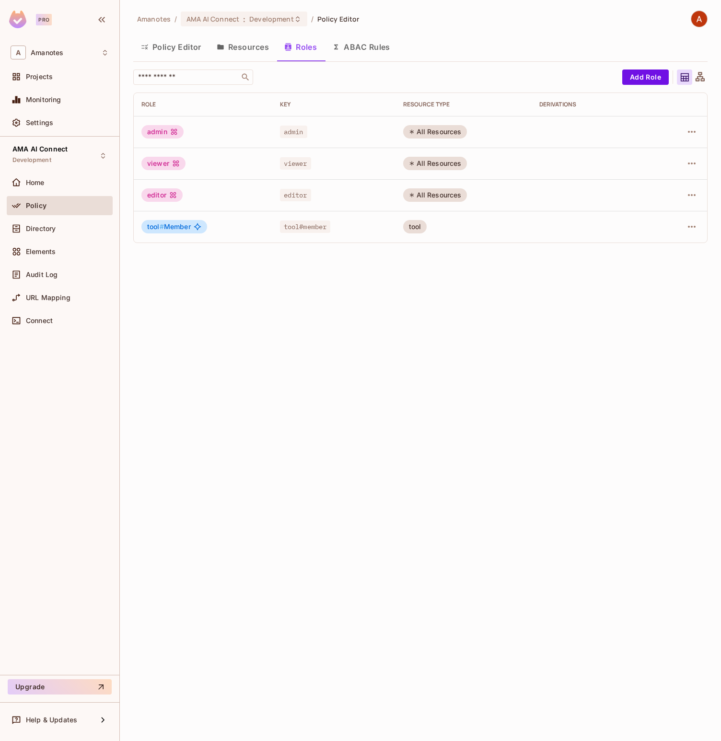
click at [193, 51] on button "Policy Editor" at bounding box center [171, 47] width 76 height 24
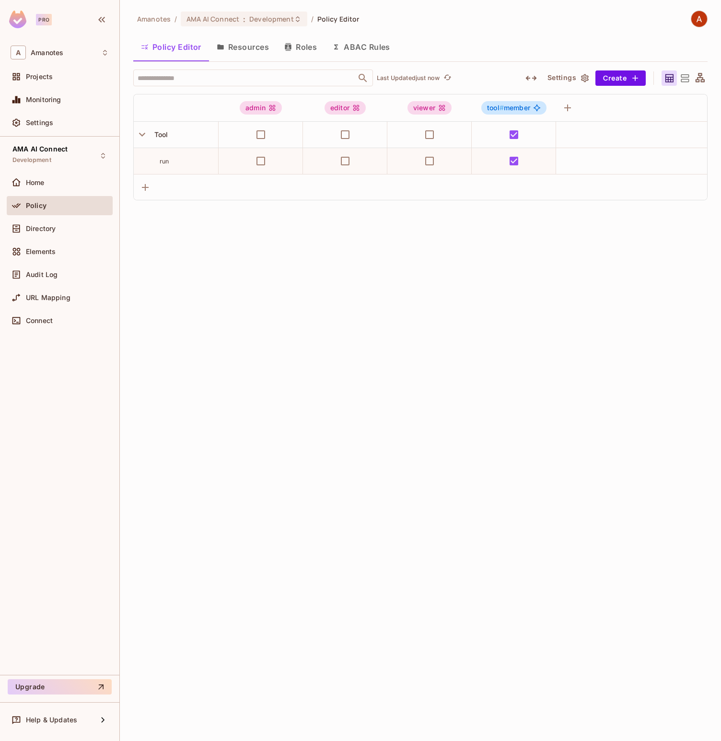
click at [251, 36] on button "Resources" at bounding box center [243, 47] width 68 height 24
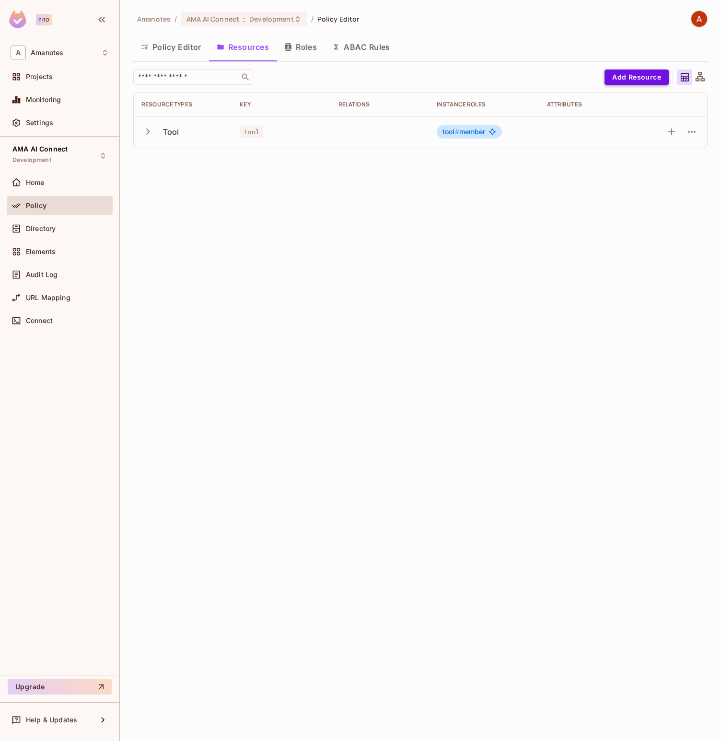
click at [617, 83] on button "Add Resource" at bounding box center [637, 77] width 64 height 15
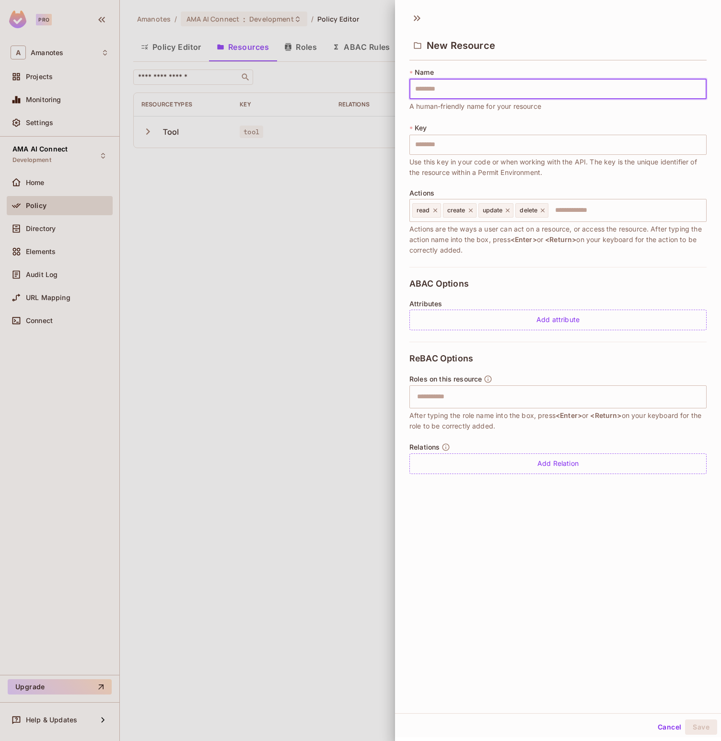
type input "*"
type input "**"
type input "***"
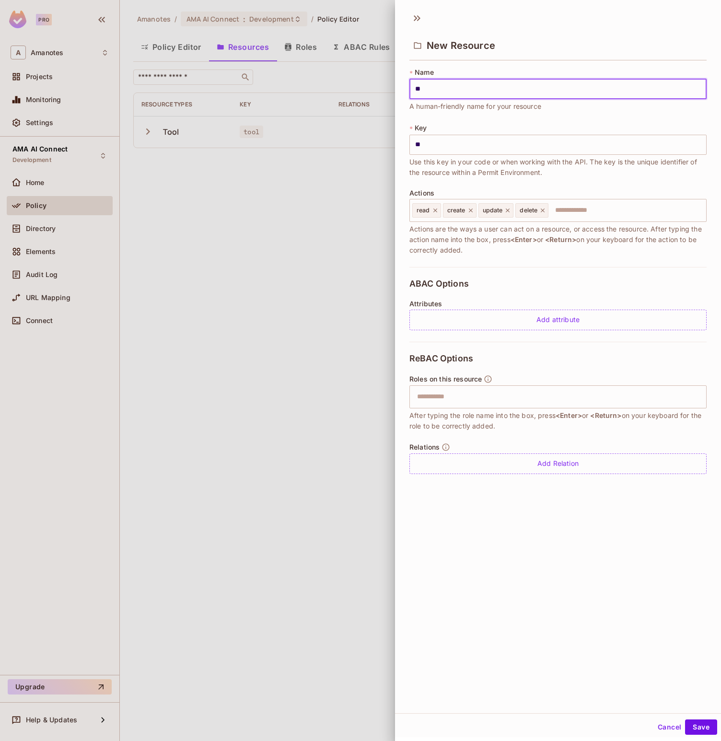
type input "***"
type input "****"
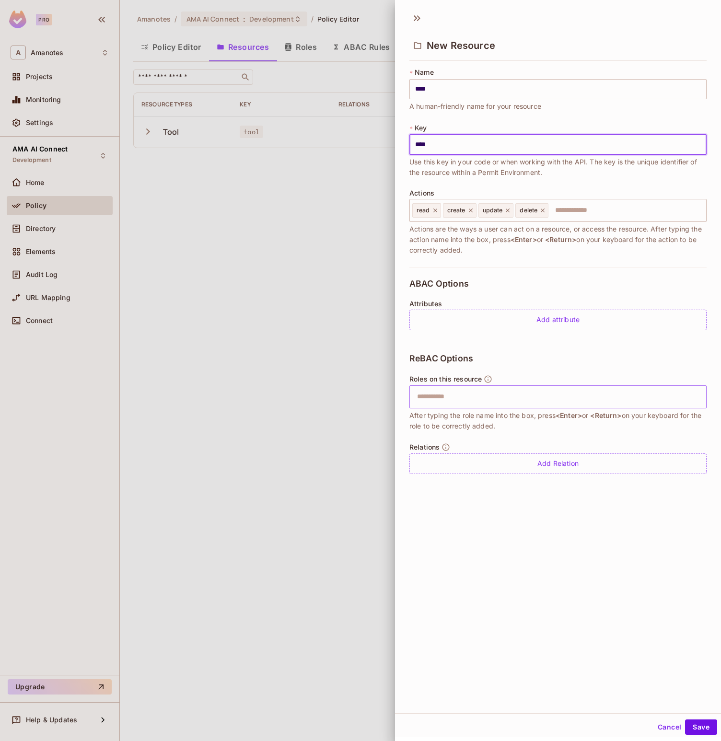
type input "****"
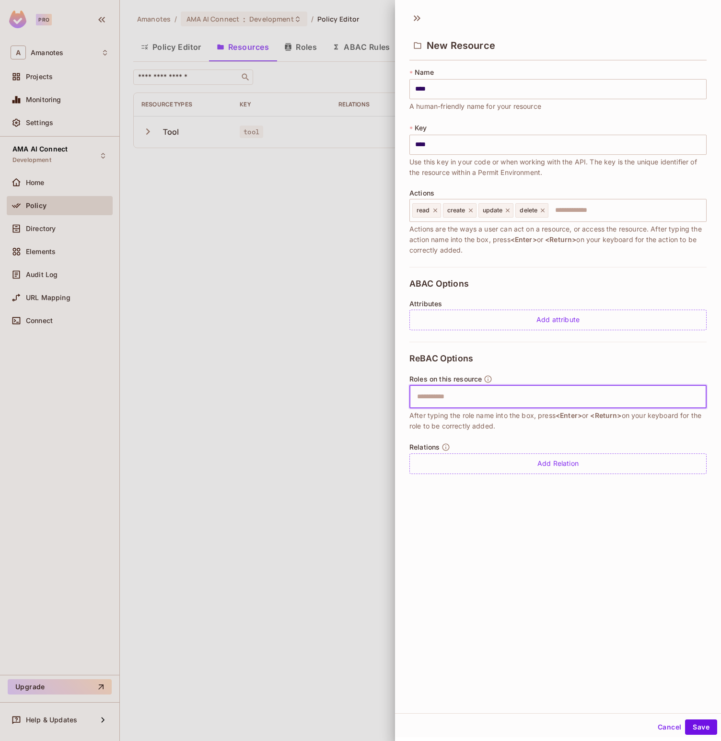
click at [514, 391] on input "text" at bounding box center [556, 396] width 291 height 19
click at [493, 396] on input "text" at bounding box center [556, 396] width 291 height 19
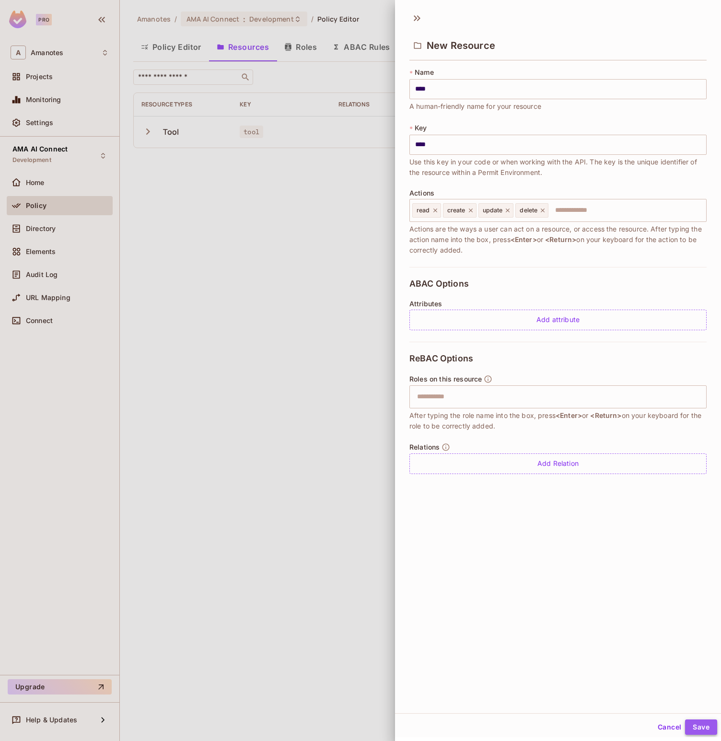
click at [691, 732] on button "Save" at bounding box center [701, 727] width 32 height 15
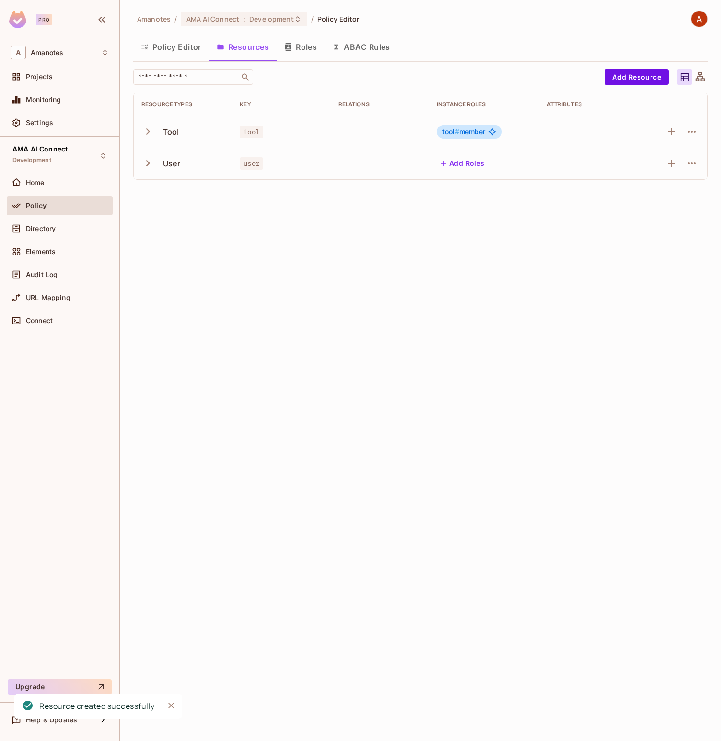
click at [445, 163] on icon "button" at bounding box center [444, 164] width 10 height 10
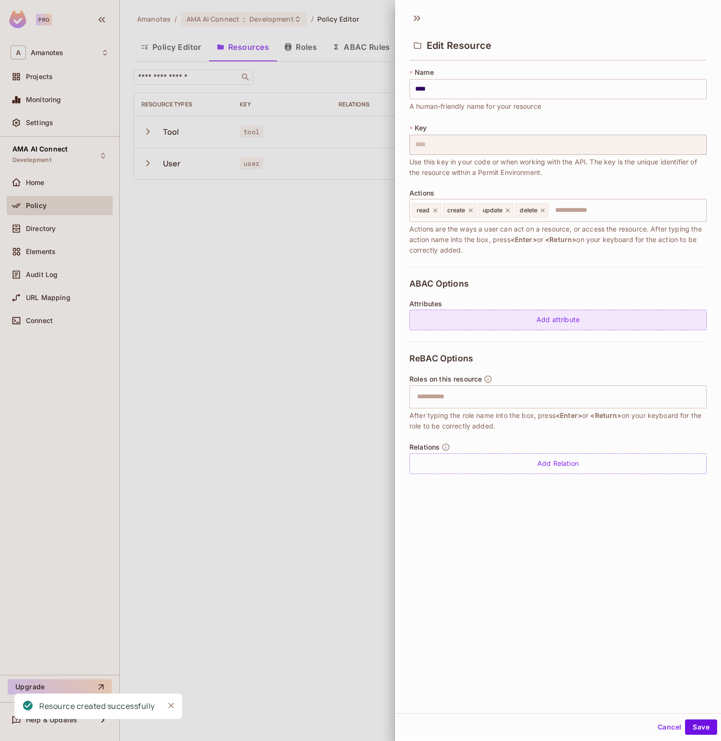
click at [506, 324] on div "Add attribute" at bounding box center [557, 320] width 297 height 21
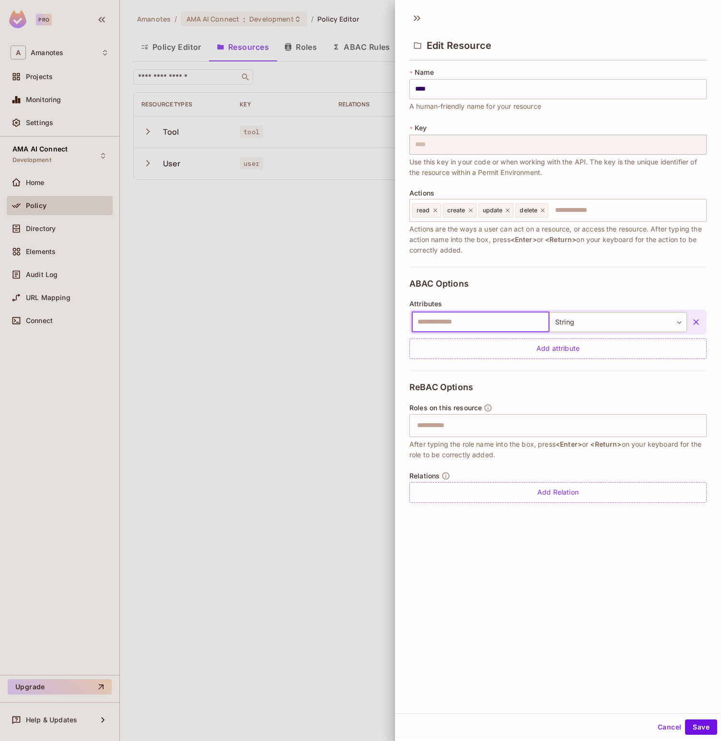
click at [691, 322] on icon "button" at bounding box center [696, 322] width 10 height 10
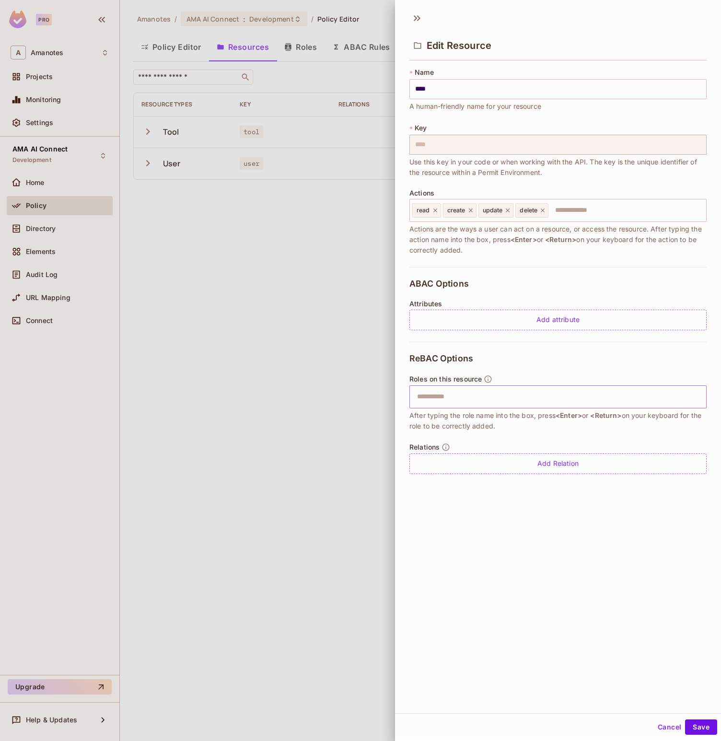
click at [448, 392] on input "text" at bounding box center [556, 396] width 291 height 19
click at [380, 369] on div at bounding box center [360, 370] width 721 height 741
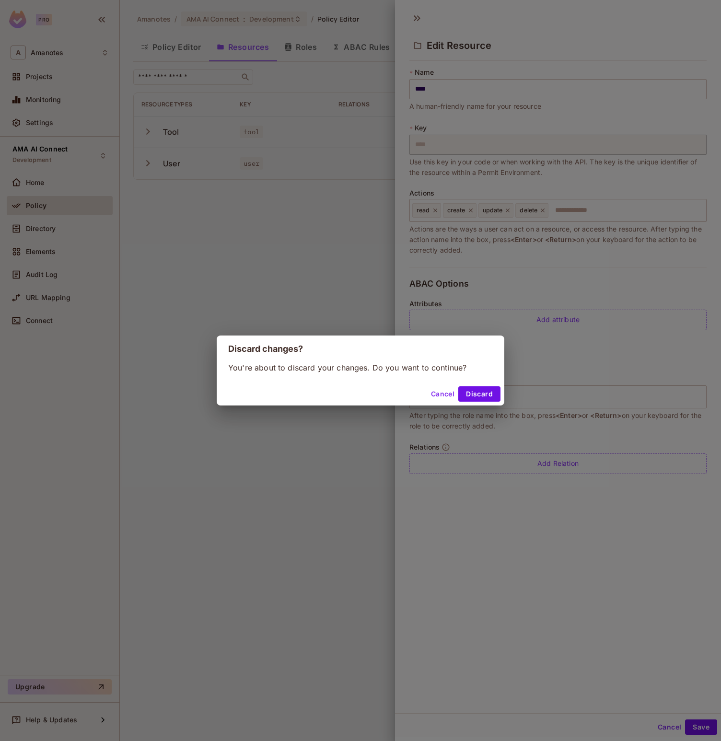
click at [432, 396] on button "Cancel" at bounding box center [442, 393] width 31 height 15
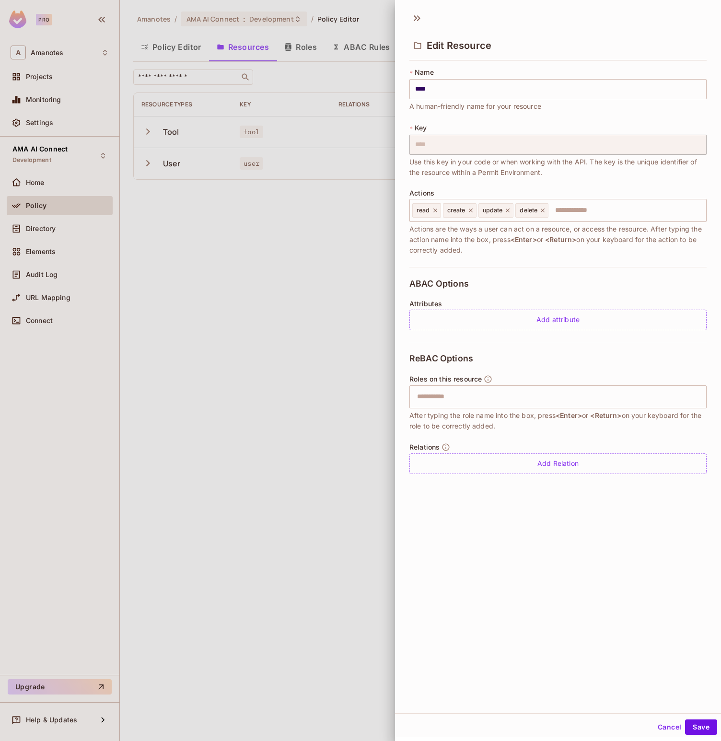
click at [667, 723] on button "Cancel" at bounding box center [669, 727] width 31 height 15
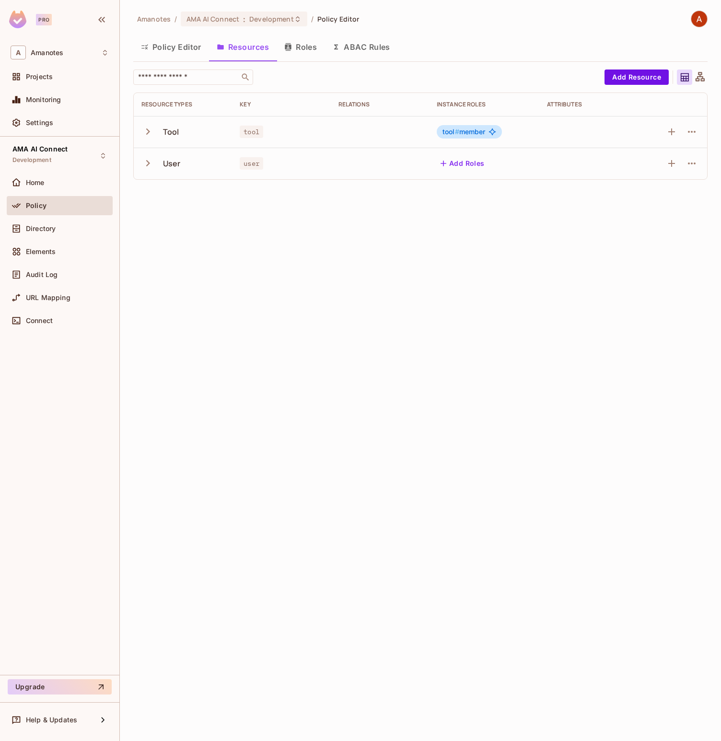
click at [179, 51] on button "Policy Editor" at bounding box center [171, 47] width 76 height 24
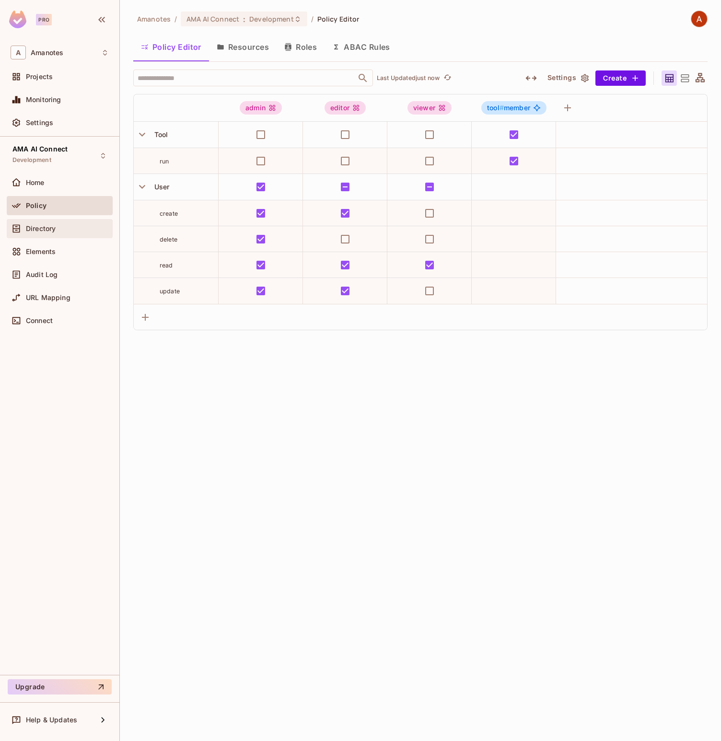
click at [25, 237] on div "Directory" at bounding box center [60, 228] width 106 height 19
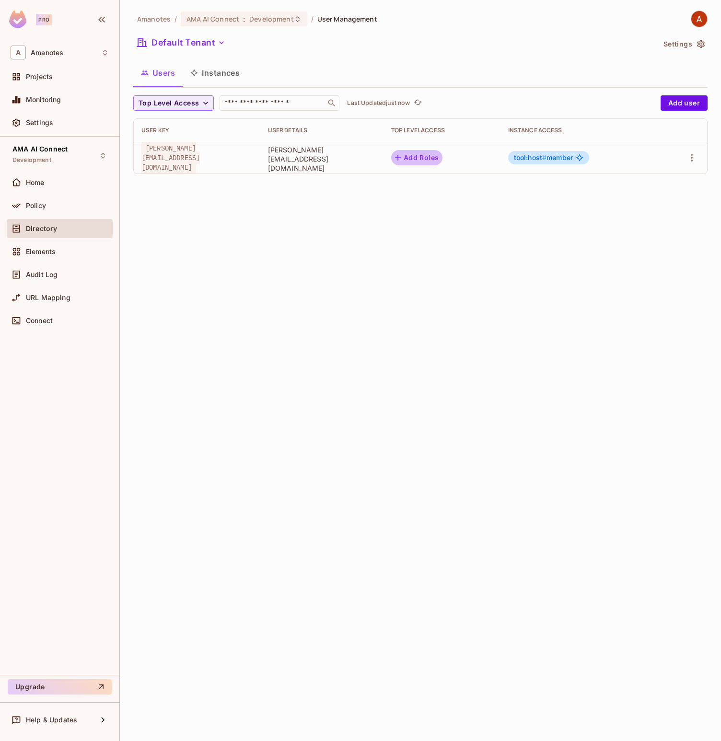
click at [443, 163] on button "Add Roles" at bounding box center [417, 157] width 52 height 15
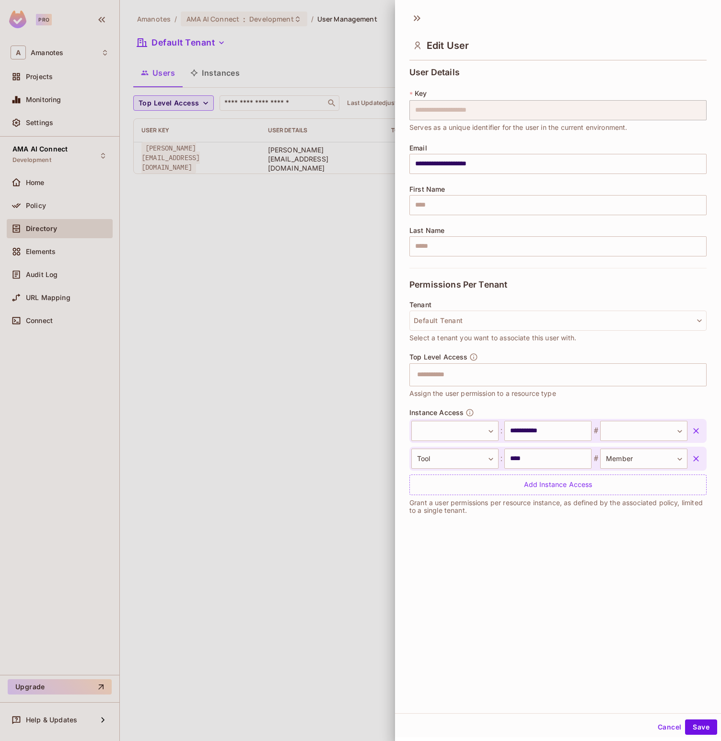
click at [693, 431] on icon "button" at bounding box center [696, 431] width 6 height 6
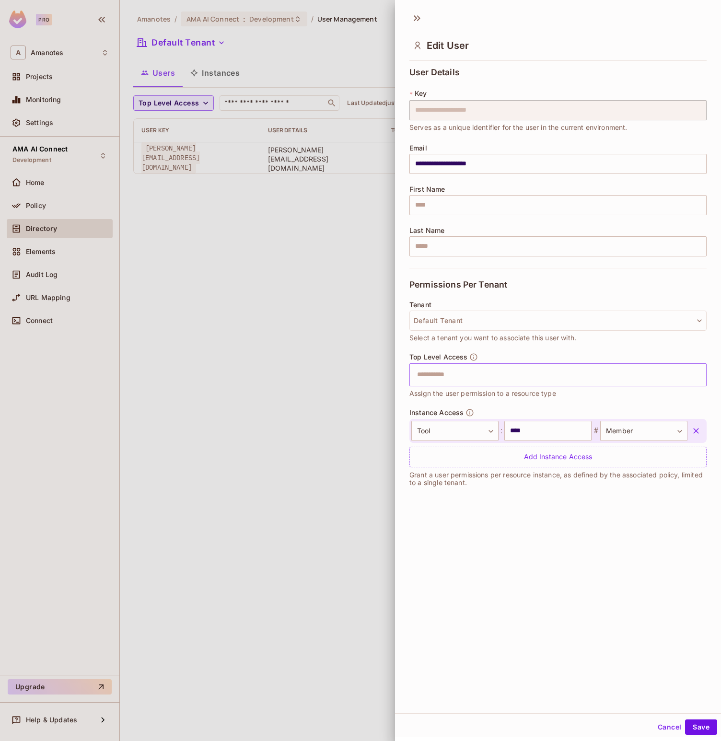
click at [460, 366] on input "text" at bounding box center [549, 374] width 277 height 19
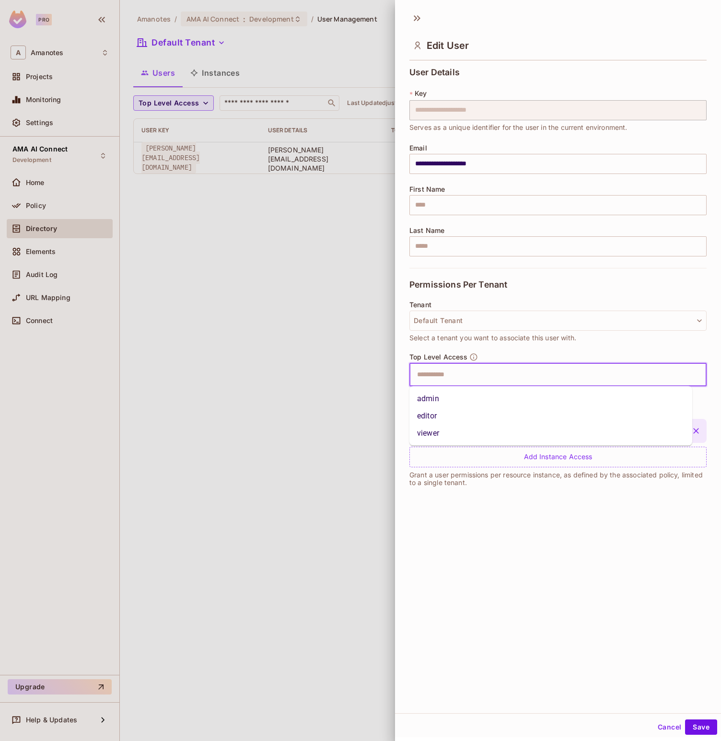
click at [490, 435] on li "viewer" at bounding box center [550, 433] width 283 height 17
click at [440, 373] on icon at bounding box center [441, 375] width 4 height 4
click at [440, 373] on input "text" at bounding box center [549, 374] width 277 height 19
click at [459, 419] on li "editor" at bounding box center [550, 415] width 283 height 17
click at [696, 726] on button "Save" at bounding box center [701, 727] width 32 height 15
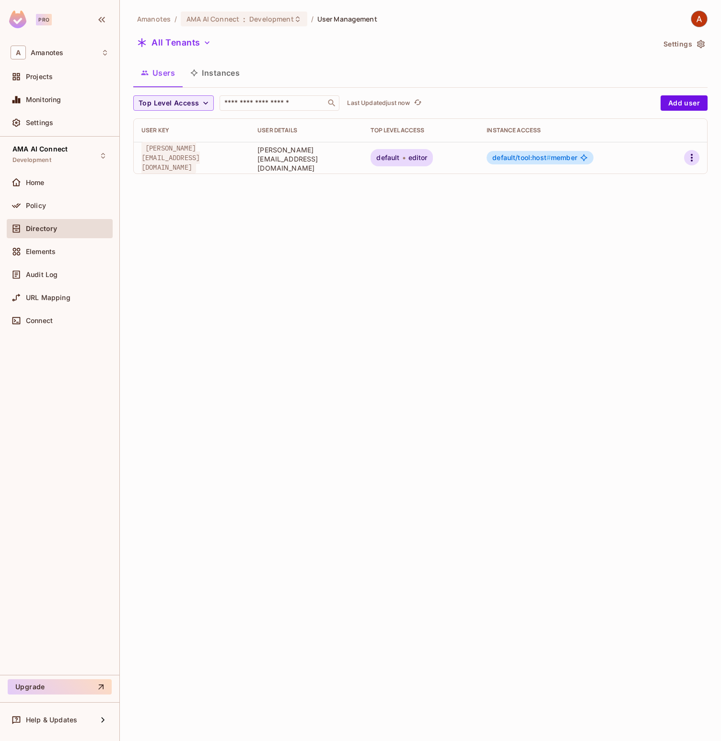
click at [692, 155] on icon "button" at bounding box center [692, 158] width 2 height 8
click at [676, 174] on li "Edit" at bounding box center [647, 179] width 89 height 21
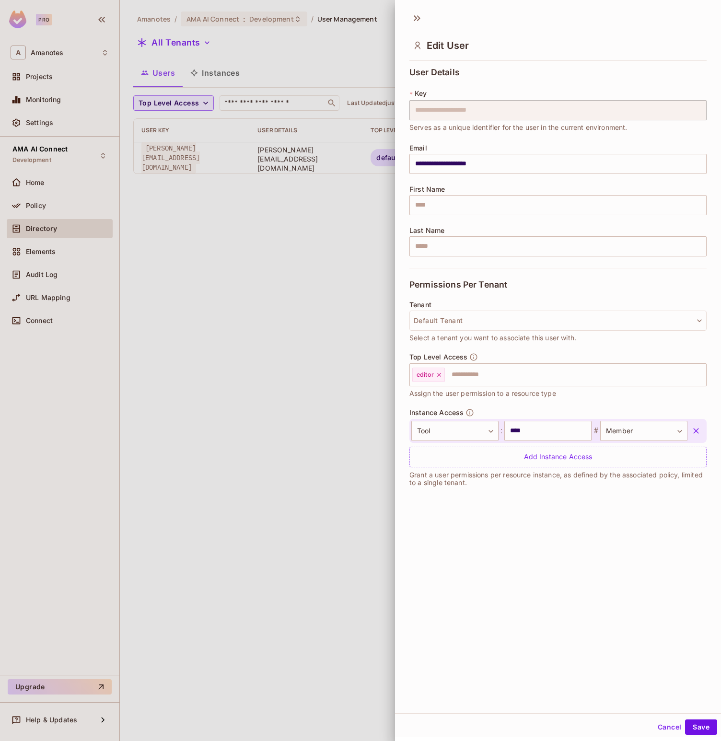
click at [362, 477] on div at bounding box center [360, 370] width 721 height 741
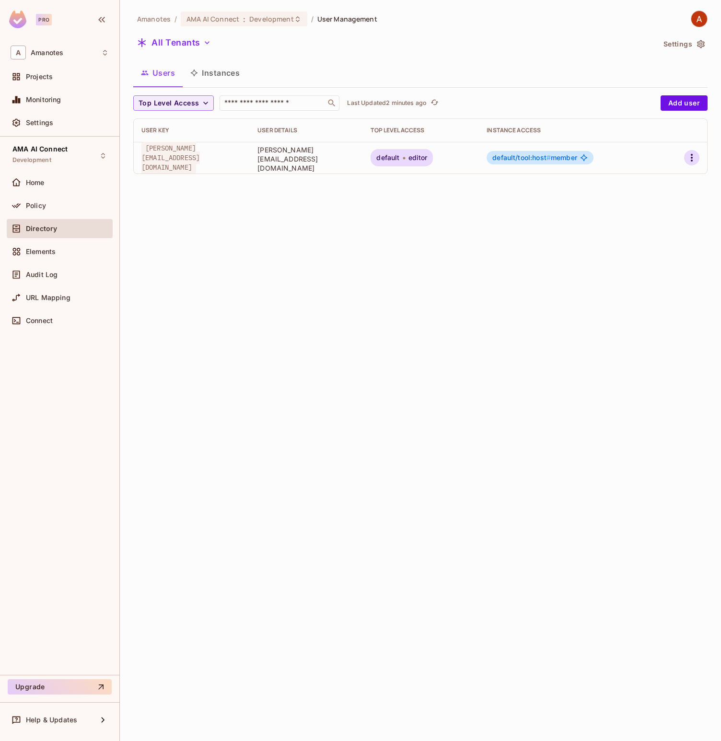
click at [694, 158] on icon "button" at bounding box center [692, 158] width 12 height 12
click at [678, 238] on li "Delete User" at bounding box center [647, 243] width 89 height 21
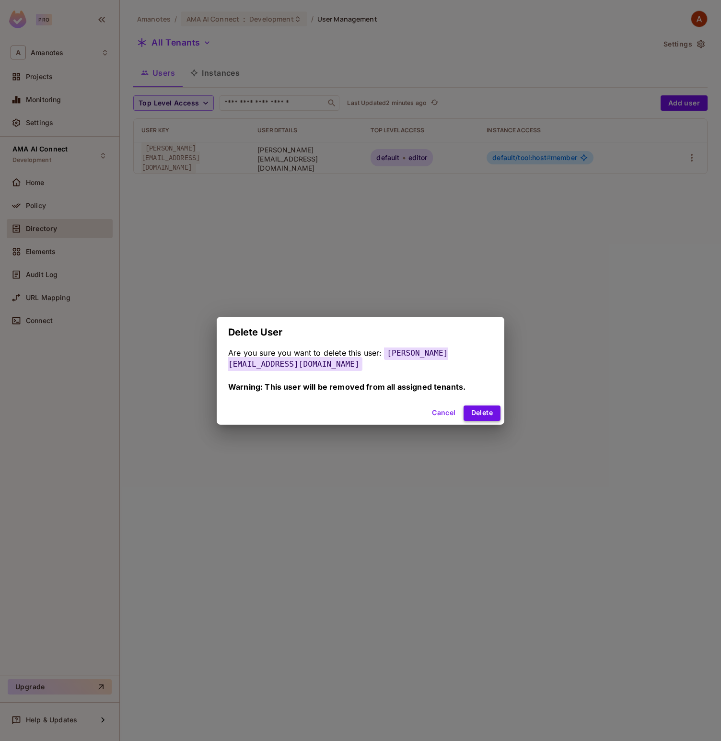
click at [488, 407] on button "Delete" at bounding box center [482, 413] width 37 height 15
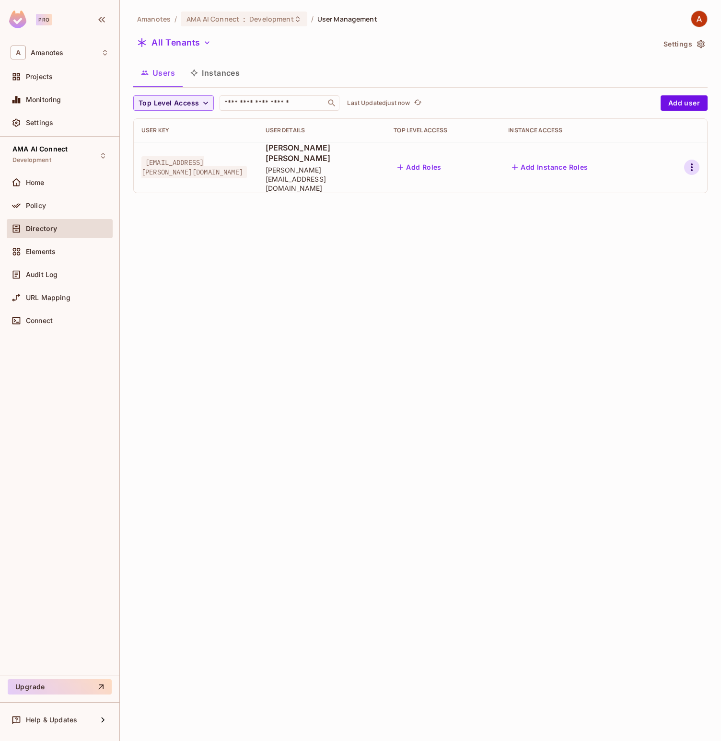
click at [688, 162] on icon "button" at bounding box center [692, 168] width 12 height 12
click at [679, 242] on li "Delete User" at bounding box center [647, 243] width 89 height 21
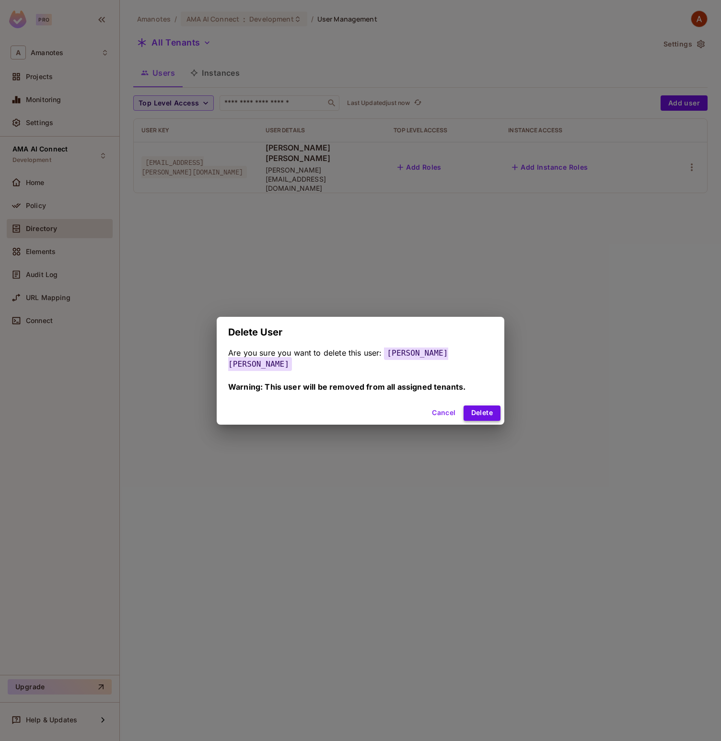
click at [491, 410] on button "Delete" at bounding box center [482, 413] width 37 height 15
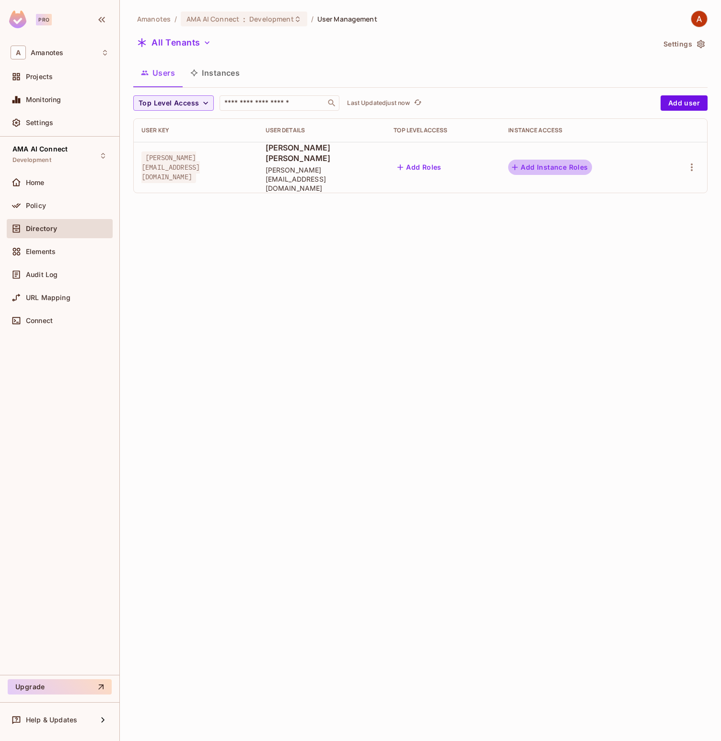
click at [577, 160] on button "Add Instance Roles" at bounding box center [549, 167] width 83 height 15
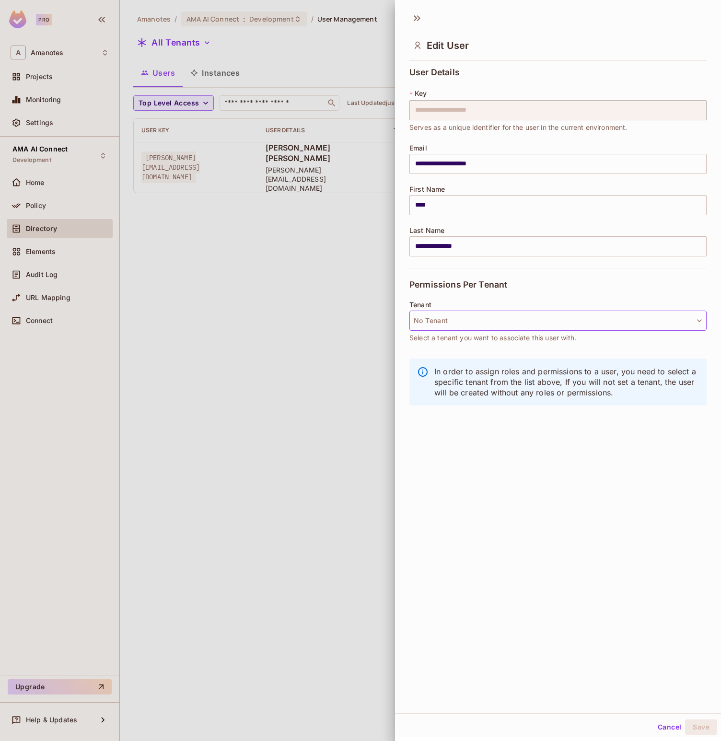
click at [479, 316] on button "No Tenant" at bounding box center [557, 321] width 297 height 20
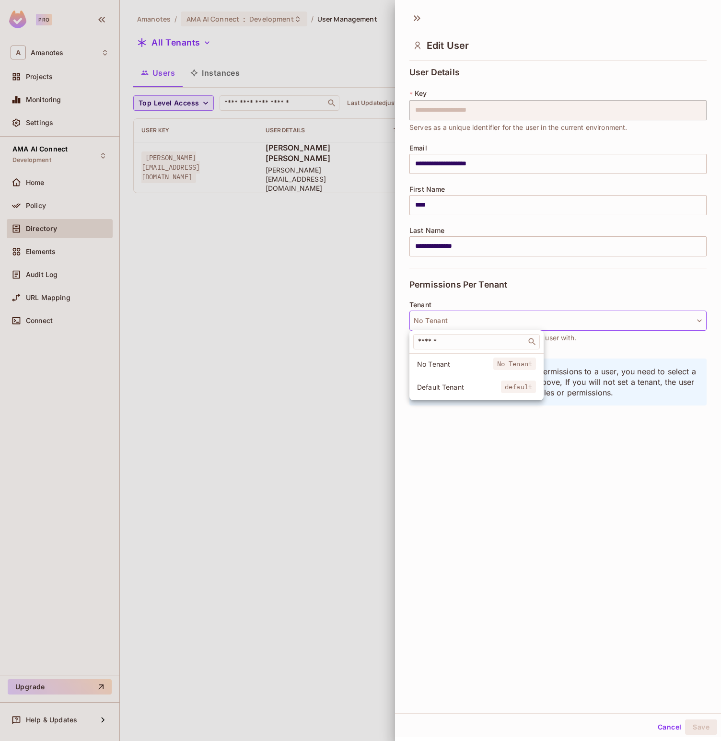
click at [302, 408] on div at bounding box center [360, 370] width 721 height 741
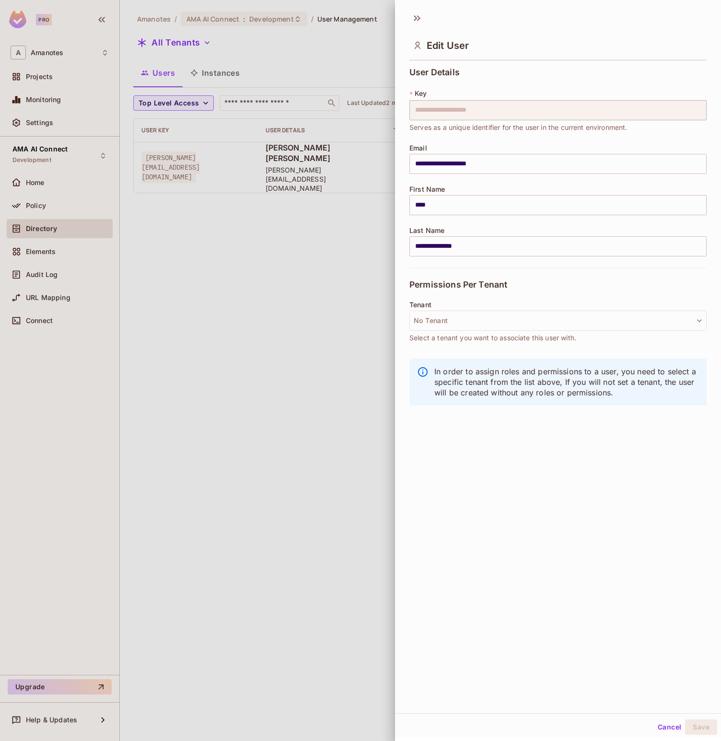
click at [330, 396] on div at bounding box center [360, 370] width 721 height 741
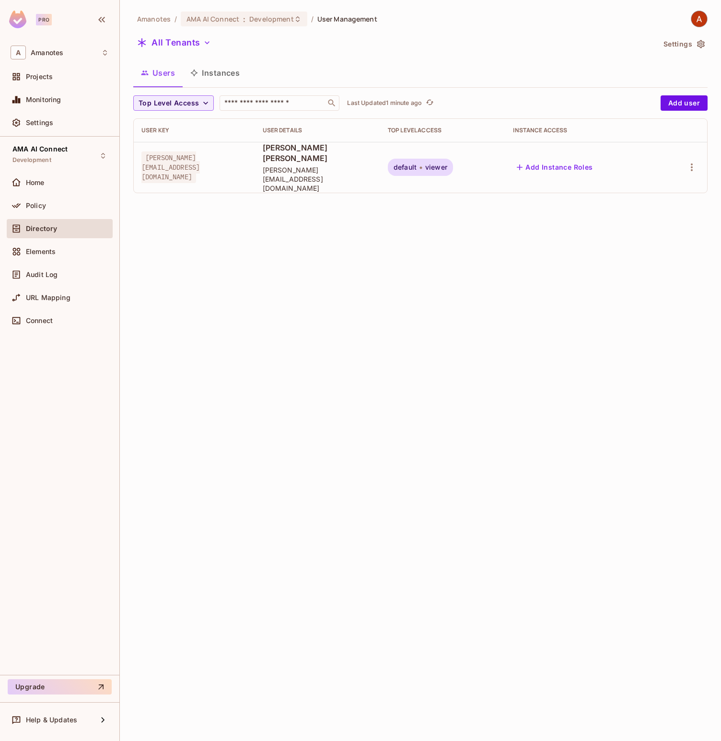
click at [525, 292] on div "Amanotes / AMA AI Connect : Development / User Management All Tenants Settings …" at bounding box center [420, 370] width 601 height 741
click at [689, 162] on icon "button" at bounding box center [692, 168] width 12 height 12
click at [677, 178] on li "Edit" at bounding box center [647, 179] width 89 height 21
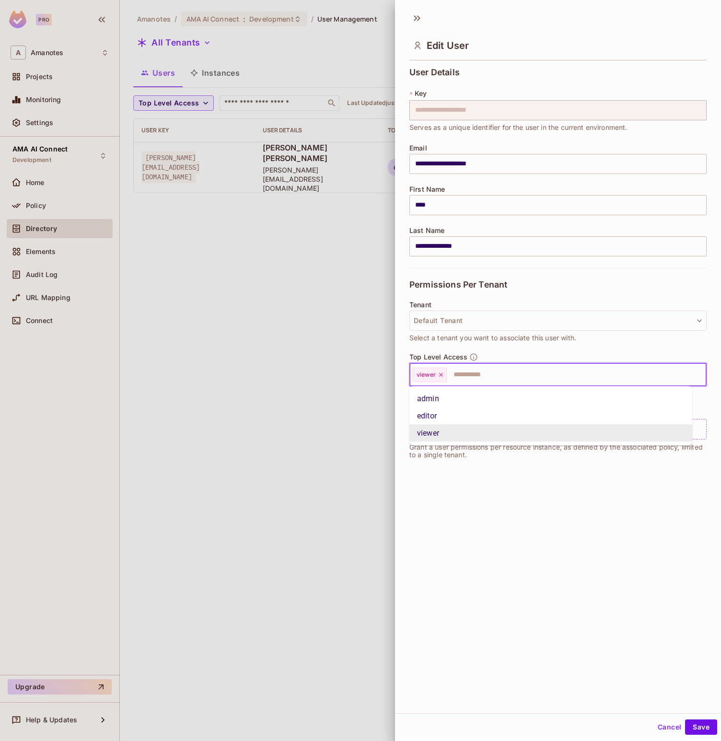
click at [476, 373] on input "text" at bounding box center [568, 374] width 240 height 19
click at [467, 403] on li "admin" at bounding box center [550, 398] width 283 height 17
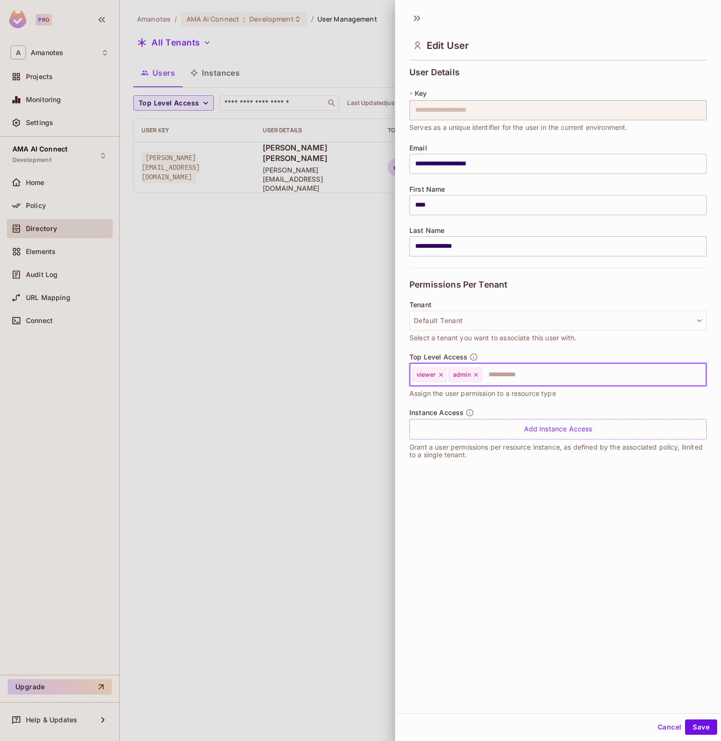
click at [504, 374] on input "text" at bounding box center [585, 374] width 205 height 19
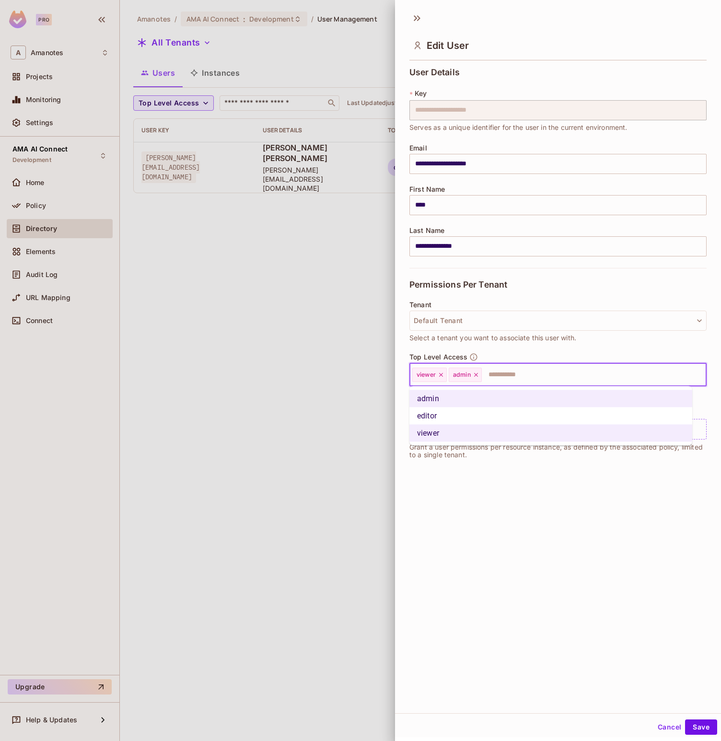
click at [465, 413] on li "editor" at bounding box center [550, 415] width 283 height 17
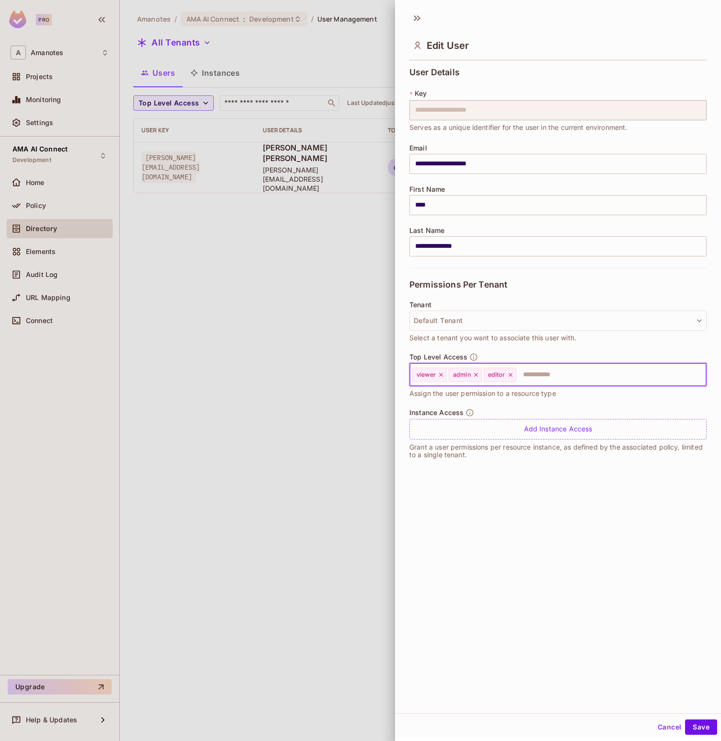
click at [441, 376] on icon at bounding box center [441, 375] width 7 height 7
click at [689, 731] on button "Save" at bounding box center [701, 727] width 32 height 15
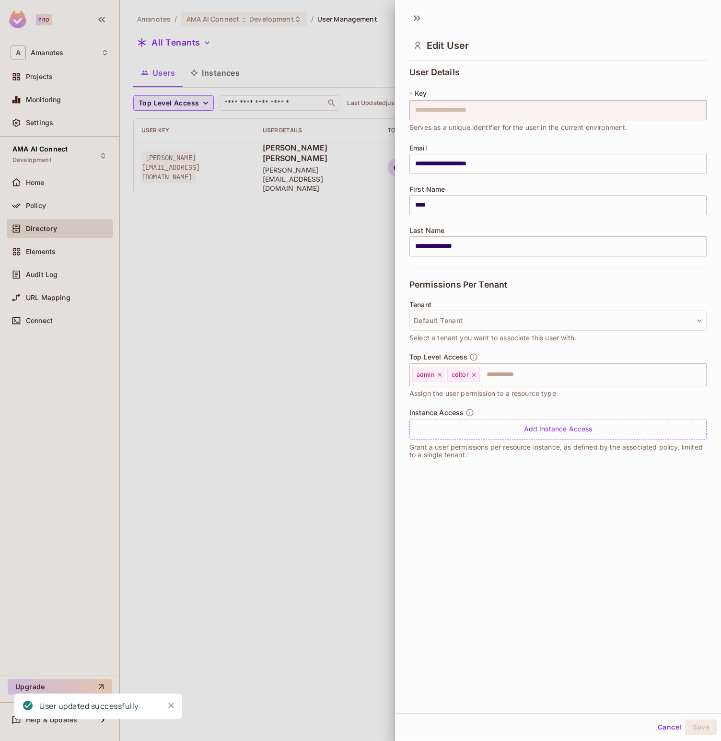
click at [352, 439] on div at bounding box center [360, 370] width 721 height 741
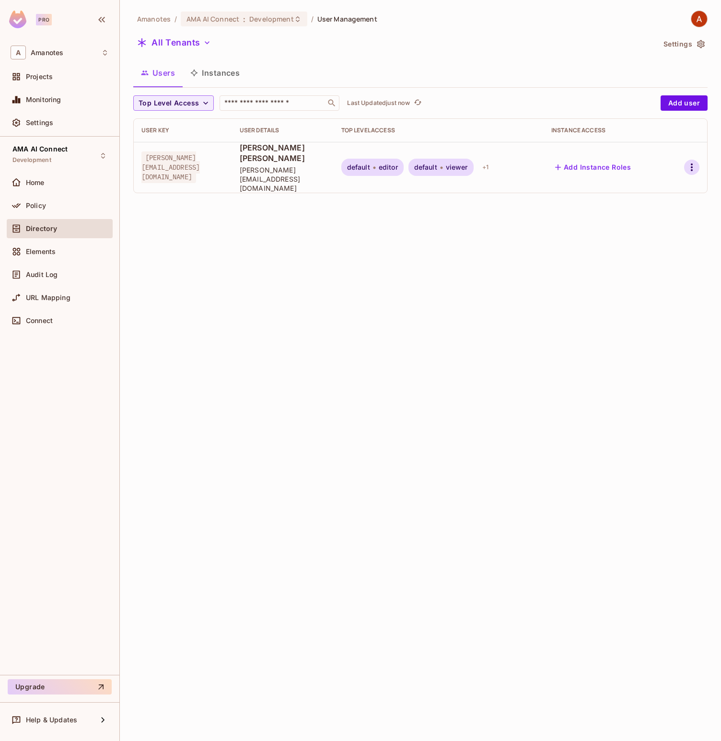
click at [690, 162] on icon "button" at bounding box center [692, 168] width 12 height 12
click at [663, 185] on li "Edit" at bounding box center [647, 179] width 89 height 21
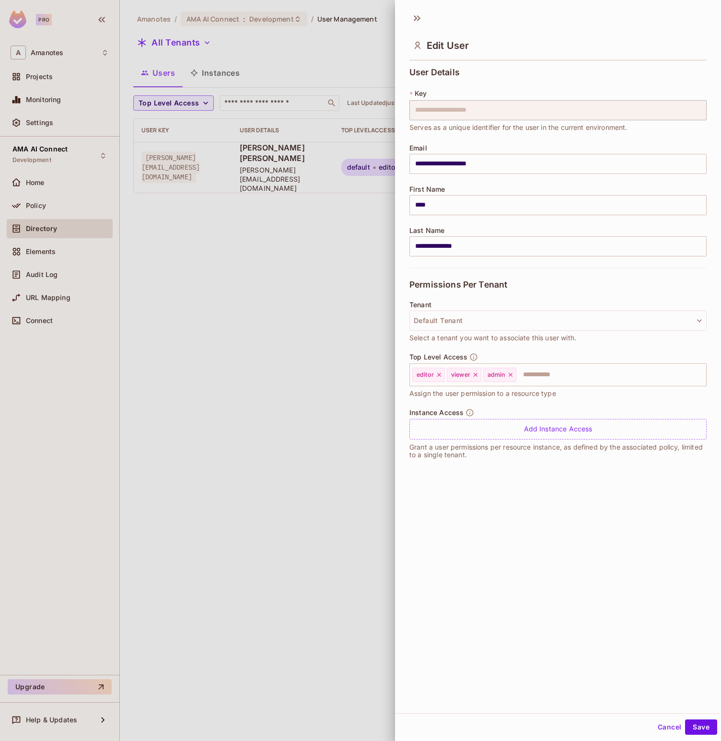
click at [368, 396] on div at bounding box center [360, 370] width 721 height 741
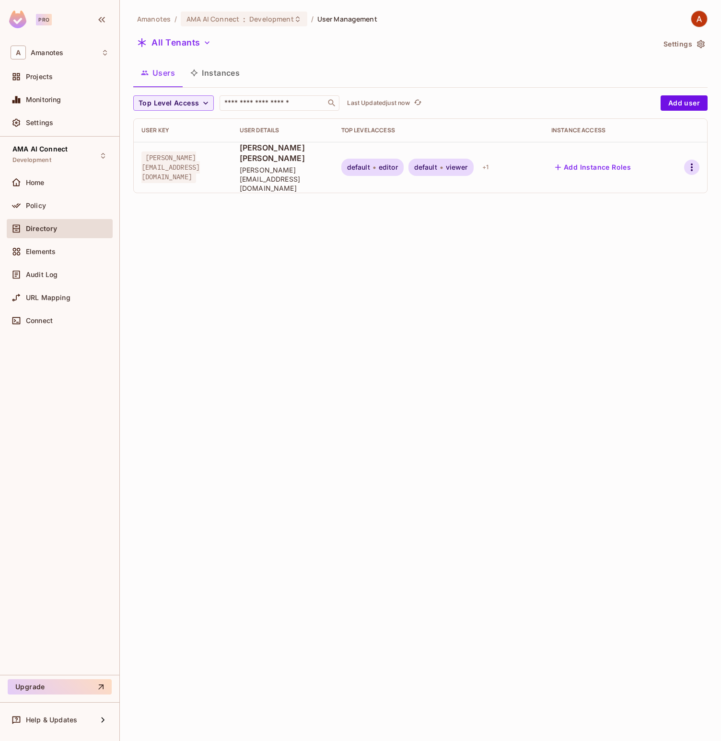
click at [689, 162] on icon "button" at bounding box center [692, 168] width 12 height 12
click at [642, 180] on div "Edit" at bounding box center [636, 180] width 13 height 10
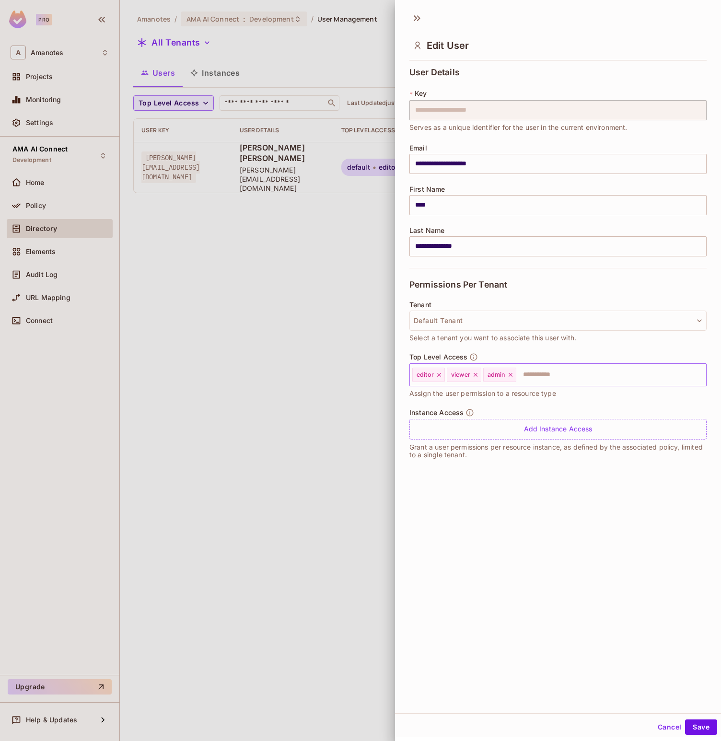
click at [440, 374] on icon at bounding box center [439, 375] width 7 height 7
click at [477, 375] on icon at bounding box center [476, 375] width 4 height 4
click at [521, 422] on div "Add Instance Access" at bounding box center [557, 429] width 297 height 21
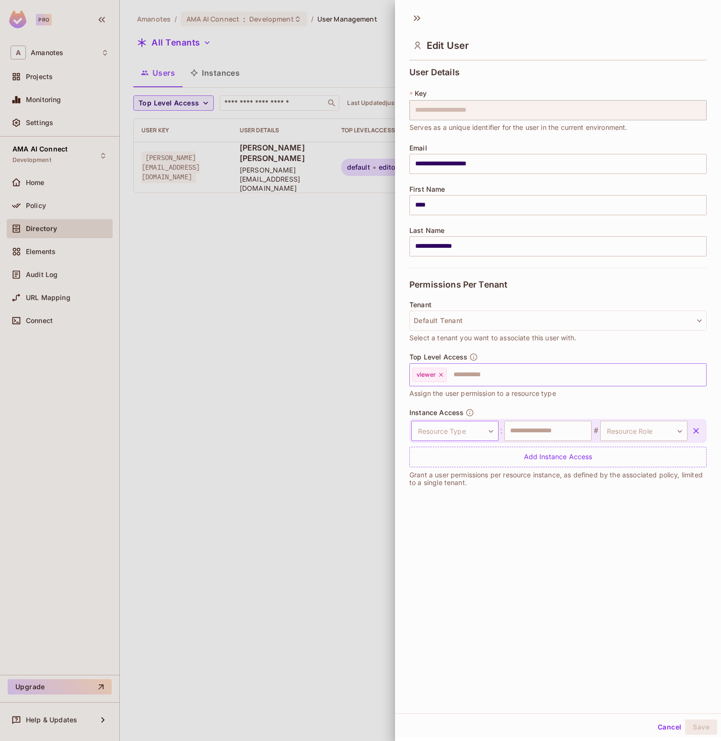
click at [480, 429] on body "**********" at bounding box center [360, 370] width 721 height 741
click at [462, 473] on li "Tool" at bounding box center [451, 475] width 88 height 17
click at [545, 435] on input "text" at bounding box center [547, 431] width 87 height 20
type input "****"
click at [620, 433] on body "**********" at bounding box center [360, 370] width 721 height 741
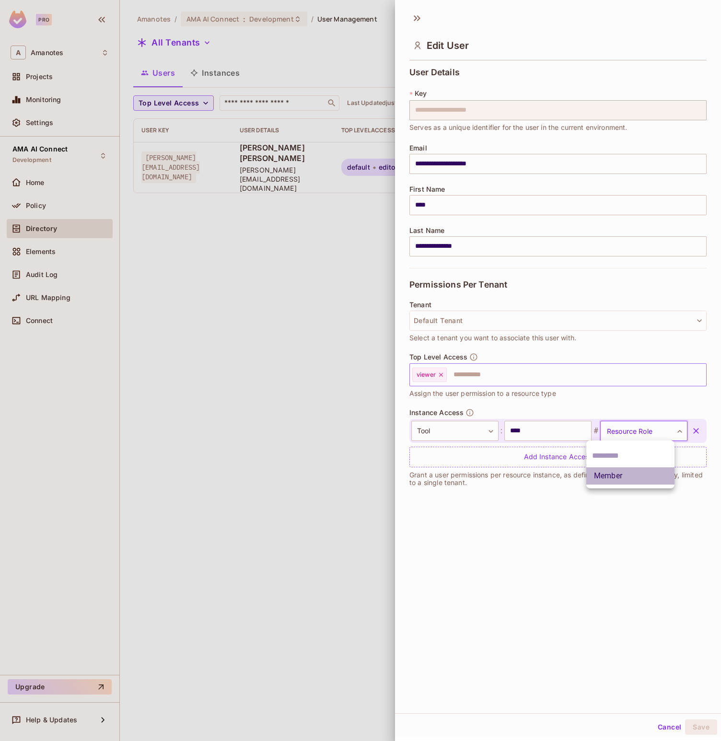
click at [613, 470] on li "Member" at bounding box center [630, 475] width 88 height 17
click at [691, 721] on button "Save" at bounding box center [701, 727] width 32 height 15
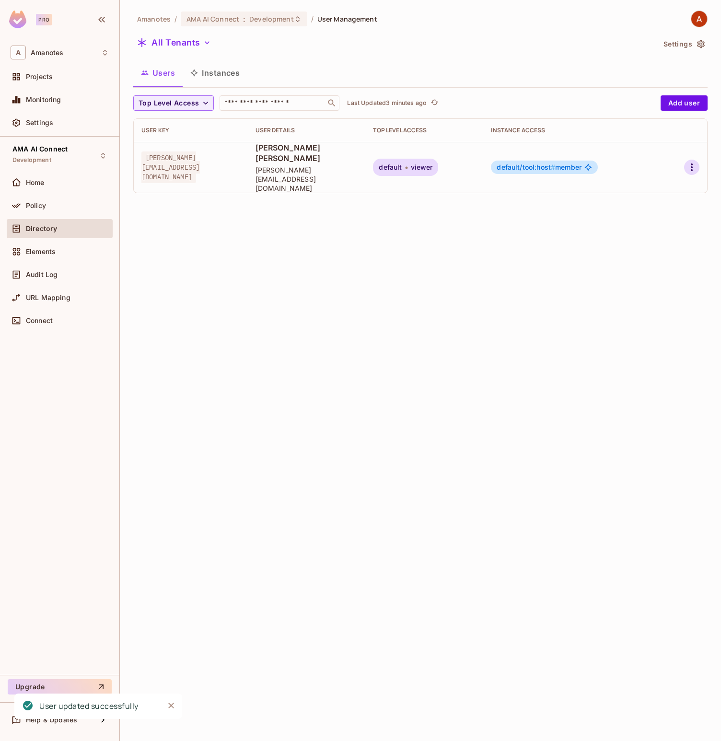
click at [691, 162] on icon "button" at bounding box center [692, 168] width 12 height 12
click at [649, 180] on li "Edit" at bounding box center [647, 179] width 89 height 21
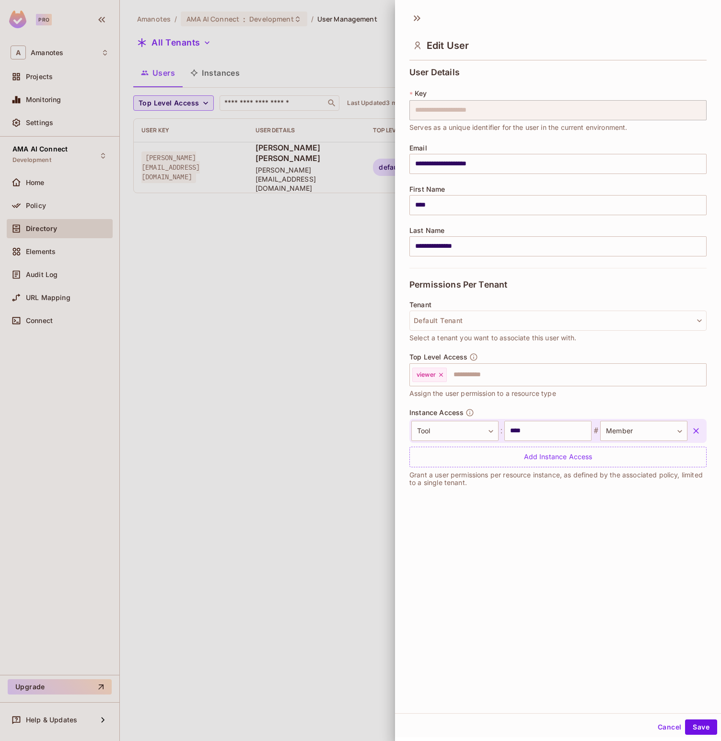
click at [691, 430] on icon "button" at bounding box center [696, 431] width 10 height 10
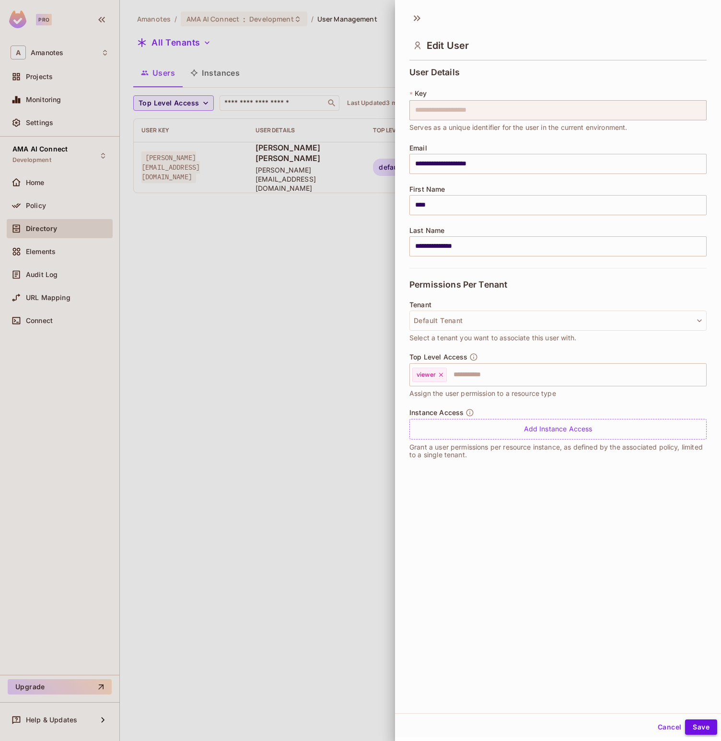
click at [685, 723] on button "Save" at bounding box center [701, 727] width 32 height 15
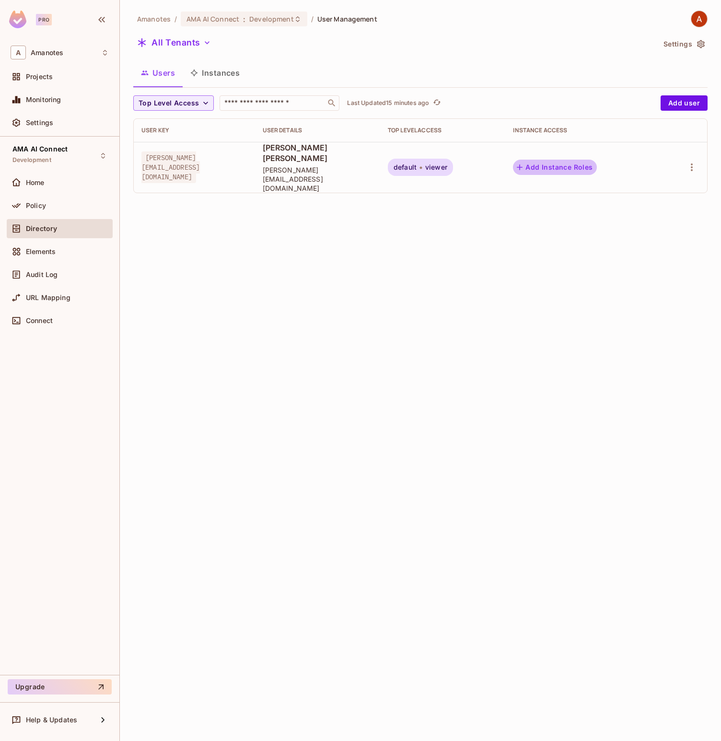
click at [593, 160] on button "Add Instance Roles" at bounding box center [554, 167] width 83 height 15
click at [585, 160] on button "Add Instance Roles" at bounding box center [554, 167] width 83 height 15
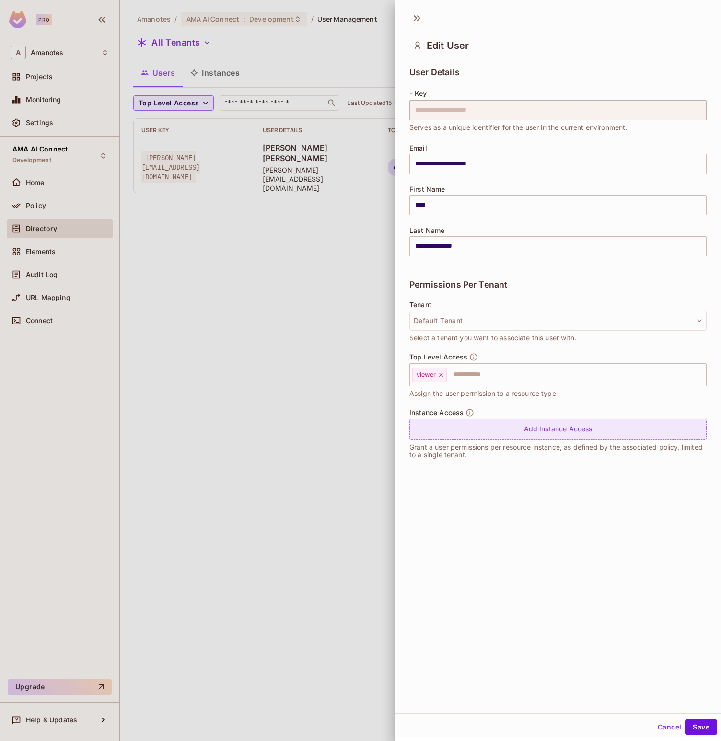
click at [536, 425] on div "Add Instance Access" at bounding box center [557, 429] width 297 height 21
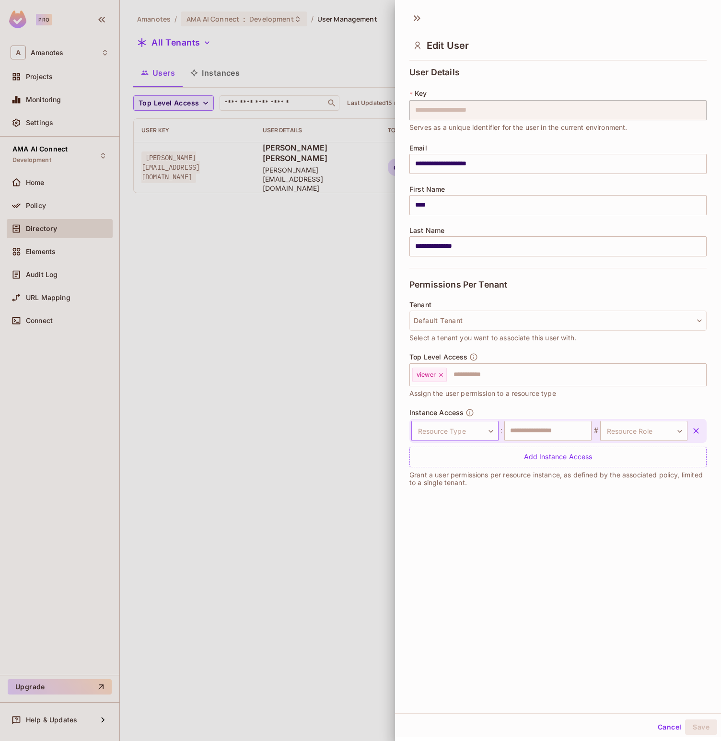
click at [460, 432] on body "**********" at bounding box center [360, 370] width 721 height 741
drag, startPoint x: 445, startPoint y: 475, endPoint x: 461, endPoint y: 468, distance: 17.6
click at [445, 475] on li "Tool" at bounding box center [451, 475] width 88 height 17
click at [534, 436] on input "text" at bounding box center [547, 431] width 87 height 20
type input "****"
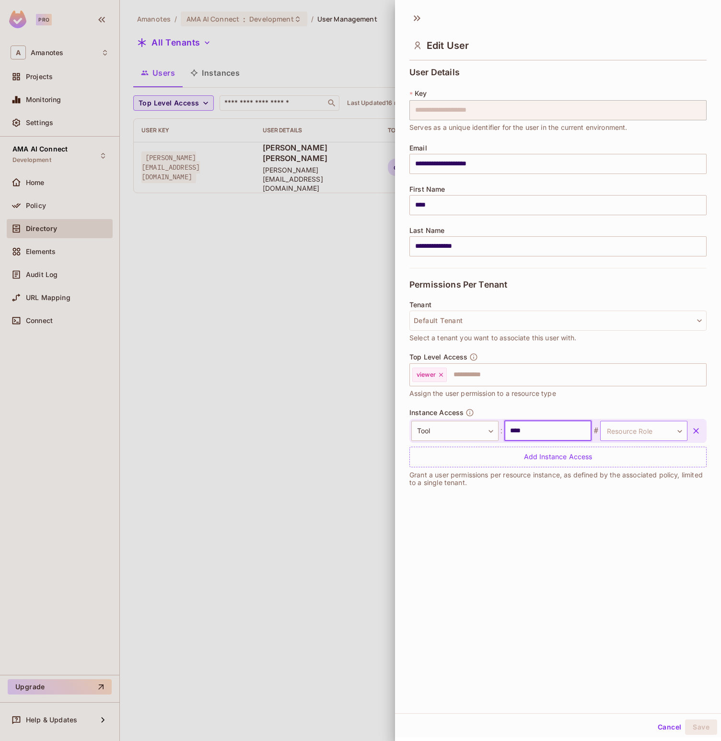
click at [653, 431] on body "**********" at bounding box center [360, 370] width 721 height 741
click at [636, 470] on li "Member" at bounding box center [630, 475] width 88 height 17
click at [693, 721] on button "Save" at bounding box center [701, 727] width 32 height 15
